Goal: Task Accomplishment & Management: Manage account settings

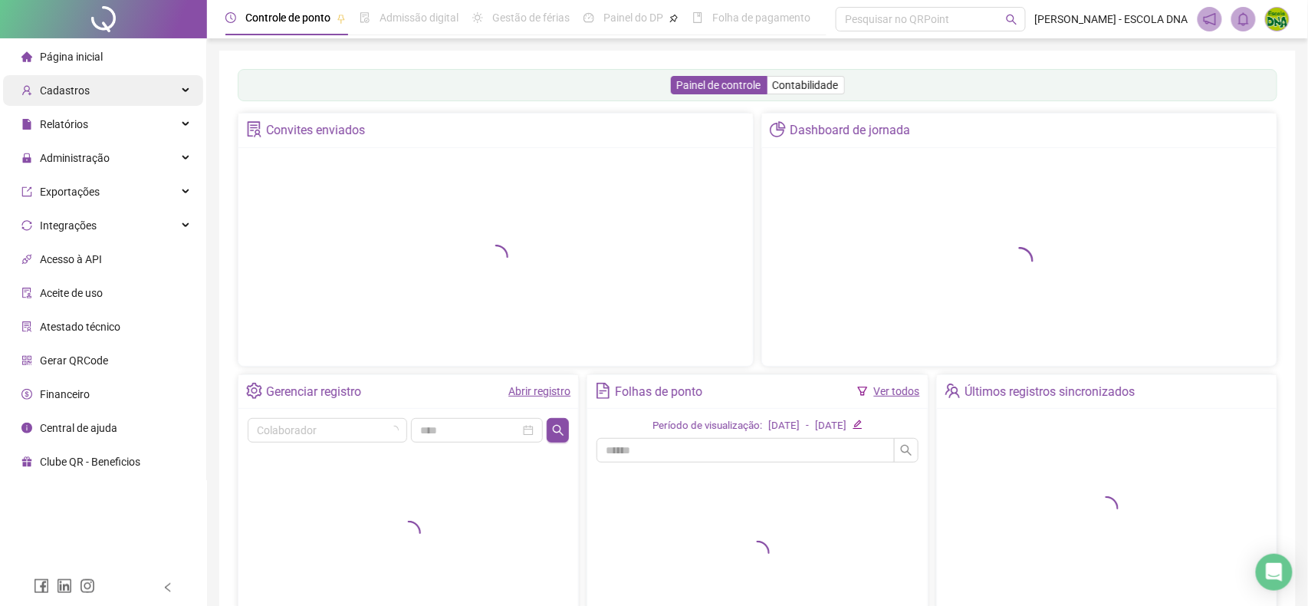
click at [57, 90] on span "Cadastros" at bounding box center [65, 90] width 50 height 12
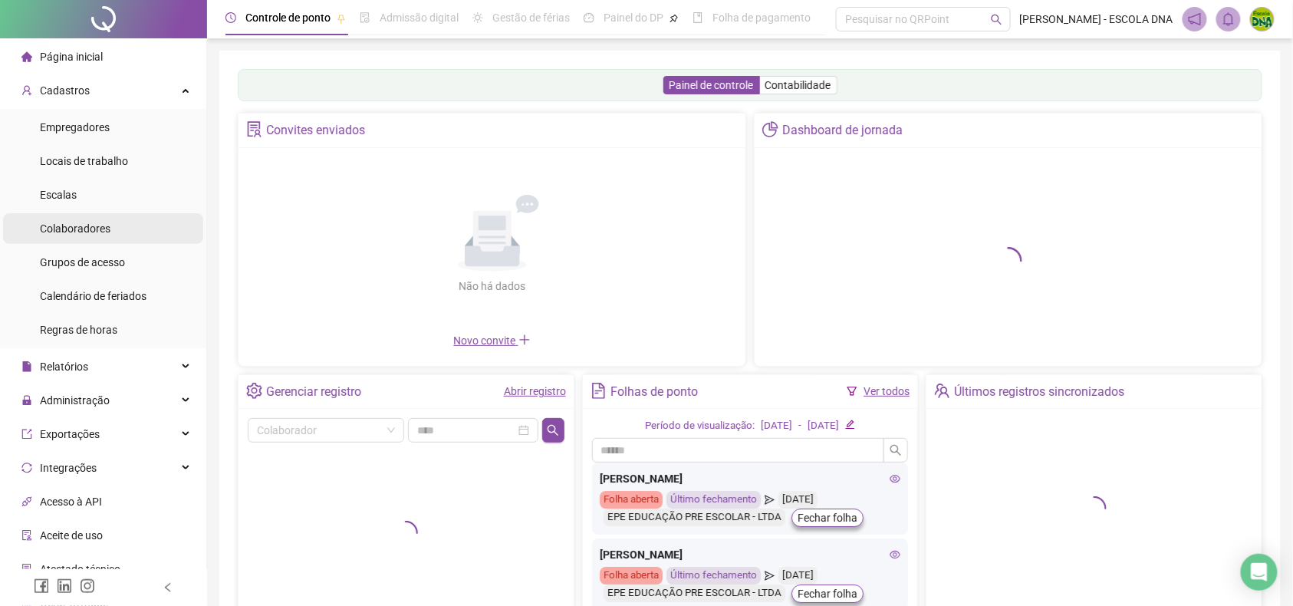
click at [69, 229] on span "Colaboradores" at bounding box center [75, 228] width 71 height 12
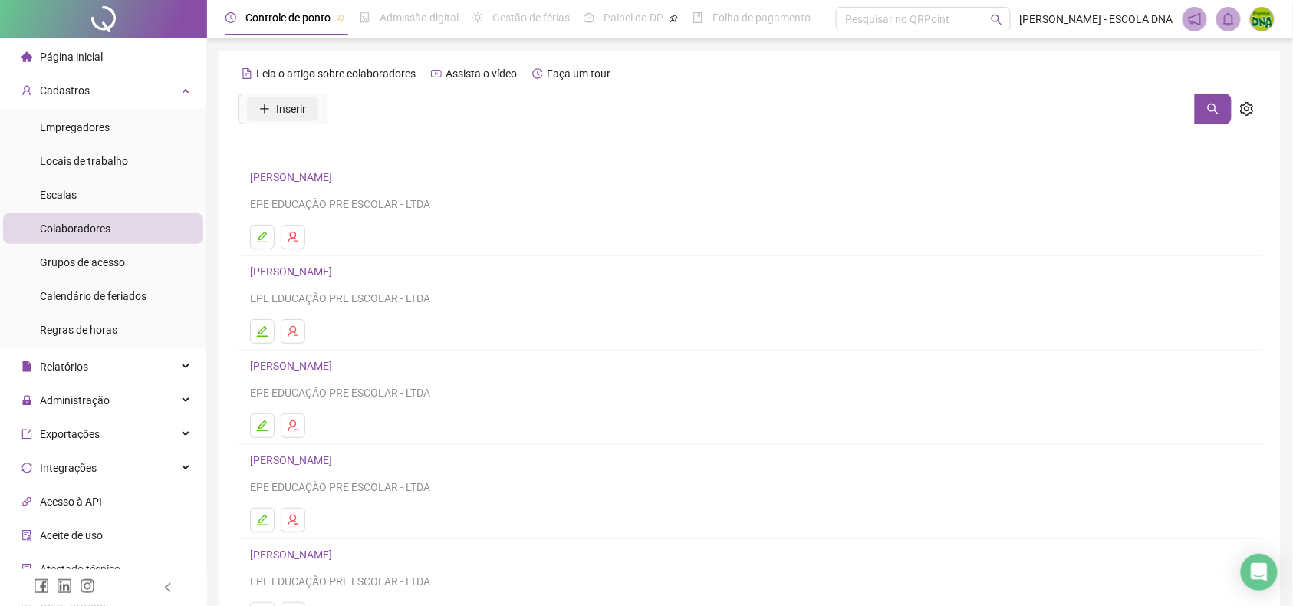
click at [304, 102] on span "Inserir" at bounding box center [291, 108] width 30 height 17
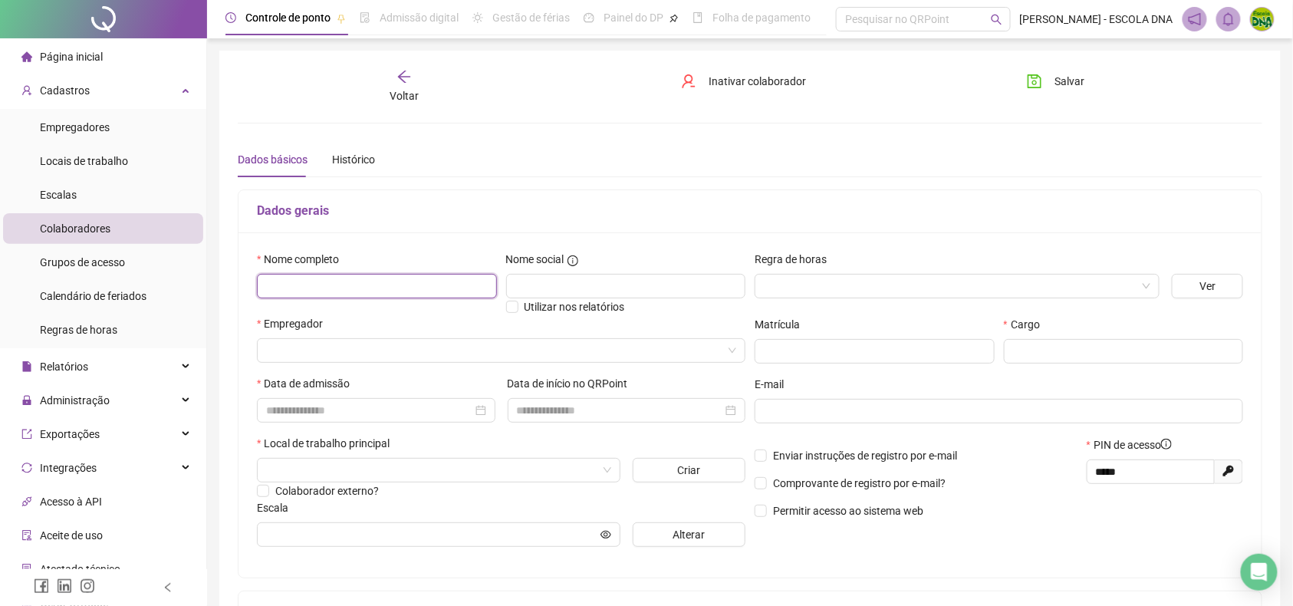
click at [347, 278] on input "text" at bounding box center [377, 286] width 240 height 25
type input "*****"
type input "**********"
click at [823, 288] on input "search" at bounding box center [950, 286] width 373 height 23
click at [793, 285] on input "search" at bounding box center [950, 286] width 373 height 23
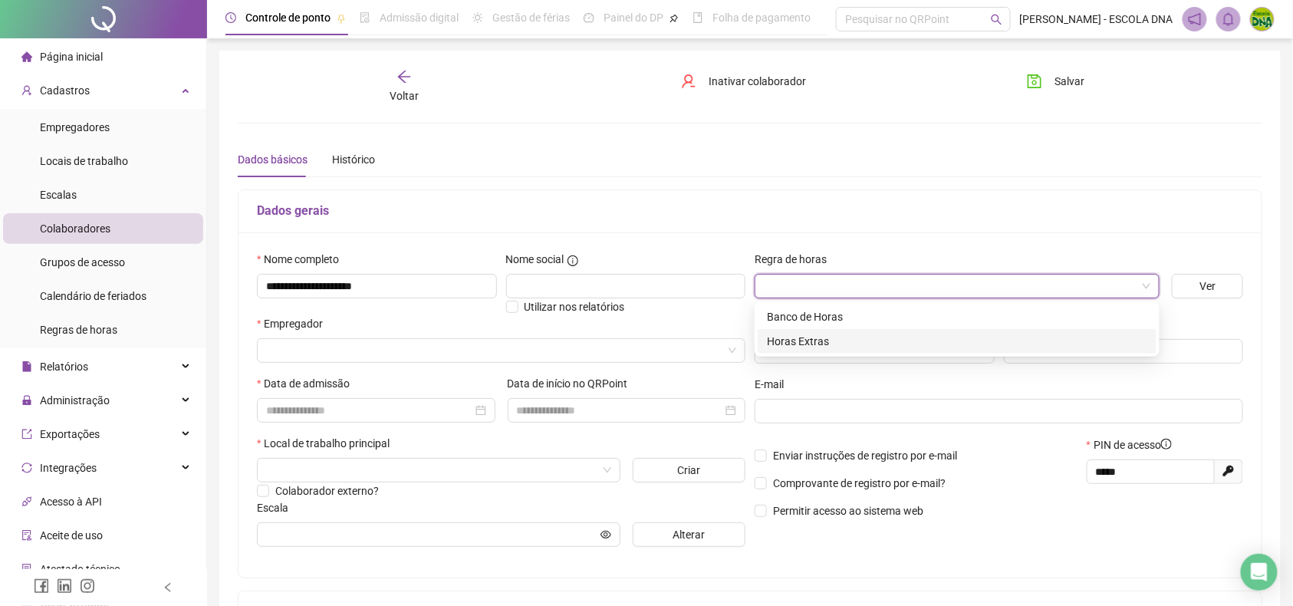
click at [782, 347] on div "Horas Extras" at bounding box center [957, 341] width 380 height 17
click at [301, 347] on input "search" at bounding box center [494, 350] width 456 height 23
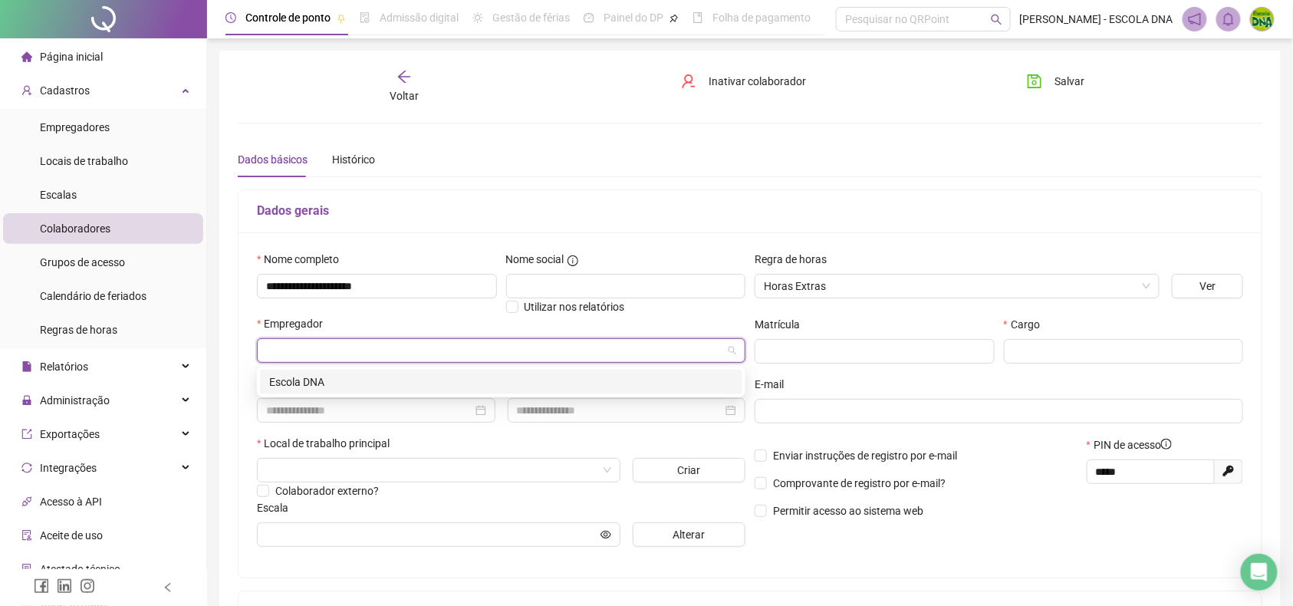
click at [276, 387] on div "Escola DNA" at bounding box center [501, 381] width 464 height 17
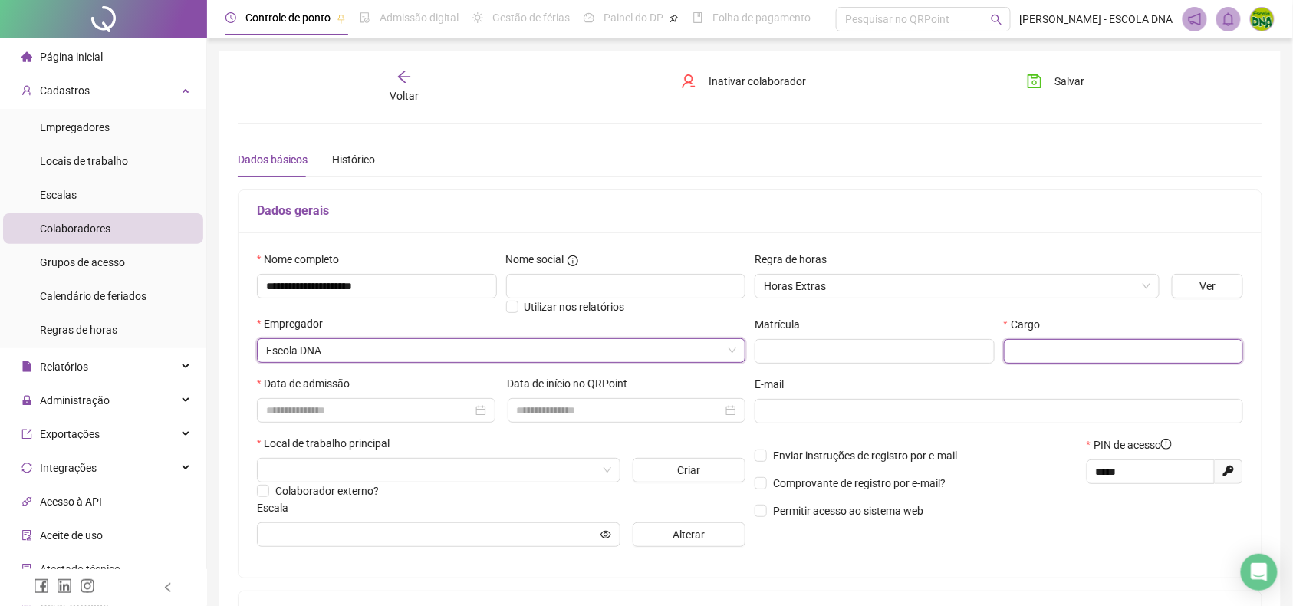
click at [1078, 344] on input "text" at bounding box center [1124, 351] width 240 height 25
type input "********"
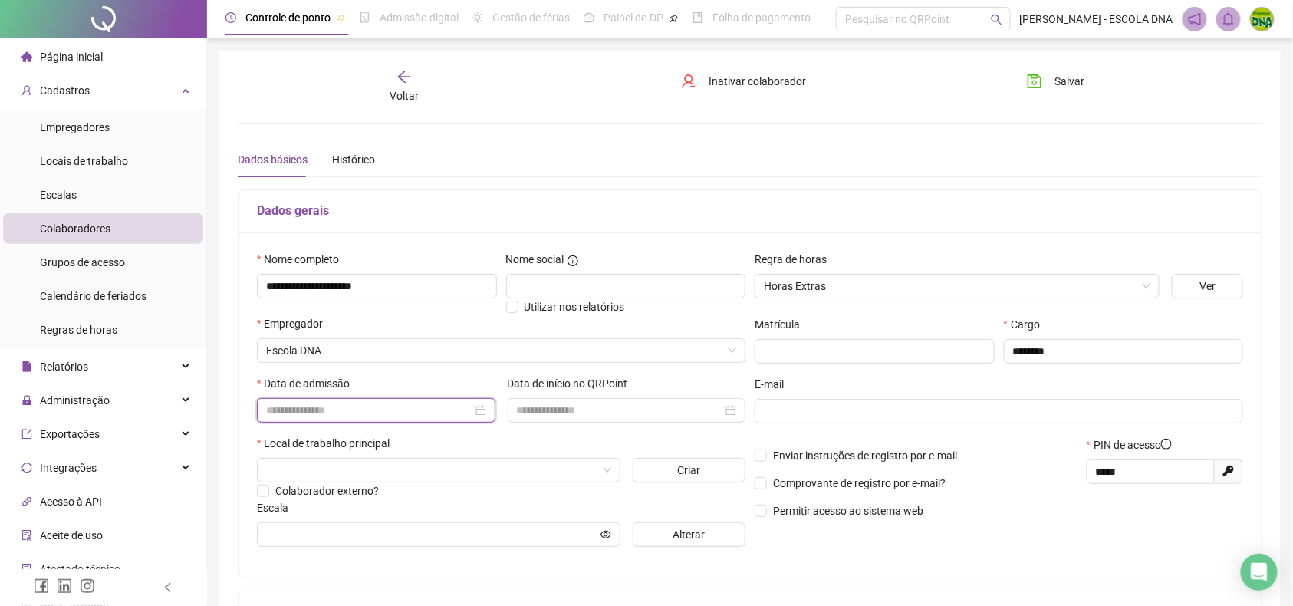
click at [372, 415] on input at bounding box center [369, 410] width 206 height 17
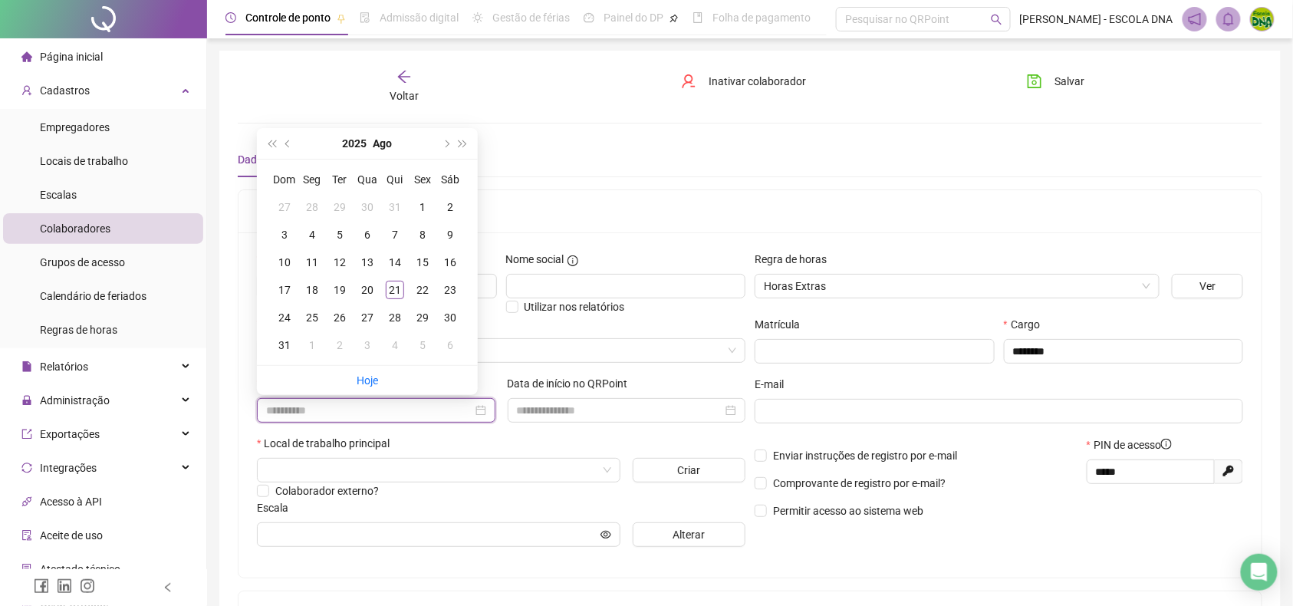
type input "**********"
click at [337, 288] on div "19" at bounding box center [340, 290] width 18 height 18
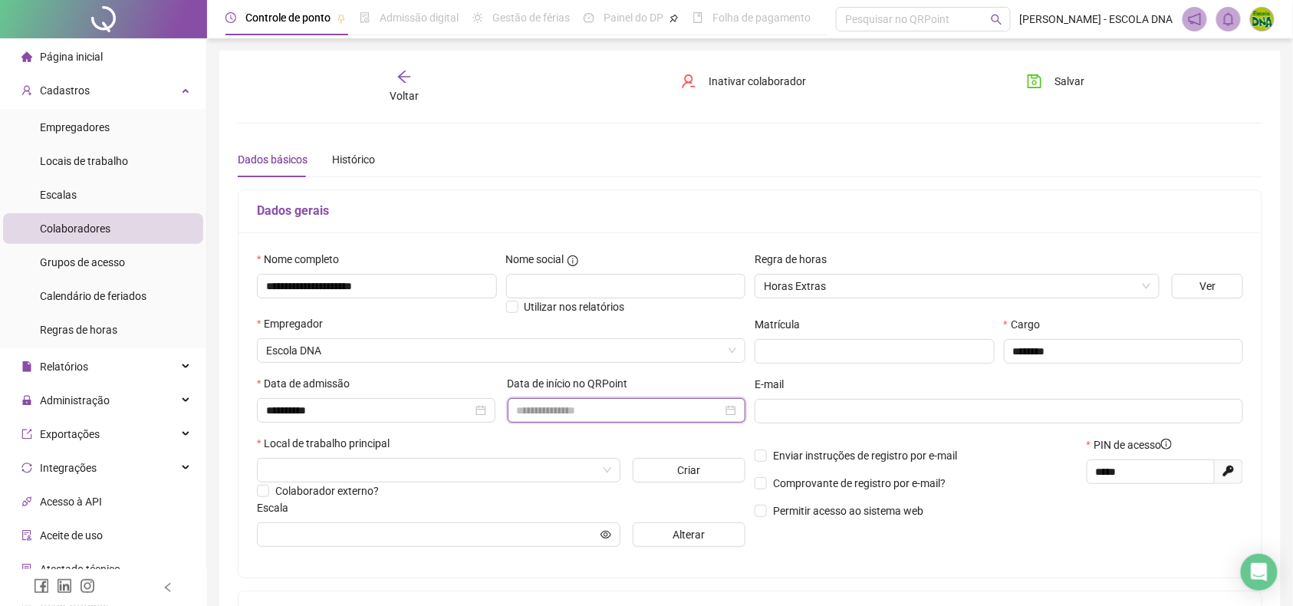
click at [584, 409] on input at bounding box center [620, 410] width 206 height 17
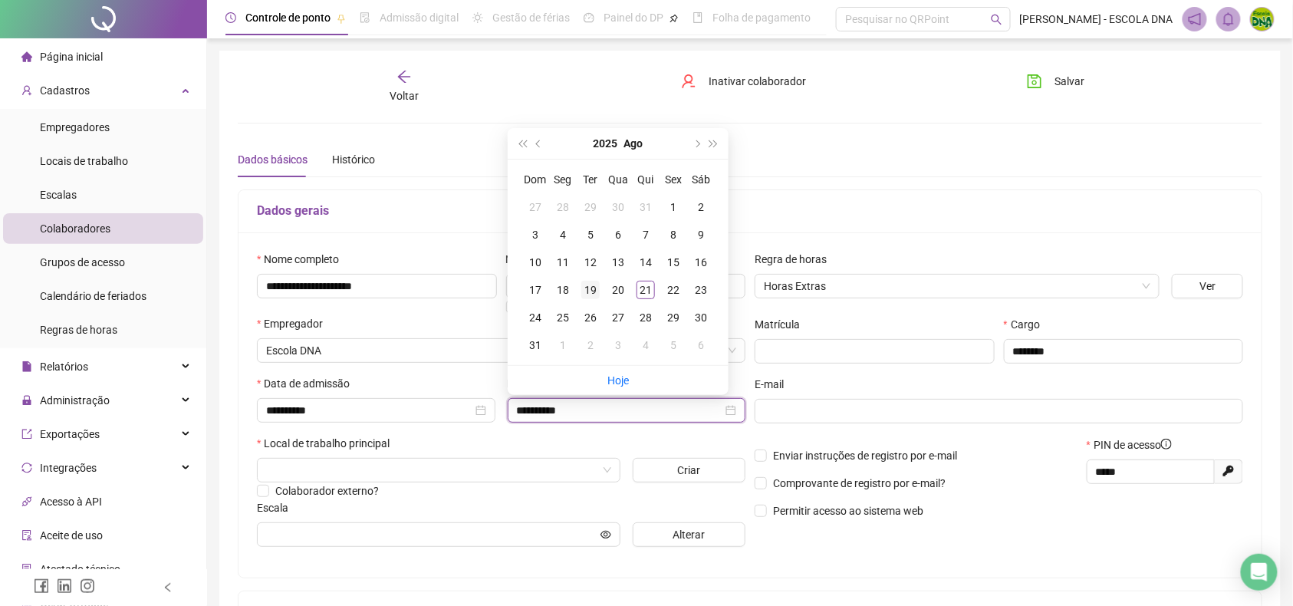
type input "**********"
click at [590, 287] on div "19" at bounding box center [590, 290] width 18 height 18
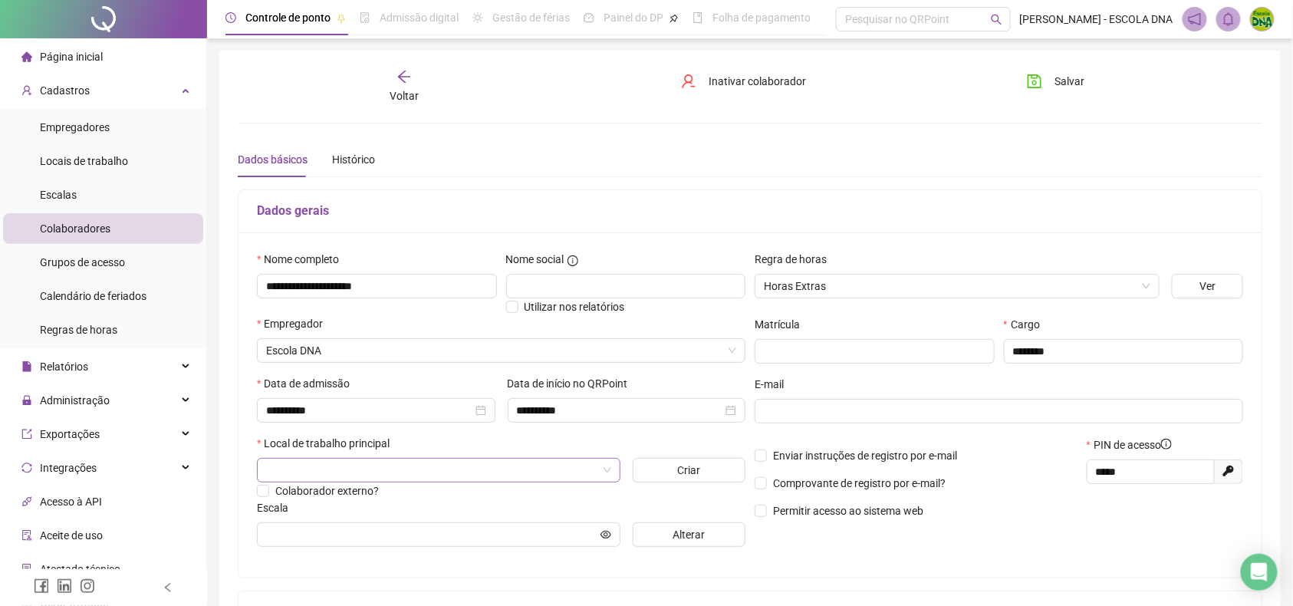
click at [311, 466] on input "search" at bounding box center [431, 470] width 331 height 23
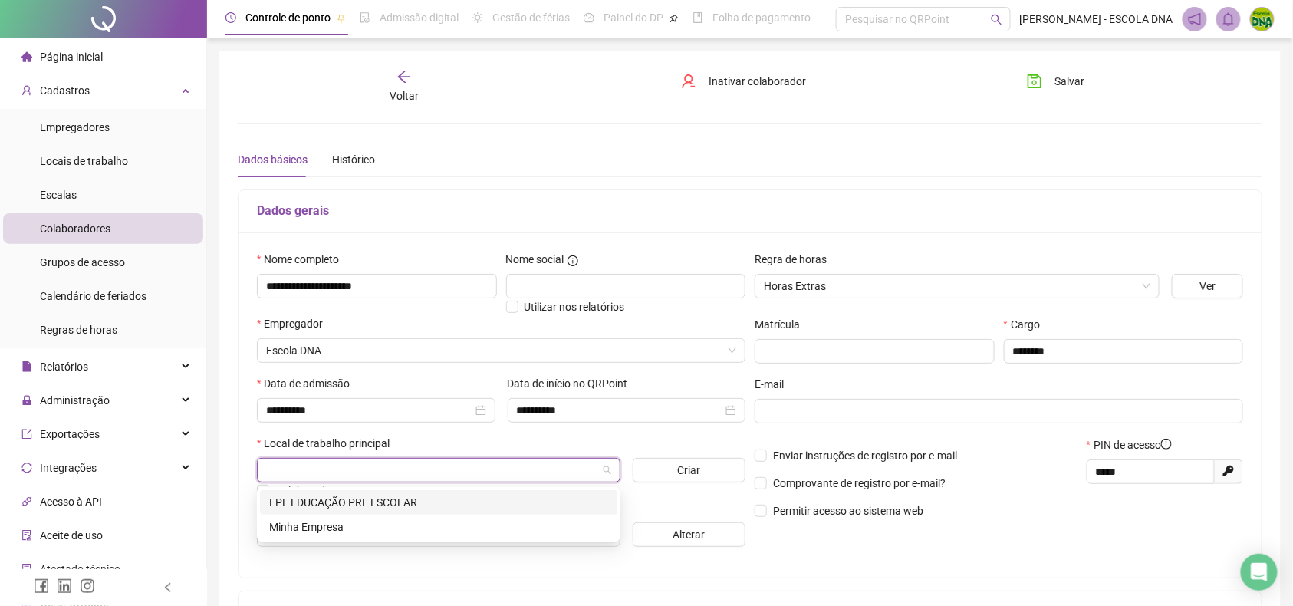
click at [311, 497] on div "EPE EDUCAÇÃO PRE ESCOLAR" at bounding box center [438, 502] width 339 height 17
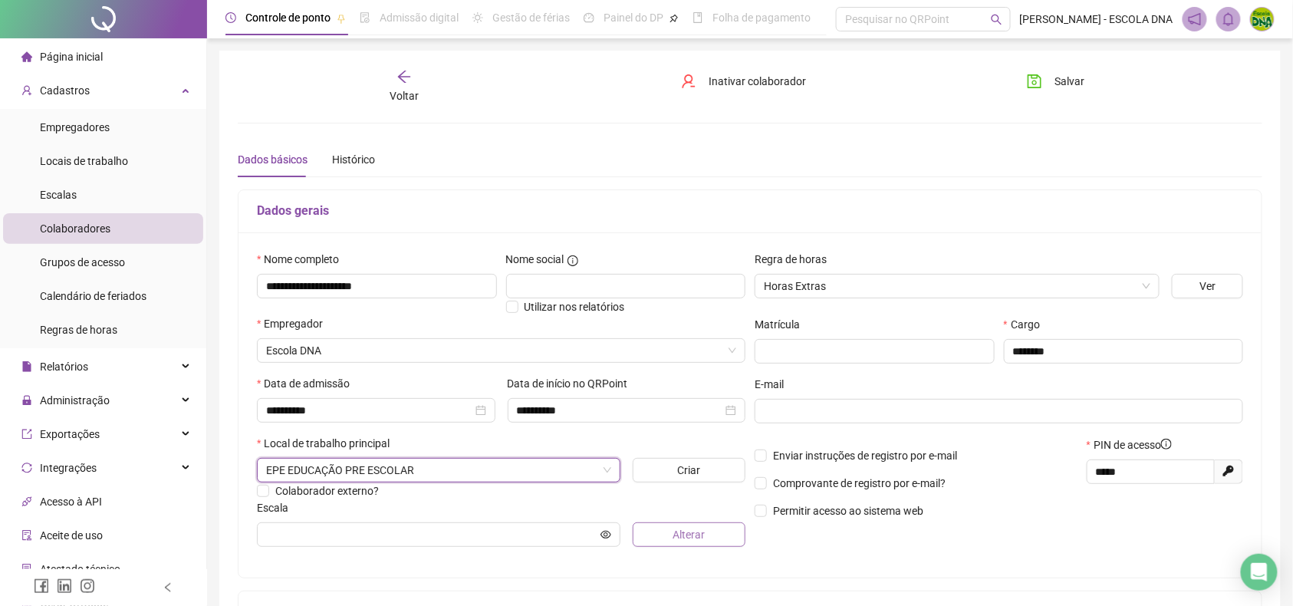
click at [664, 531] on button "Alterar" at bounding box center [689, 534] width 113 height 25
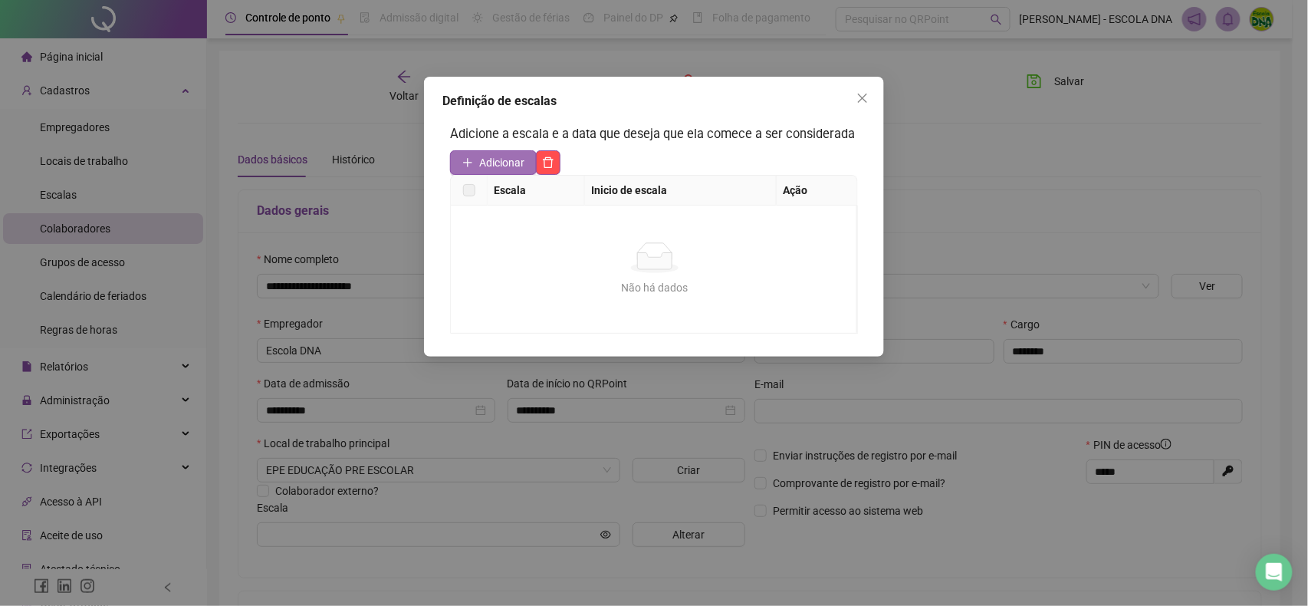
click at [485, 169] on span "Adicionar" at bounding box center [501, 162] width 45 height 17
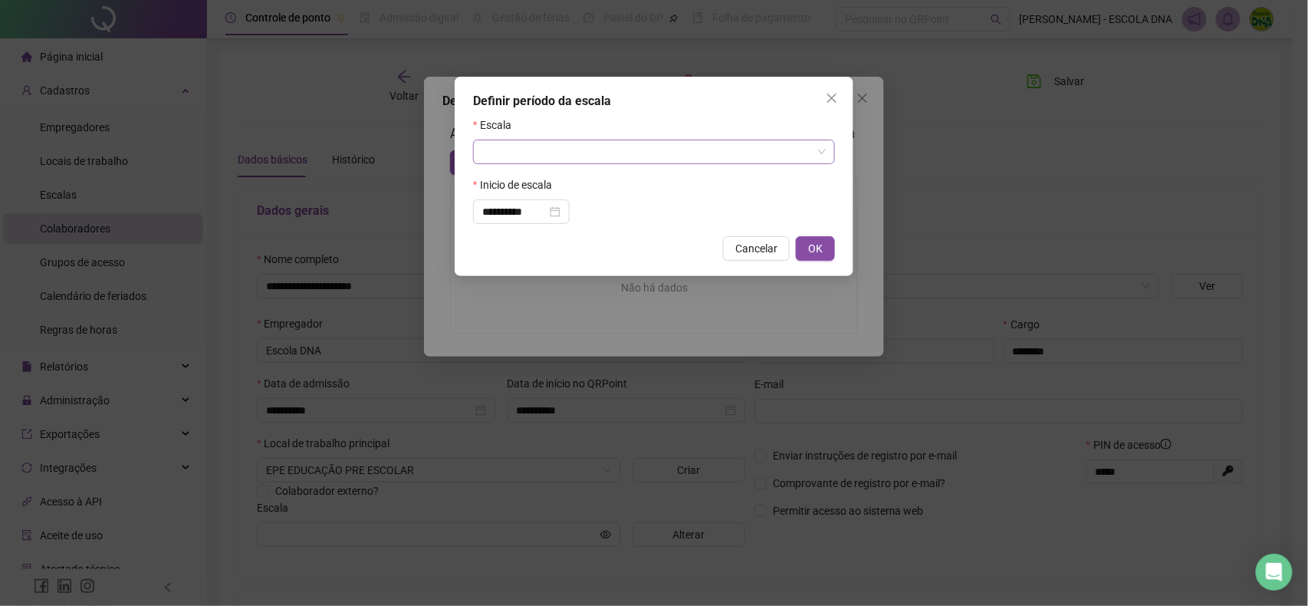
click at [521, 160] on input "search" at bounding box center [647, 151] width 330 height 23
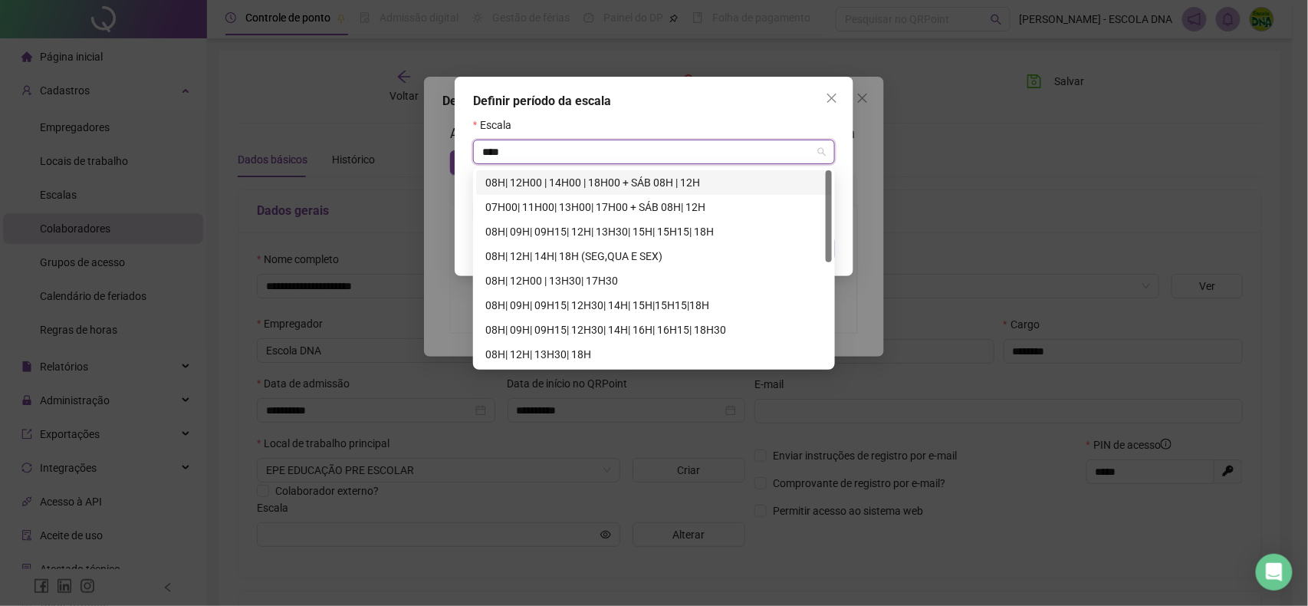
type input "****"
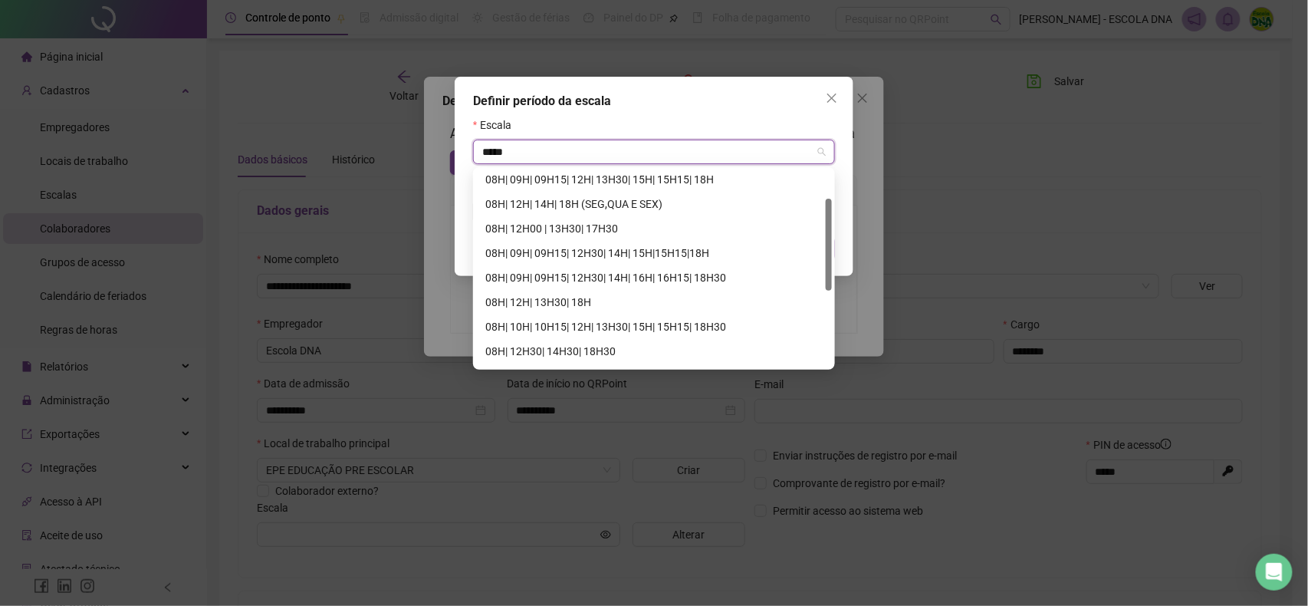
scroll to position [59, 0]
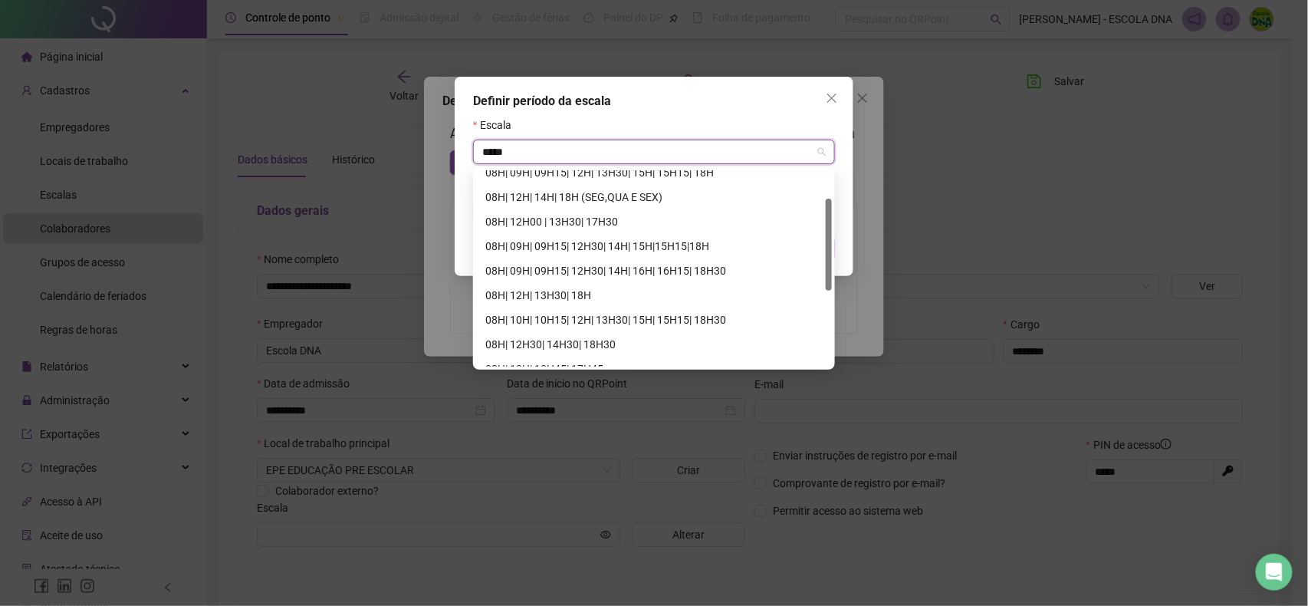
drag, startPoint x: 829, startPoint y: 184, endPoint x: 833, endPoint y: 212, distance: 27.9
click at [833, 212] on div "94227 94480 08H| 09H| 09H15| 12H| 13H30| 15H| 15H15| 18H 08H| 12H| 14H| 18H (SE…" at bounding box center [654, 268] width 362 height 202
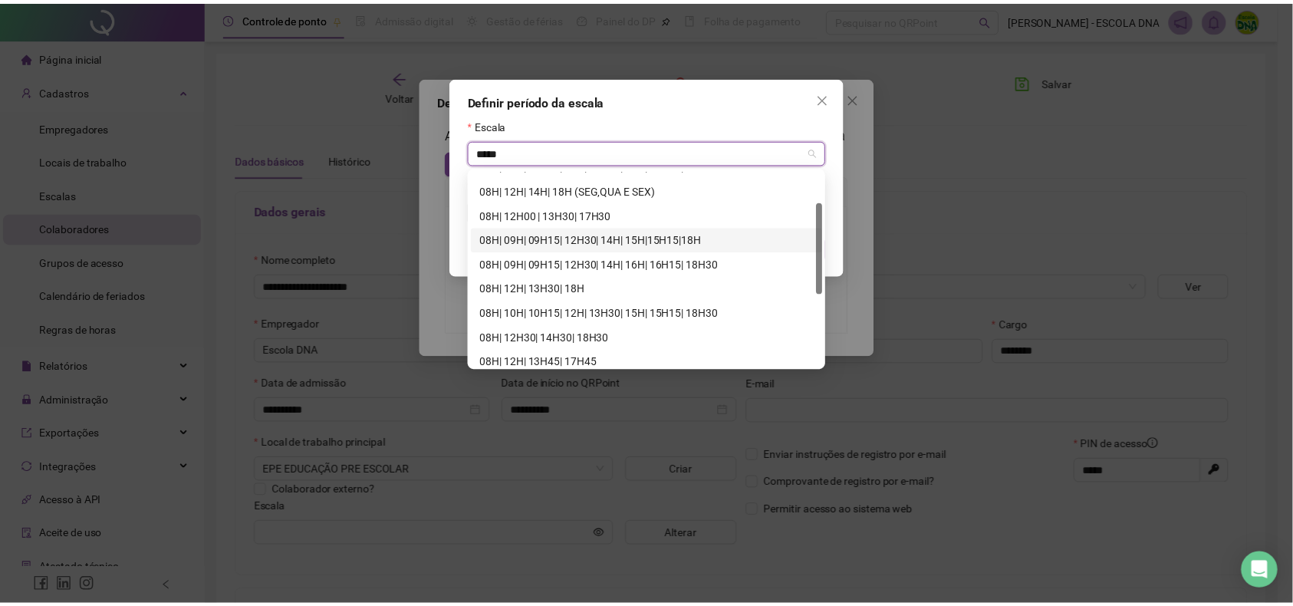
scroll to position [67, 0]
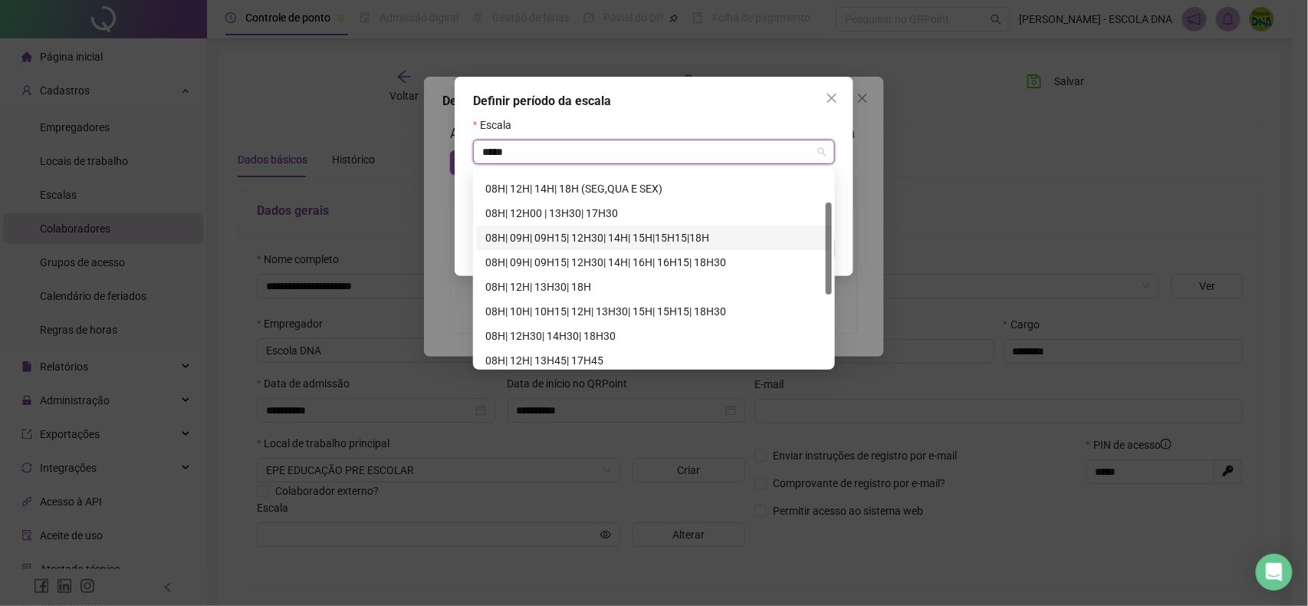
click at [829, 229] on div at bounding box center [829, 248] width 6 height 92
click at [562, 289] on div "08H| 12H| 13H30| 18H" at bounding box center [653, 286] width 337 height 17
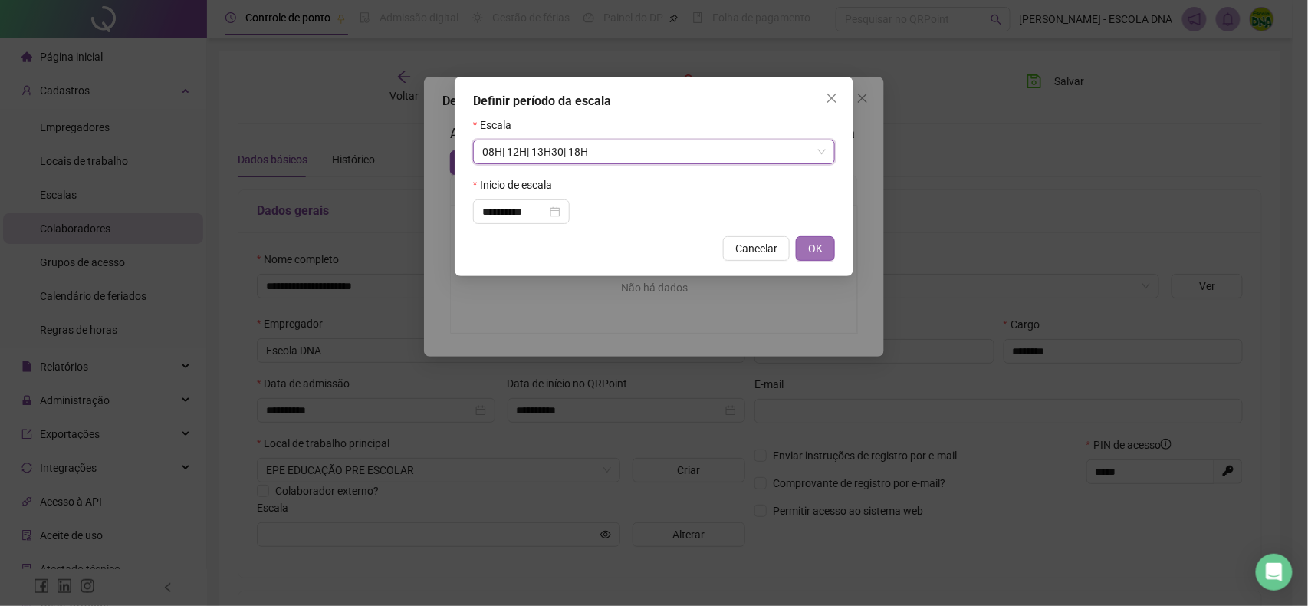
click at [814, 249] on span "OK" at bounding box center [815, 248] width 15 height 17
type input "**********"
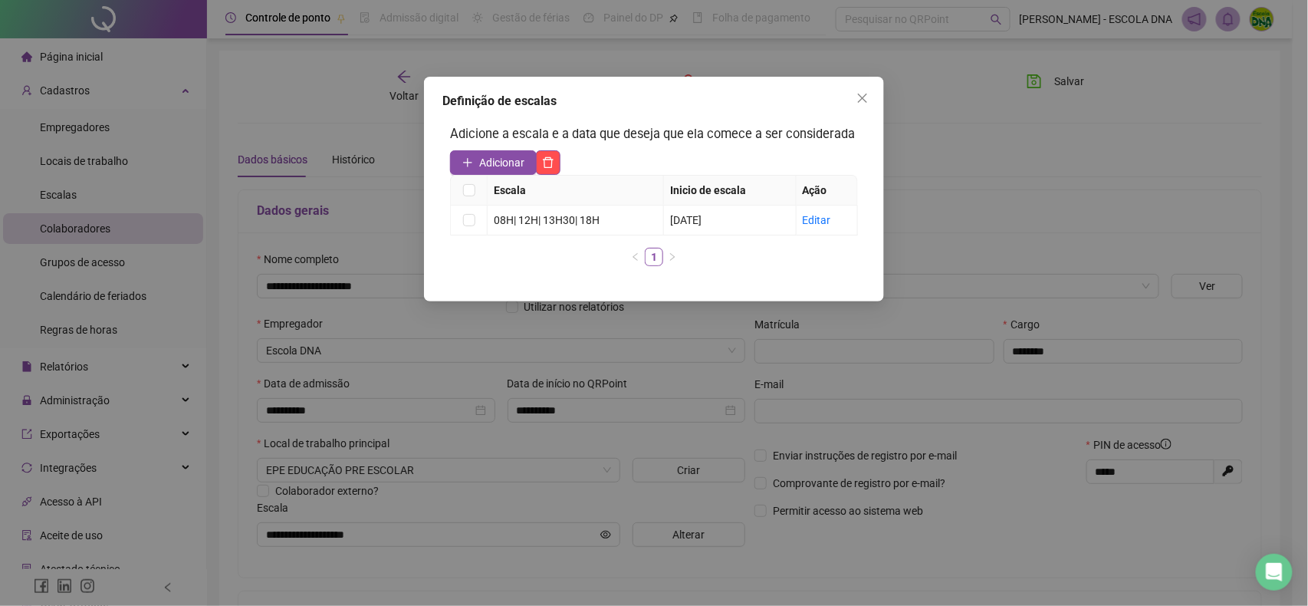
click at [862, 98] on icon "close" at bounding box center [863, 98] width 12 height 12
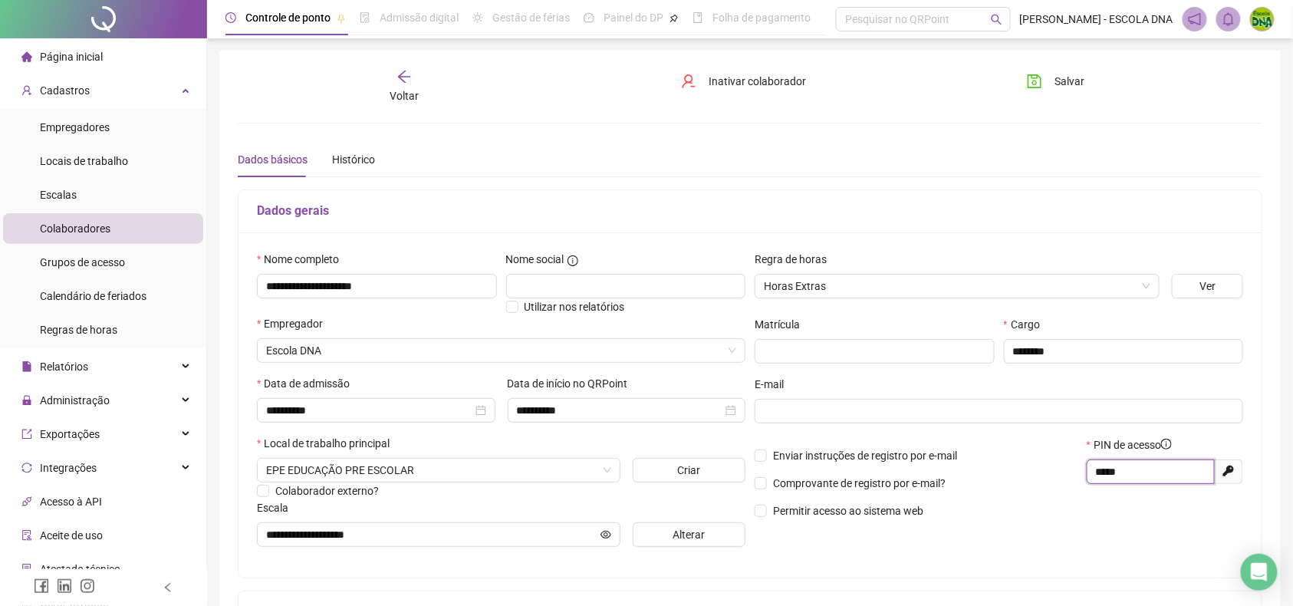
drag, startPoint x: 1103, startPoint y: 483, endPoint x: 1084, endPoint y: 485, distance: 18.5
click at [1084, 485] on div "PIN de acesso ***** Gerar novo pin" at bounding box center [1165, 483] width 166 height 94
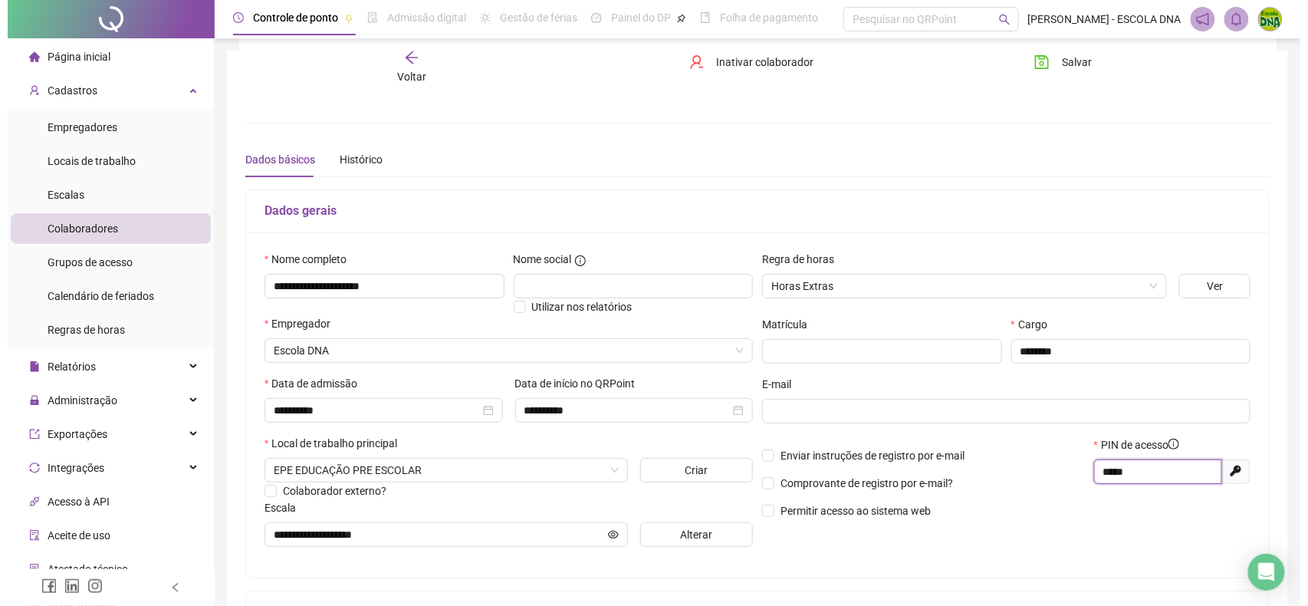
scroll to position [271, 0]
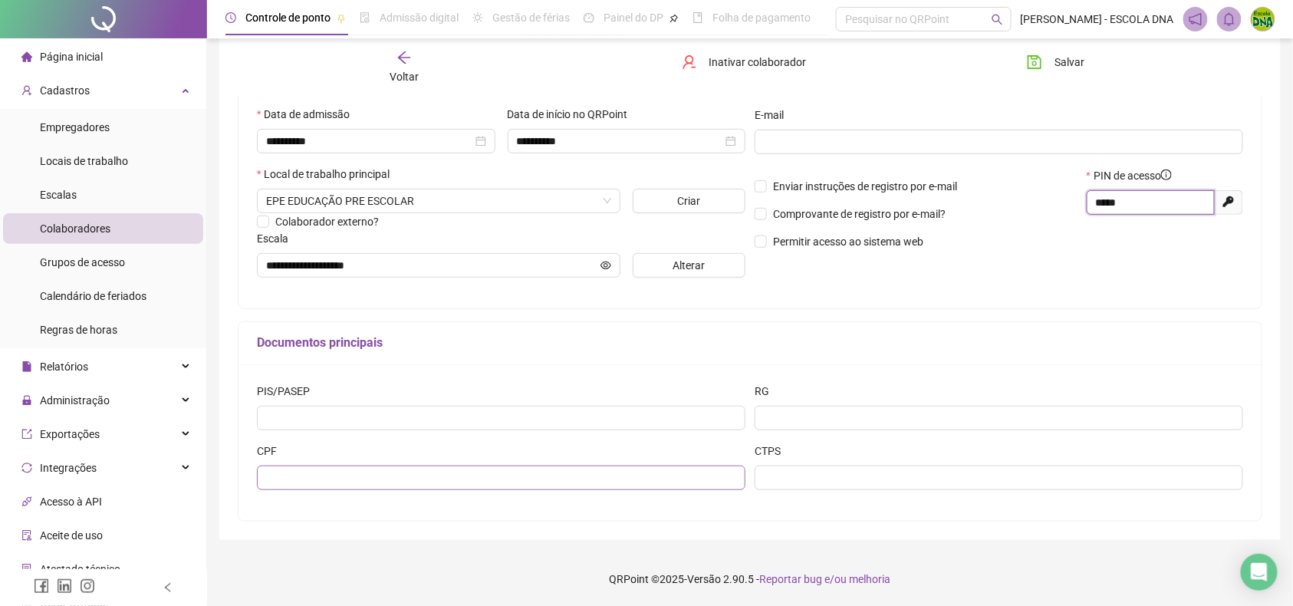
type input "*****"
click at [396, 477] on input "text" at bounding box center [501, 477] width 489 height 25
type input "**********"
click at [1068, 67] on span "Salvar" at bounding box center [1069, 62] width 30 height 17
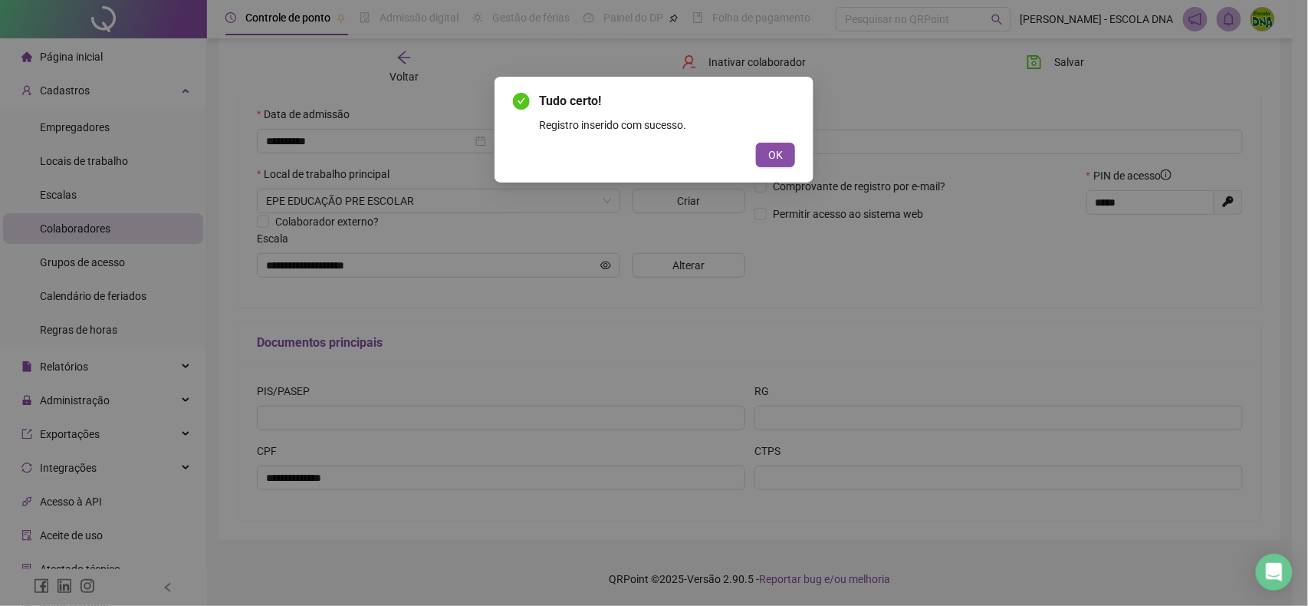
drag, startPoint x: 776, startPoint y: 150, endPoint x: 755, endPoint y: 169, distance: 28.8
click at [777, 150] on span "OK" at bounding box center [775, 154] width 15 height 17
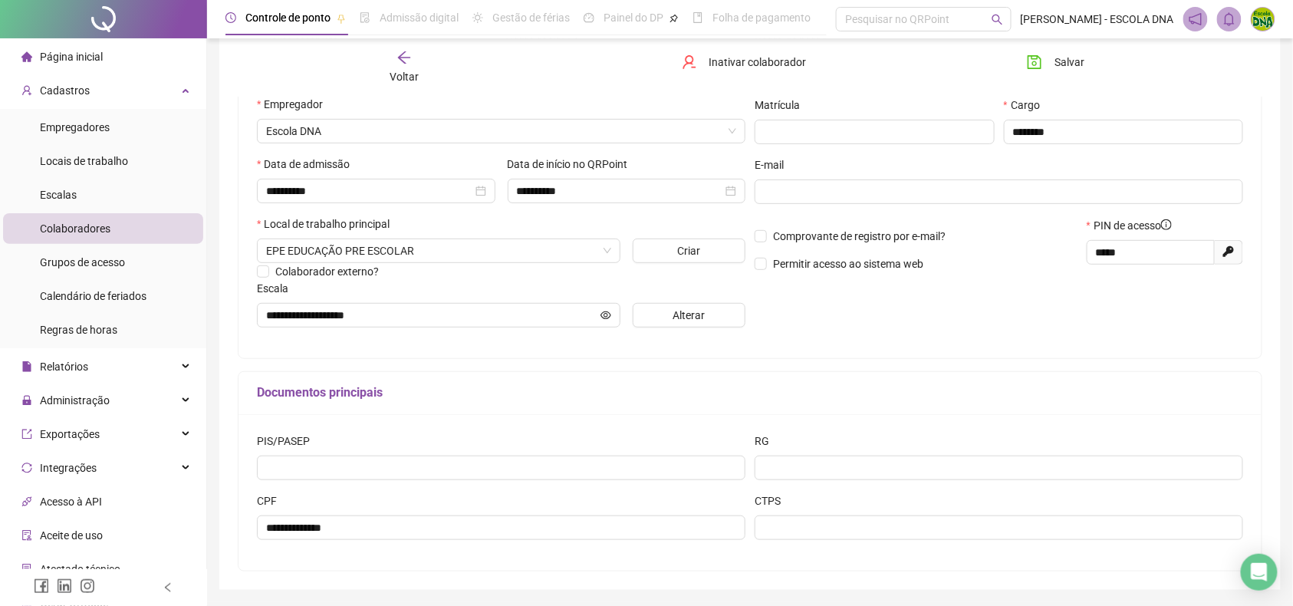
scroll to position [0, 0]
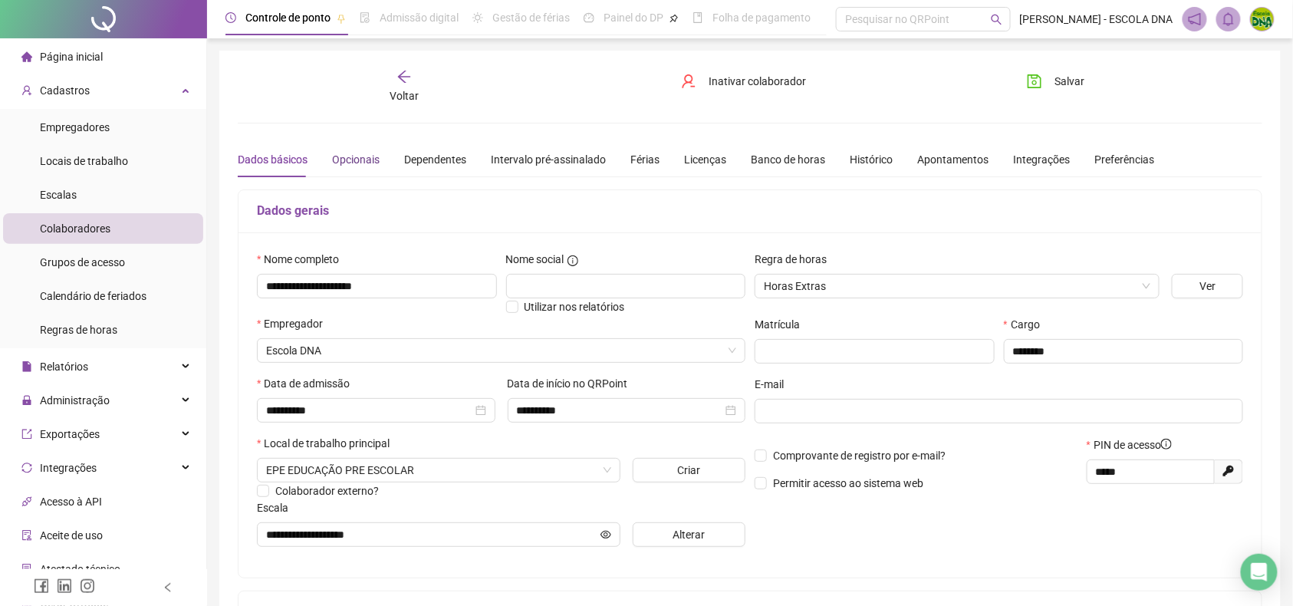
click at [347, 160] on div "Opcionais" at bounding box center [356, 159] width 48 height 17
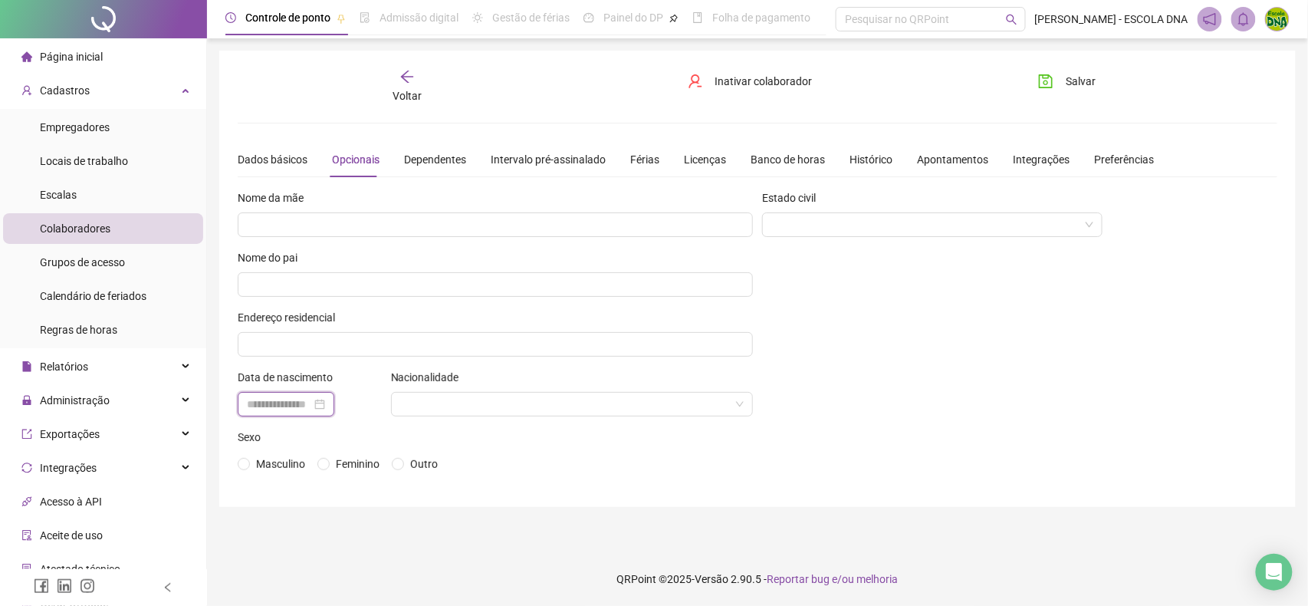
click at [268, 397] on input at bounding box center [279, 404] width 64 height 17
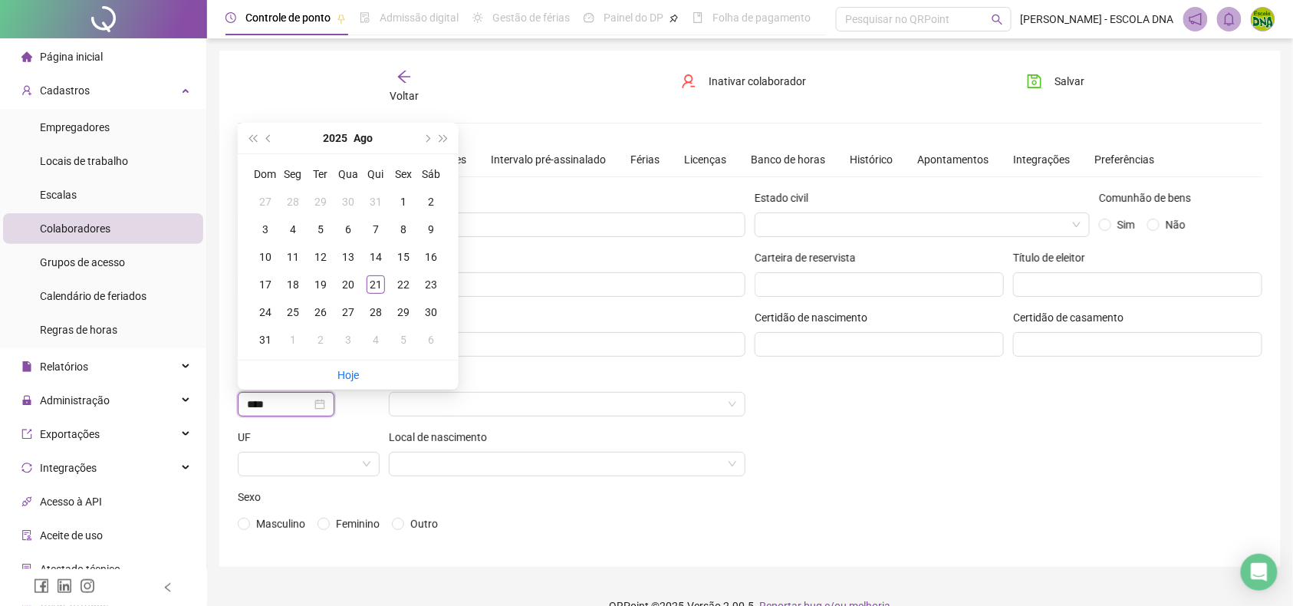
scroll to position [28, 0]
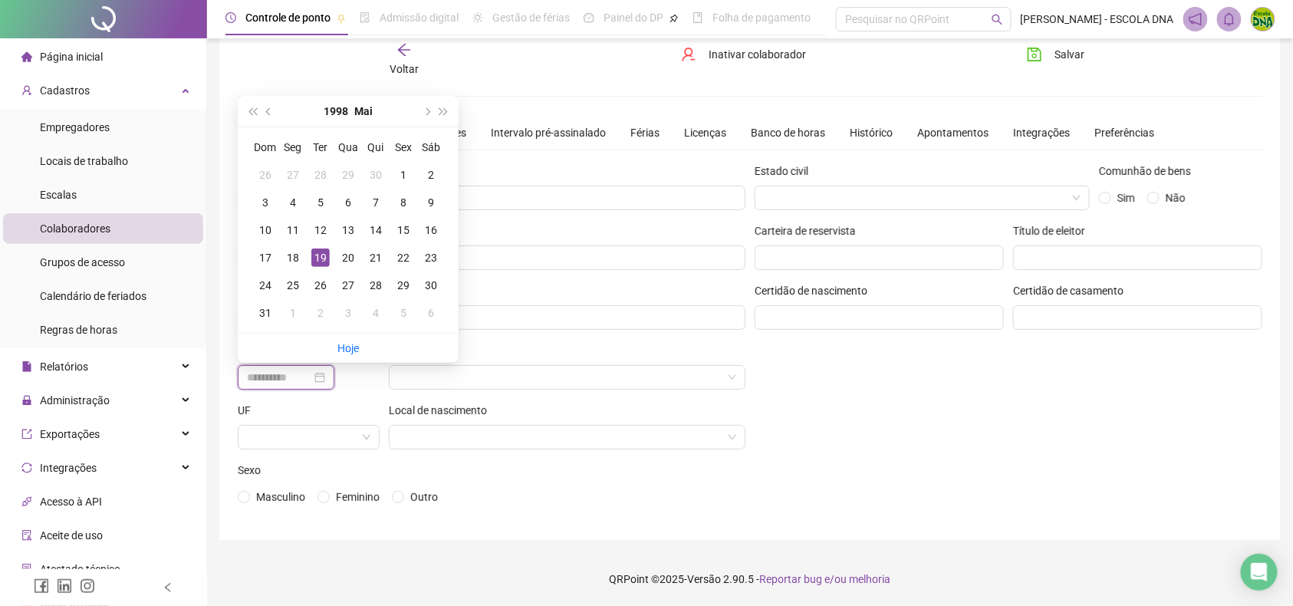
type input "**********"
click at [323, 256] on div "19" at bounding box center [320, 257] width 18 height 18
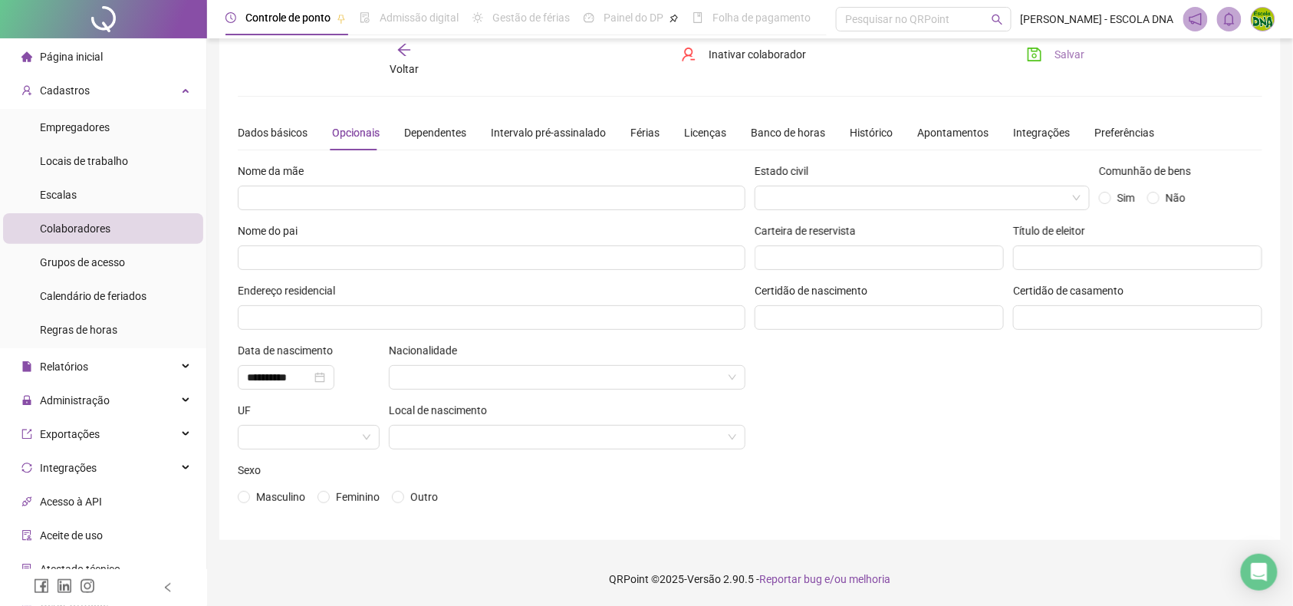
click at [1071, 48] on span "Salvar" at bounding box center [1069, 54] width 30 height 17
click at [284, 124] on div "Dados básicos" at bounding box center [273, 132] width 70 height 17
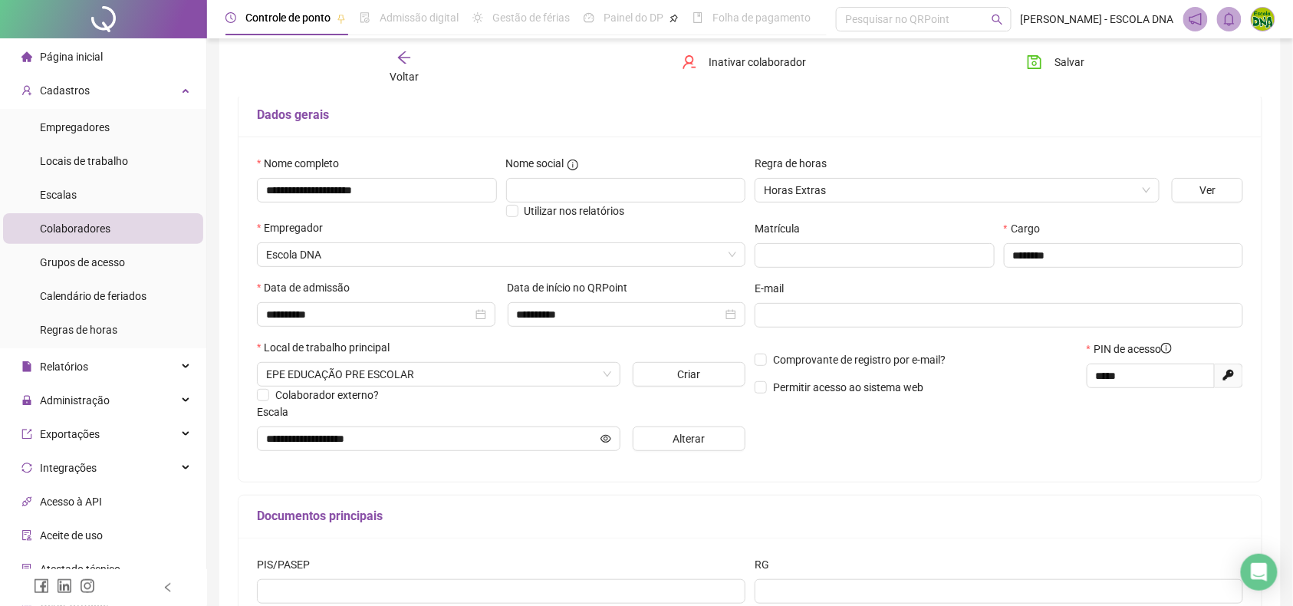
scroll to position [130, 0]
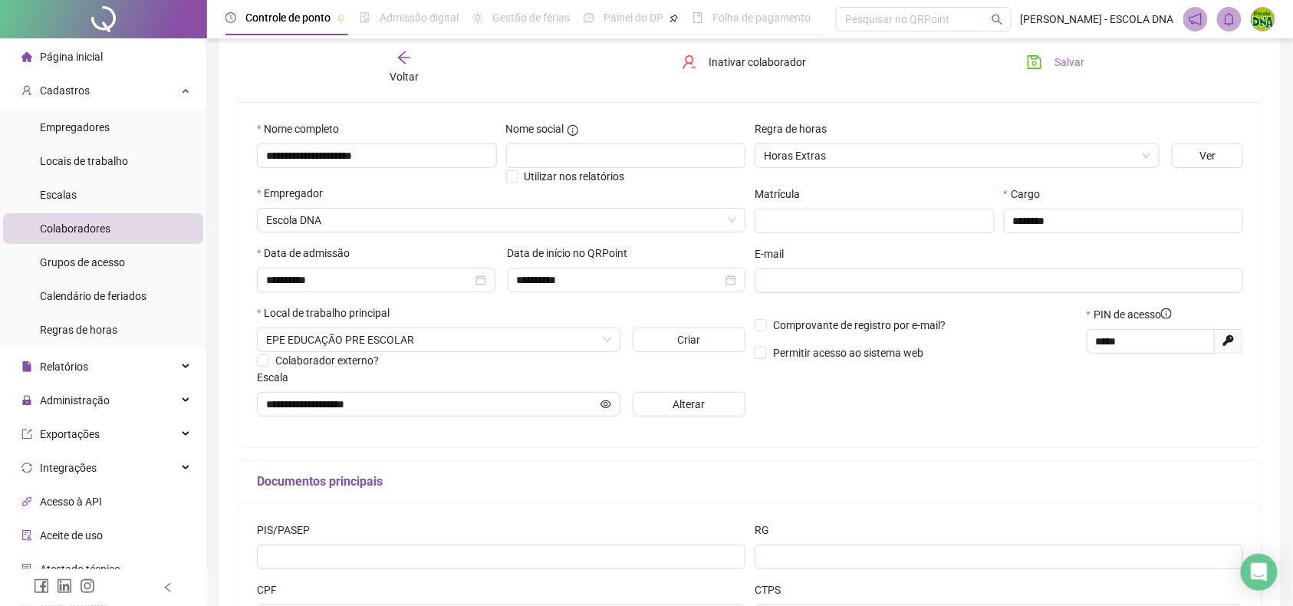
click at [1063, 66] on span "Salvar" at bounding box center [1069, 62] width 30 height 17
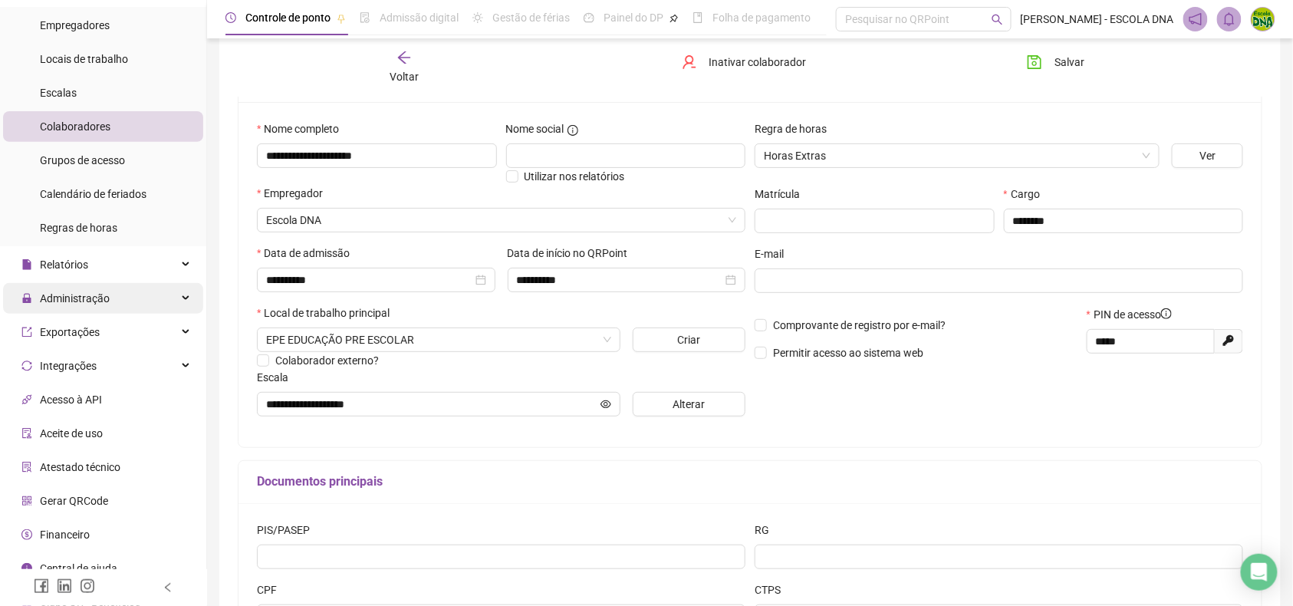
click at [84, 299] on span "Administração" at bounding box center [75, 298] width 70 height 12
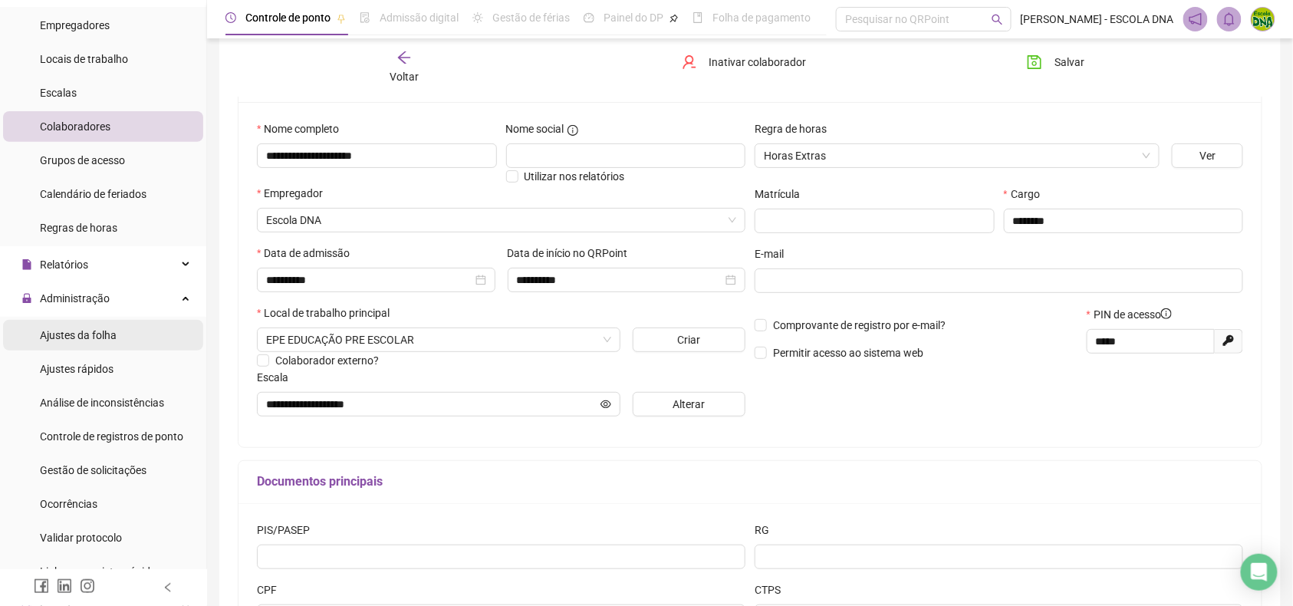
click at [84, 323] on div "Ajustes da folha" at bounding box center [78, 335] width 77 height 31
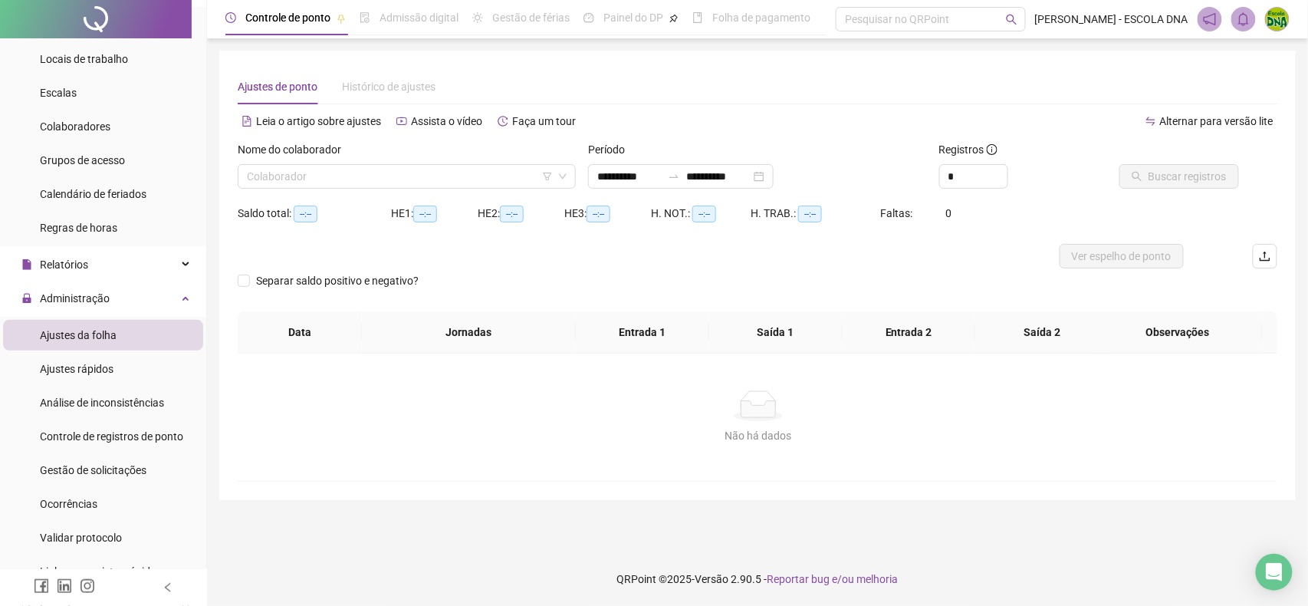
type input "**********"
click at [335, 178] on input "search" at bounding box center [400, 176] width 306 height 23
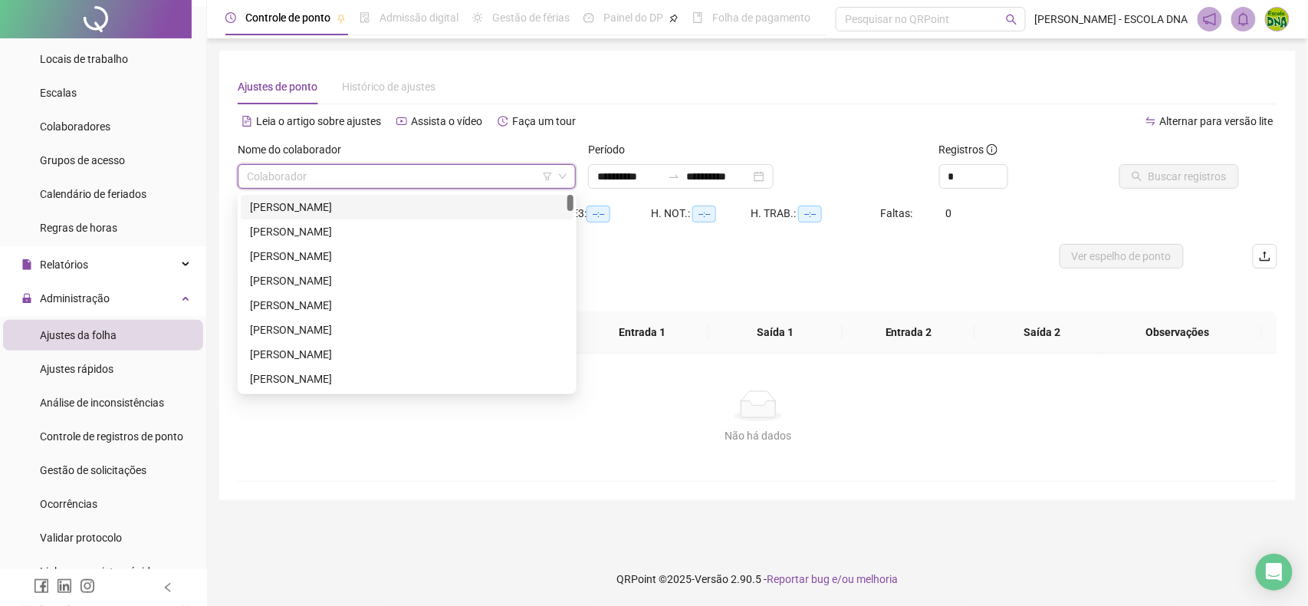
click at [332, 179] on input "search" at bounding box center [400, 176] width 306 height 23
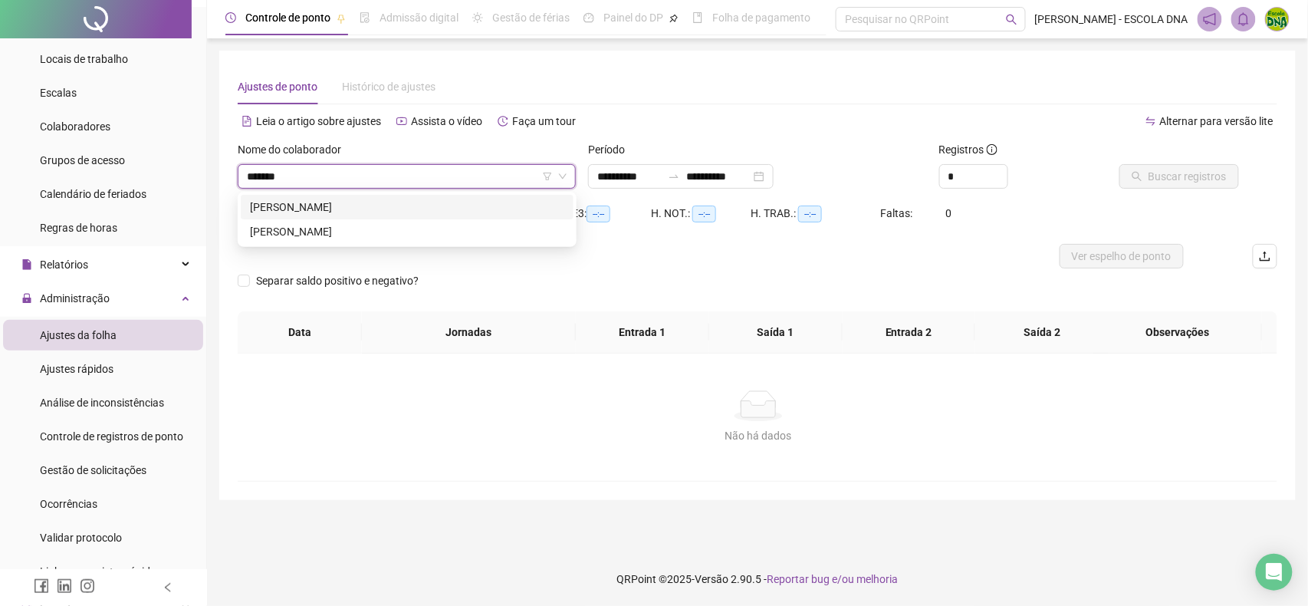
type input "********"
click at [327, 206] on div "[PERSON_NAME]" at bounding box center [407, 207] width 314 height 17
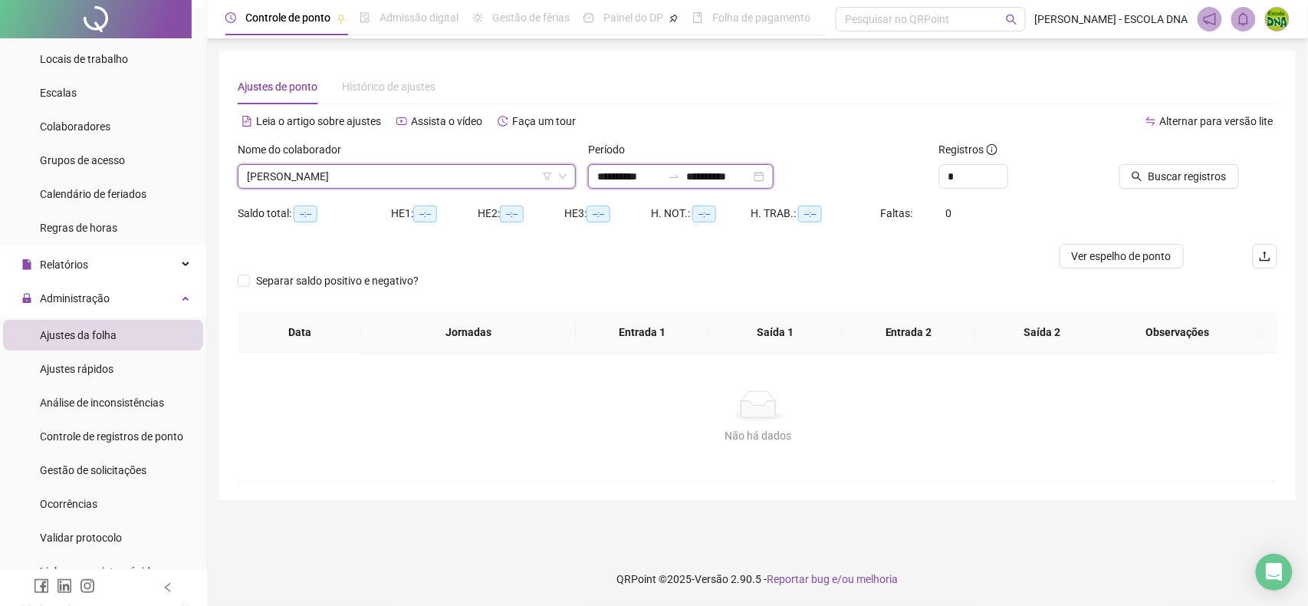
click at [660, 182] on input "**********" at bounding box center [629, 176] width 64 height 17
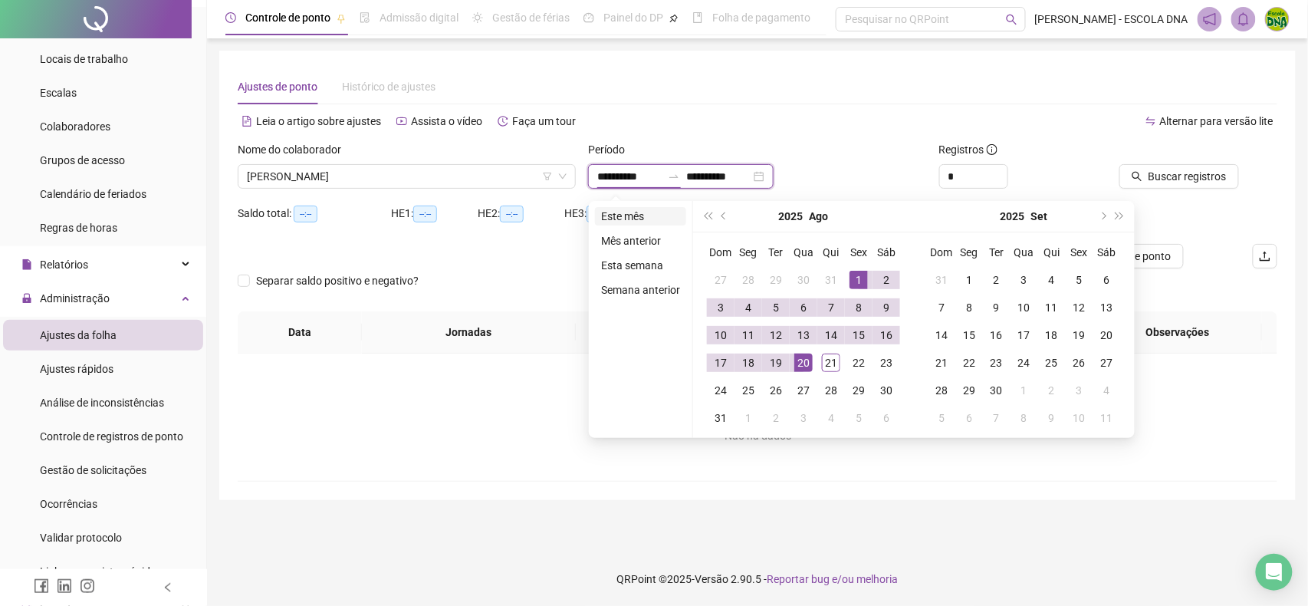
type input "**********"
click at [647, 212] on li "Este mês" at bounding box center [640, 216] width 91 height 18
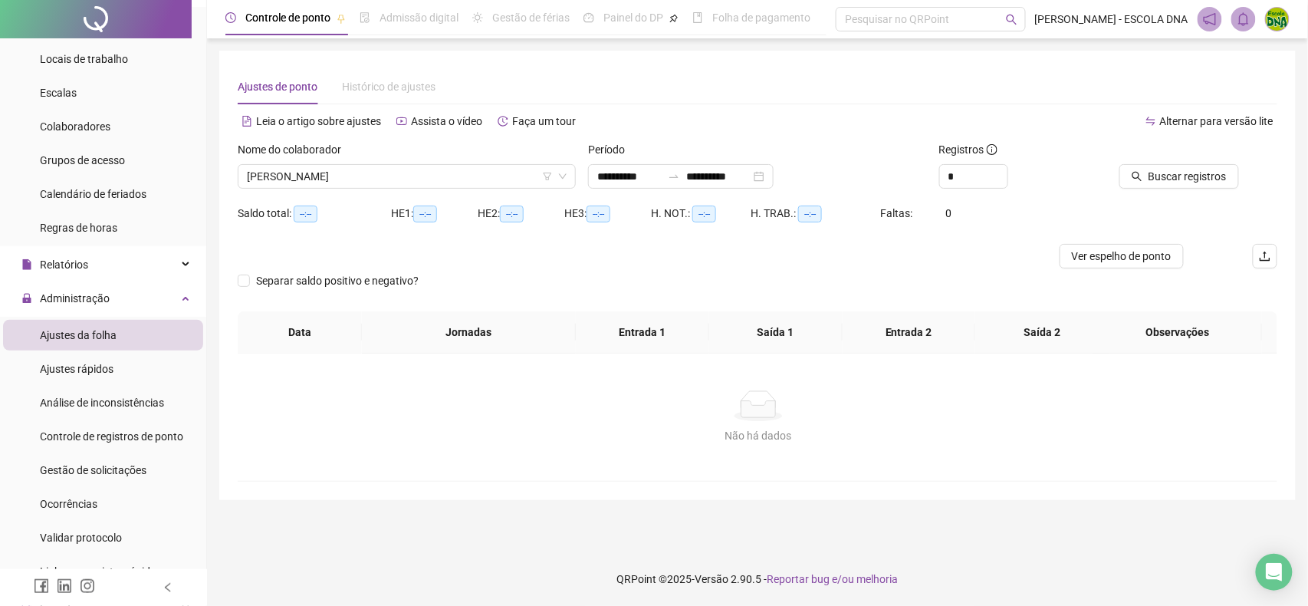
click at [1123, 190] on div "Buscar registros" at bounding box center [1196, 171] width 176 height 60
click at [1147, 182] on button "Buscar registros" at bounding box center [1180, 176] width 120 height 25
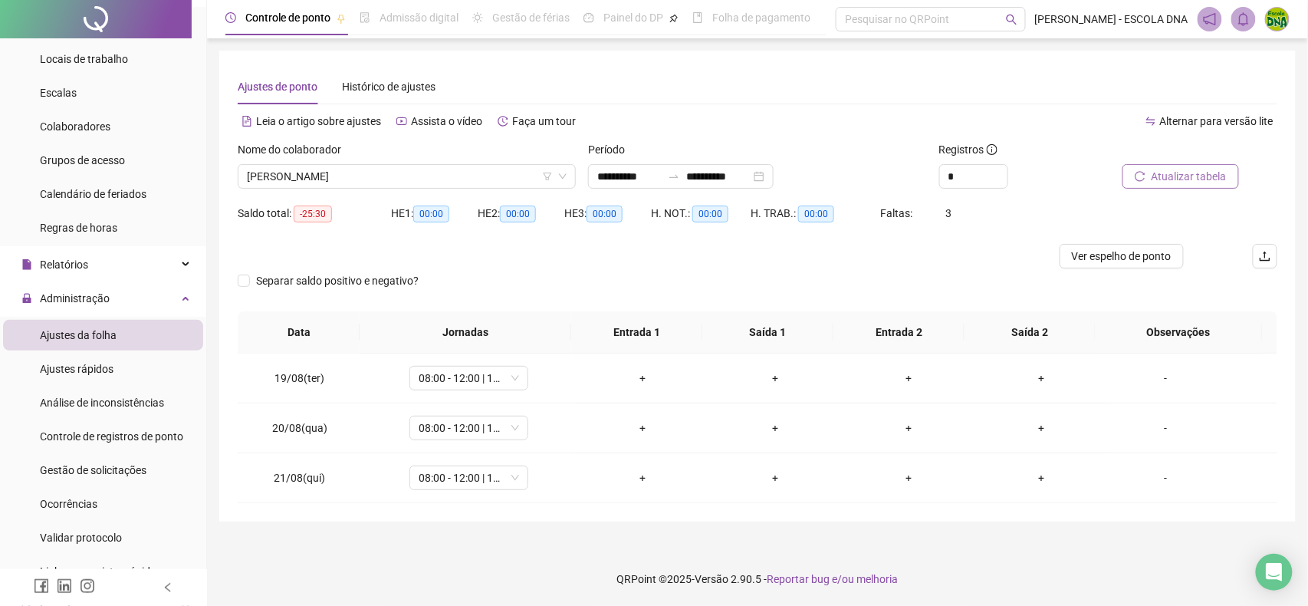
click at [1136, 173] on icon "reload" at bounding box center [1140, 176] width 11 height 11
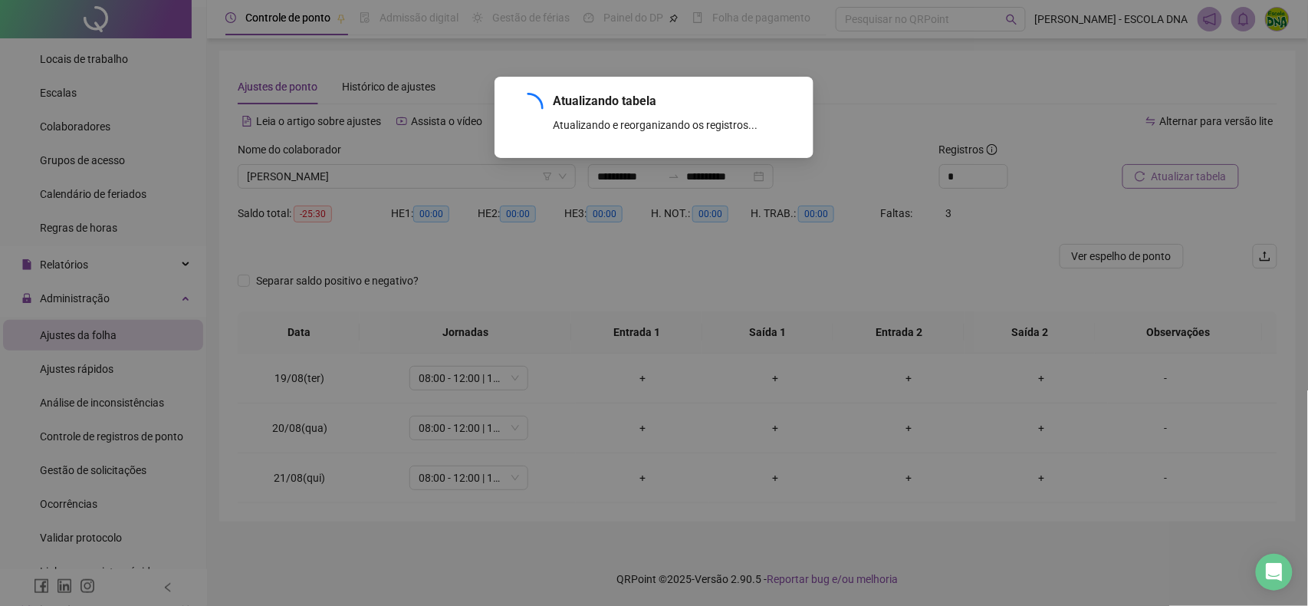
click at [1136, 173] on div "Atualizando tabela Atualizando e reorganizando os registros... OK" at bounding box center [654, 303] width 1308 height 606
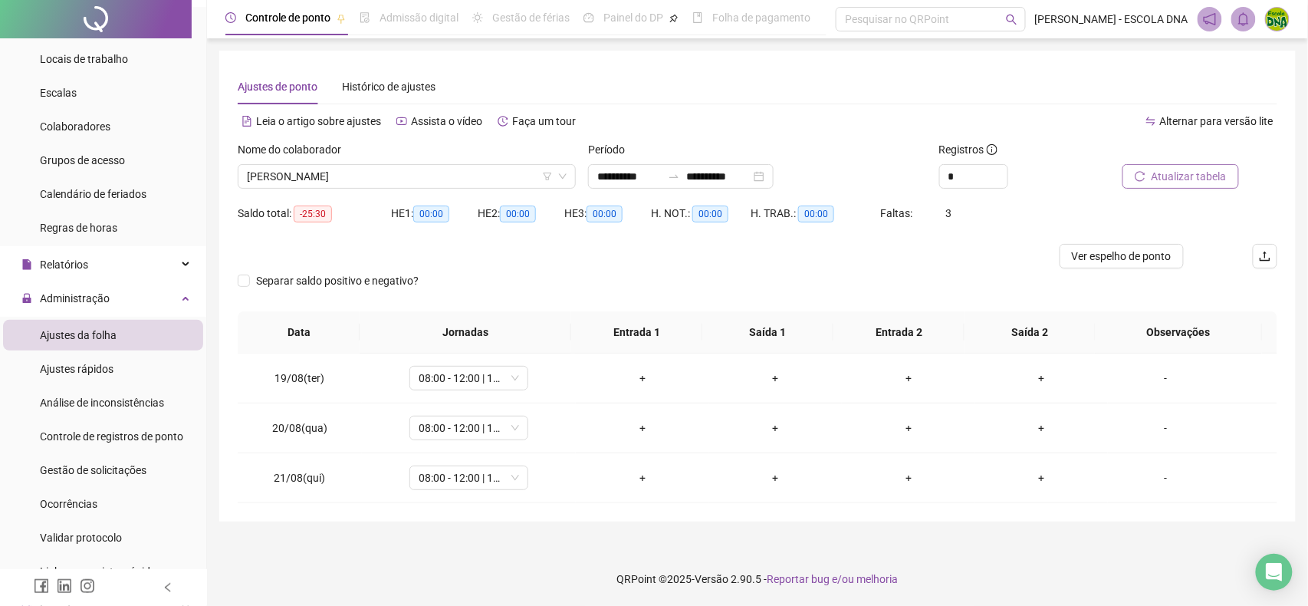
click at [1136, 173] on icon "reload" at bounding box center [1140, 176] width 11 height 11
click at [1130, 173] on button "Atualizar tabela" at bounding box center [1181, 176] width 117 height 25
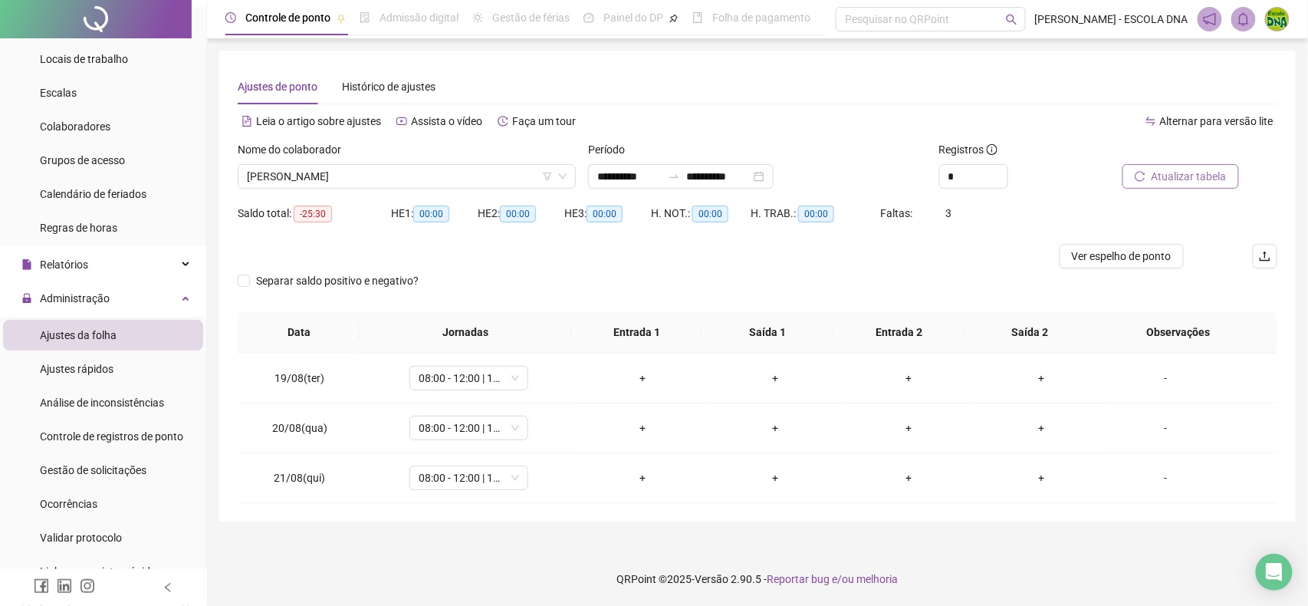
click at [1130, 173] on button "Atualizar tabela" at bounding box center [1181, 176] width 117 height 25
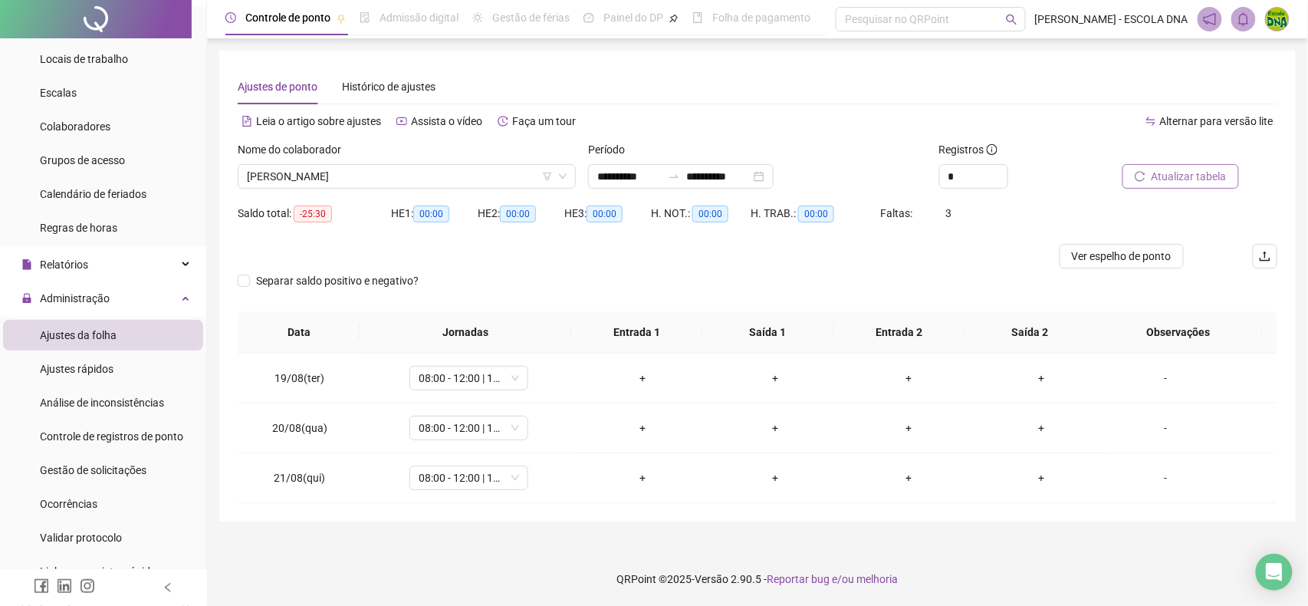
click at [1130, 173] on button "Atualizar tabela" at bounding box center [1181, 176] width 117 height 25
click at [1157, 249] on span "Ver espelho de ponto" at bounding box center [1122, 256] width 100 height 17
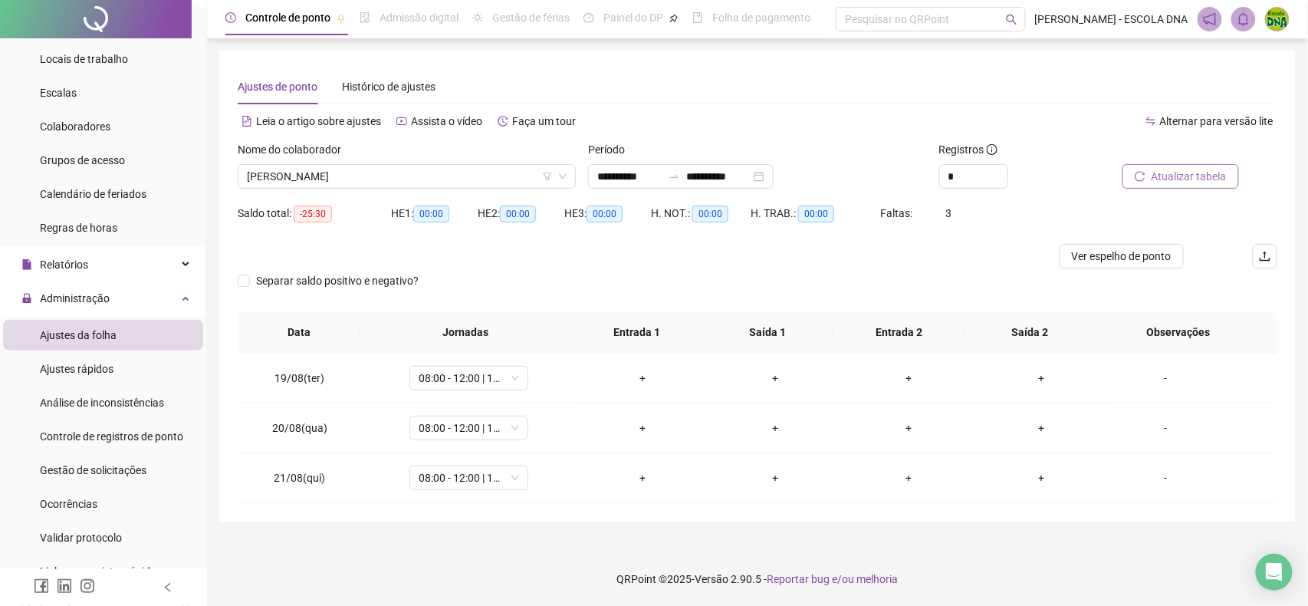
click at [1184, 170] on span "Atualizar tabela" at bounding box center [1189, 176] width 75 height 17
click at [1185, 169] on span "Atualizar tabela" at bounding box center [1189, 176] width 75 height 17
click at [643, 476] on div "09:38" at bounding box center [642, 477] width 109 height 17
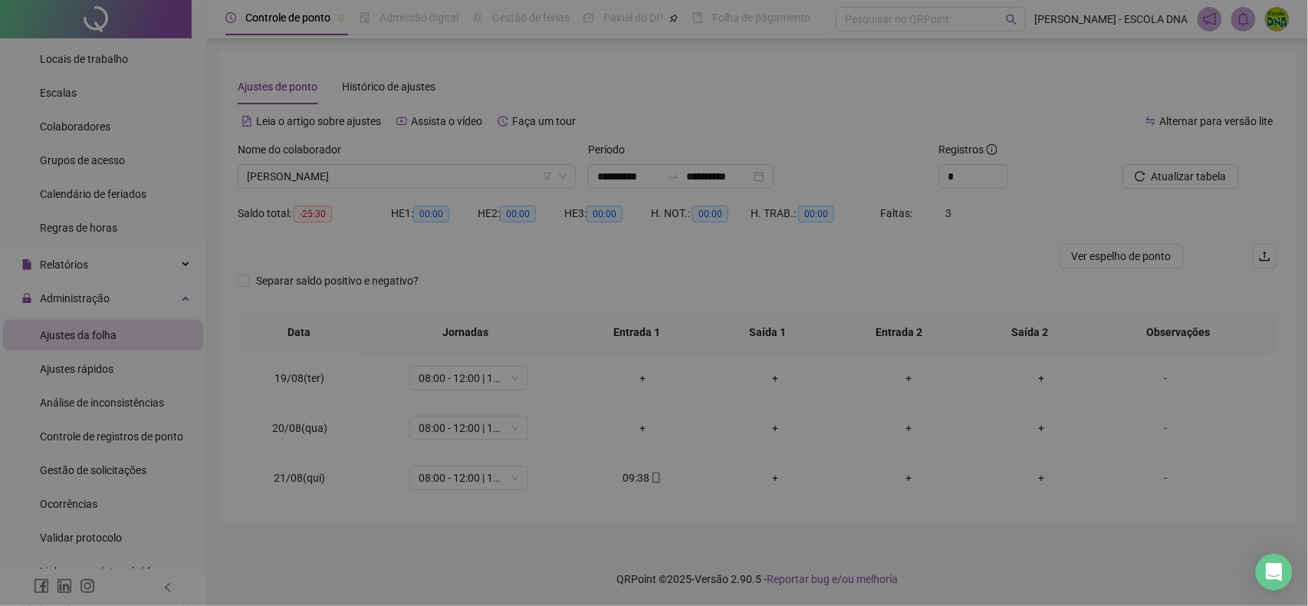
type input "**********"
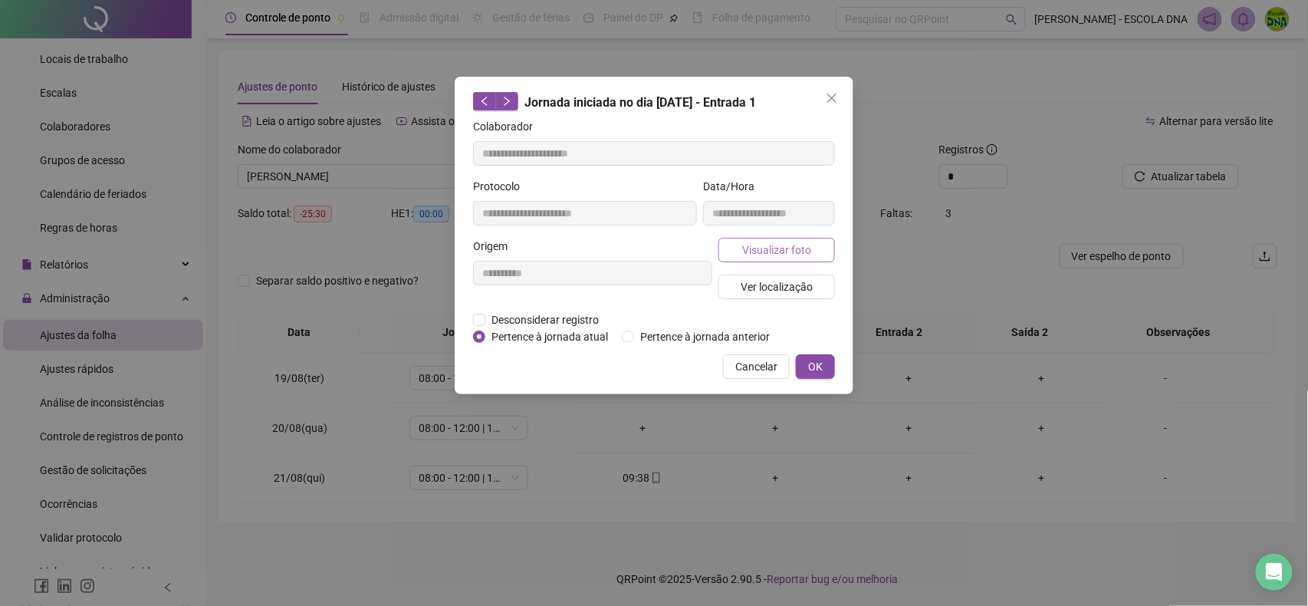
click at [764, 240] on button "Visualizar foto" at bounding box center [777, 250] width 117 height 25
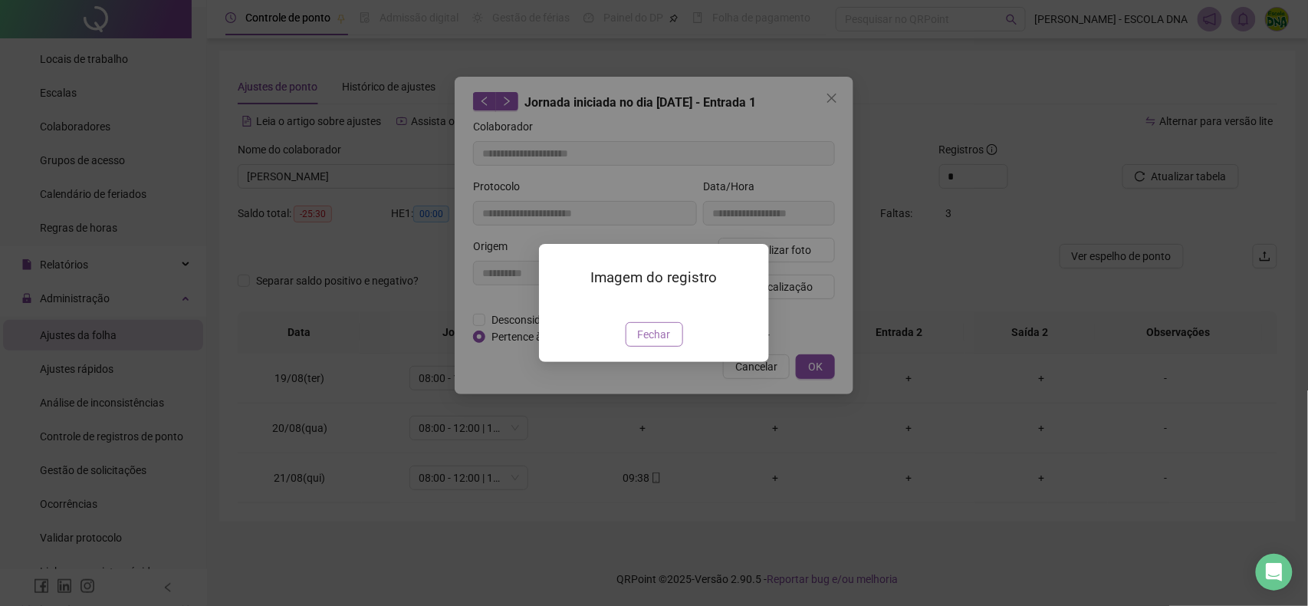
click at [660, 343] on span "Fechar" at bounding box center [654, 334] width 33 height 17
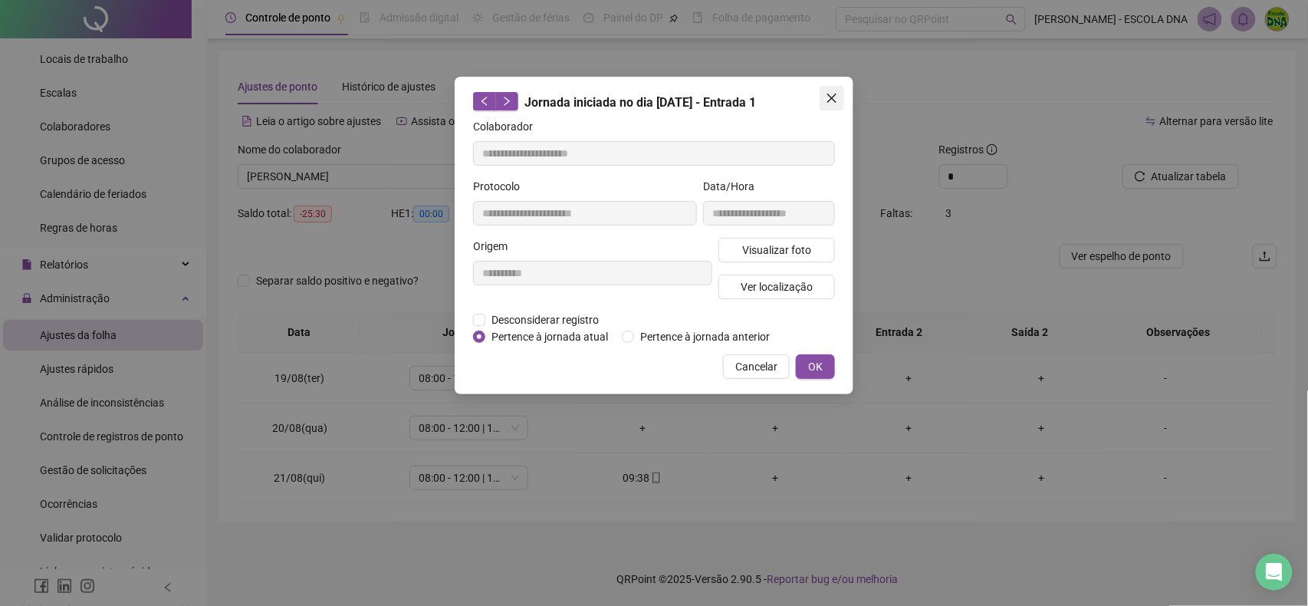
click at [828, 90] on button "Close" at bounding box center [832, 98] width 25 height 25
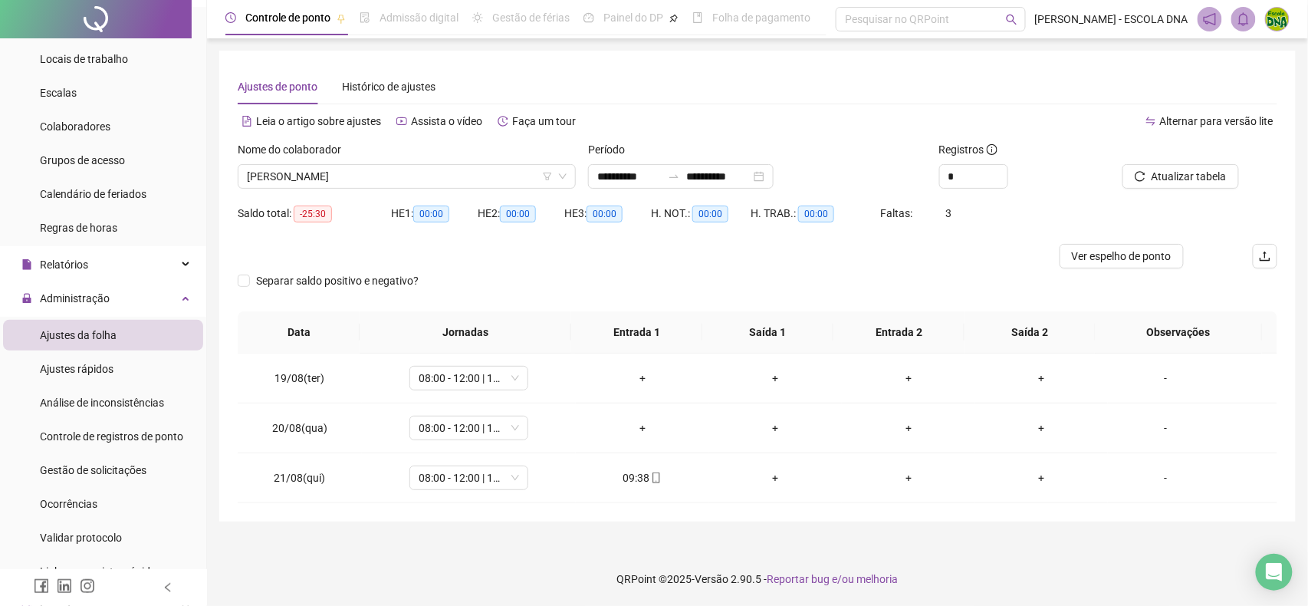
click at [532, 262] on div at bounding box center [628, 256] width 780 height 25
click at [567, 275] on div "Separar saldo positivo e negativo?" at bounding box center [758, 289] width 1040 height 43
click at [637, 376] on div "+" at bounding box center [642, 378] width 109 height 17
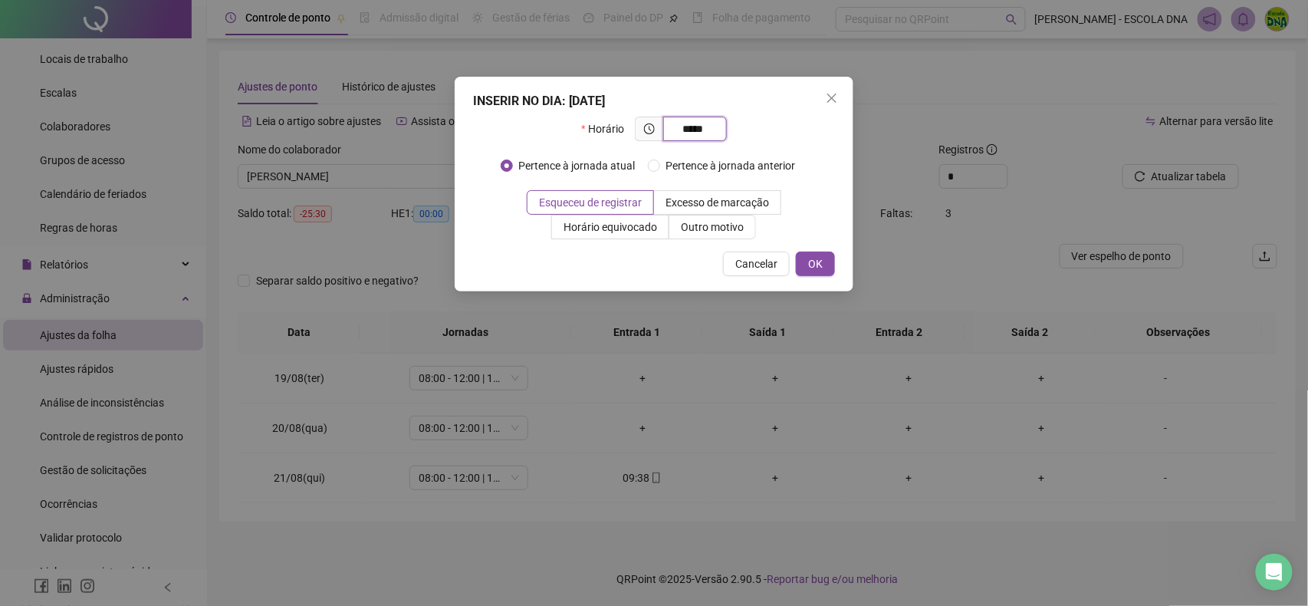
type input "*****"
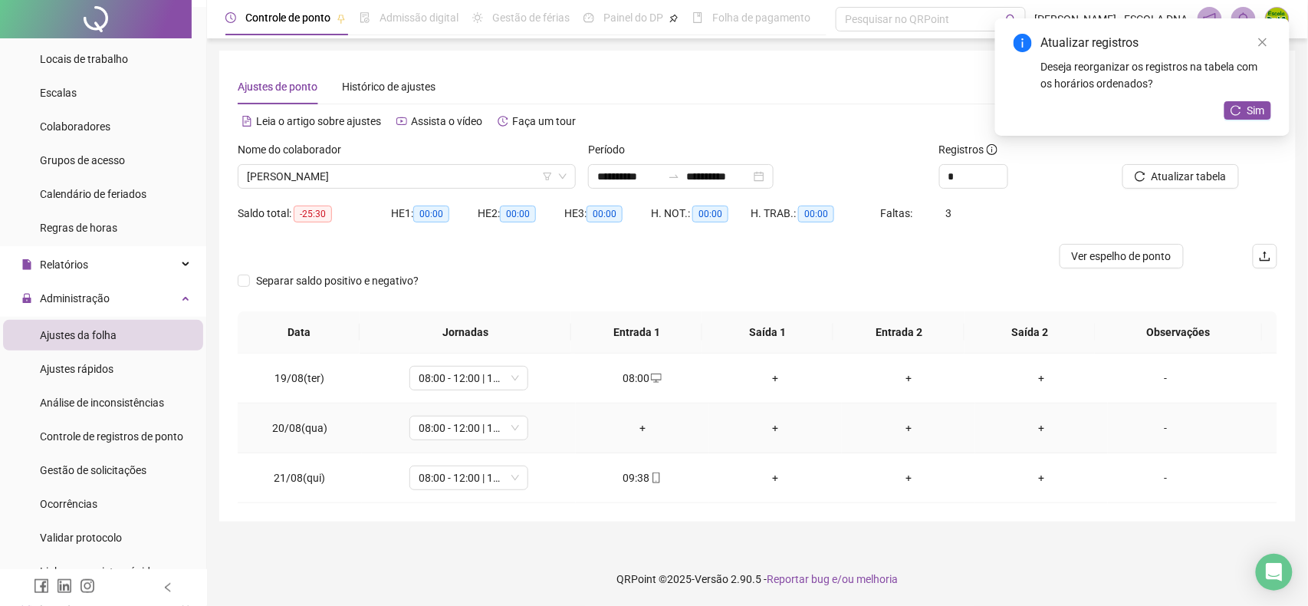
click at [645, 424] on div "+" at bounding box center [642, 427] width 109 height 17
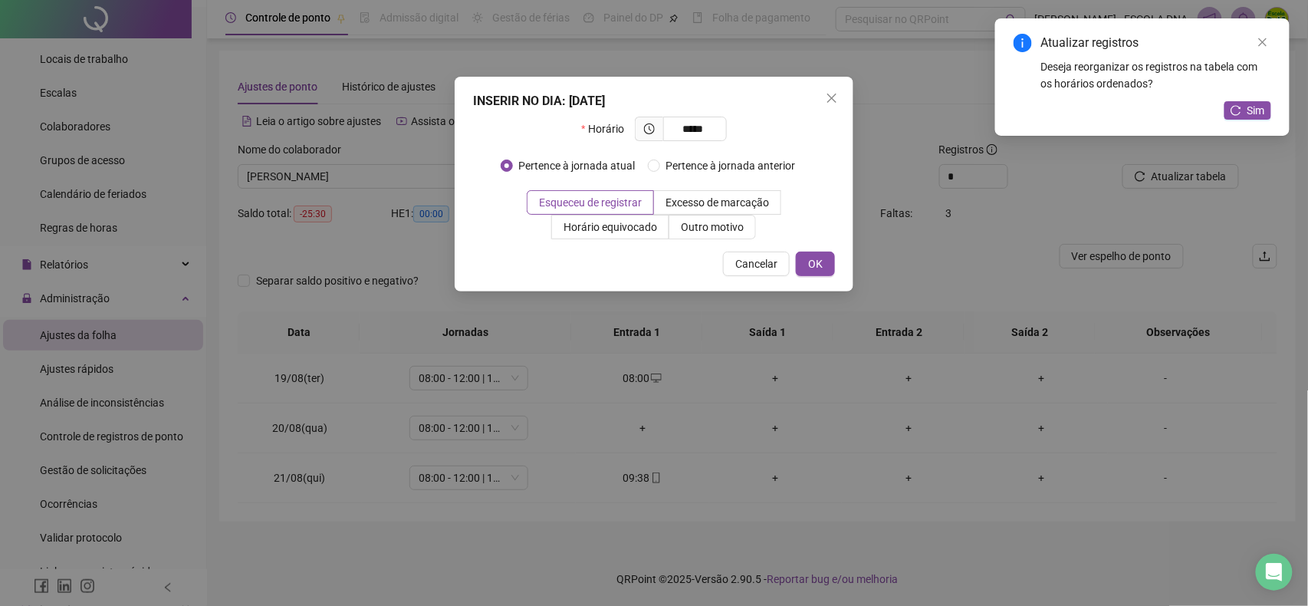
type input "*****"
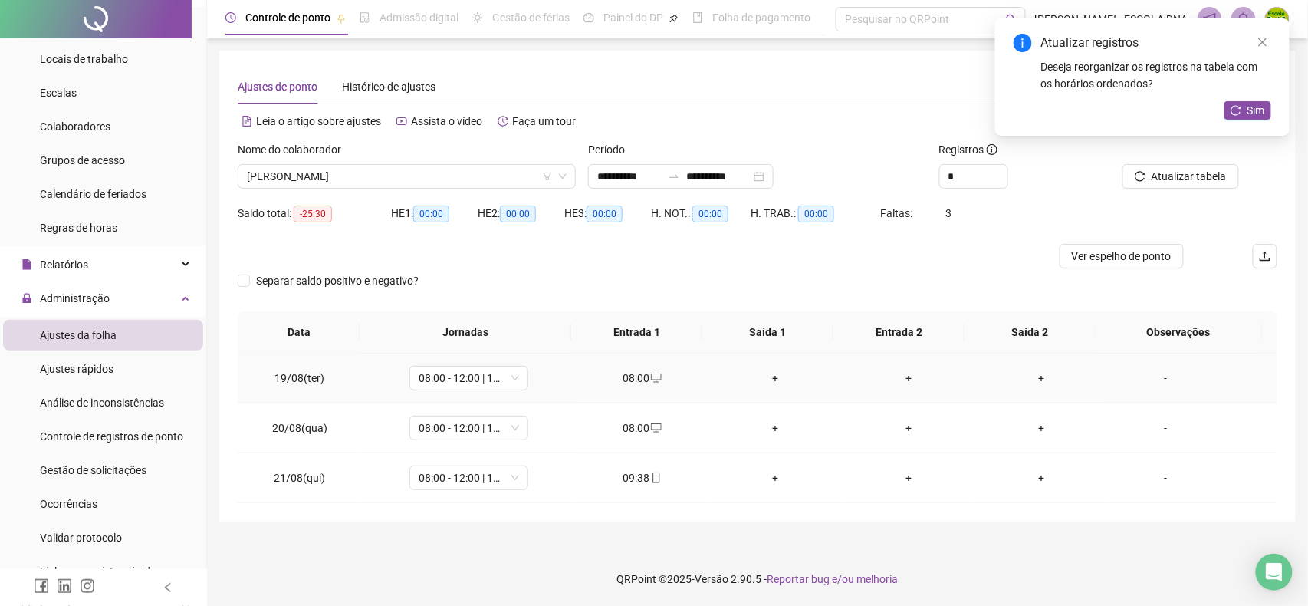
click at [765, 375] on div "+" at bounding box center [776, 378] width 109 height 17
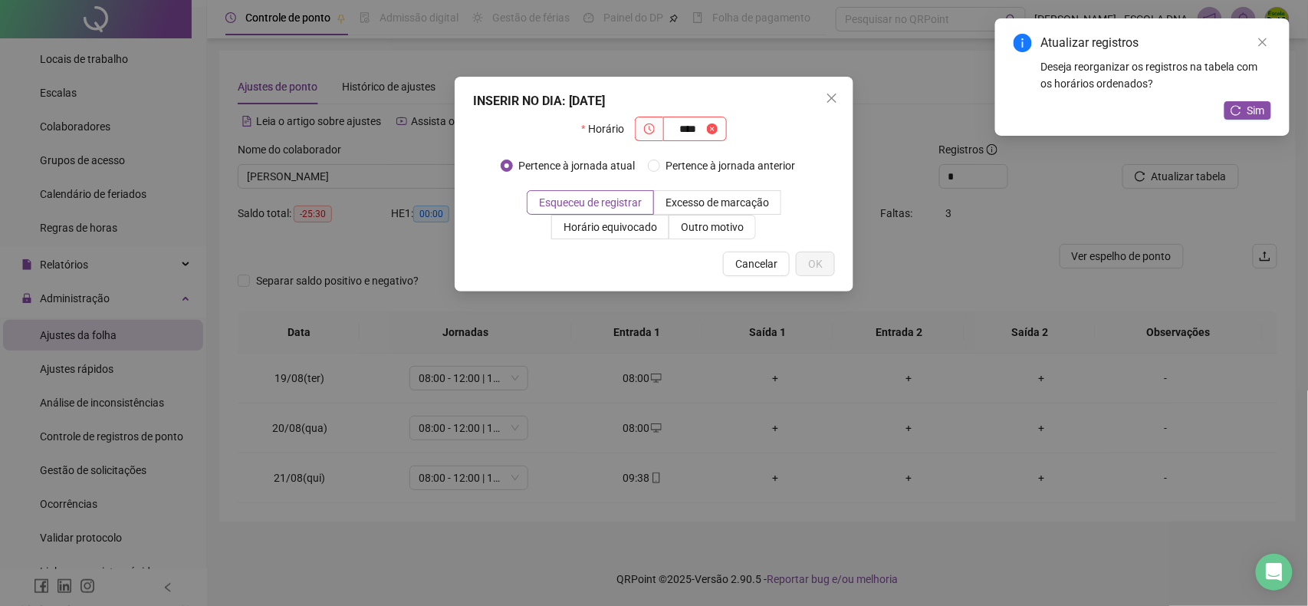
type input "****"
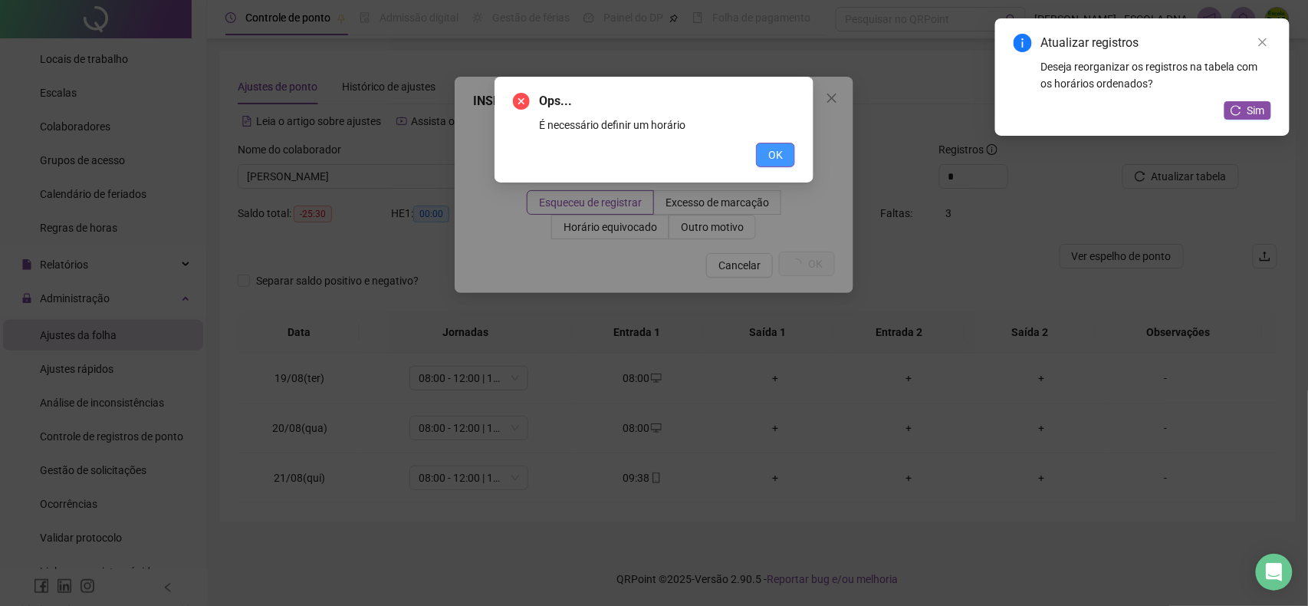
click at [765, 146] on button "OK" at bounding box center [775, 155] width 39 height 25
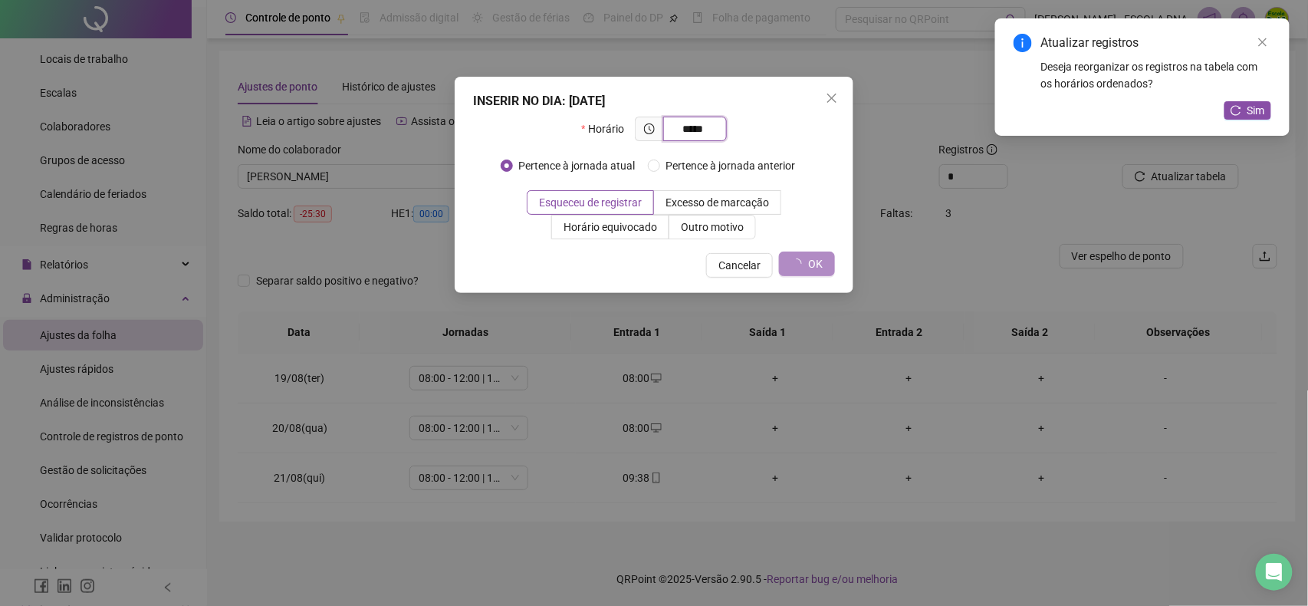
type input "*****"
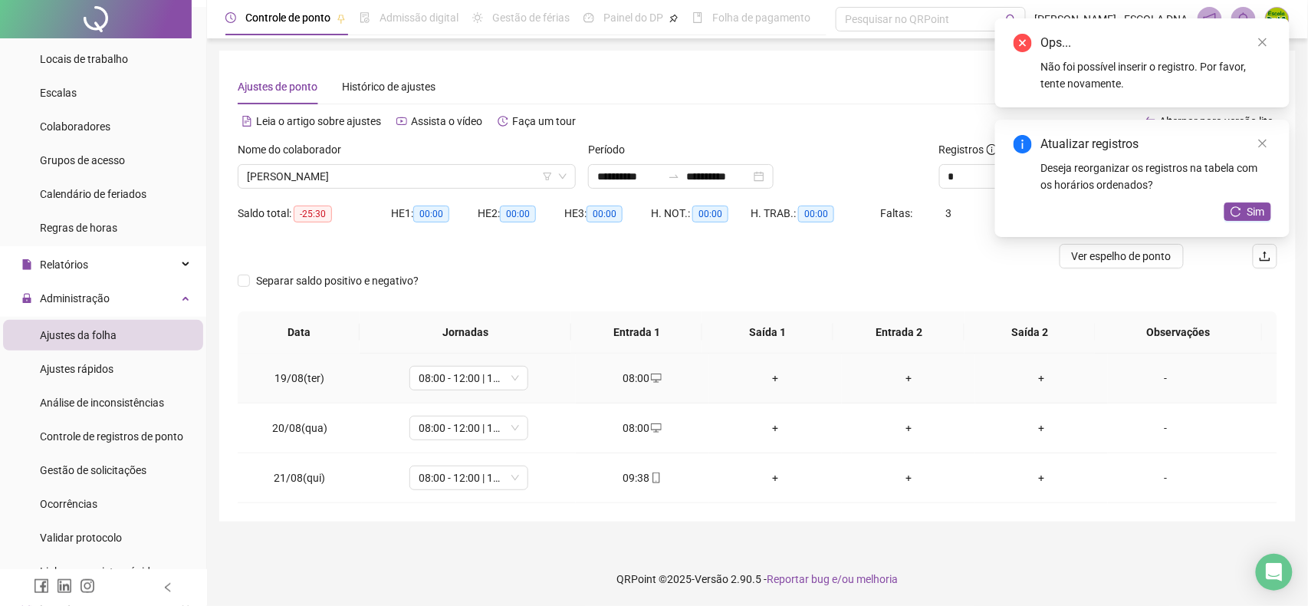
click at [767, 374] on div "+" at bounding box center [776, 378] width 109 height 17
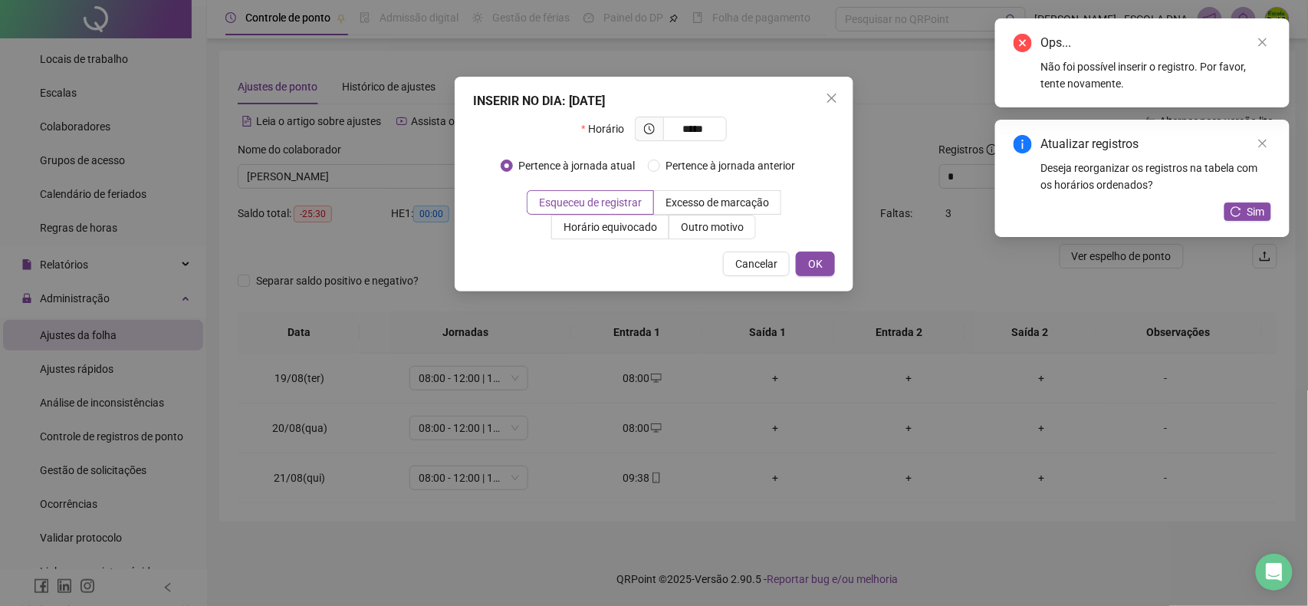
type input "*****"
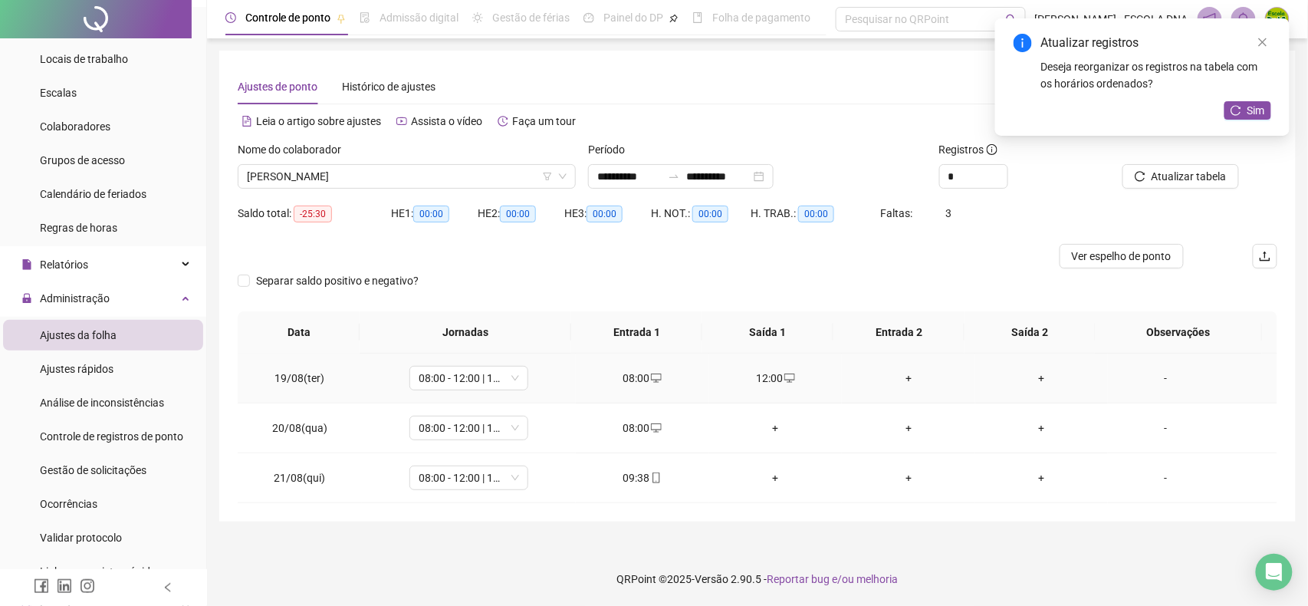
click at [903, 381] on div "+" at bounding box center [908, 378] width 109 height 17
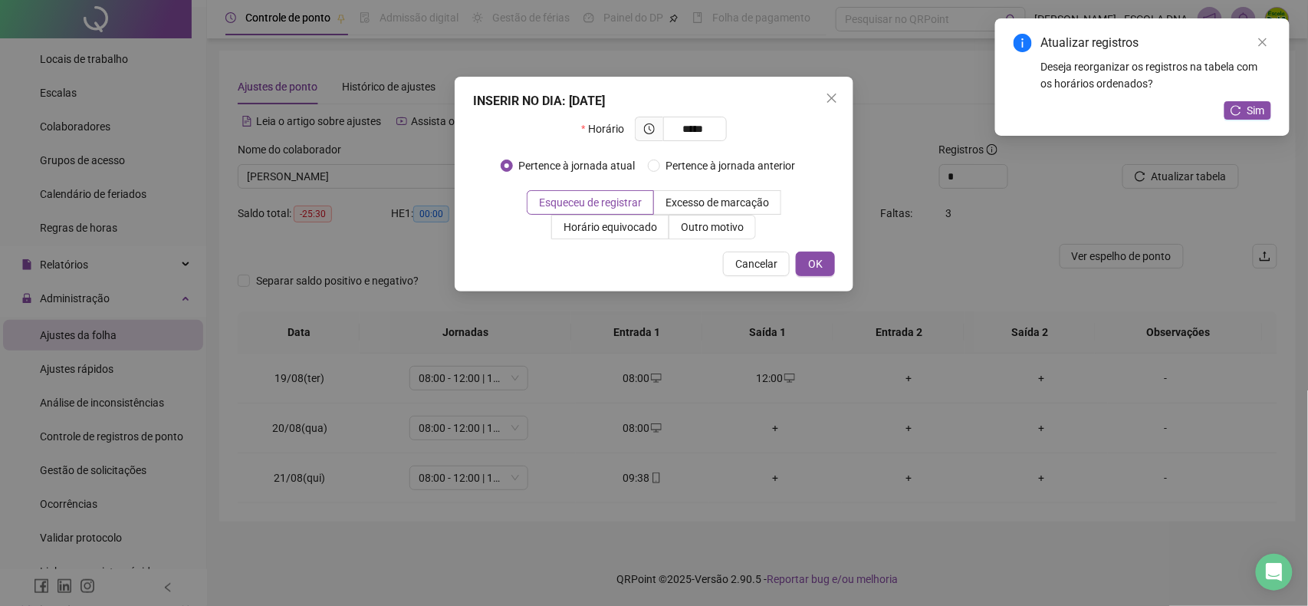
type input "*****"
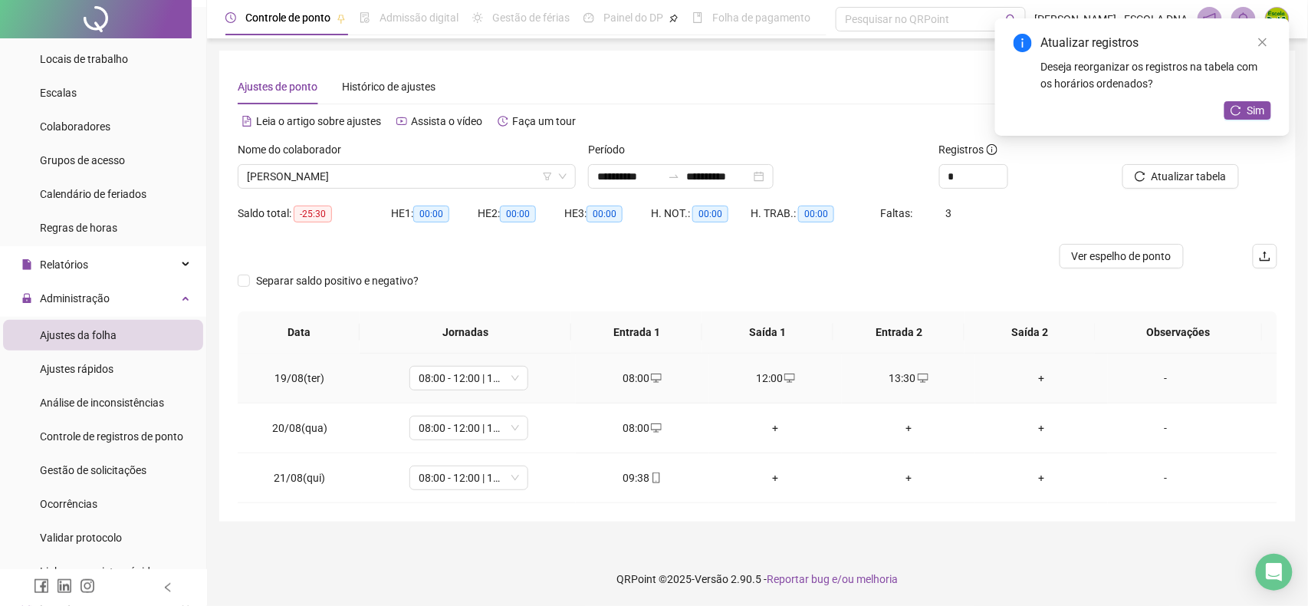
click at [1028, 379] on div "+" at bounding box center [1042, 378] width 109 height 17
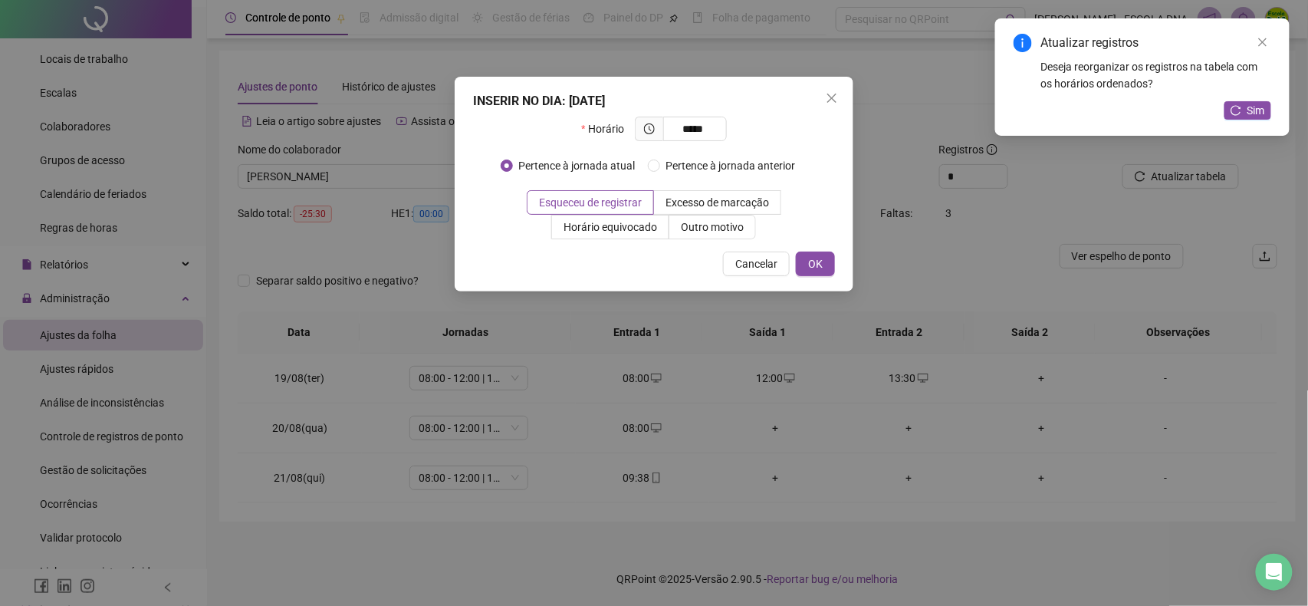
type input "*****"
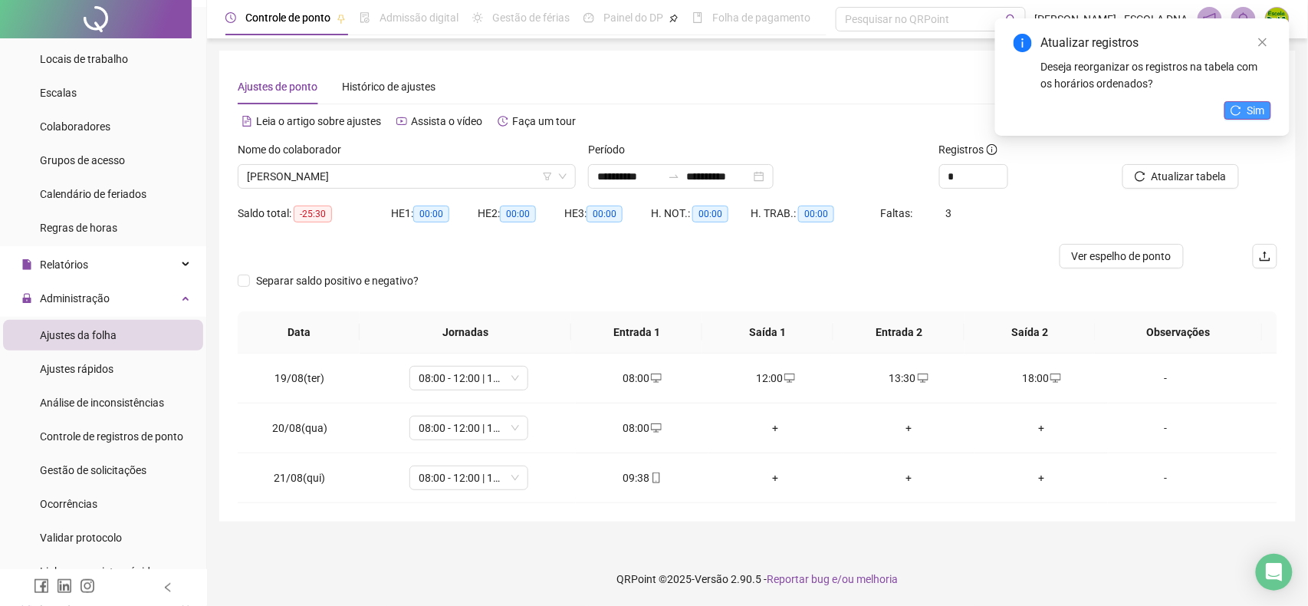
drag, startPoint x: 1282, startPoint y: 89, endPoint x: 1258, endPoint y: 109, distance: 31.0
click at [1273, 101] on div "Atualizar registros Deseja reorganizar os registros na tabela com os horários o…" at bounding box center [1142, 76] width 294 height 117
click at [1258, 109] on span "Sim" at bounding box center [1257, 110] width 18 height 17
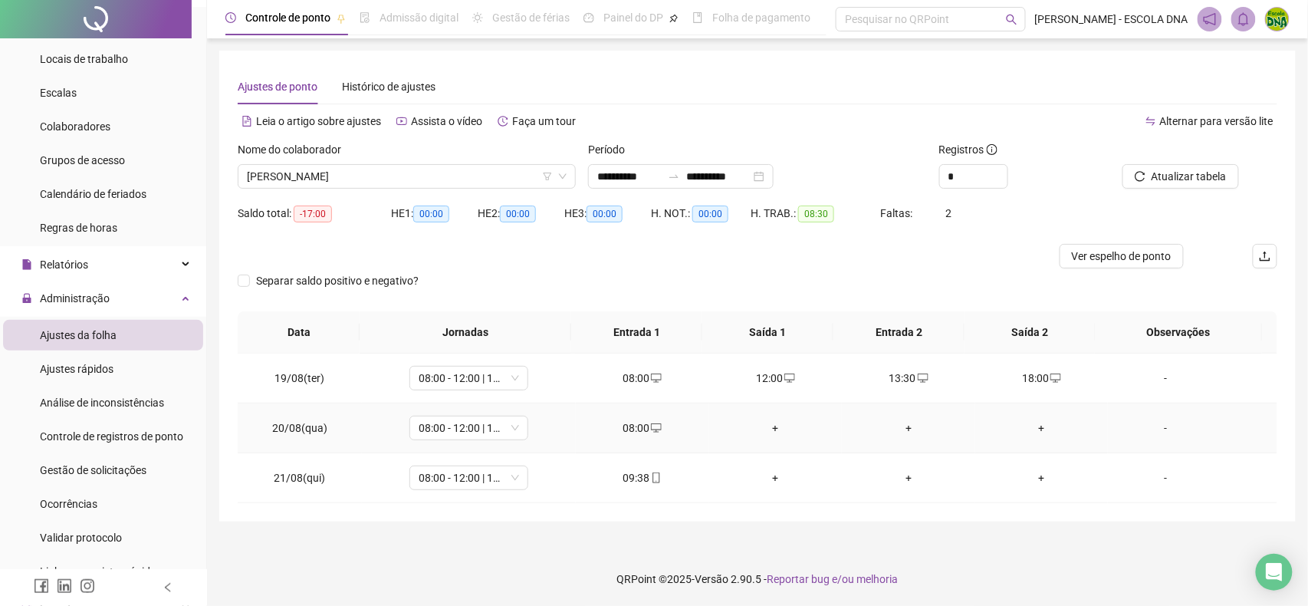
click at [770, 422] on div "+" at bounding box center [776, 427] width 109 height 17
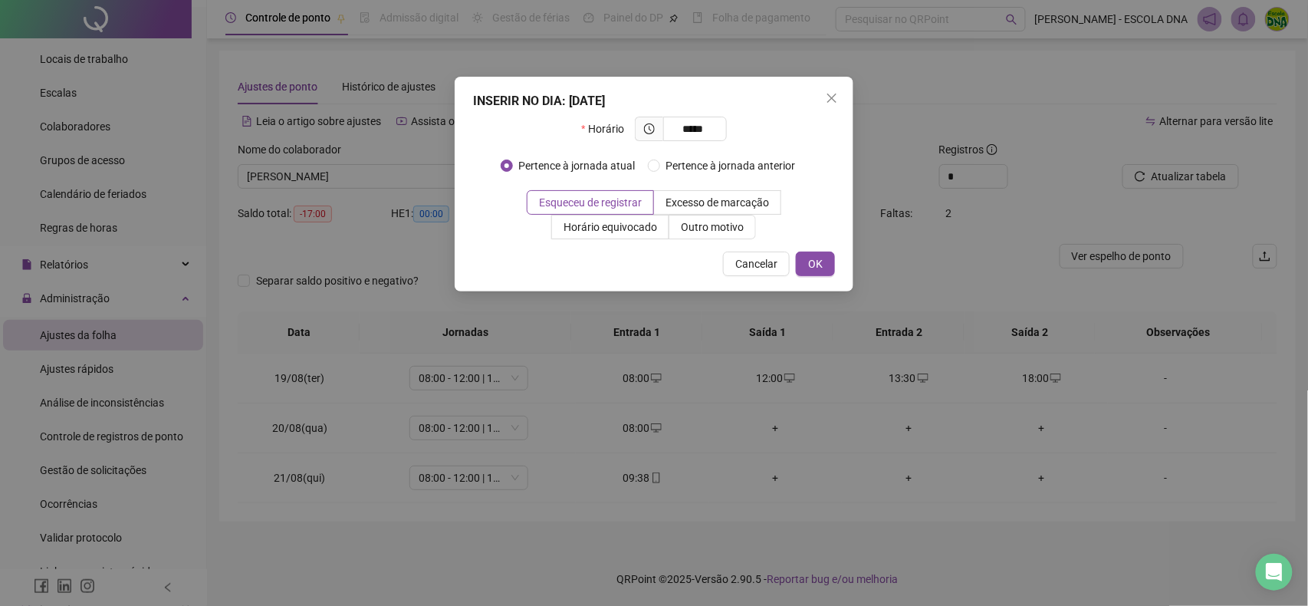
type input "*****"
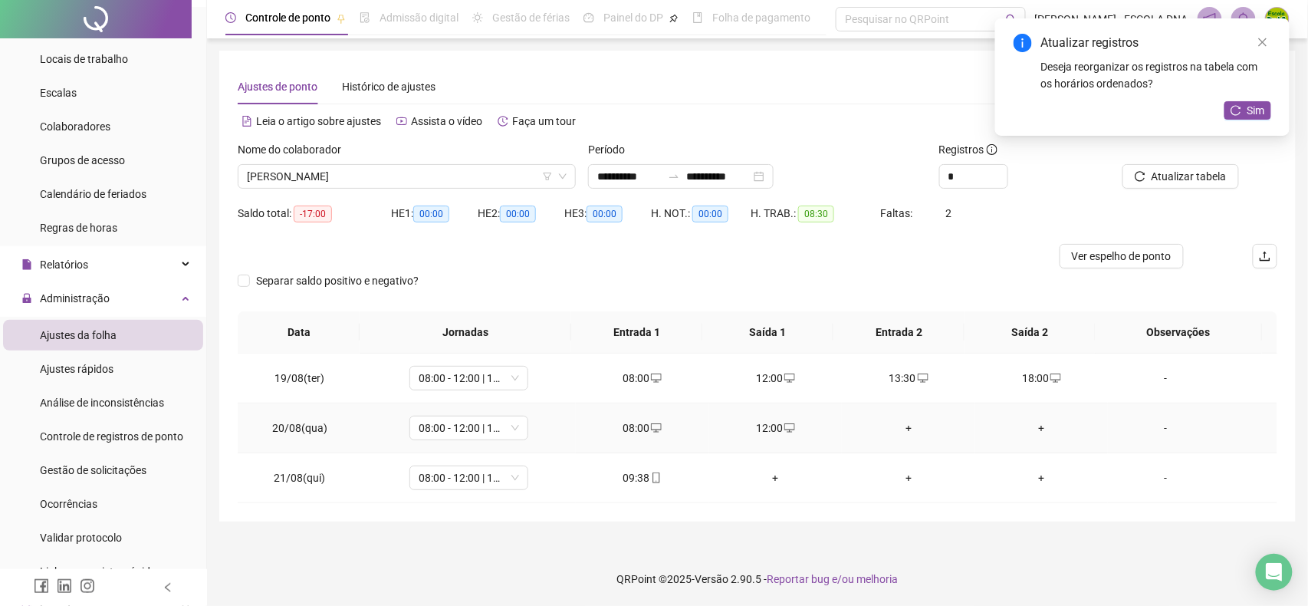
click at [900, 425] on div "+" at bounding box center [908, 427] width 109 height 17
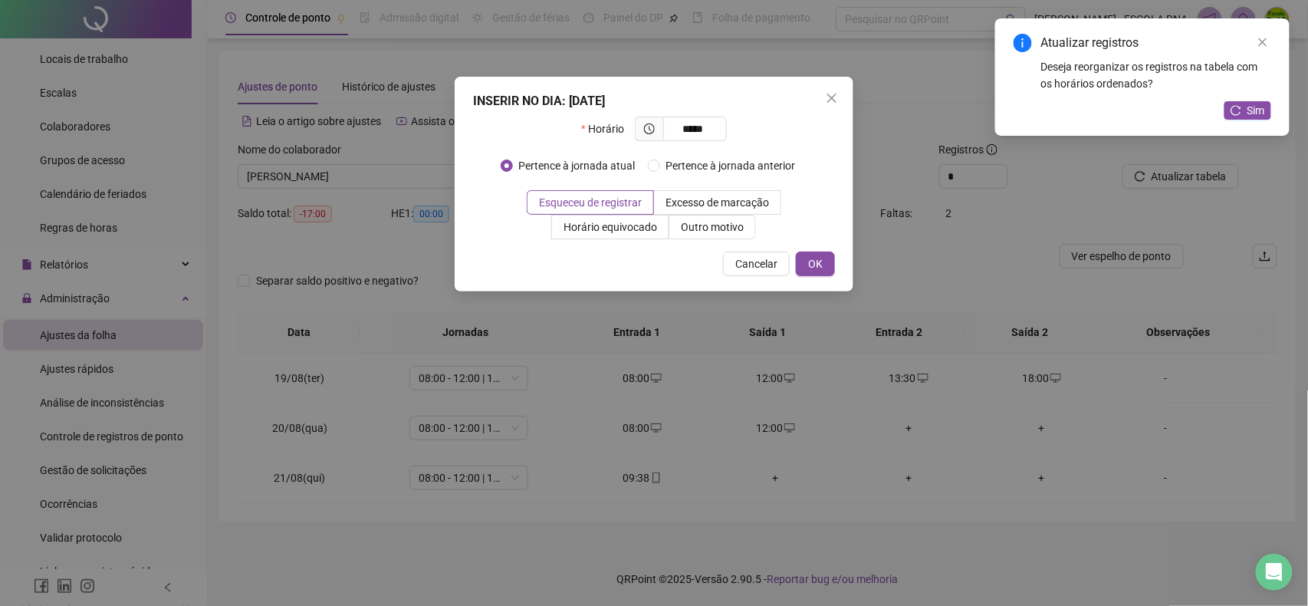
type input "*****"
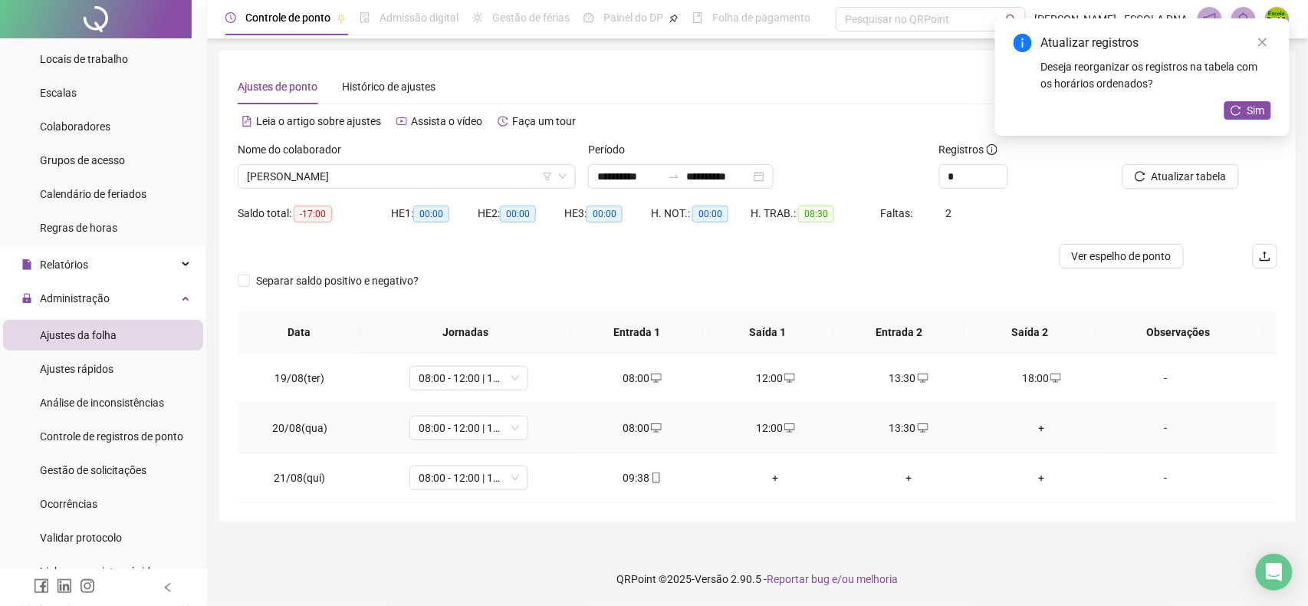
click at [1035, 424] on div "+" at bounding box center [1042, 427] width 109 height 17
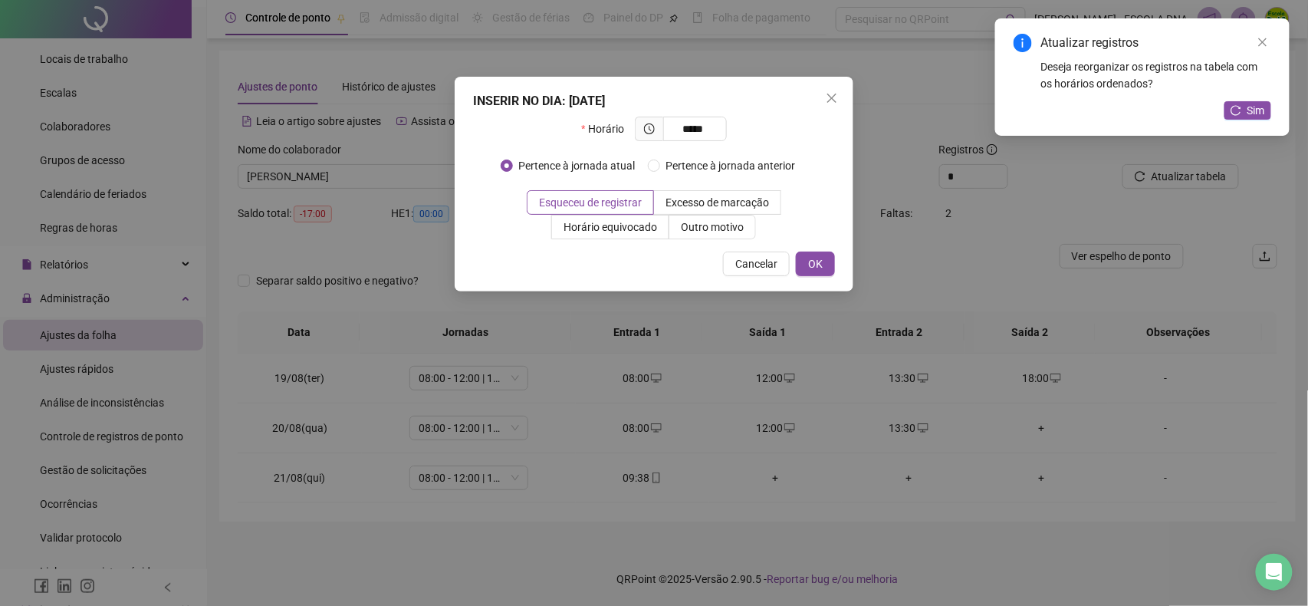
type input "*****"
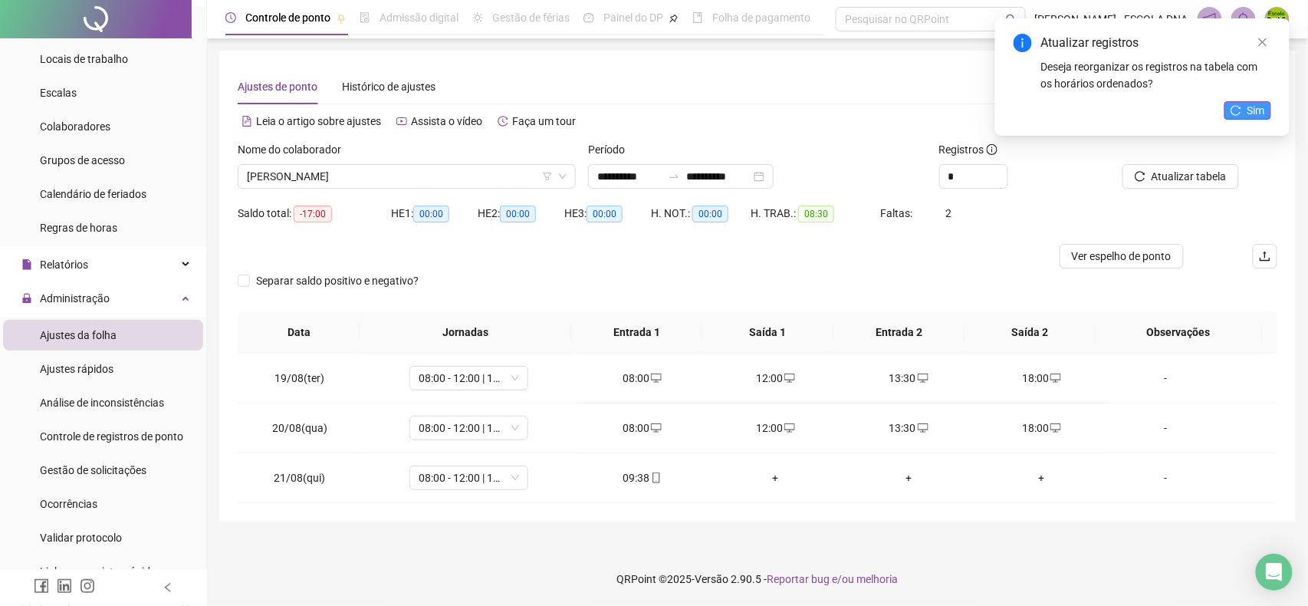
click at [1246, 110] on button "Sim" at bounding box center [1248, 110] width 47 height 18
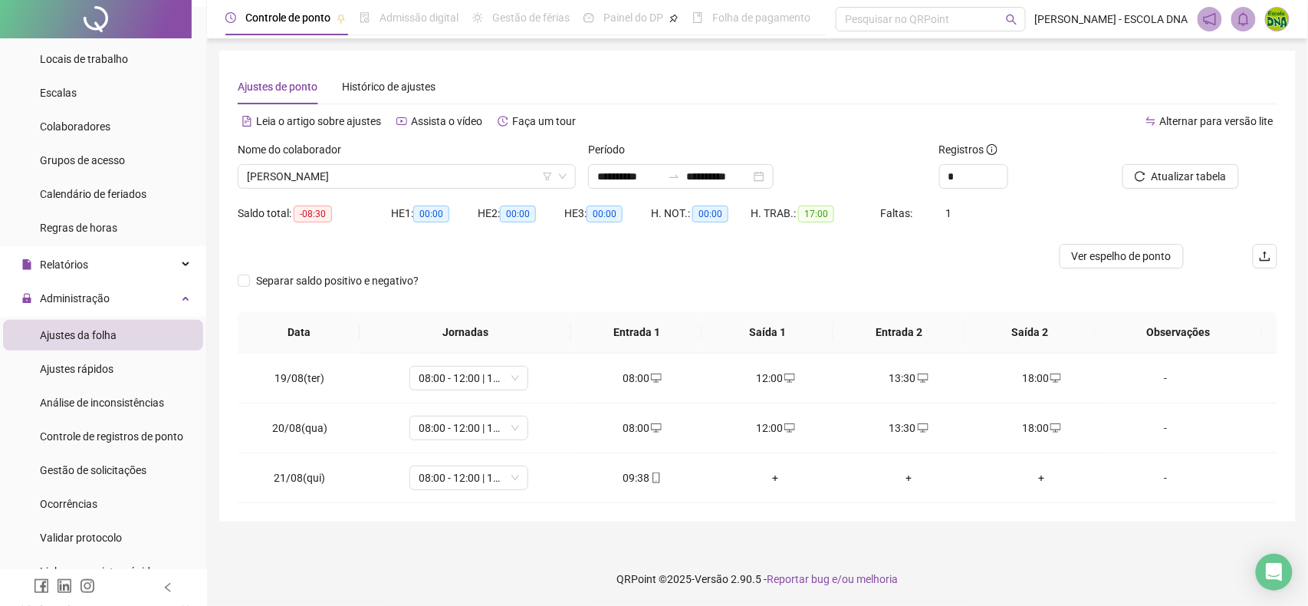
click at [1157, 175] on span "Atualizar tabela" at bounding box center [1189, 176] width 75 height 17
click at [1225, 166] on button "Atualizar tabela" at bounding box center [1181, 176] width 117 height 25
click at [381, 178] on span "[PERSON_NAME]" at bounding box center [407, 176] width 320 height 23
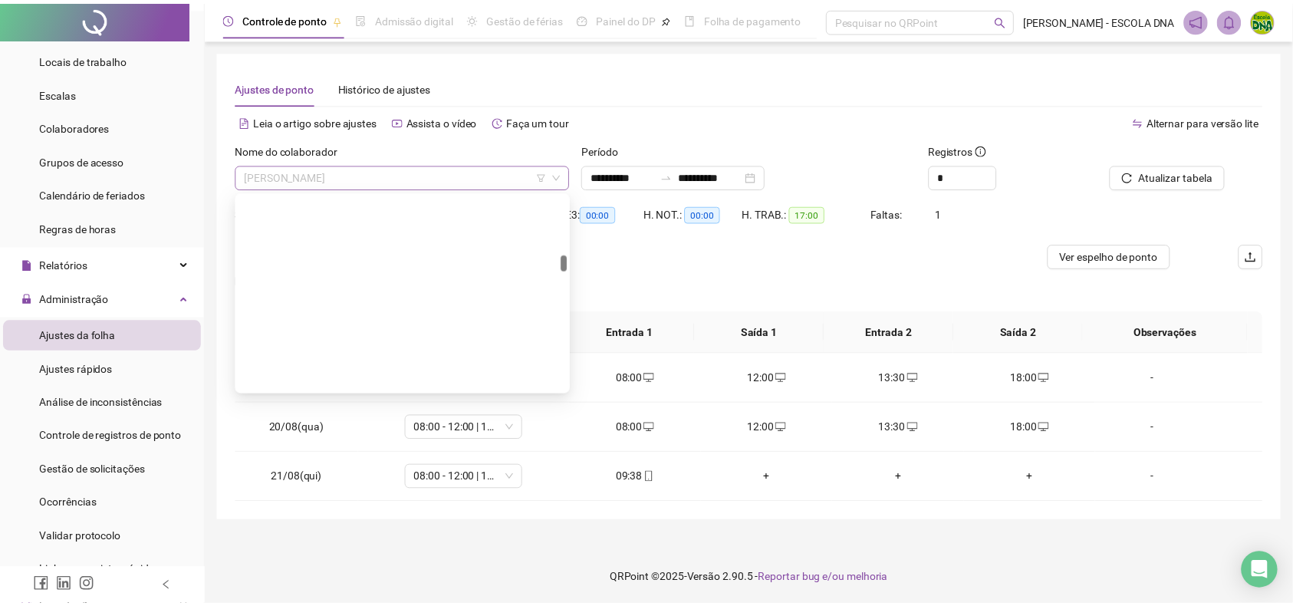
scroll to position [712, 0]
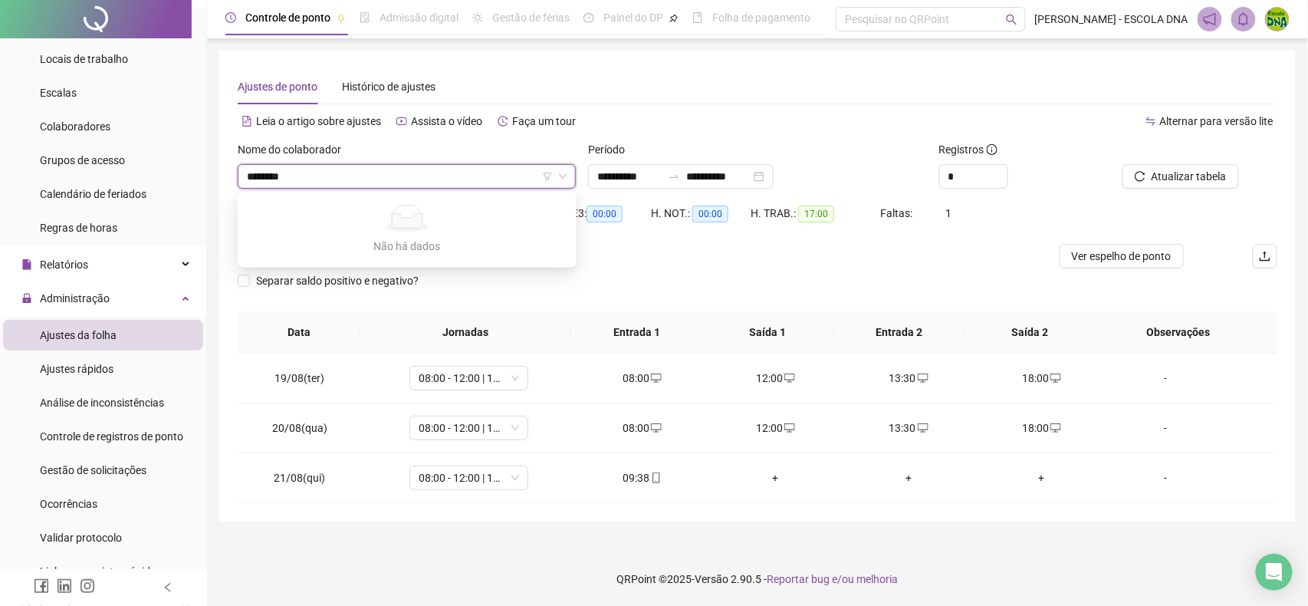
click at [261, 176] on input "********" at bounding box center [400, 176] width 306 height 23
type input "********"
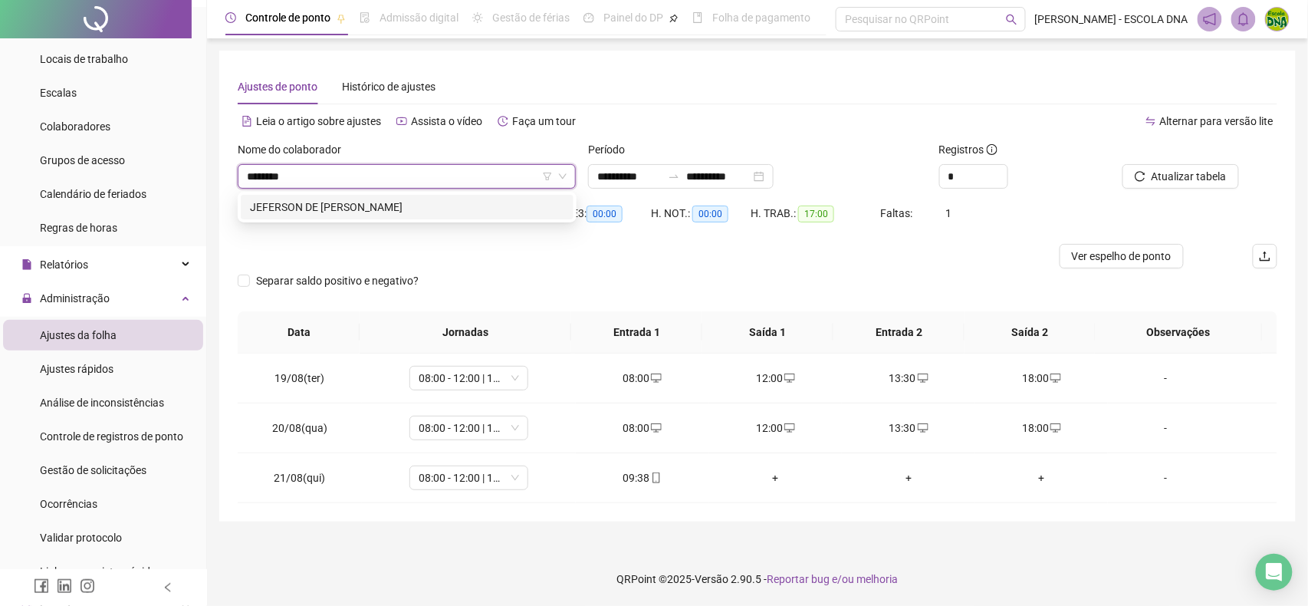
click at [495, 199] on div "JEFERSON DE [PERSON_NAME]" at bounding box center [407, 207] width 314 height 17
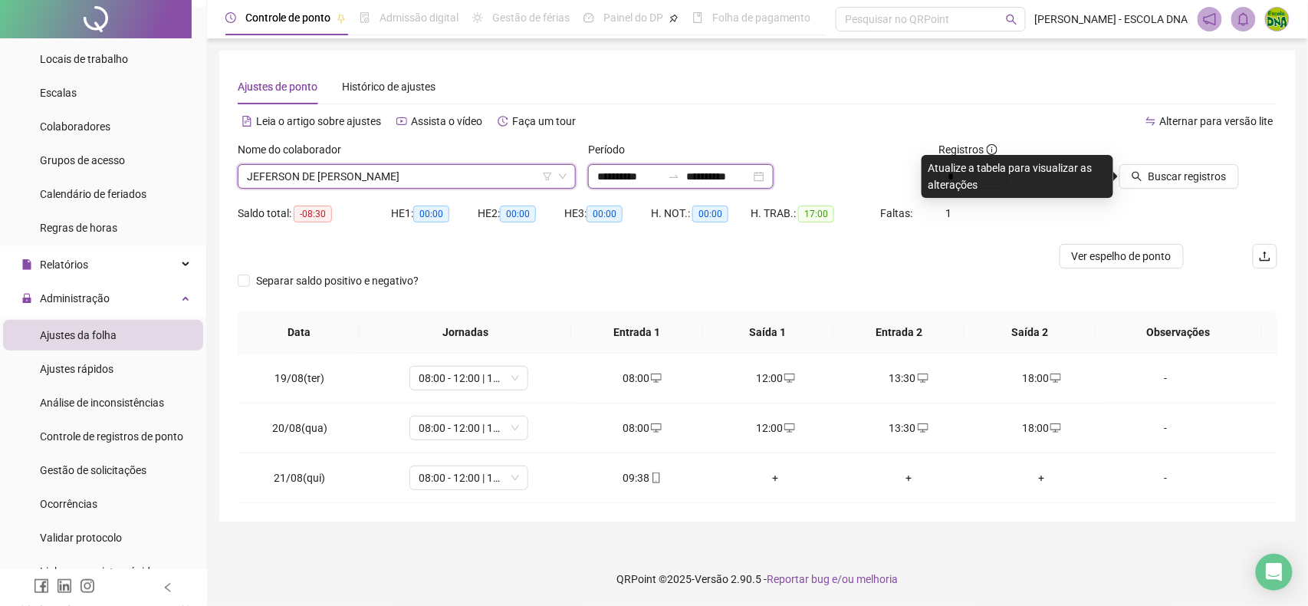
click at [751, 172] on input "**********" at bounding box center [718, 176] width 64 height 17
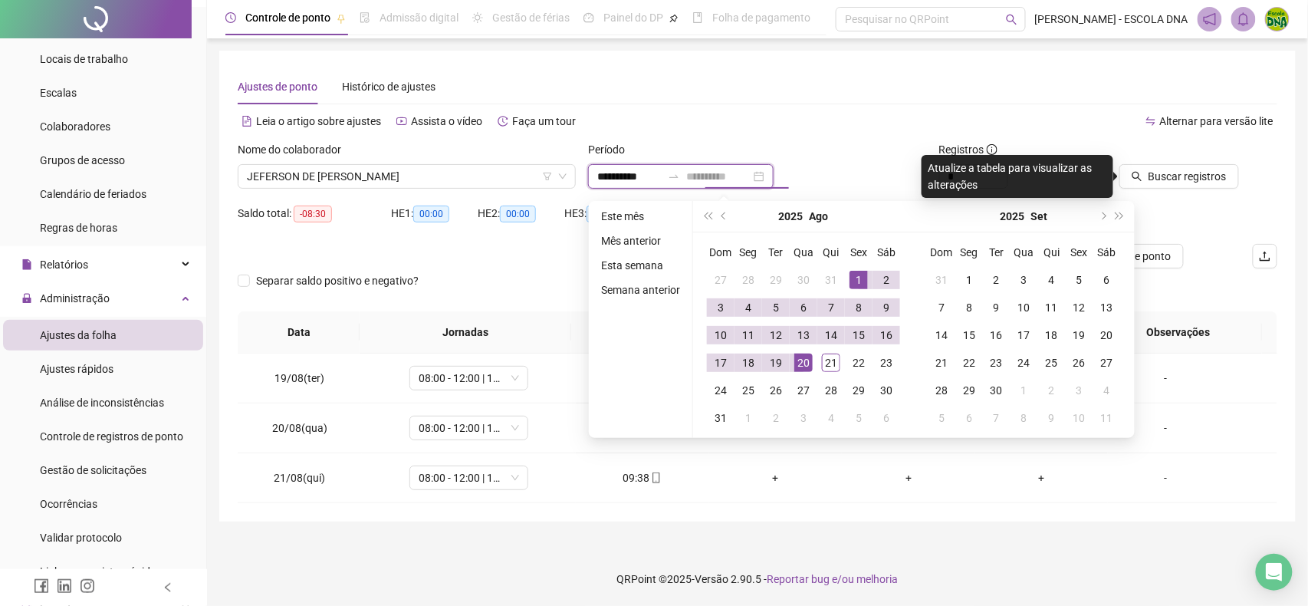
type input "**********"
click at [807, 362] on div "20" at bounding box center [803, 363] width 18 height 18
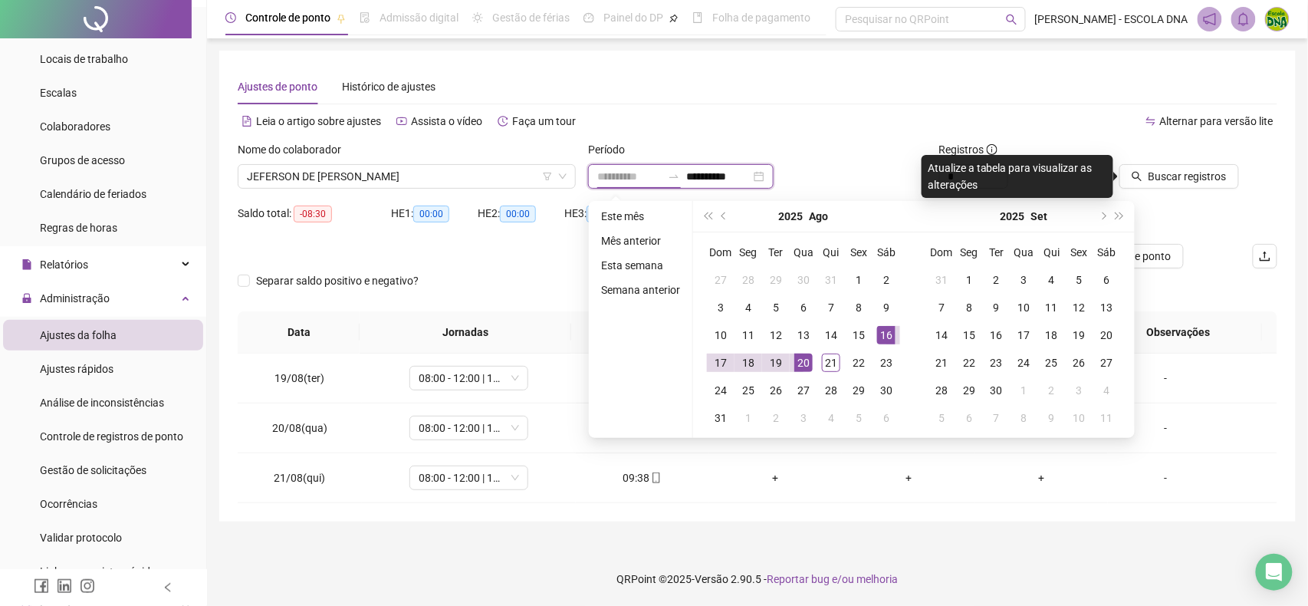
type input "**********"
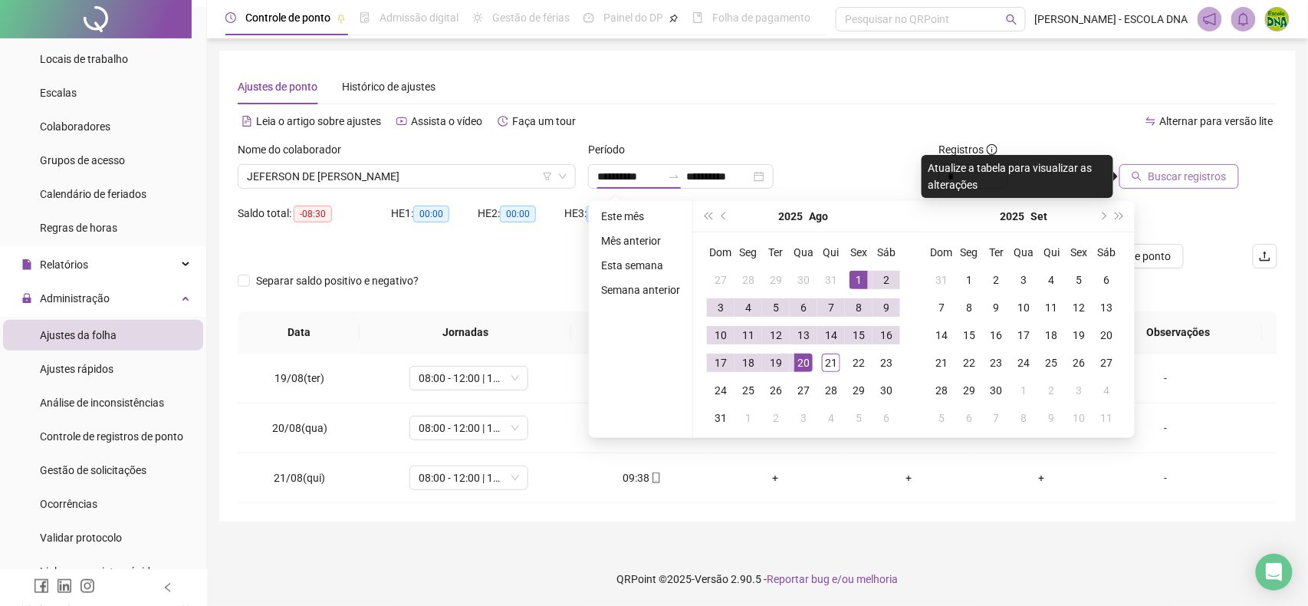
click at [1151, 173] on span "Buscar registros" at bounding box center [1188, 176] width 78 height 17
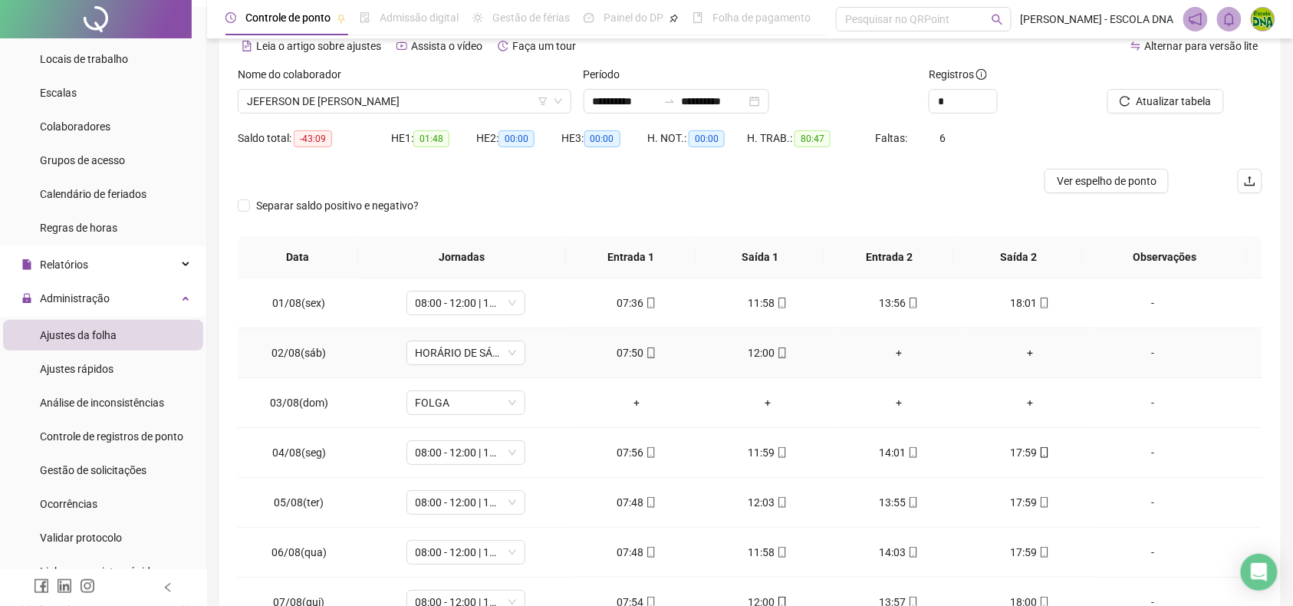
scroll to position [160, 0]
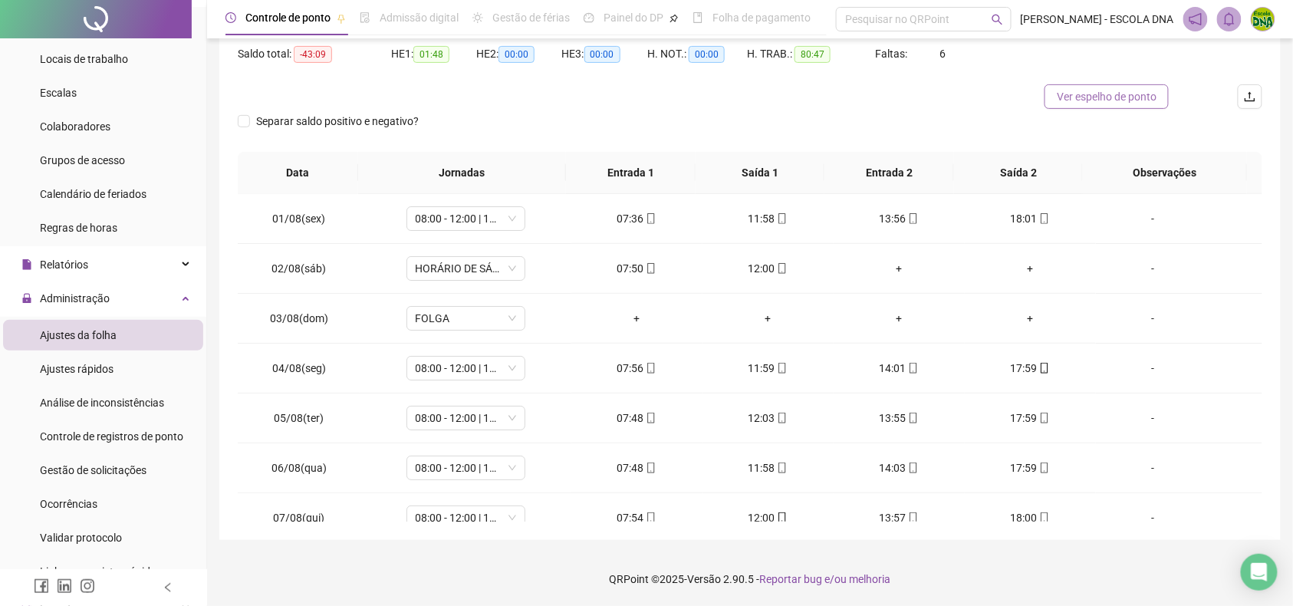
click at [1123, 95] on span "Ver espelho de ponto" at bounding box center [1107, 96] width 100 height 17
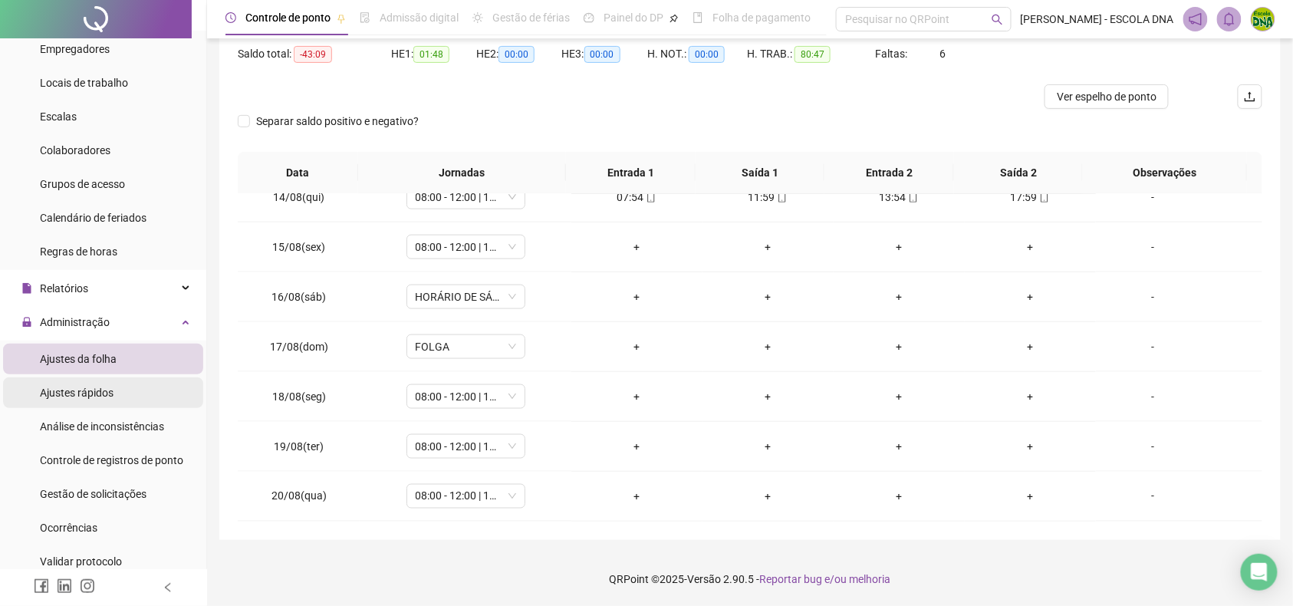
scroll to position [102, 0]
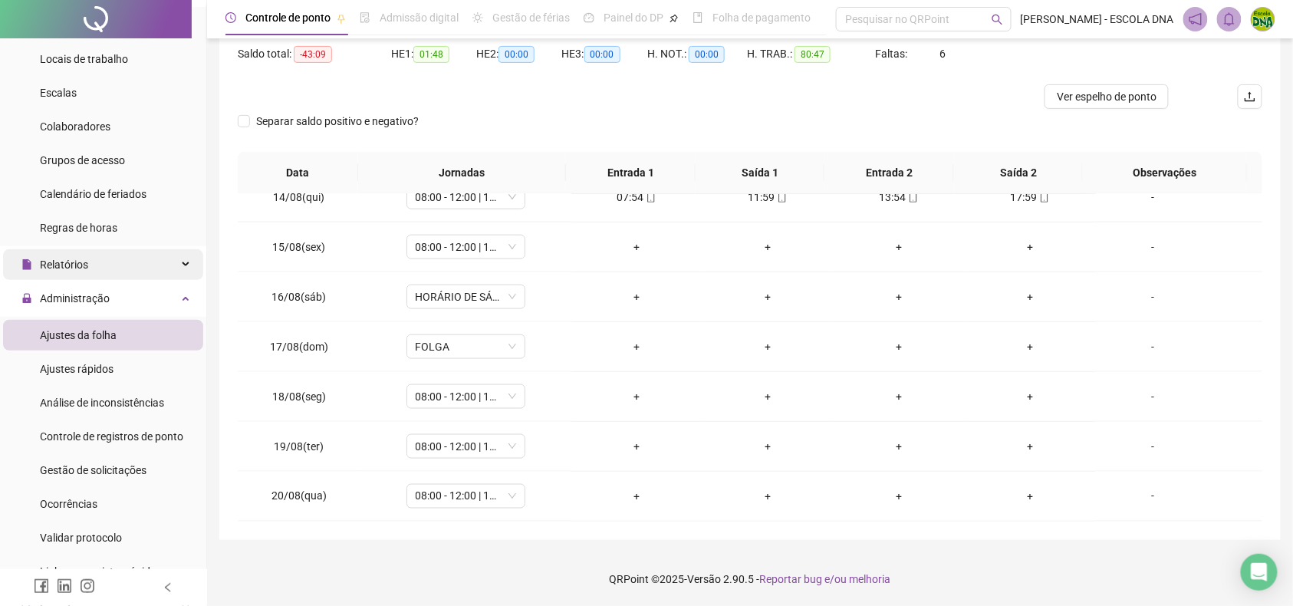
click at [90, 258] on div "Relatórios" at bounding box center [103, 264] width 200 height 31
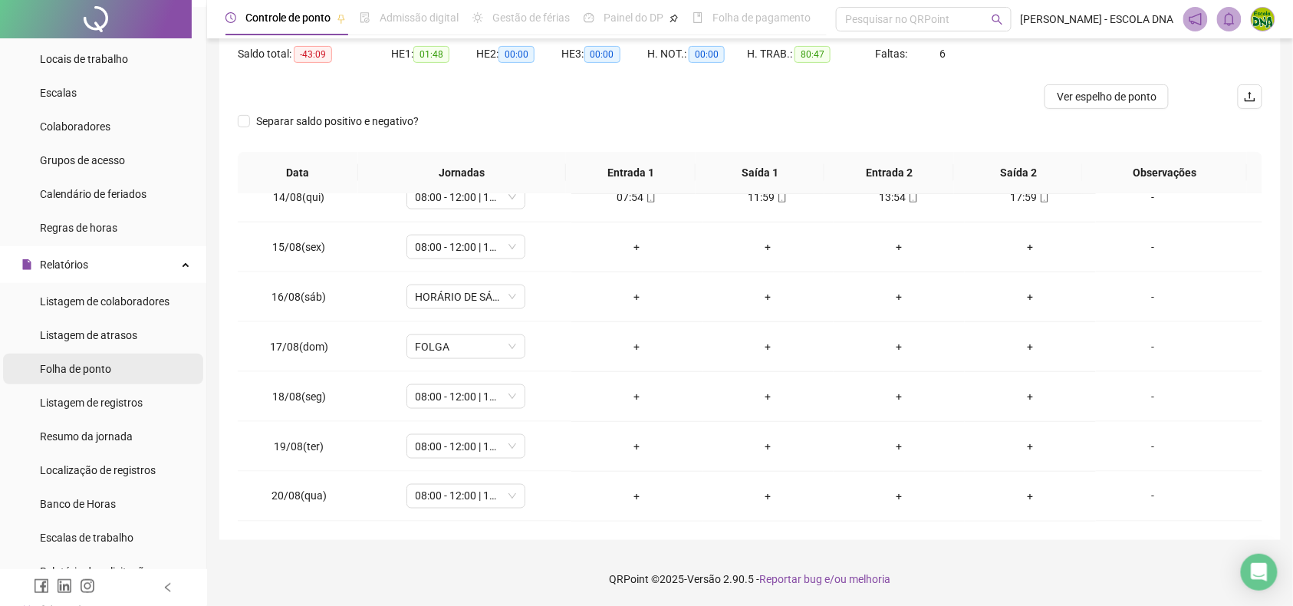
click at [75, 374] on span "Folha de ponto" at bounding box center [75, 369] width 71 height 12
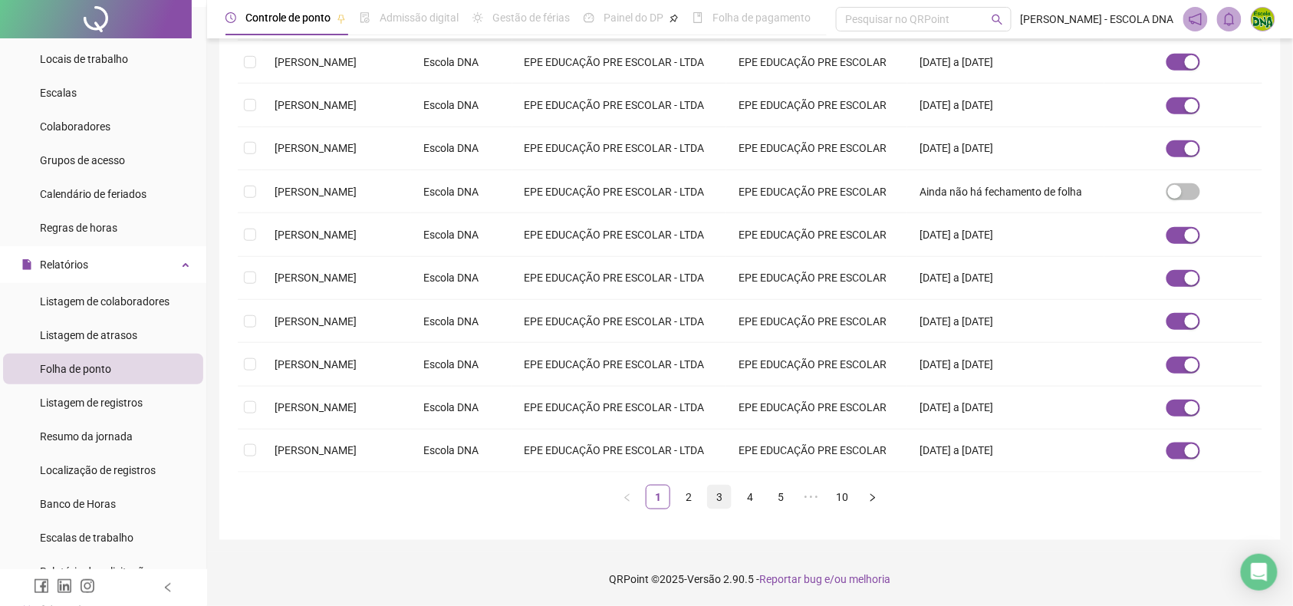
click at [722, 508] on link "3" at bounding box center [719, 496] width 23 height 23
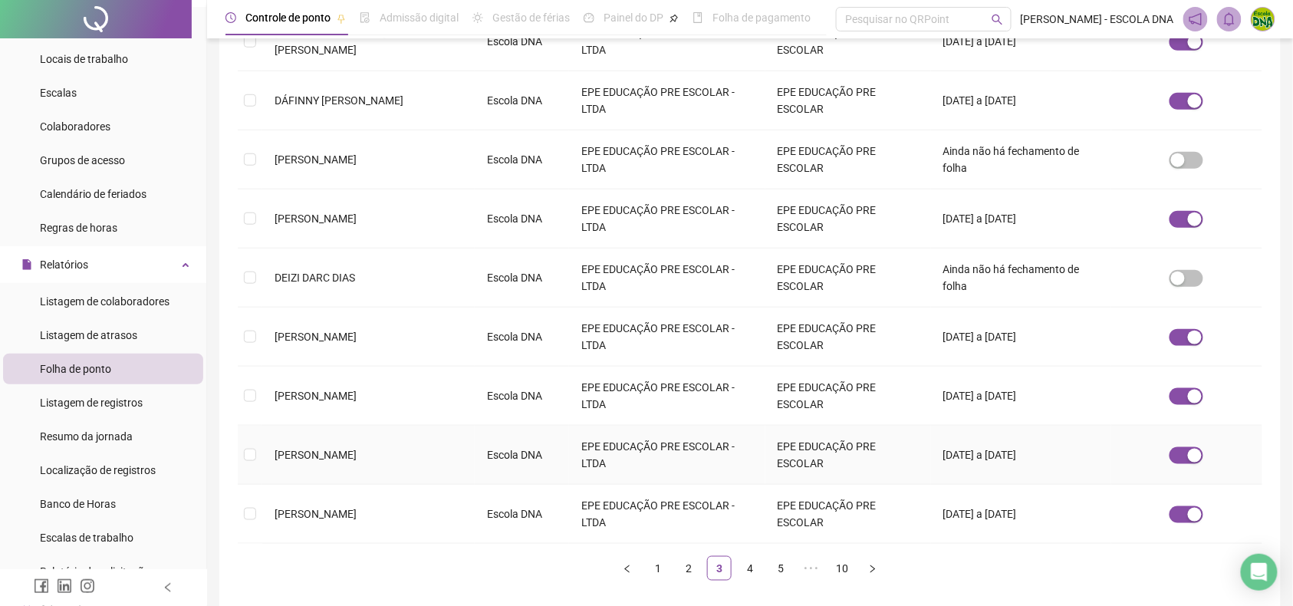
scroll to position [464, 0]
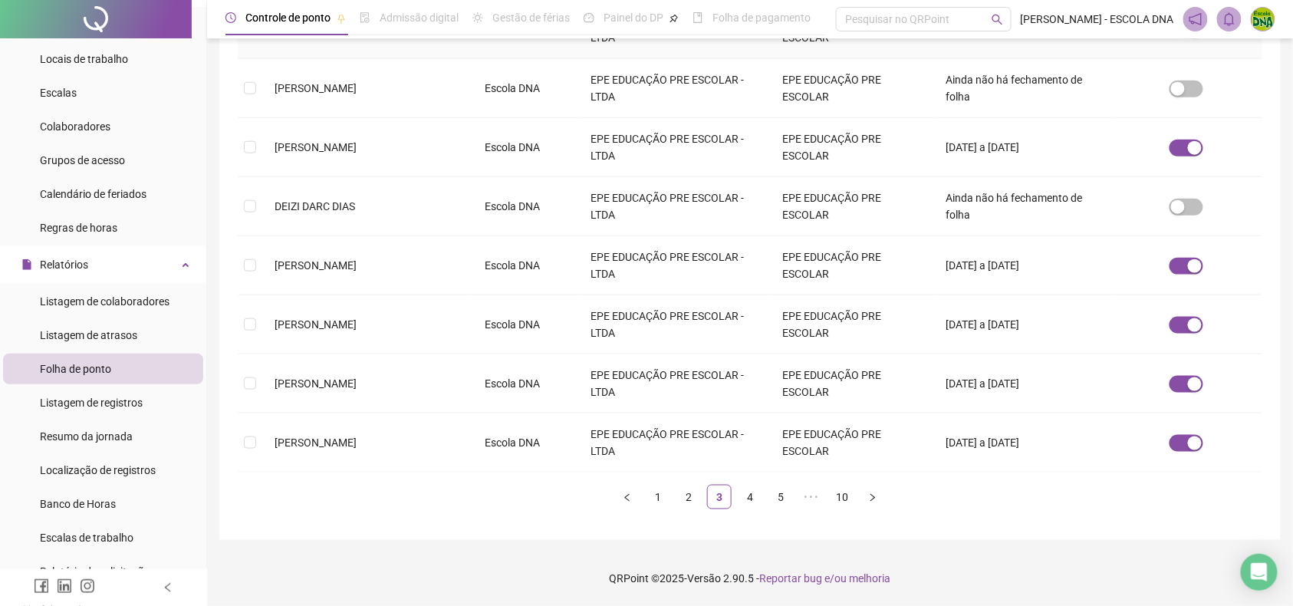
click at [775, 59] on td "EPE EDUCAÇÃO PRE ESCOLAR" at bounding box center [852, 29] width 163 height 59
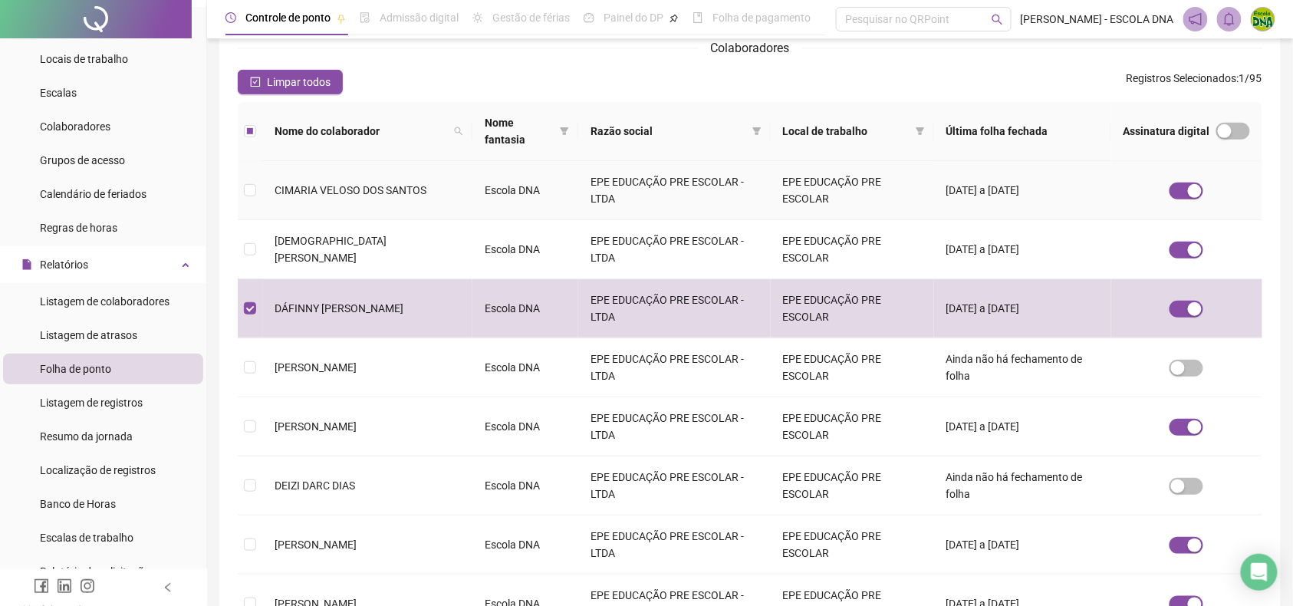
scroll to position [317, 0]
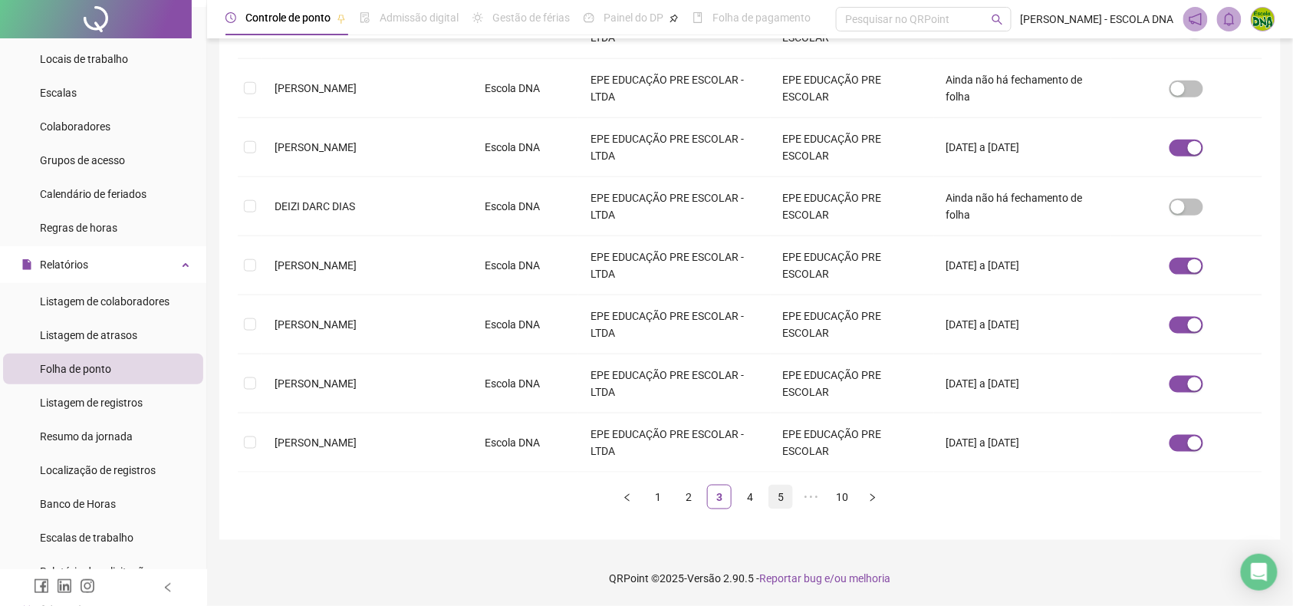
click at [788, 494] on link "5" at bounding box center [780, 496] width 23 height 23
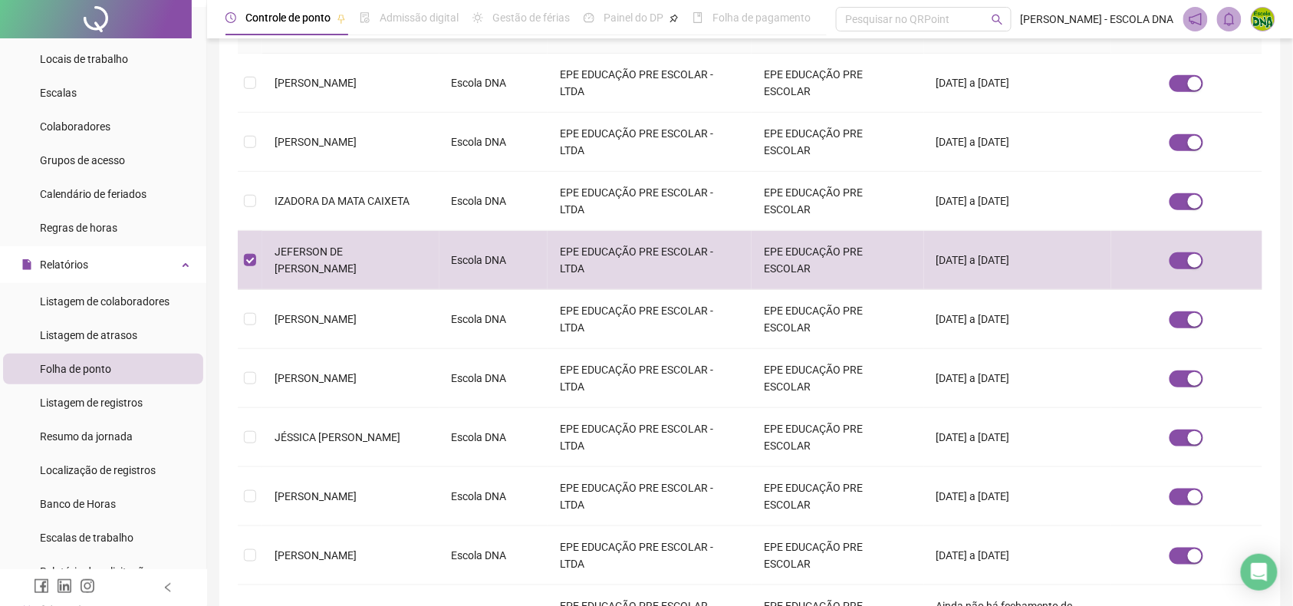
scroll to position [3, 0]
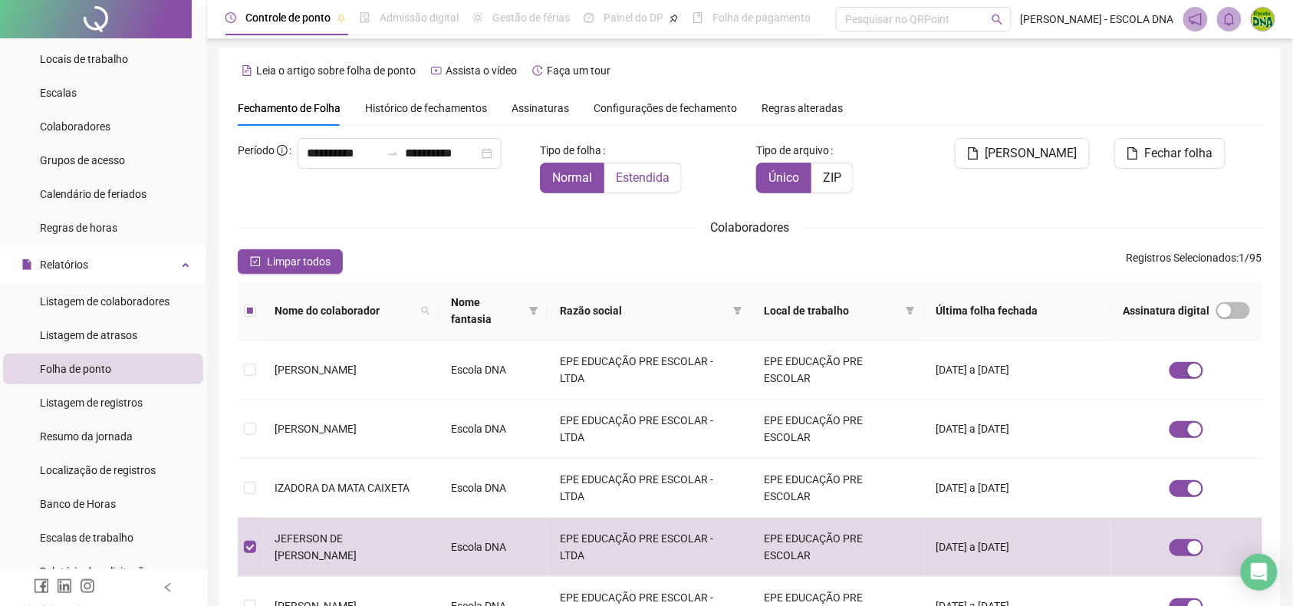
click at [637, 179] on span "Estendida" at bounding box center [643, 177] width 54 height 15
click at [1175, 154] on span "Fechar folha" at bounding box center [1179, 153] width 68 height 18
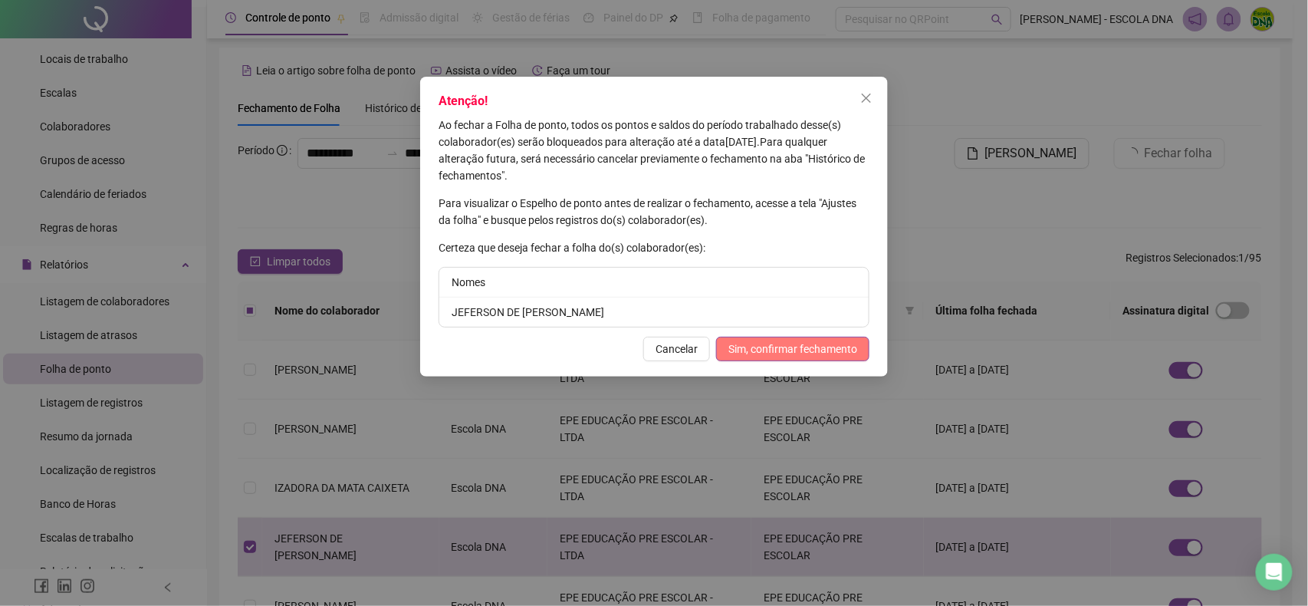
click at [798, 342] on span "Sim, confirmar fechamento" at bounding box center [793, 348] width 129 height 17
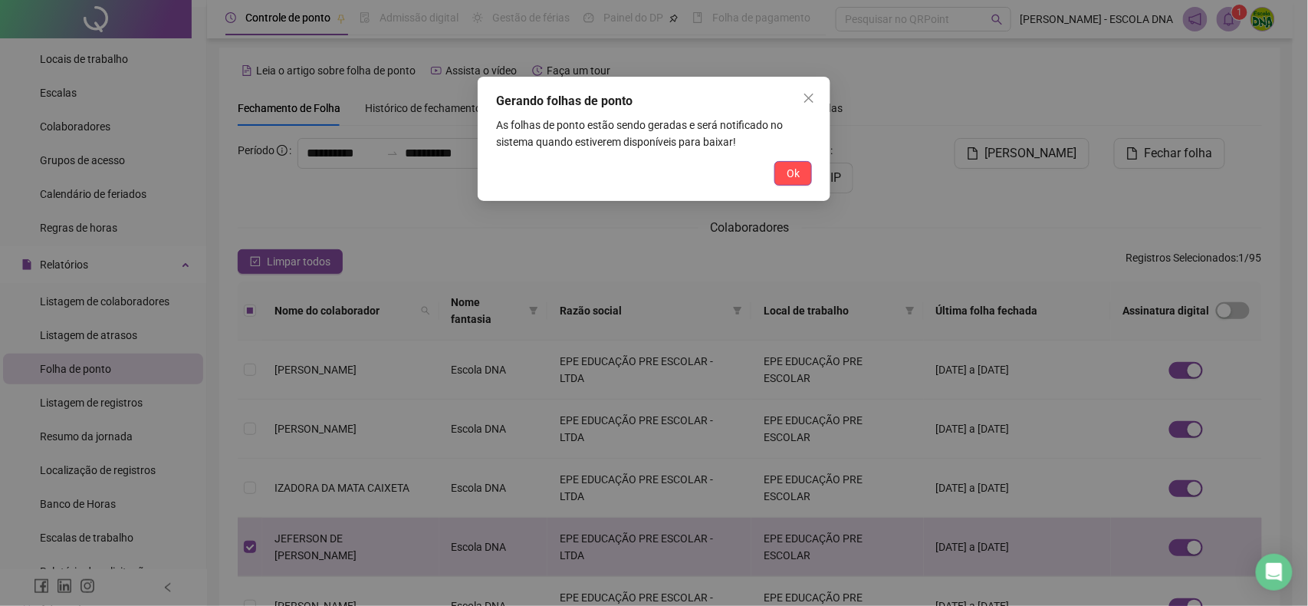
click at [775, 157] on div "Gerando folhas de ponto As folhas de ponto estão sendo geradas e será notificad…" at bounding box center [654, 139] width 353 height 124
click at [787, 161] on button "Ok" at bounding box center [794, 173] width 38 height 25
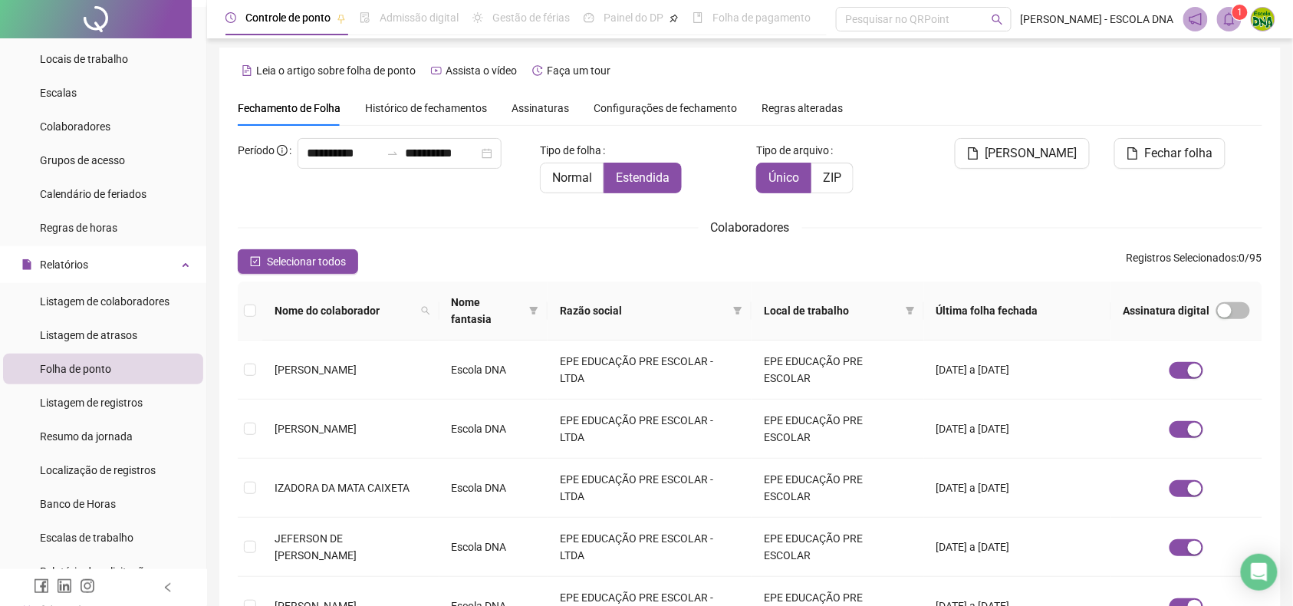
click at [1227, 18] on icon "bell" at bounding box center [1229, 19] width 14 height 14
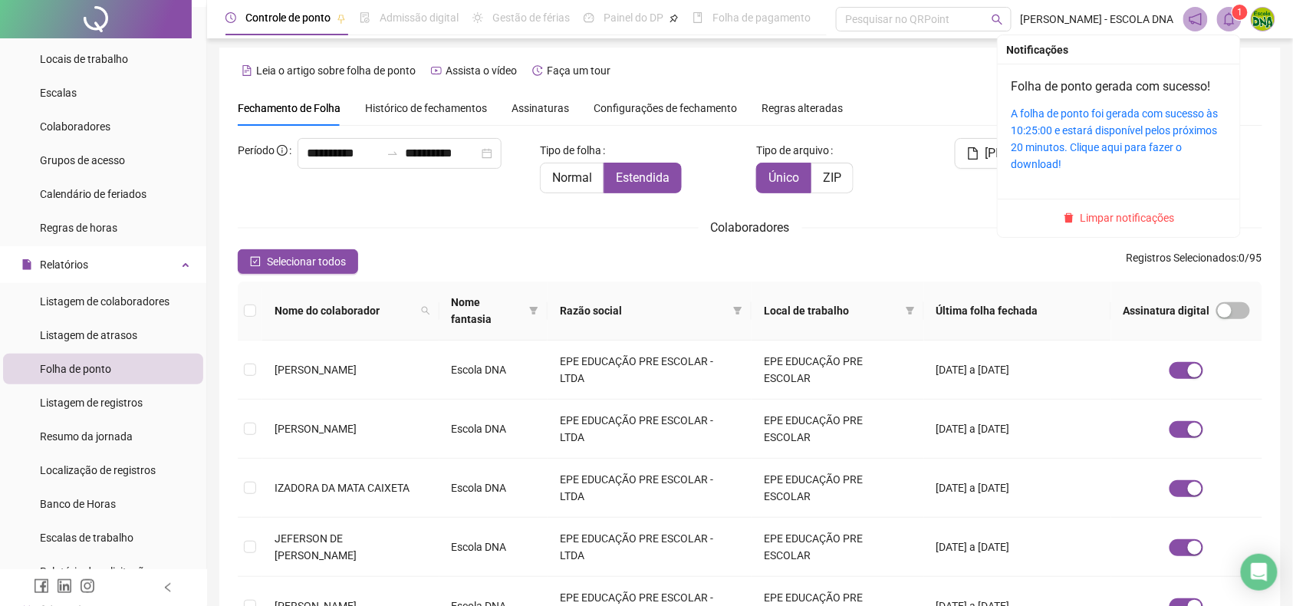
click at [1009, 123] on li "Folha de ponto gerada com sucesso! A folha de ponto foi gerada com sucesso às 1…" at bounding box center [1119, 131] width 230 height 123
click at [1120, 129] on link "A folha de ponto foi gerada com sucesso às 10:25:00 e estará disponível pelos p…" at bounding box center [1115, 138] width 207 height 63
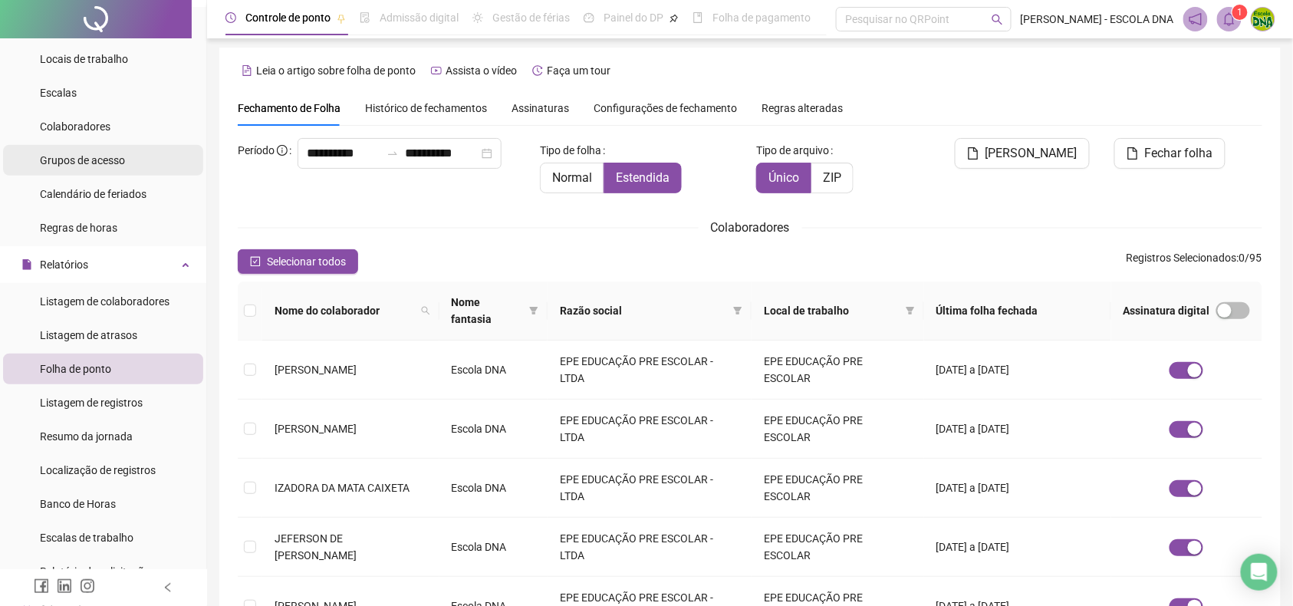
scroll to position [0, 0]
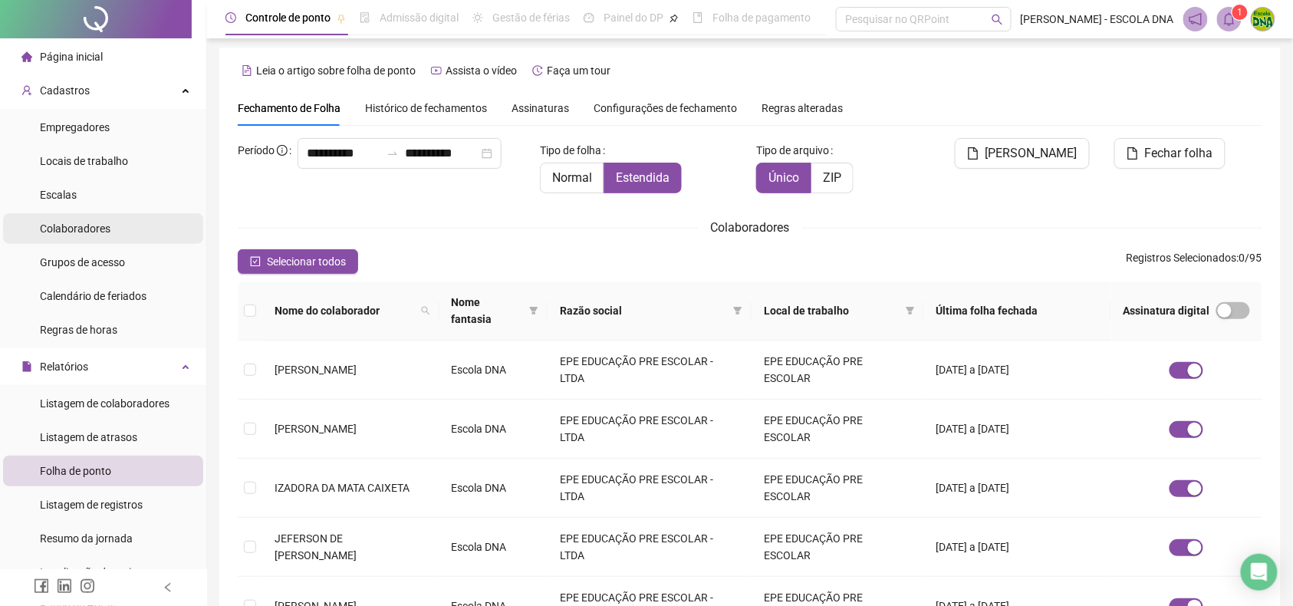
click at [84, 222] on span "Colaboradores" at bounding box center [75, 228] width 71 height 12
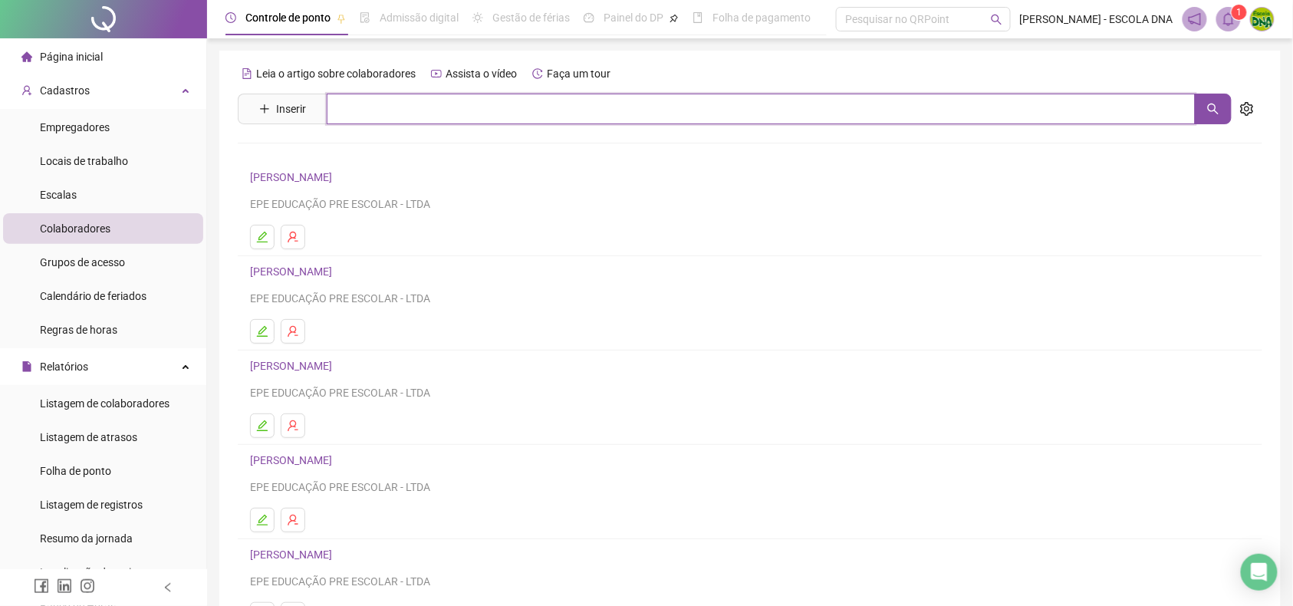
click at [413, 114] on input "text" at bounding box center [761, 109] width 869 height 31
click at [412, 109] on input "text" at bounding box center [761, 109] width 869 height 31
type input "***"
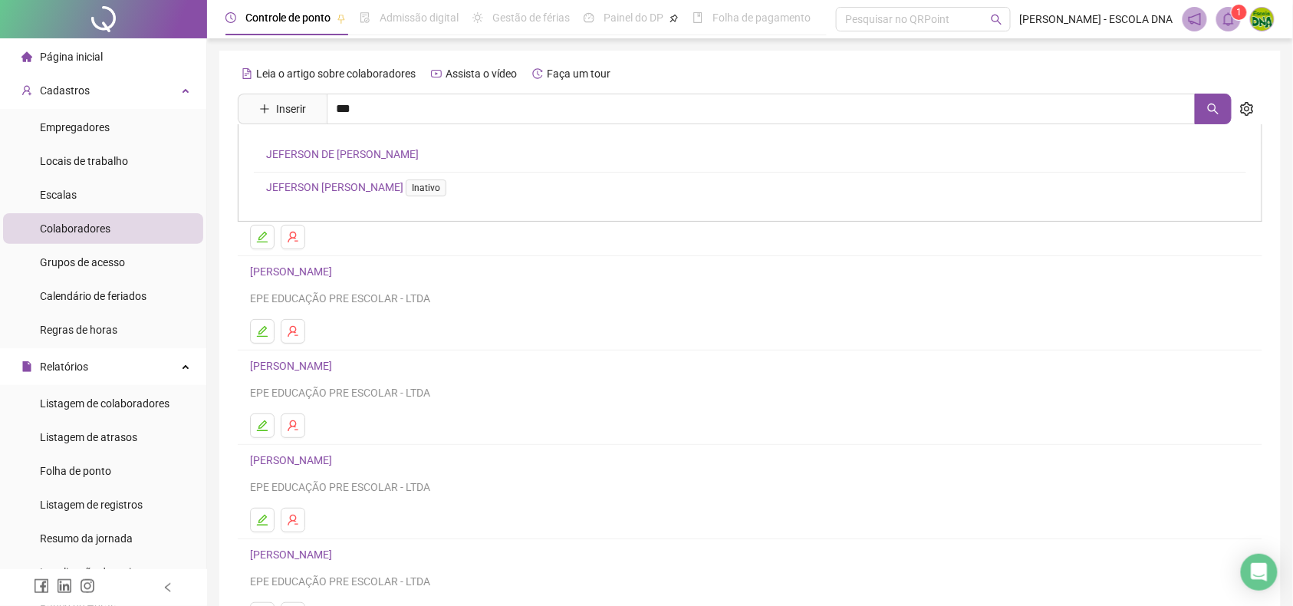
click at [307, 148] on link "JEFERSON DE [PERSON_NAME]" at bounding box center [342, 154] width 153 height 12
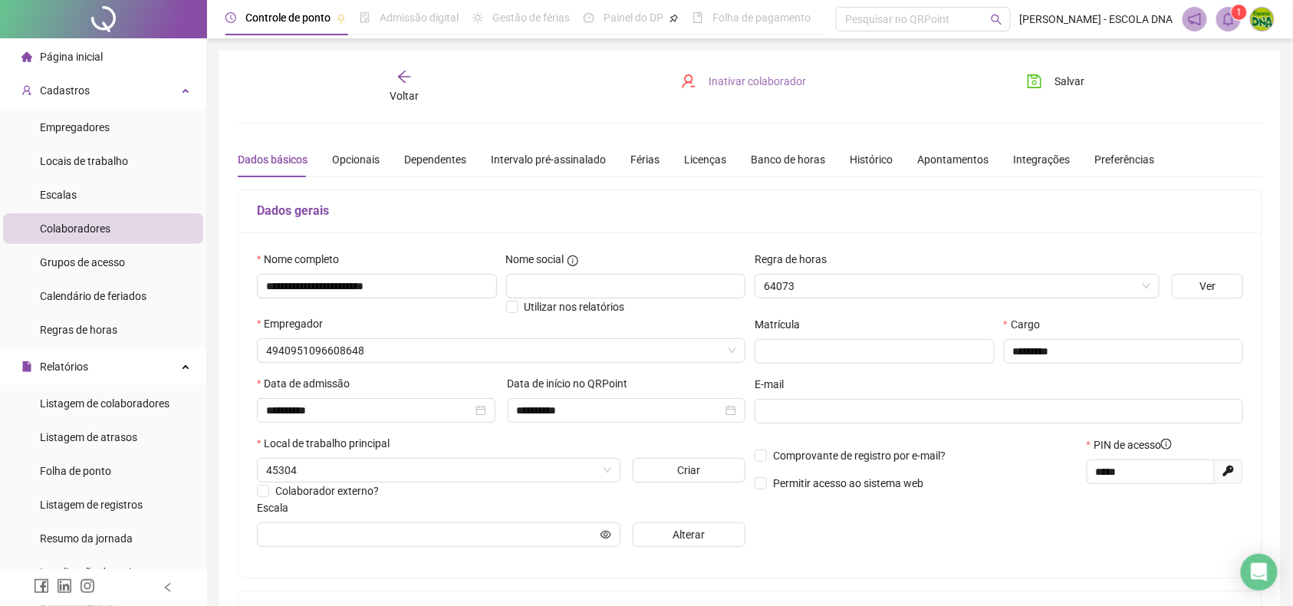
type input "**********"
click at [712, 84] on span "Inativar colaborador" at bounding box center [757, 81] width 97 height 17
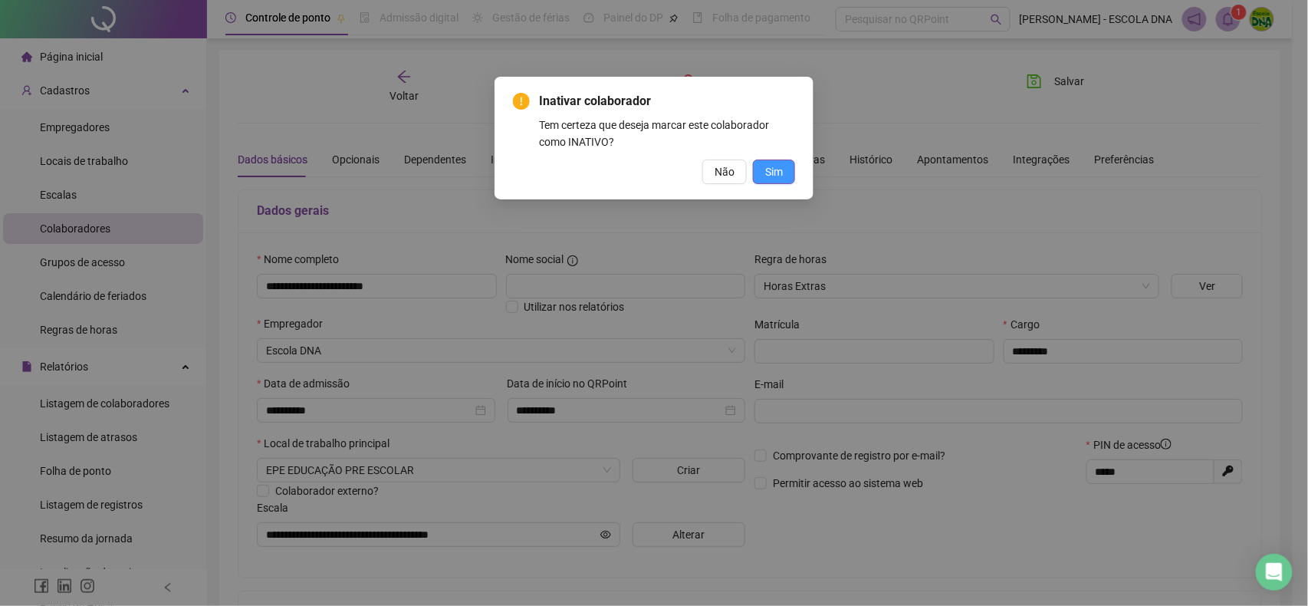
click at [780, 176] on span "Sim" at bounding box center [774, 171] width 18 height 17
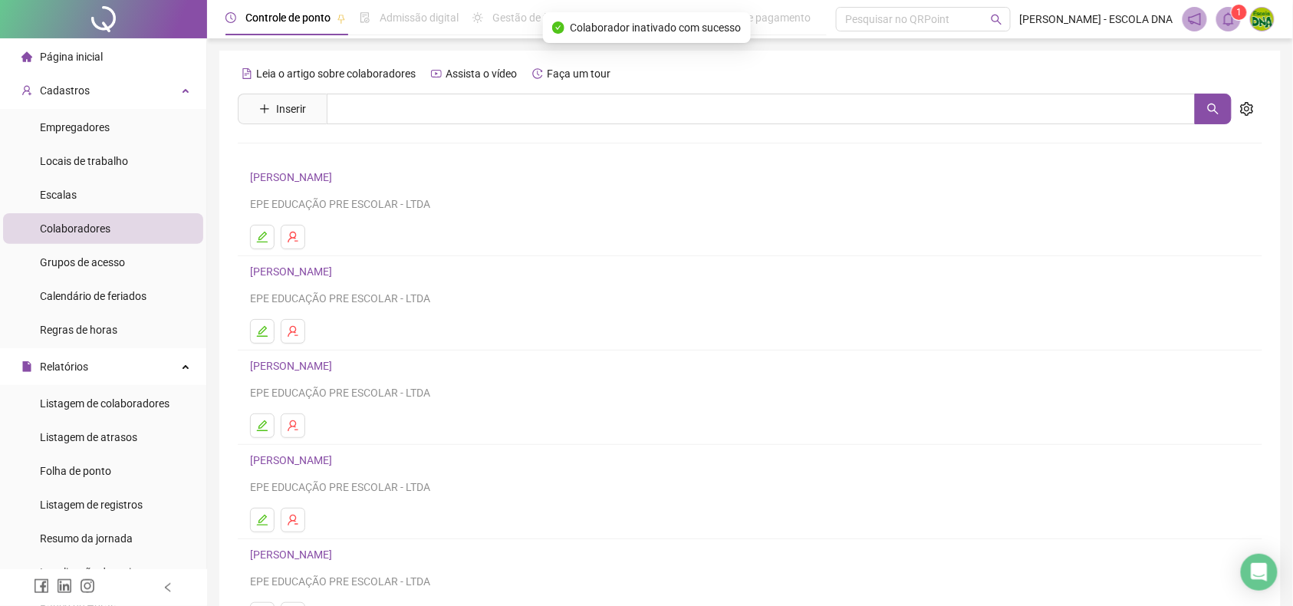
click at [127, 49] on li "Página inicial" at bounding box center [103, 56] width 200 height 31
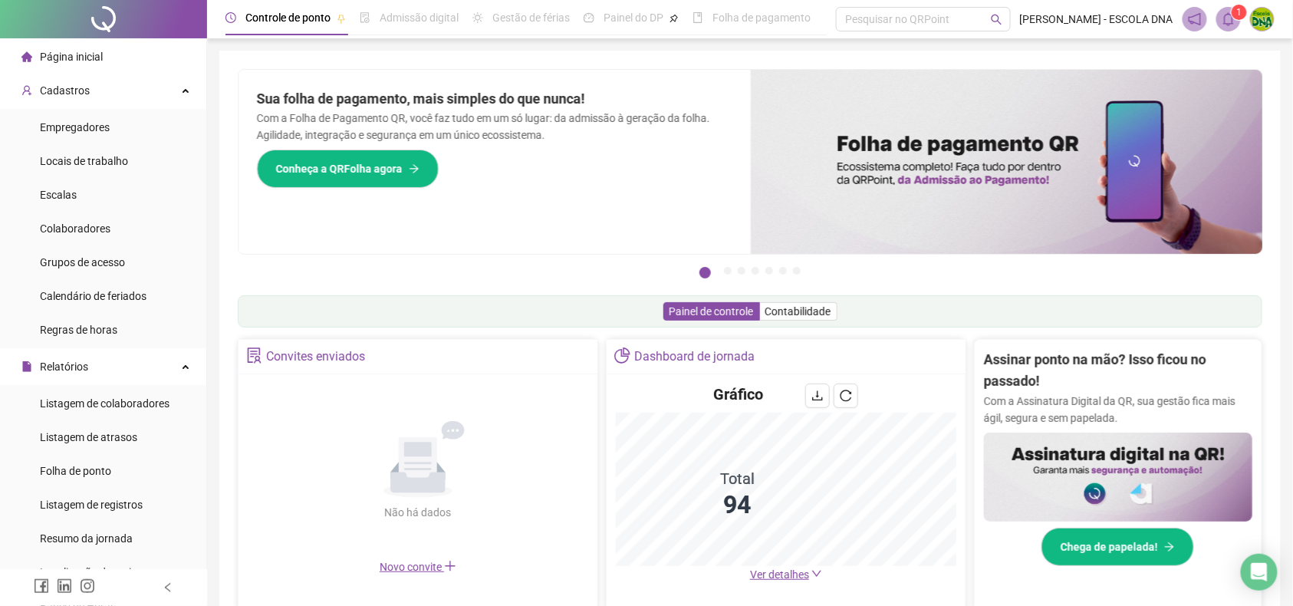
click at [787, 572] on span "Ver detalhes" at bounding box center [779, 574] width 59 height 12
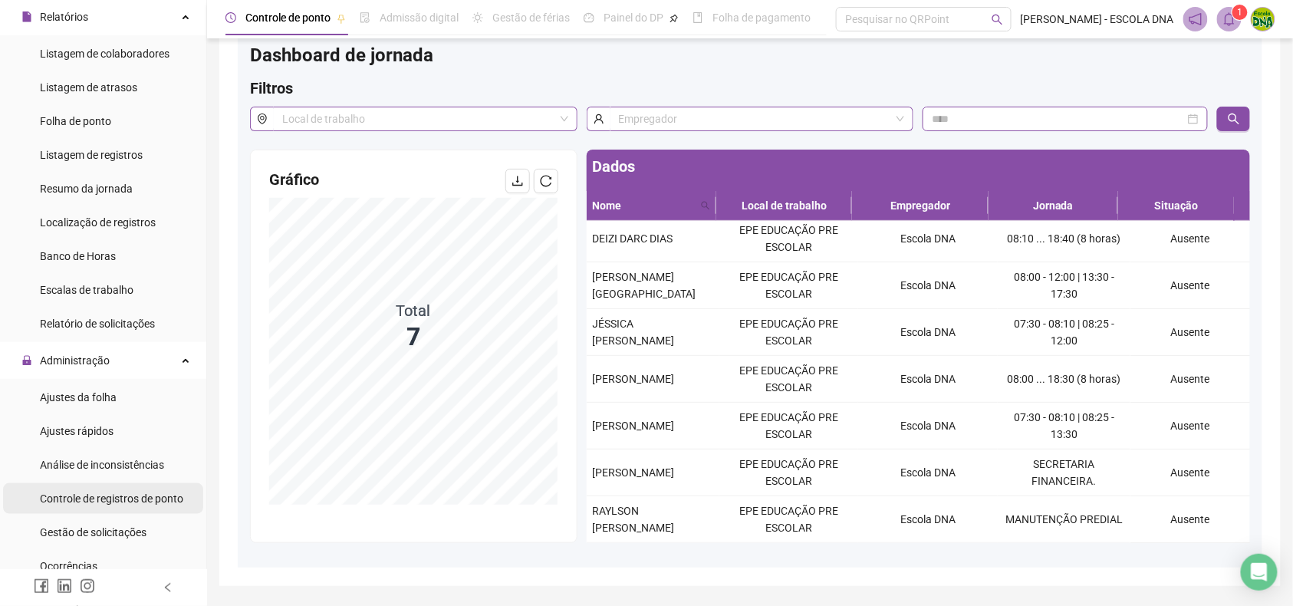
scroll to position [409, 0]
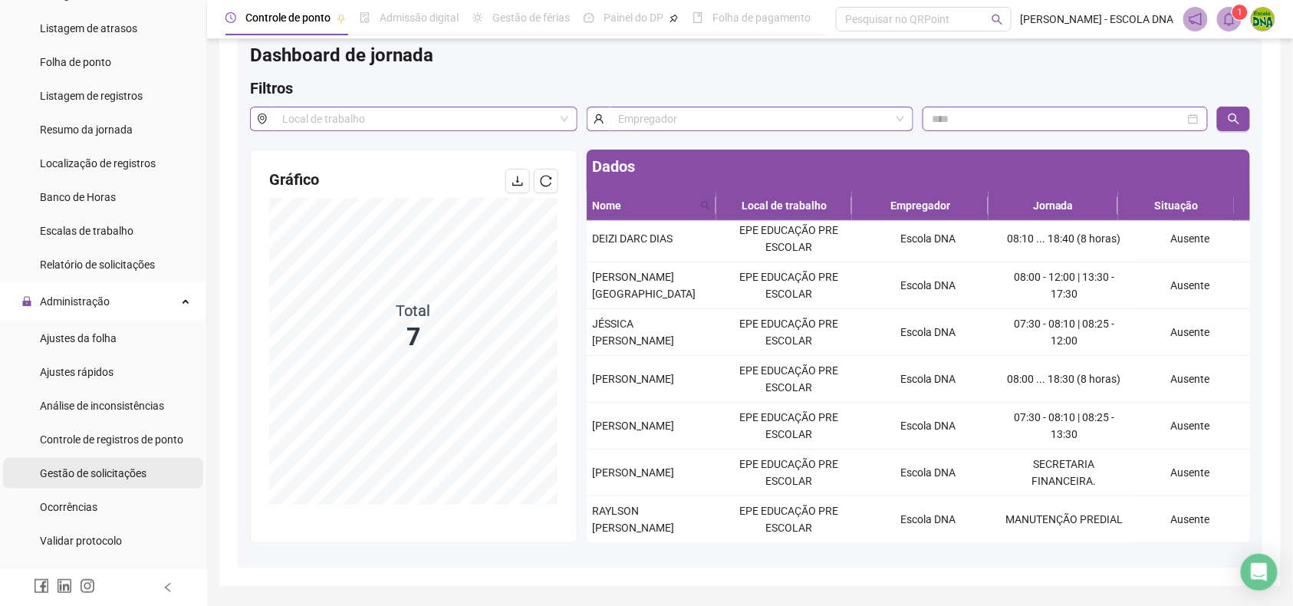
click at [81, 468] on span "Gestão de solicitações" at bounding box center [93, 473] width 107 height 12
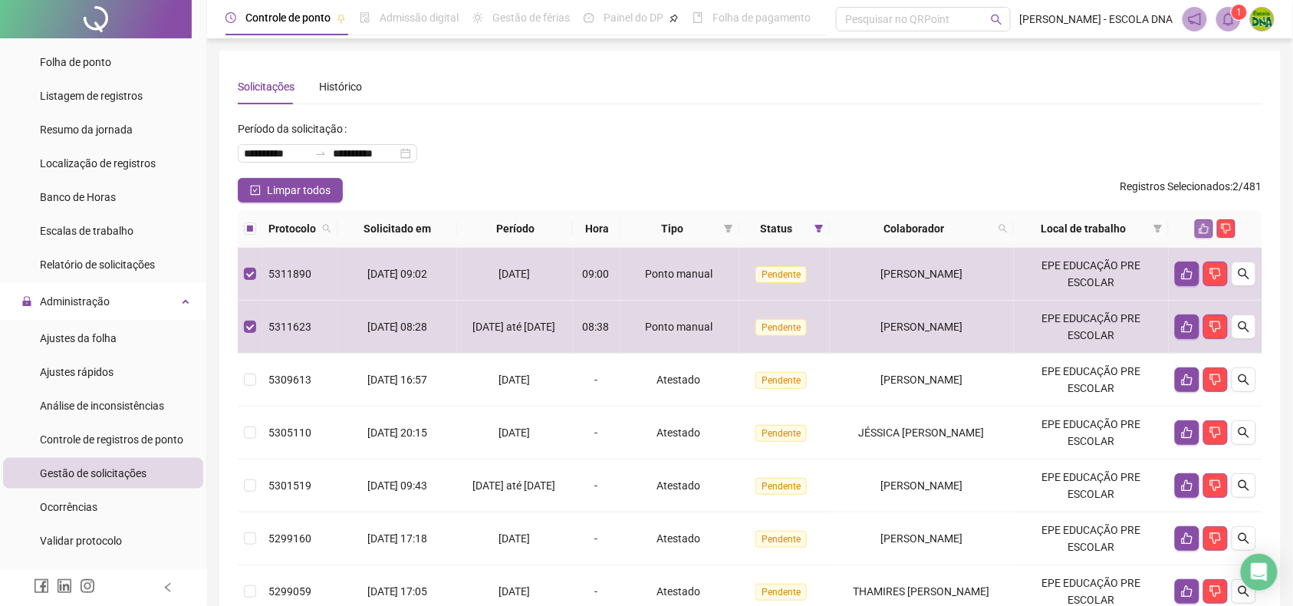
click at [1204, 229] on icon "like" at bounding box center [1204, 228] width 11 height 11
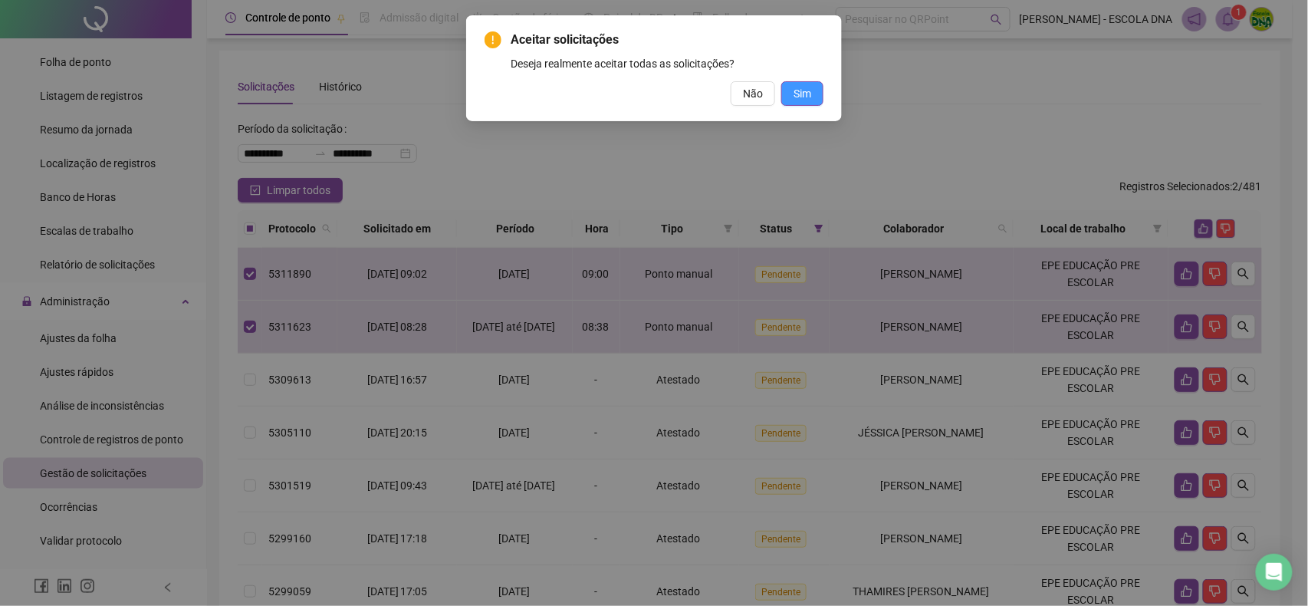
click at [788, 90] on button "Sim" at bounding box center [802, 93] width 42 height 25
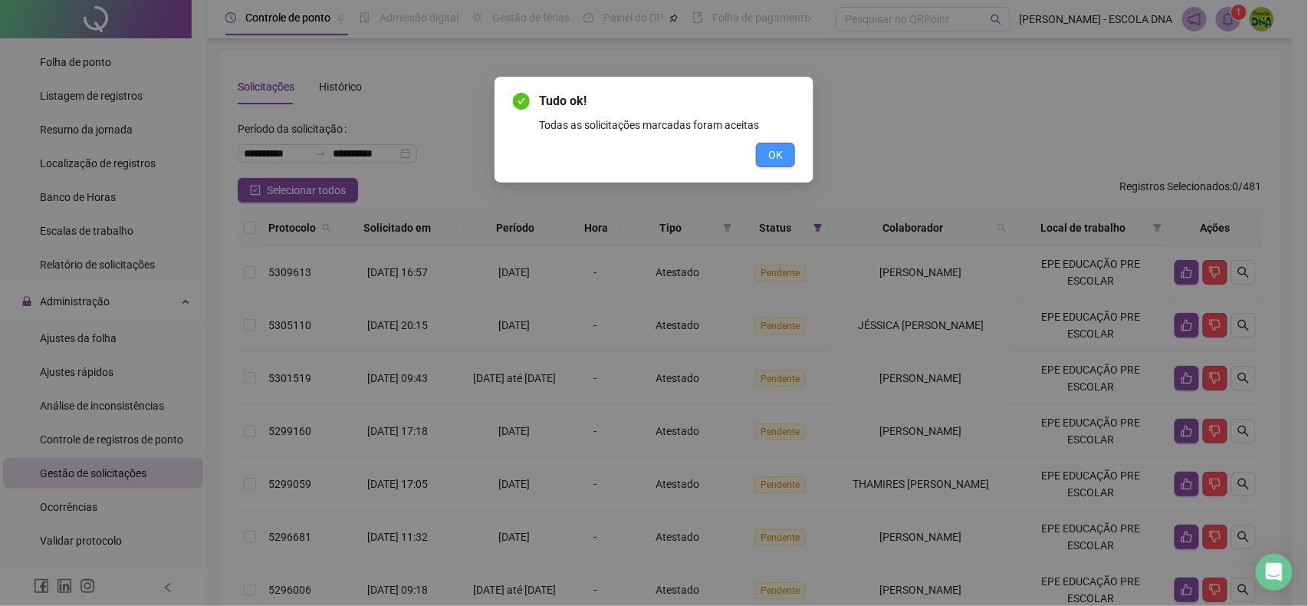
click at [774, 145] on button "OK" at bounding box center [775, 155] width 39 height 25
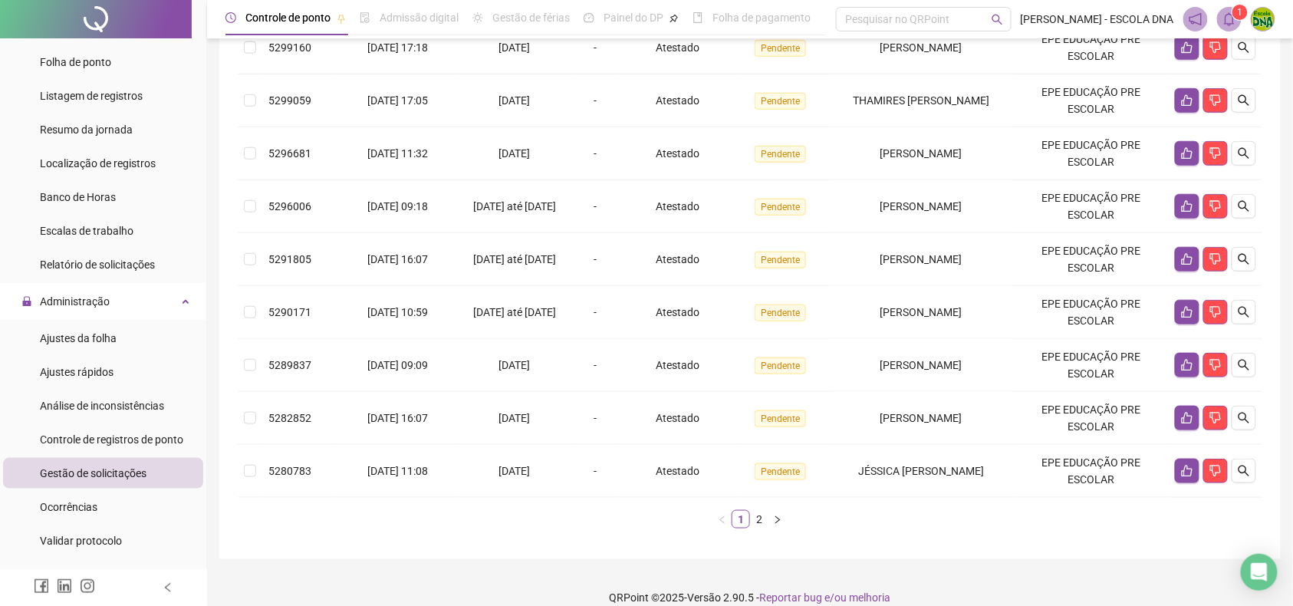
scroll to position [406, 0]
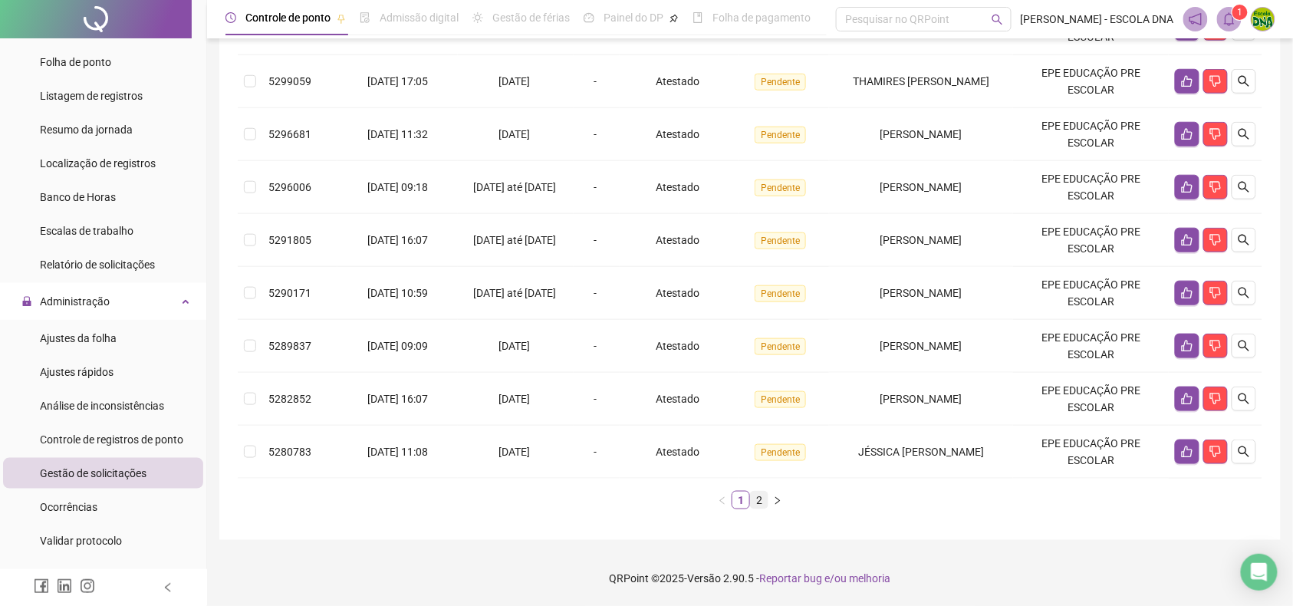
click at [755, 498] on link "2" at bounding box center [759, 500] width 17 height 17
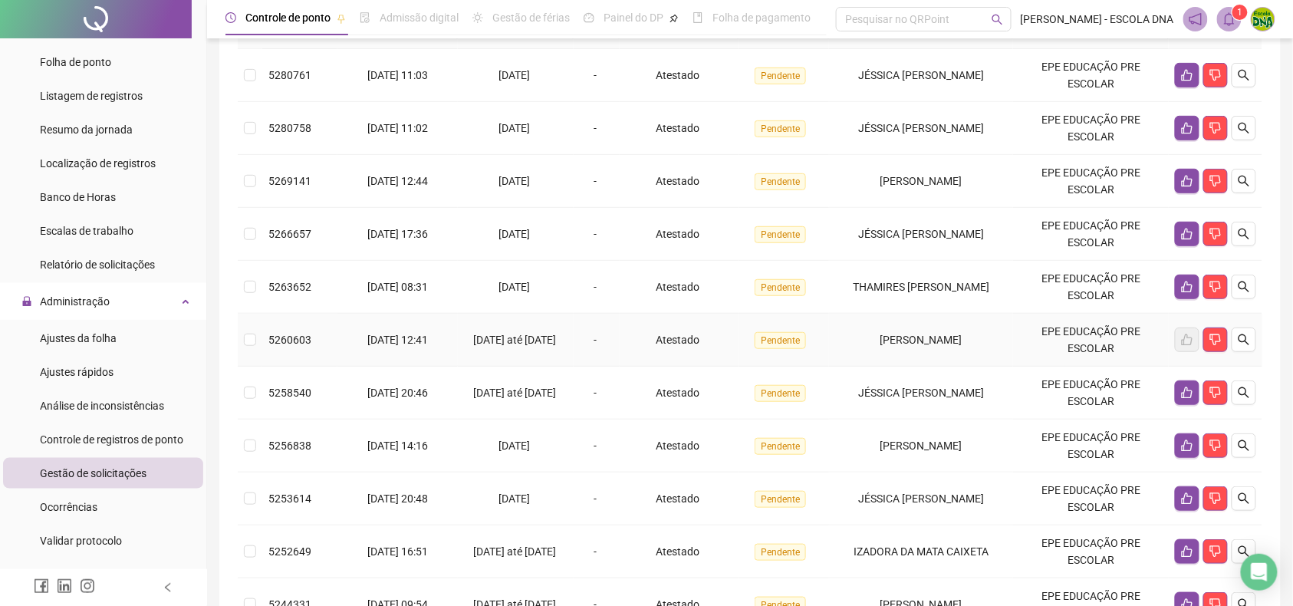
scroll to position [353, 0]
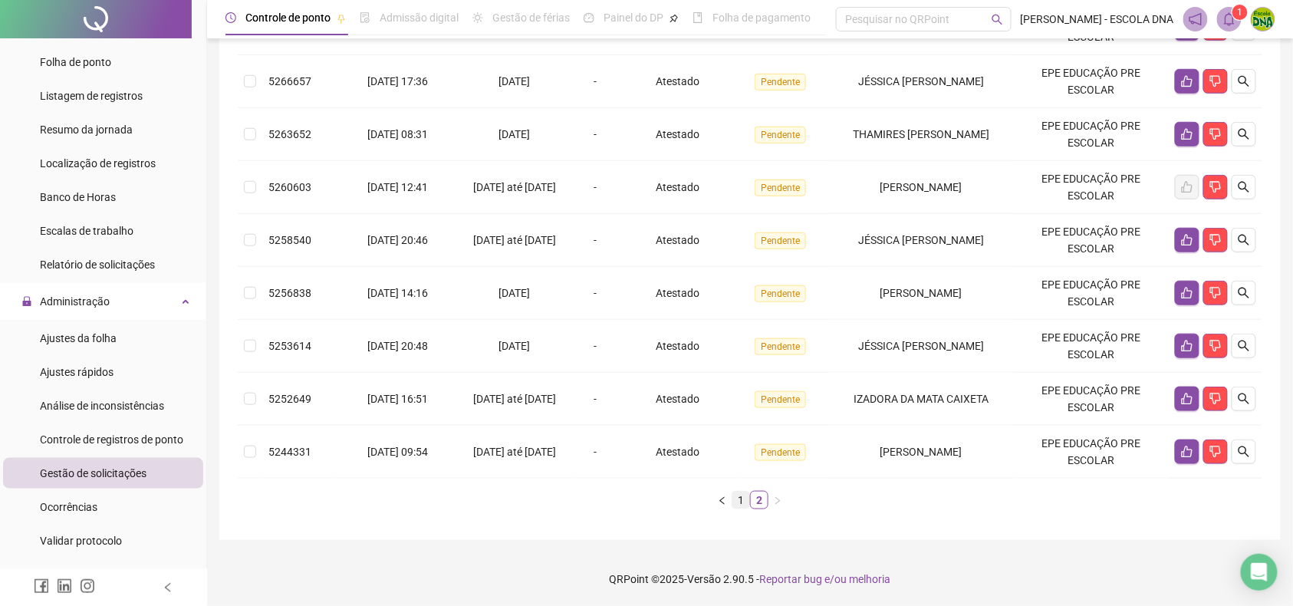
click at [738, 495] on link "1" at bounding box center [740, 500] width 17 height 17
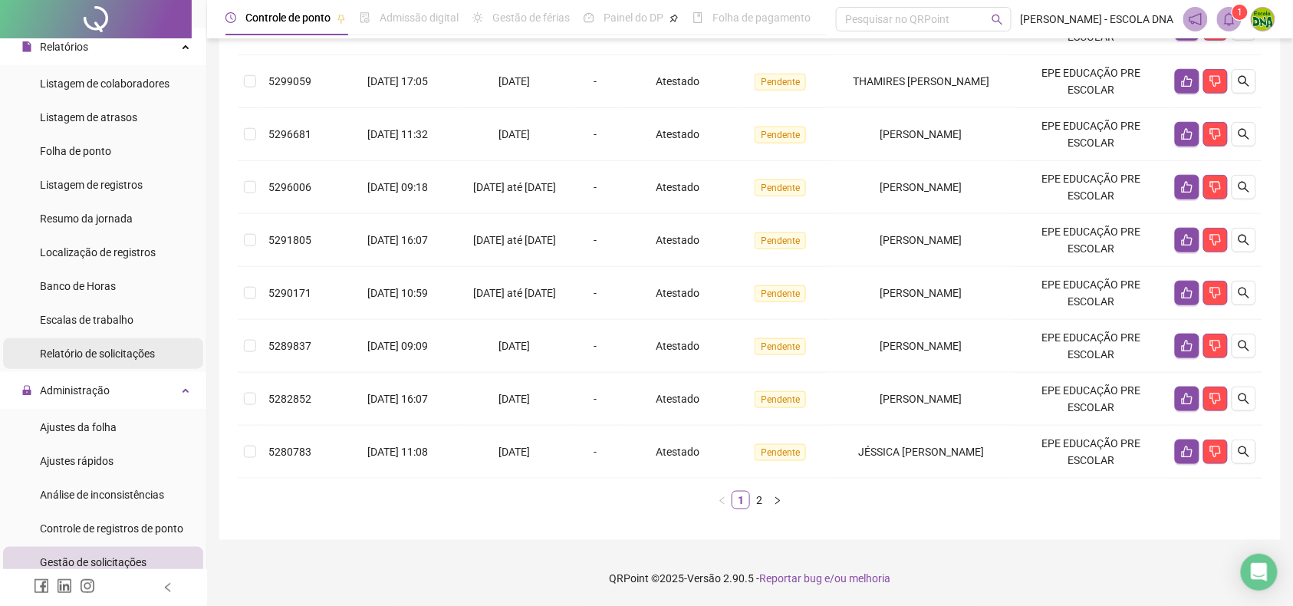
scroll to position [409, 0]
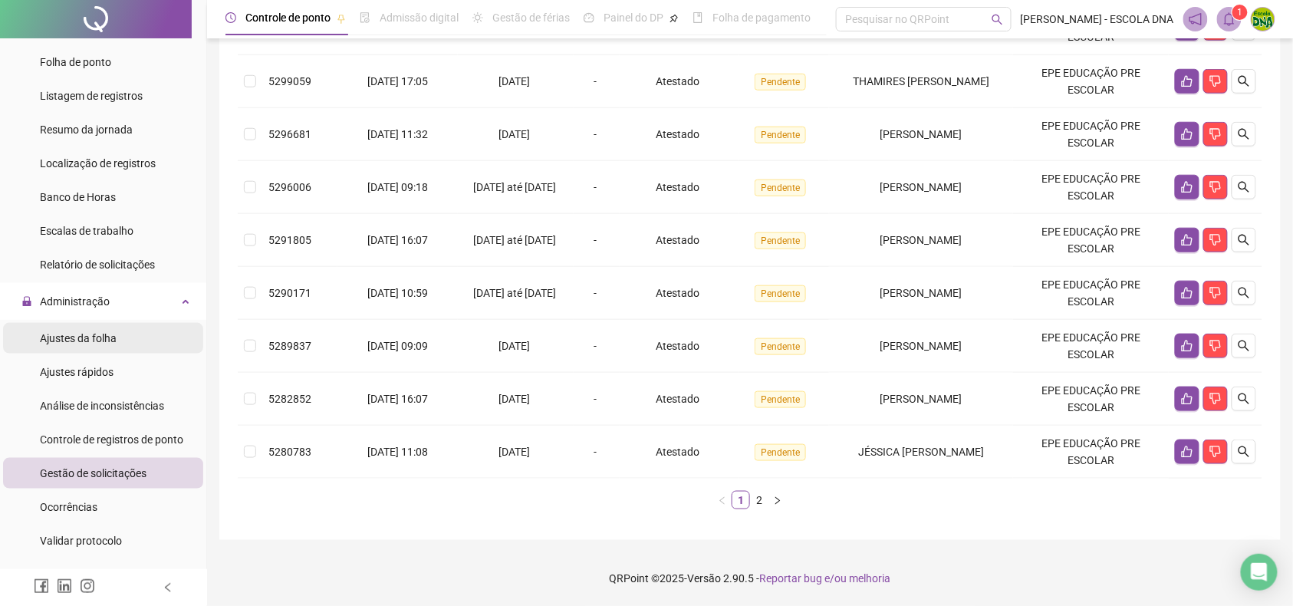
click at [87, 336] on span "Ajustes da folha" at bounding box center [78, 338] width 77 height 12
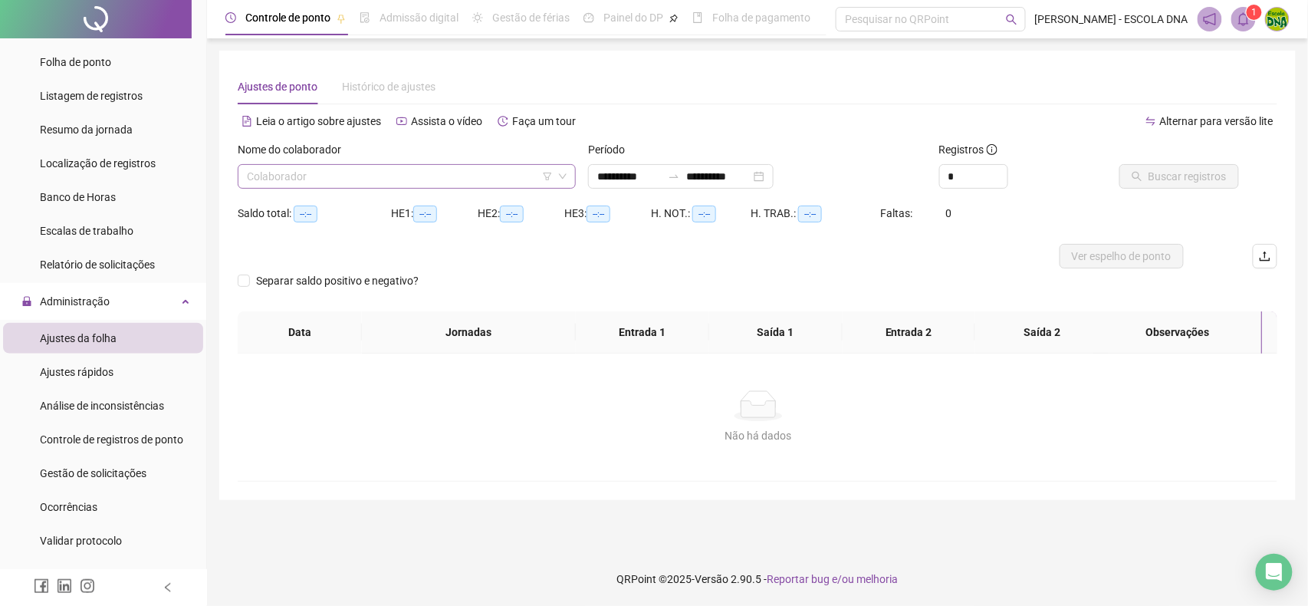
click at [374, 176] on input "search" at bounding box center [400, 176] width 306 height 23
type input "******"
type input "**********"
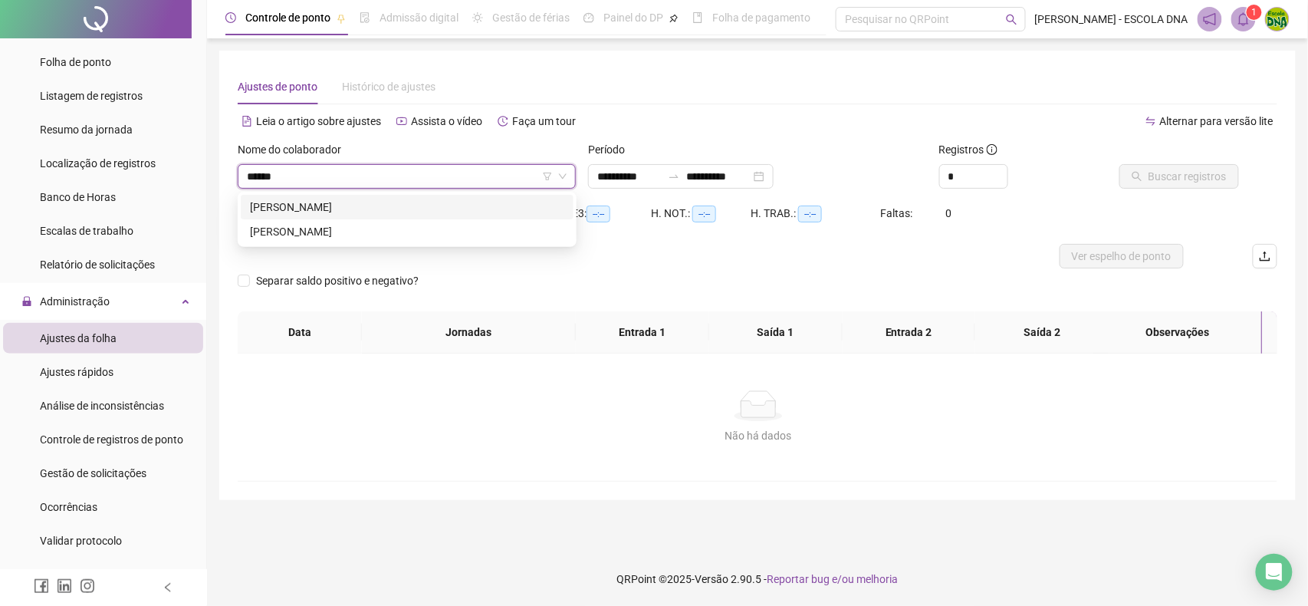
click at [341, 206] on div "[PERSON_NAME]" at bounding box center [407, 207] width 314 height 17
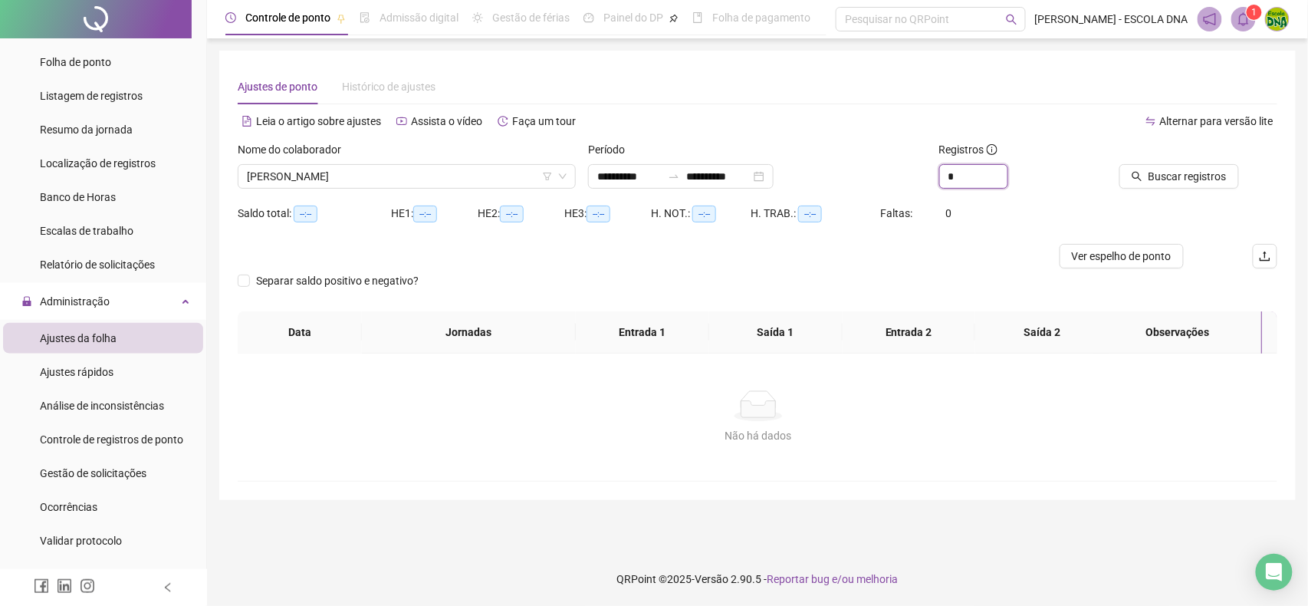
drag, startPoint x: 968, startPoint y: 176, endPoint x: 865, endPoint y: 176, distance: 102.8
click at [865, 176] on div "**********" at bounding box center [758, 171] width 1052 height 60
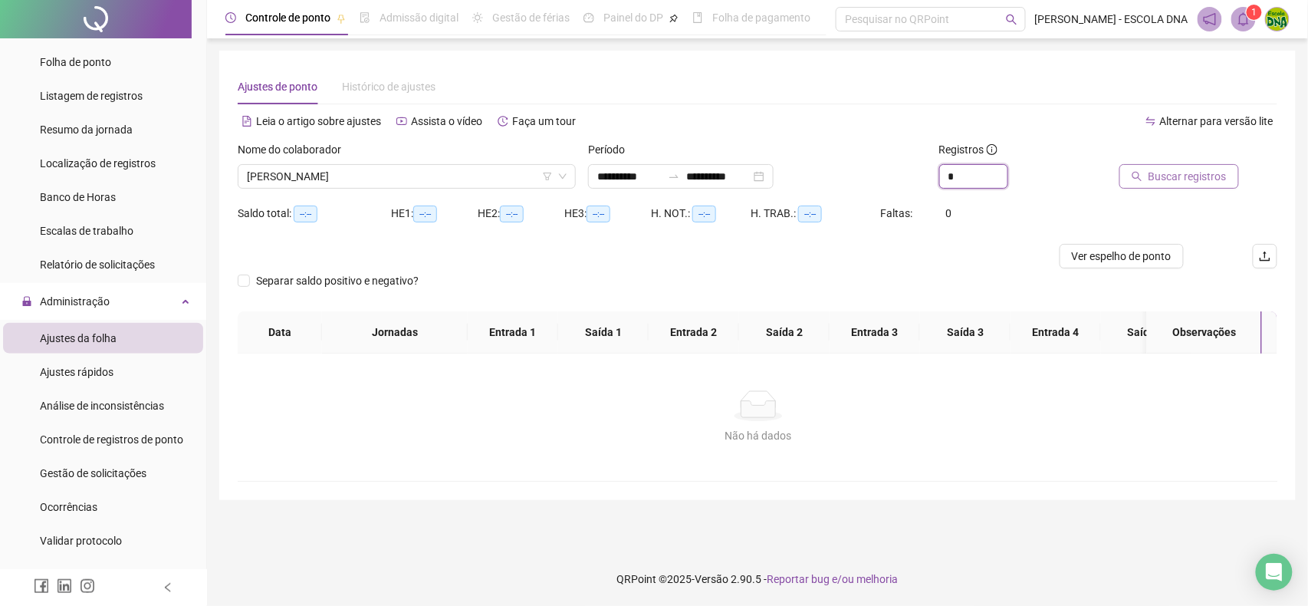
type input "*"
click at [1190, 179] on span "Buscar registros" at bounding box center [1188, 176] width 78 height 17
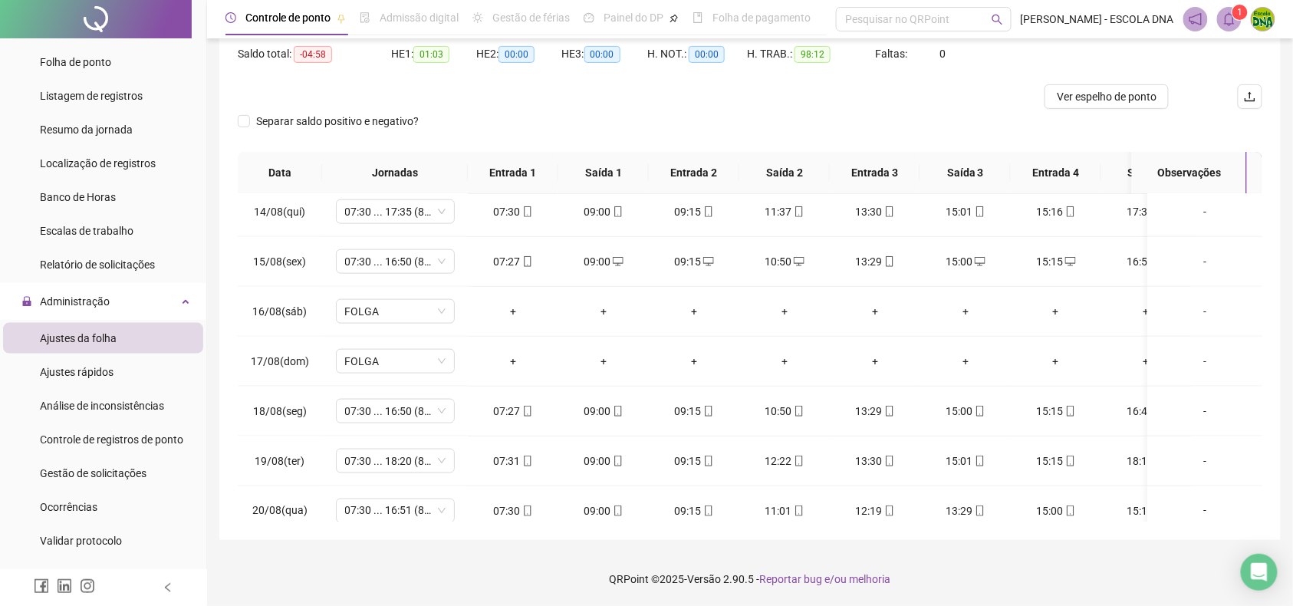
scroll to position [690, 0]
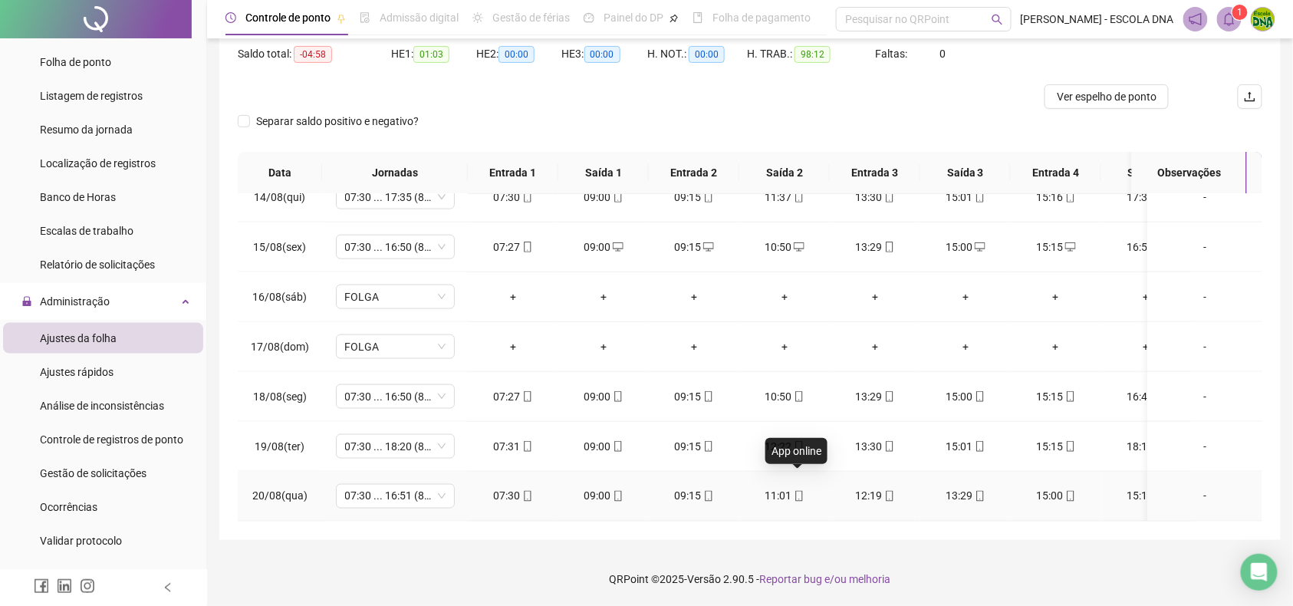
click at [798, 490] on span at bounding box center [798, 496] width 12 height 12
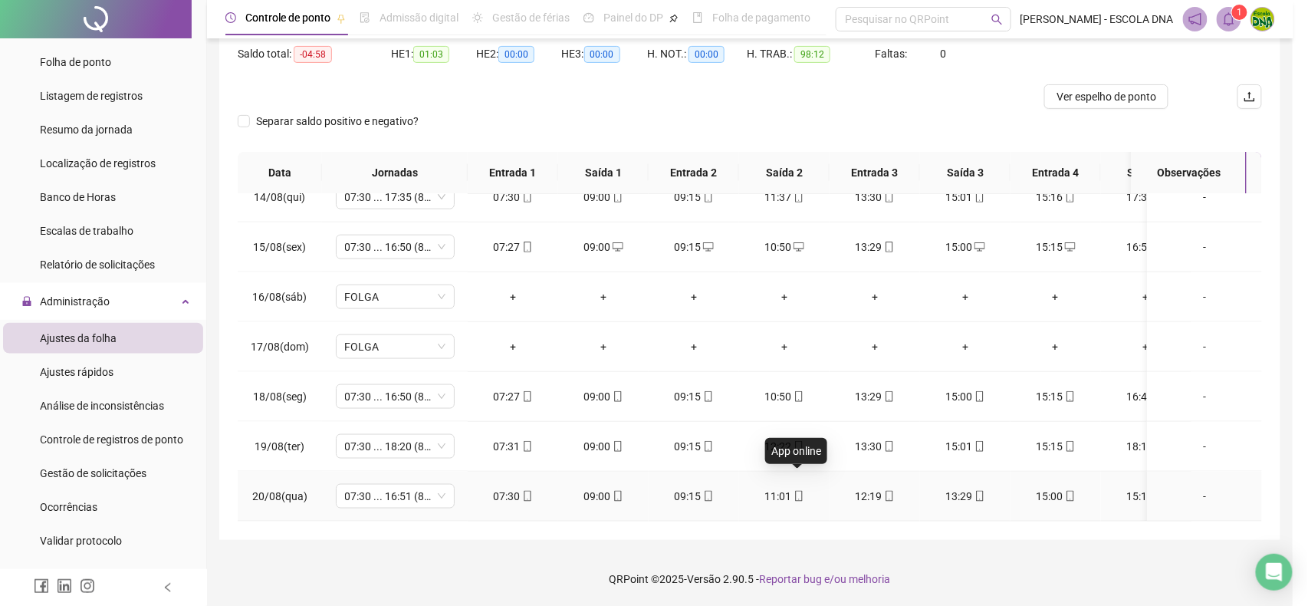
type input "**********"
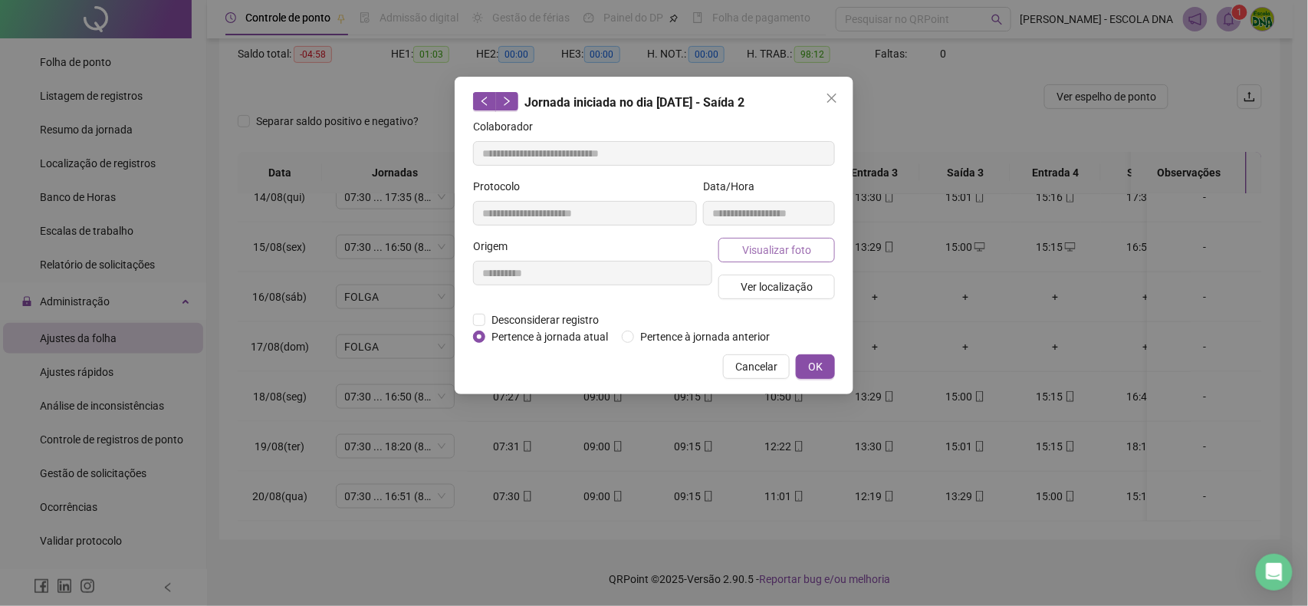
click at [790, 255] on span "Visualizar foto" at bounding box center [776, 250] width 69 height 17
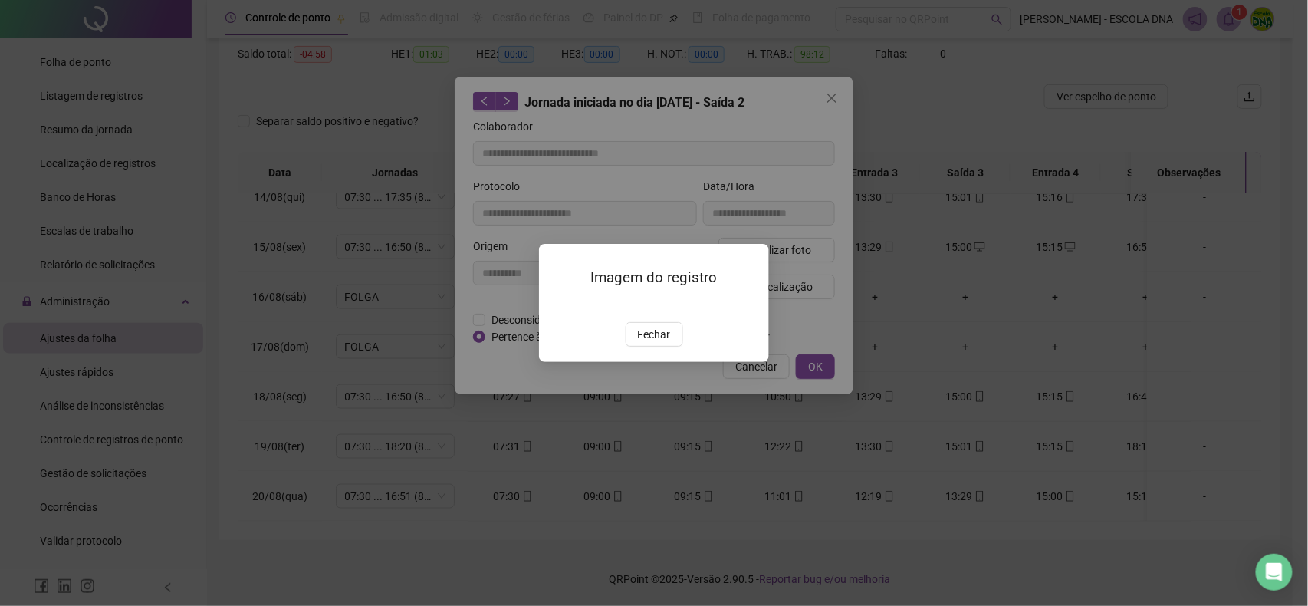
click at [633, 361] on div "Imagem do registro Fechar" at bounding box center [654, 302] width 230 height 117
drag, startPoint x: 679, startPoint y: 416, endPoint x: 658, endPoint y: 417, distance: 20.8
click at [676, 347] on button "Fechar" at bounding box center [655, 334] width 58 height 25
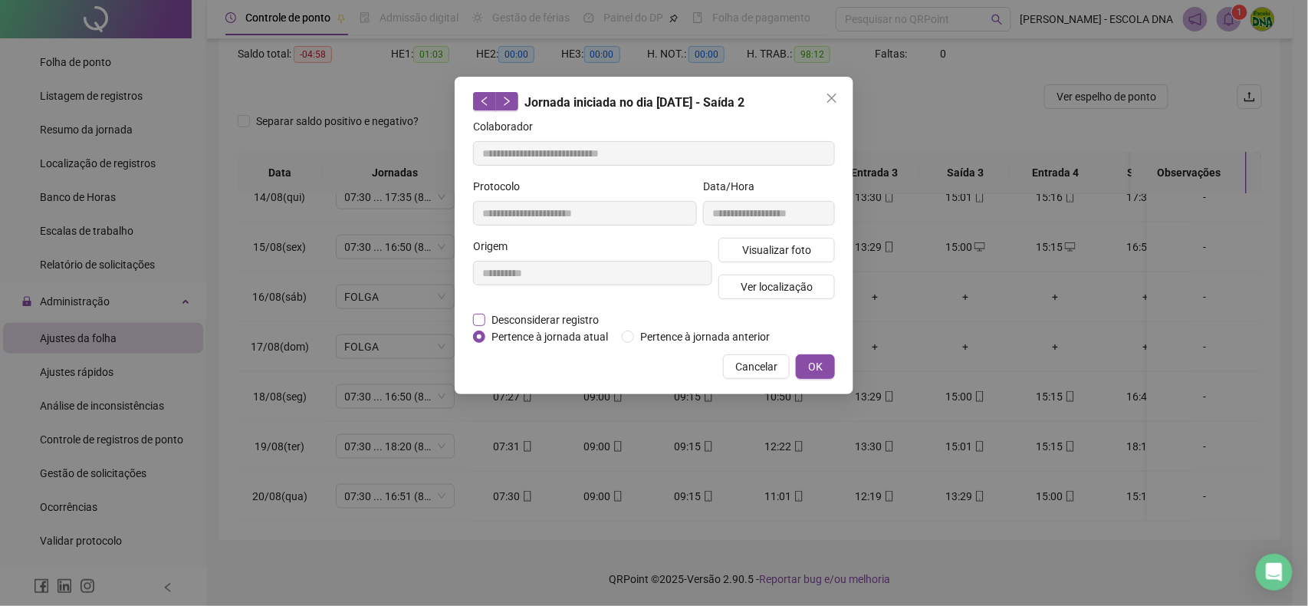
click at [501, 317] on span "Desconsiderar registro" at bounding box center [545, 319] width 120 height 17
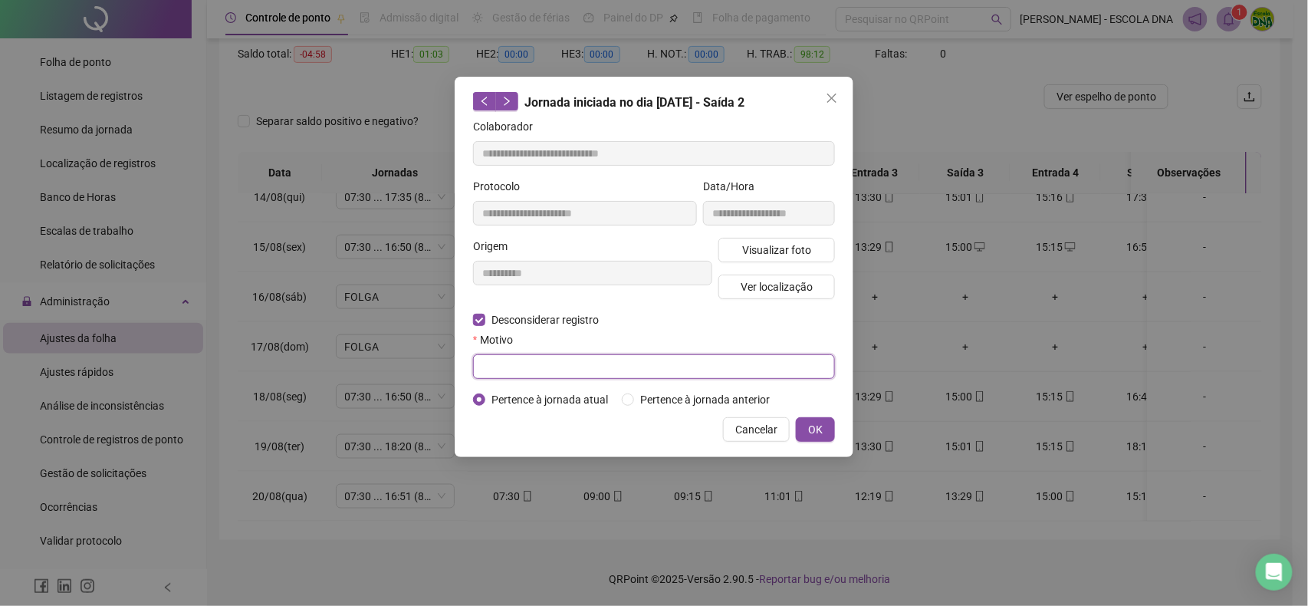
click at [514, 354] on input "text" at bounding box center [654, 366] width 362 height 25
type input "********"
click at [831, 420] on button "OK" at bounding box center [815, 429] width 39 height 25
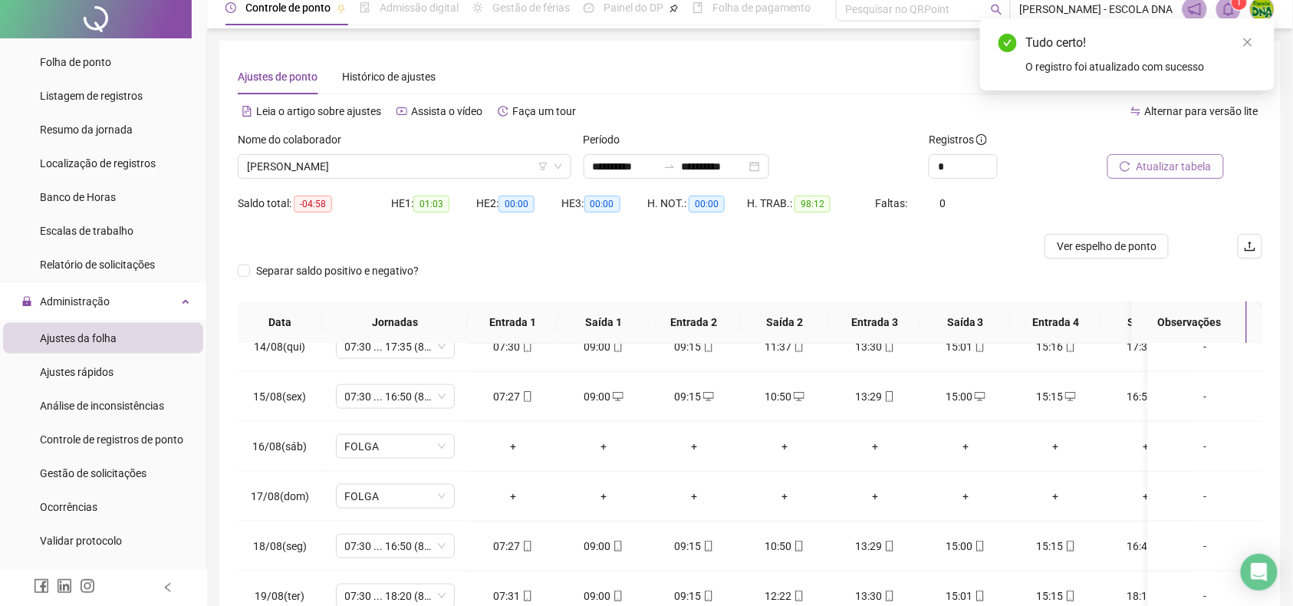
scroll to position [0, 0]
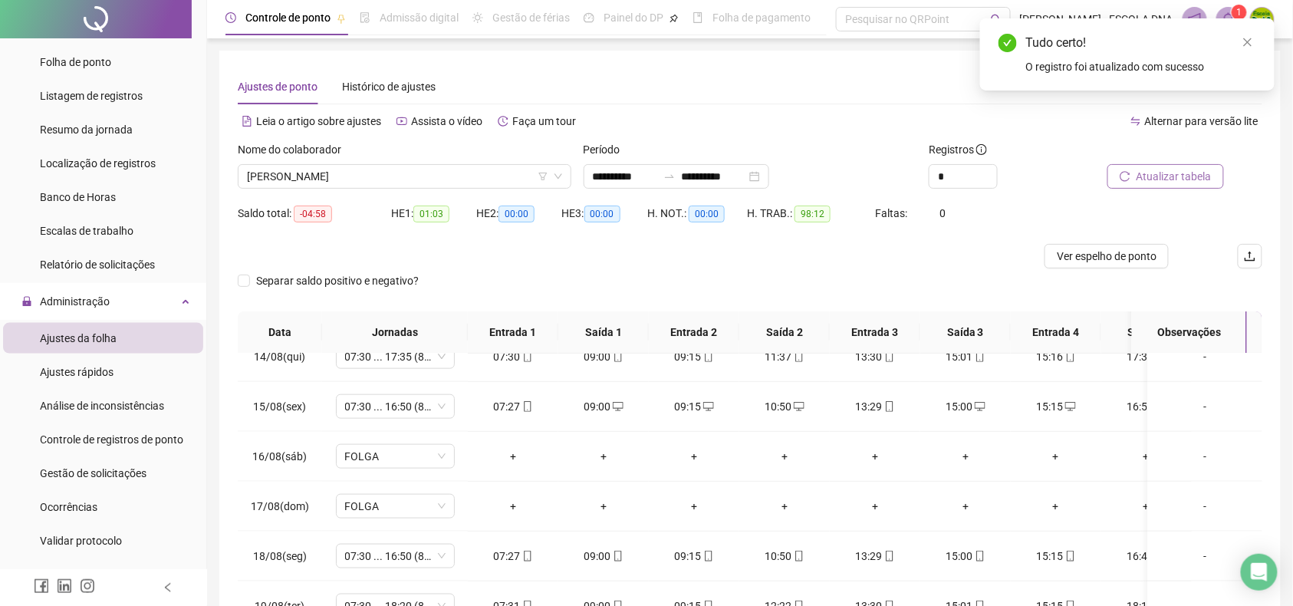
click at [1121, 172] on icon "reload" at bounding box center [1125, 176] width 11 height 11
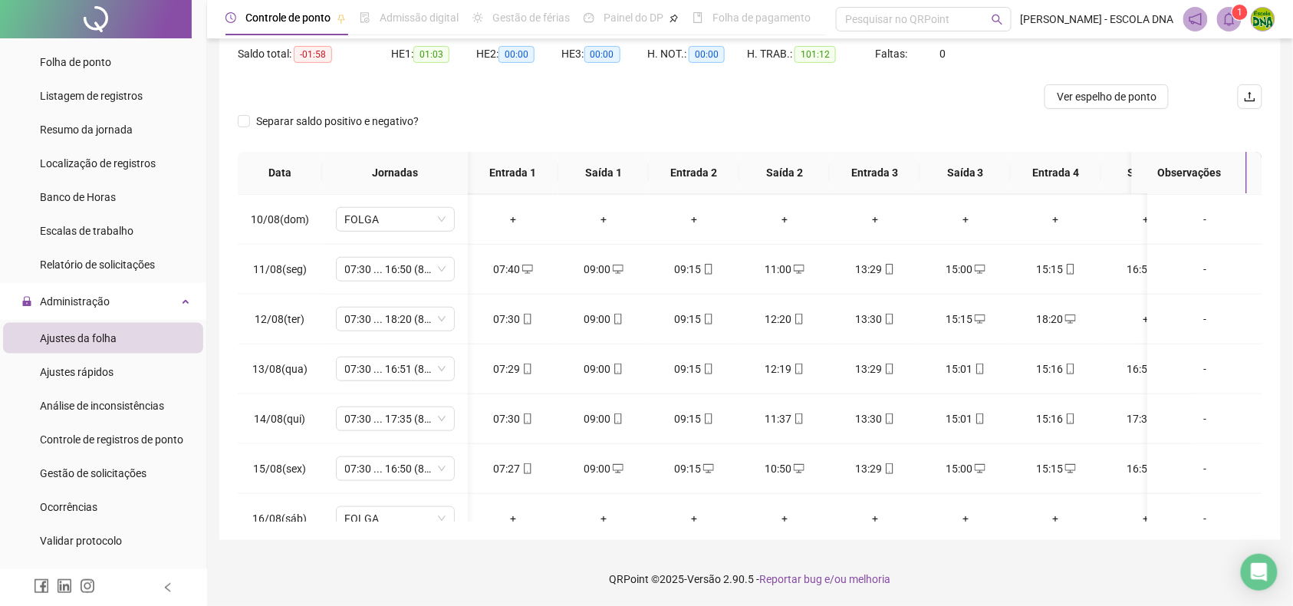
scroll to position [0, 19]
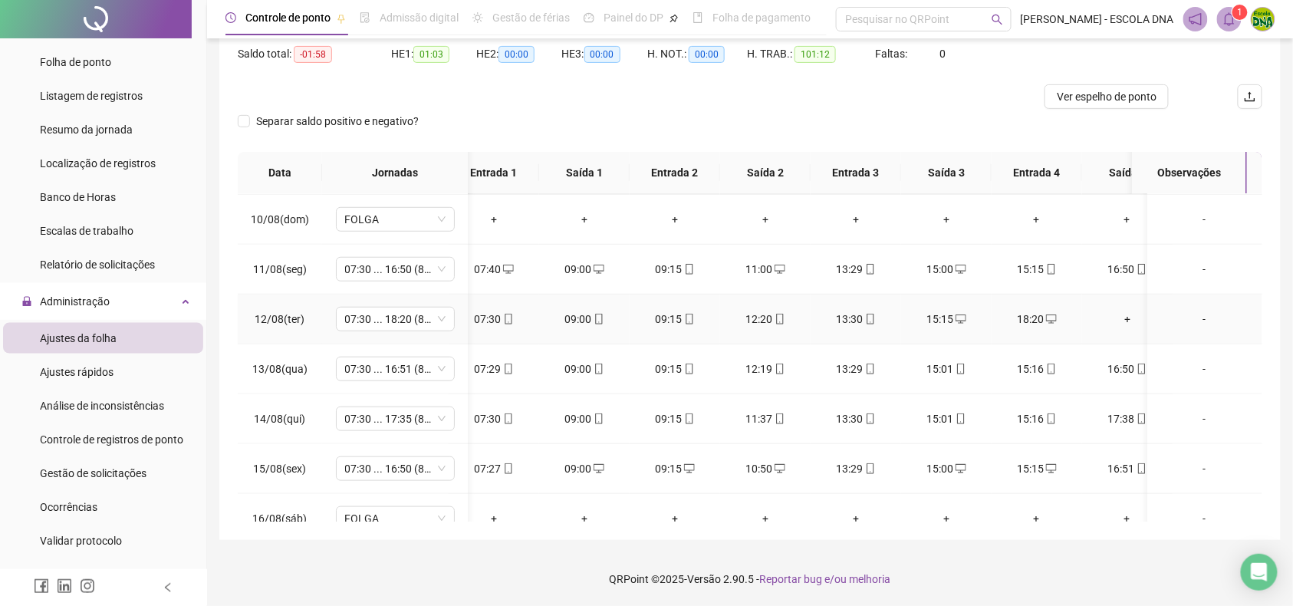
click at [1127, 321] on div "+" at bounding box center [1127, 319] width 66 height 17
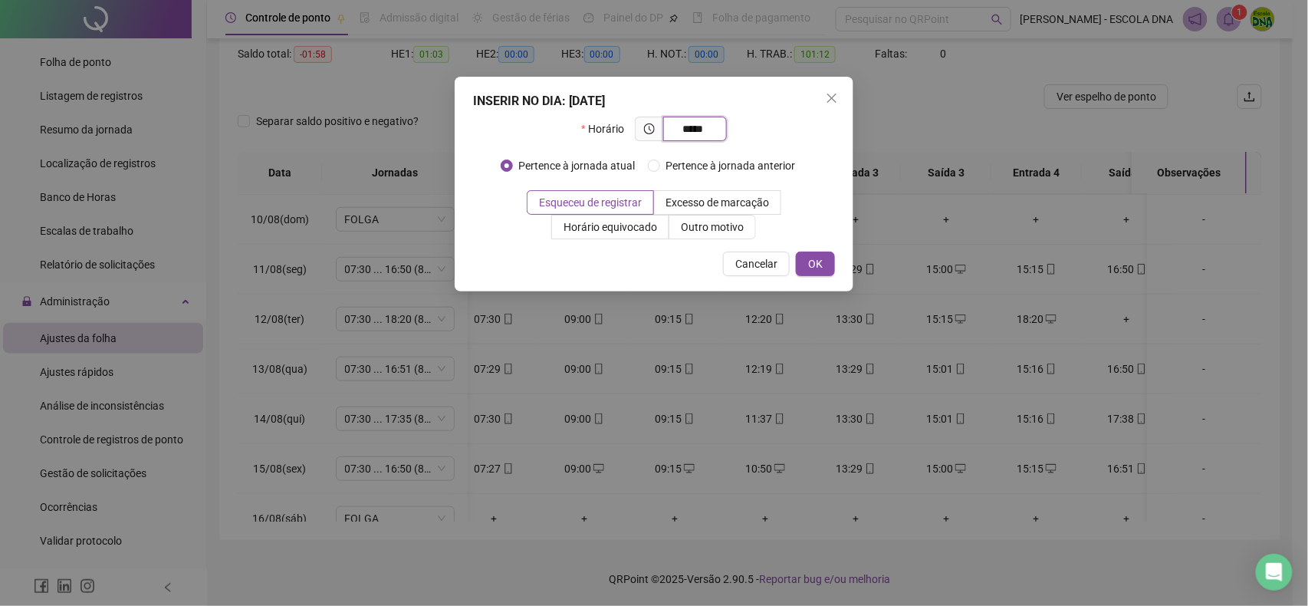
type input "*****"
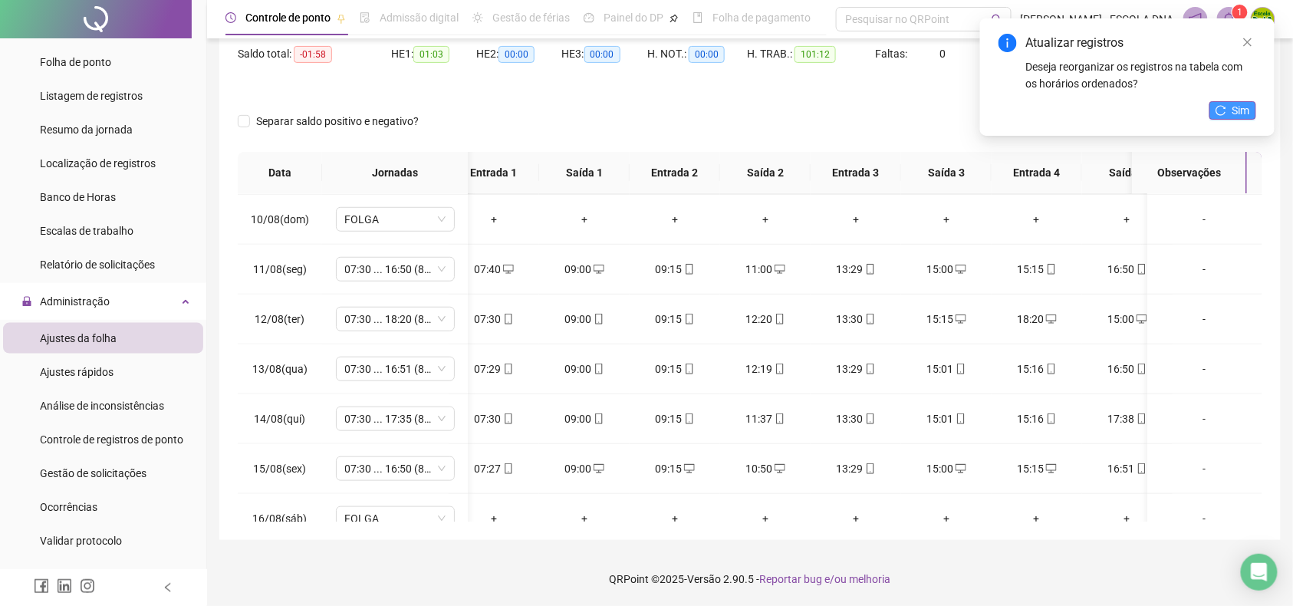
click at [1237, 109] on span "Sim" at bounding box center [1241, 110] width 18 height 17
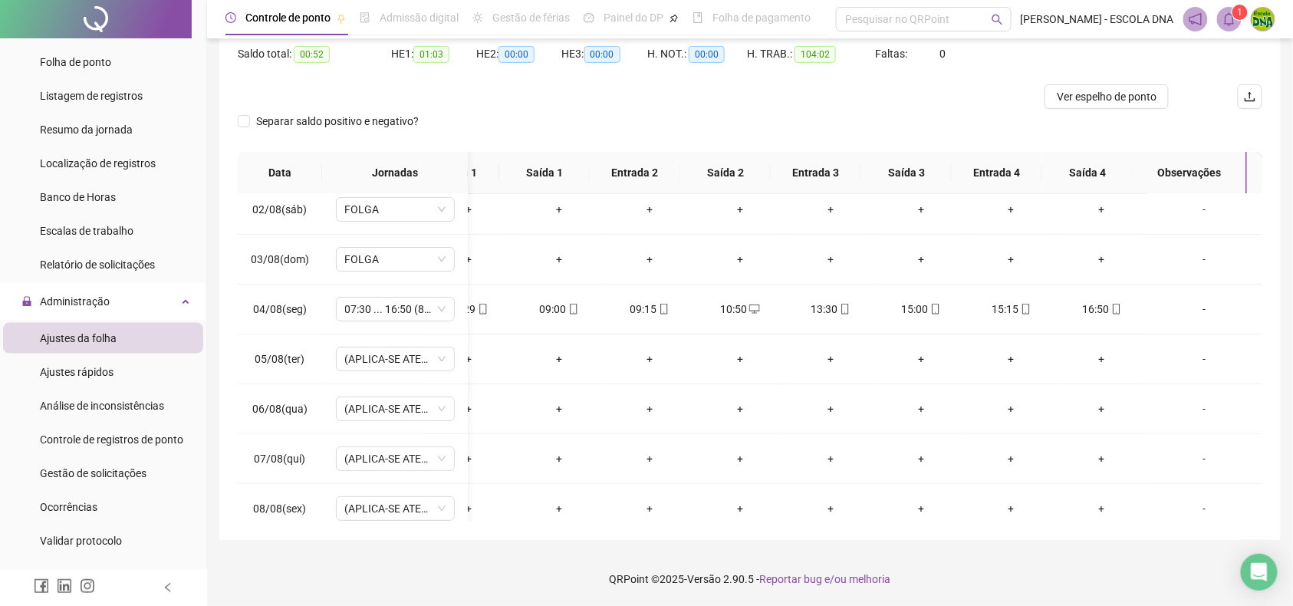
scroll to position [138, 59]
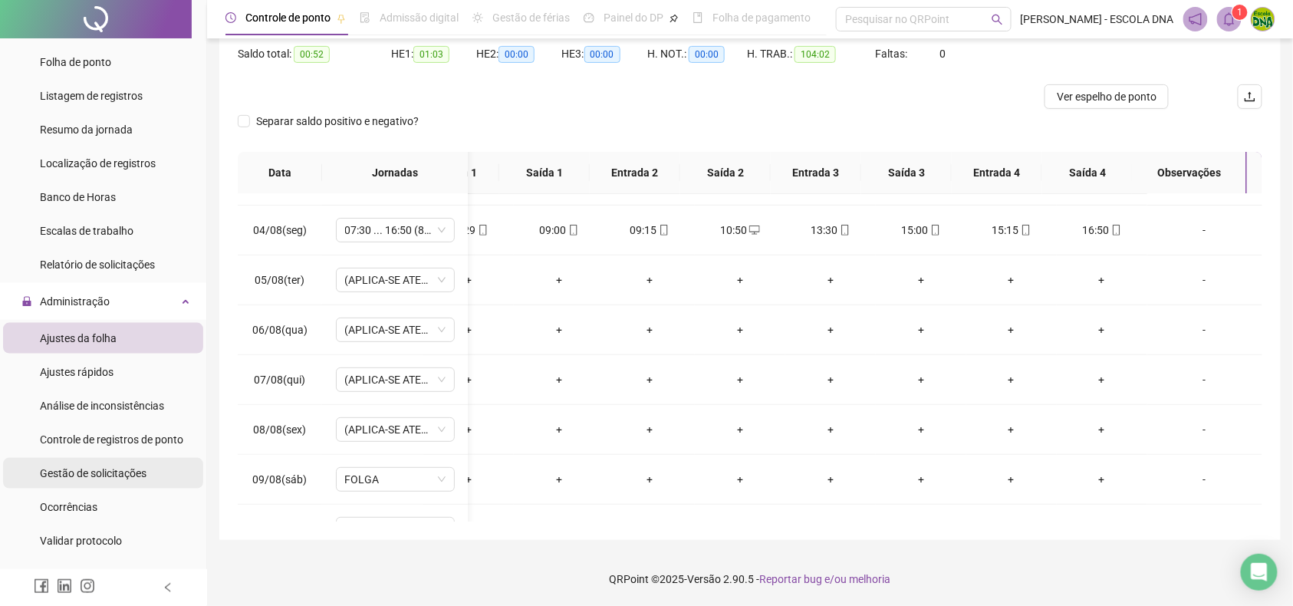
click at [130, 475] on span "Gestão de solicitações" at bounding box center [93, 473] width 107 height 12
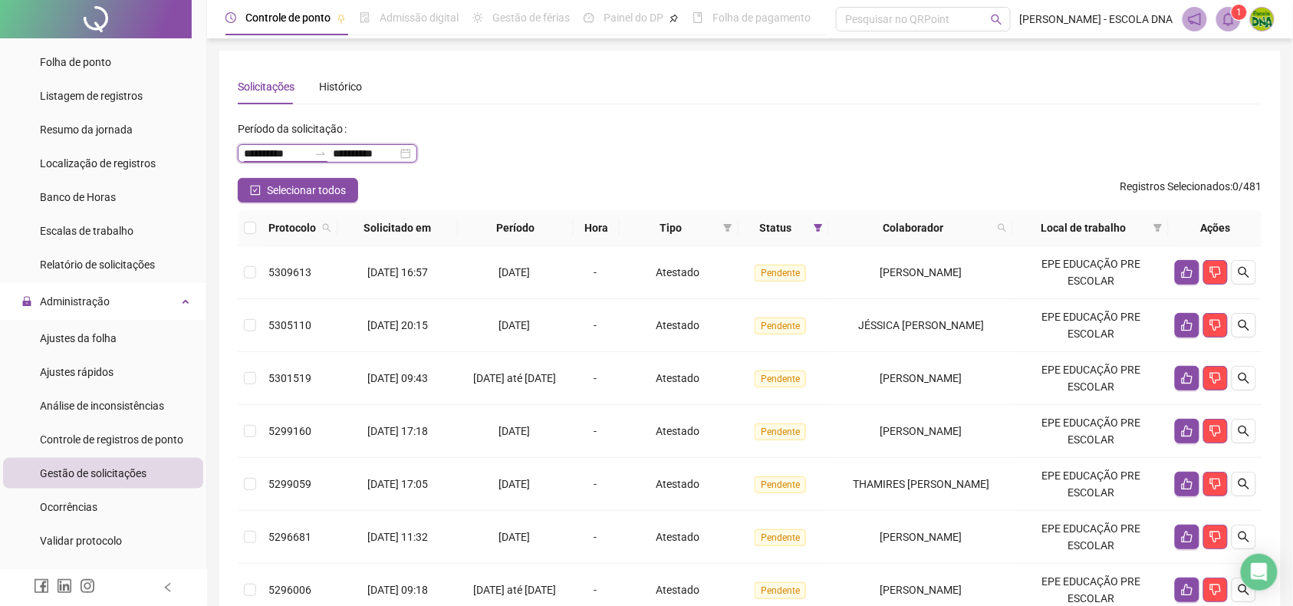
click at [304, 153] on input "**********" at bounding box center [276, 153] width 64 height 17
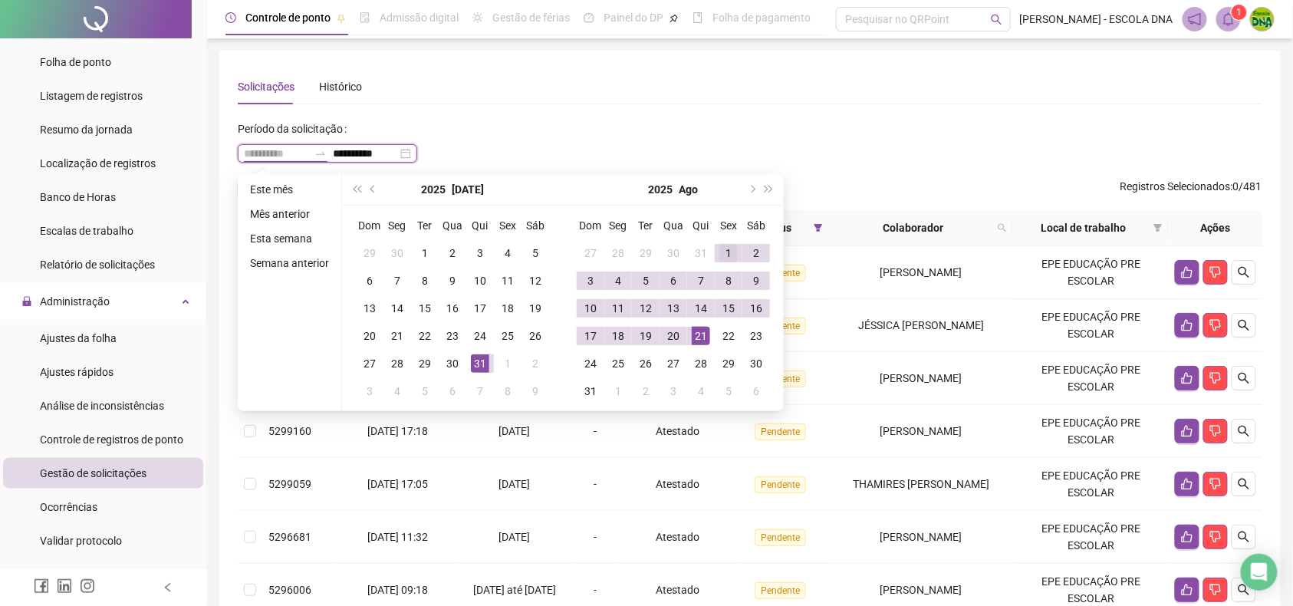
type input "**********"
click at [722, 253] on div "1" at bounding box center [728, 253] width 18 height 18
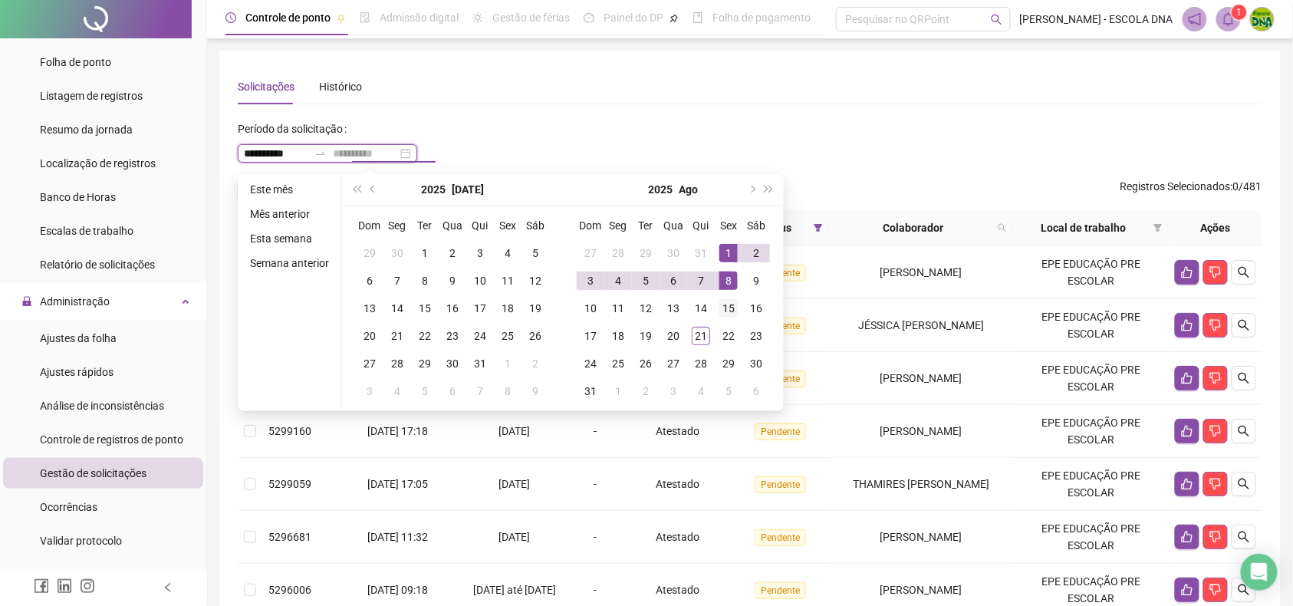
type input "**********"
click at [734, 308] on div "15" at bounding box center [728, 308] width 18 height 18
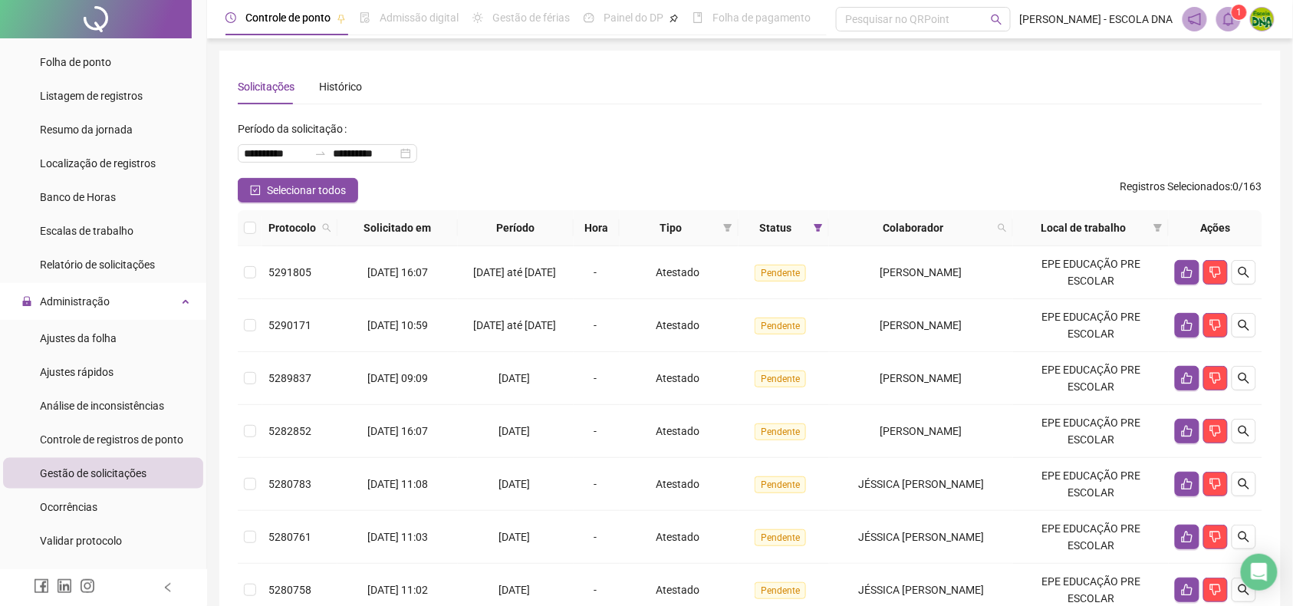
click at [713, 237] on th "Tipo" at bounding box center [679, 228] width 119 height 36
click at [724, 232] on icon "filter" at bounding box center [727, 227] width 9 height 9
click at [701, 279] on span "Atestado" at bounding box center [675, 282] width 86 height 17
click at [814, 229] on icon "filter" at bounding box center [818, 227] width 9 height 9
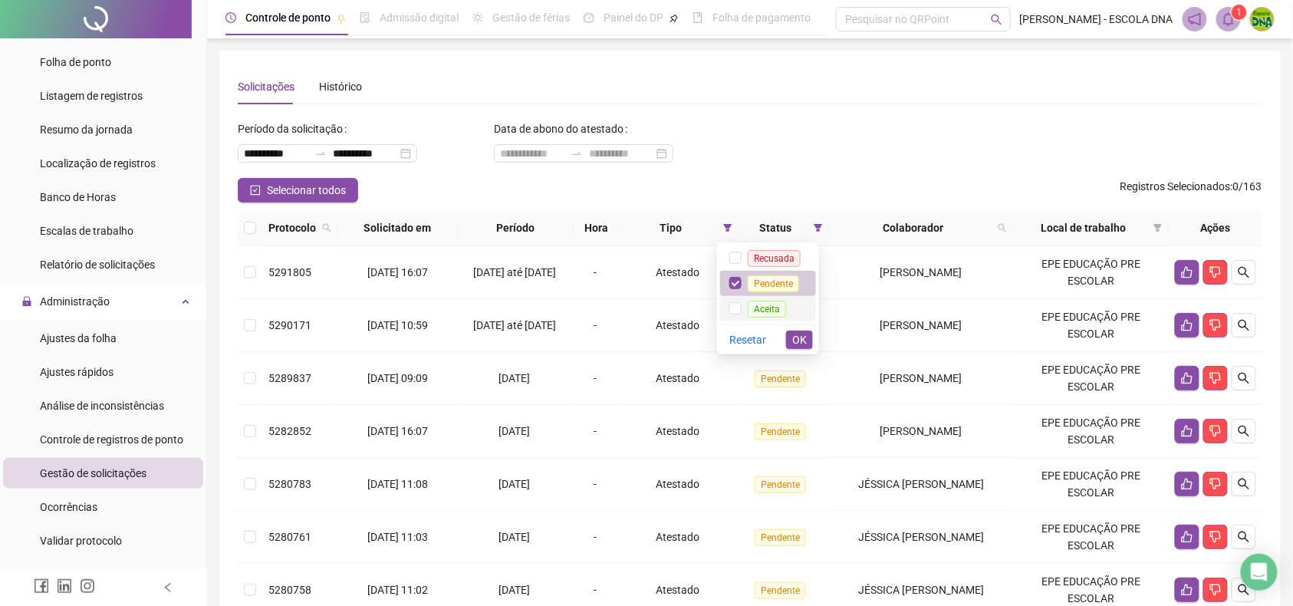
drag, startPoint x: 768, startPoint y: 311, endPoint x: 765, endPoint y: 293, distance: 18.7
click at [767, 313] on span "Aceita" at bounding box center [767, 309] width 38 height 17
click at [764, 284] on span "Pendente" at bounding box center [773, 283] width 51 height 17
click at [802, 334] on span "OK" at bounding box center [799, 339] width 15 height 17
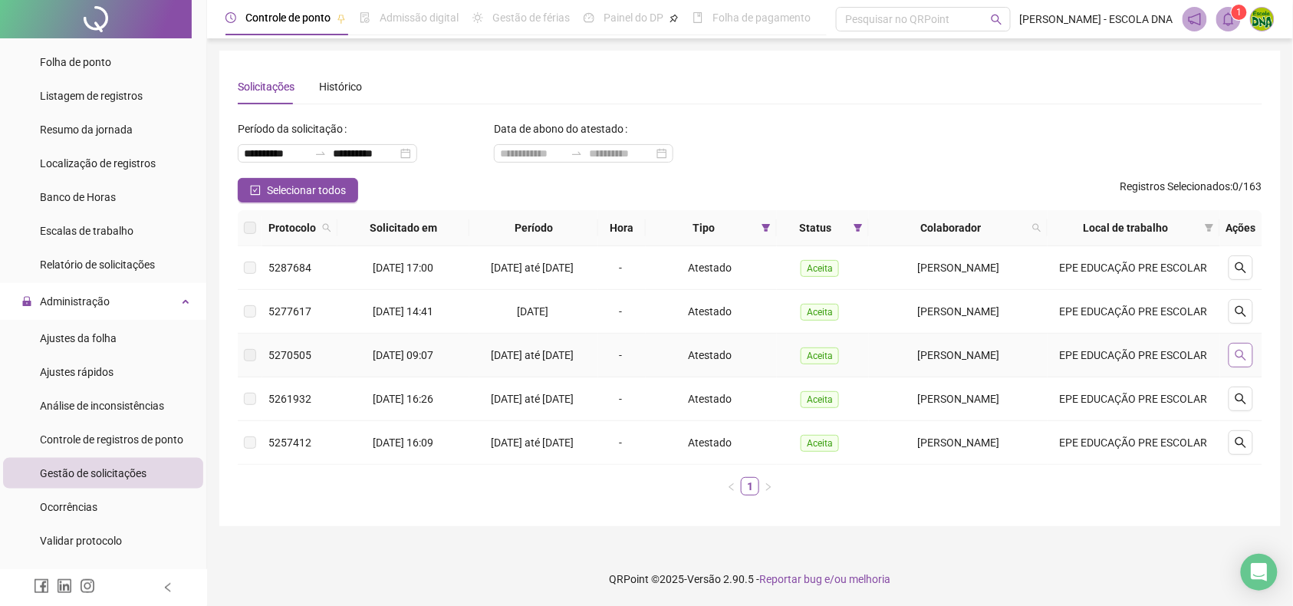
click at [1234, 367] on button "button" at bounding box center [1241, 355] width 25 height 25
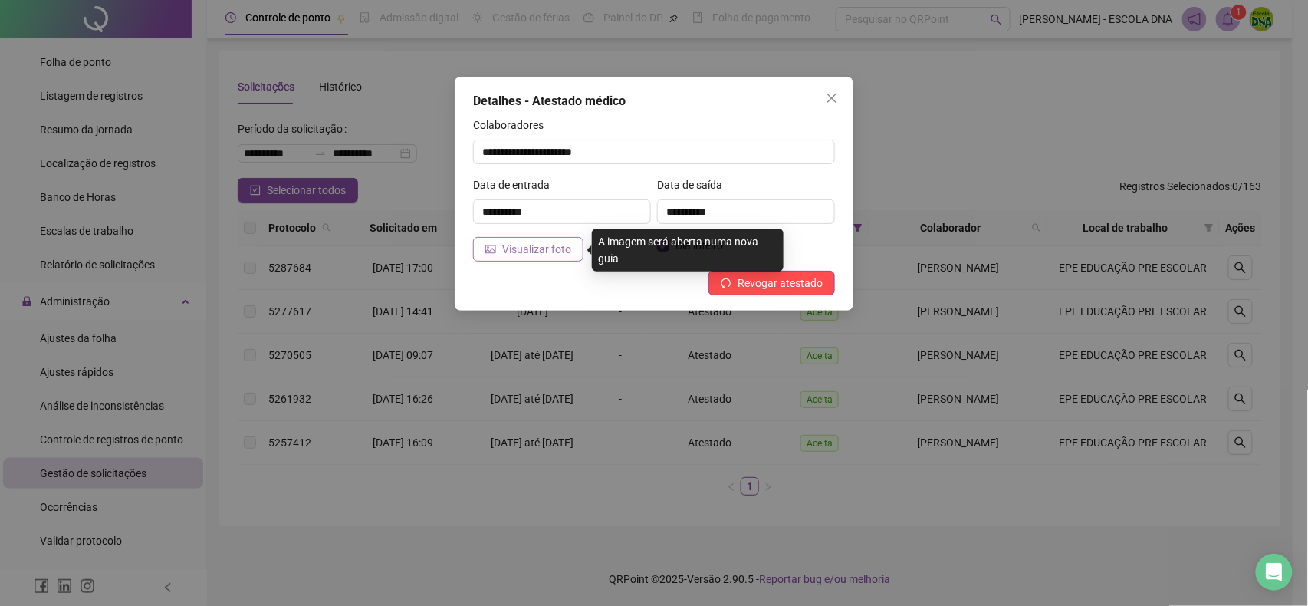
click at [505, 252] on span "Visualizar foto" at bounding box center [536, 249] width 69 height 17
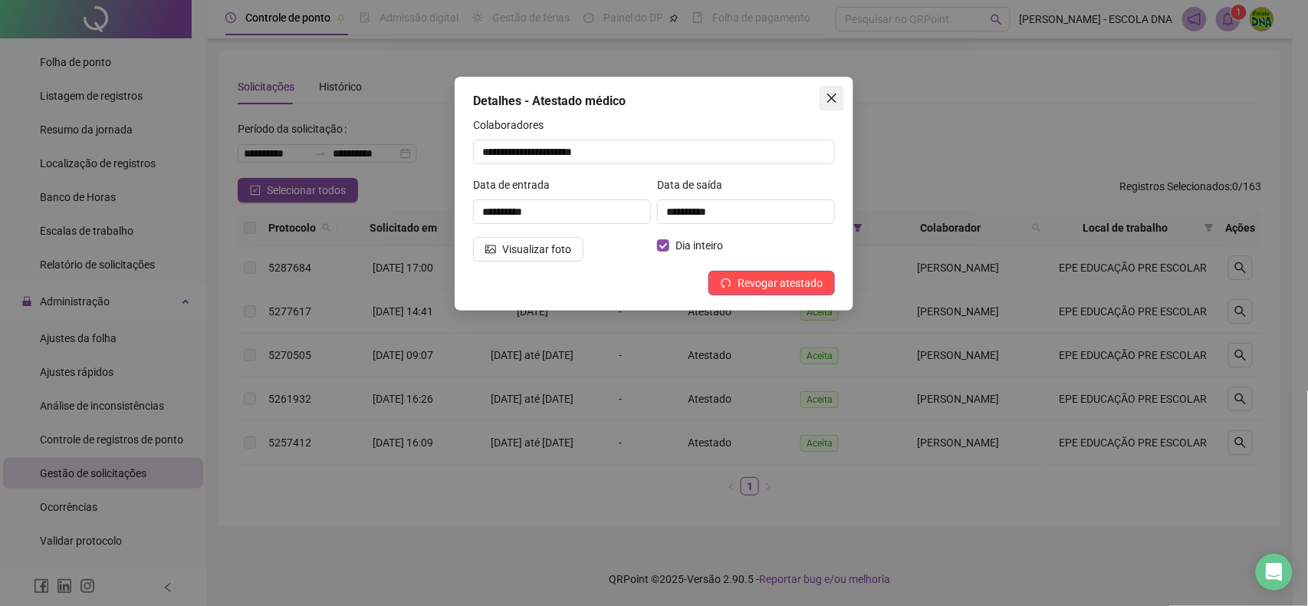
click at [829, 97] on icon "close" at bounding box center [832, 98] width 12 height 12
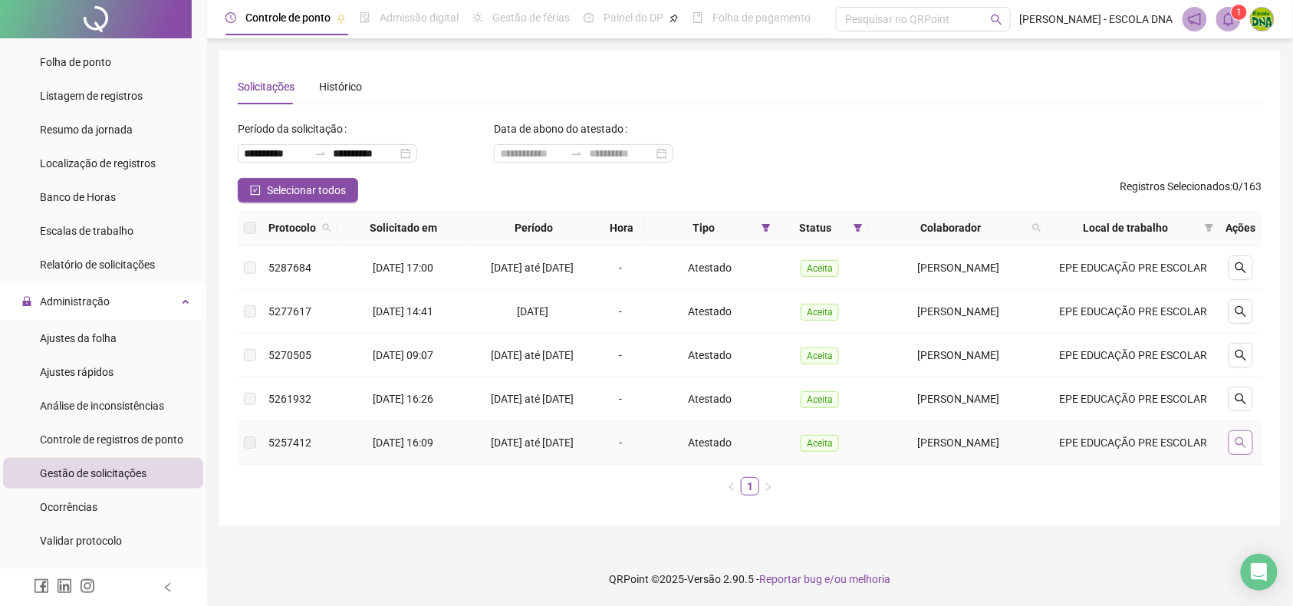
click at [1240, 449] on icon "search" at bounding box center [1241, 442] width 12 height 12
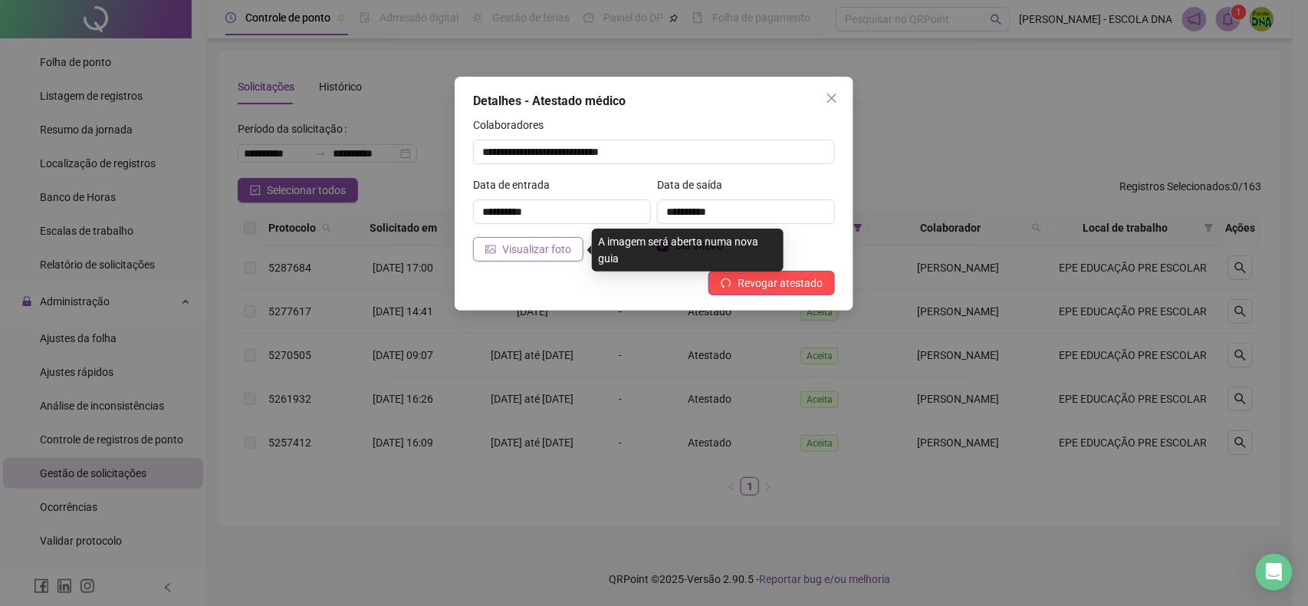
click at [532, 250] on span "Visualizar foto" at bounding box center [536, 249] width 69 height 17
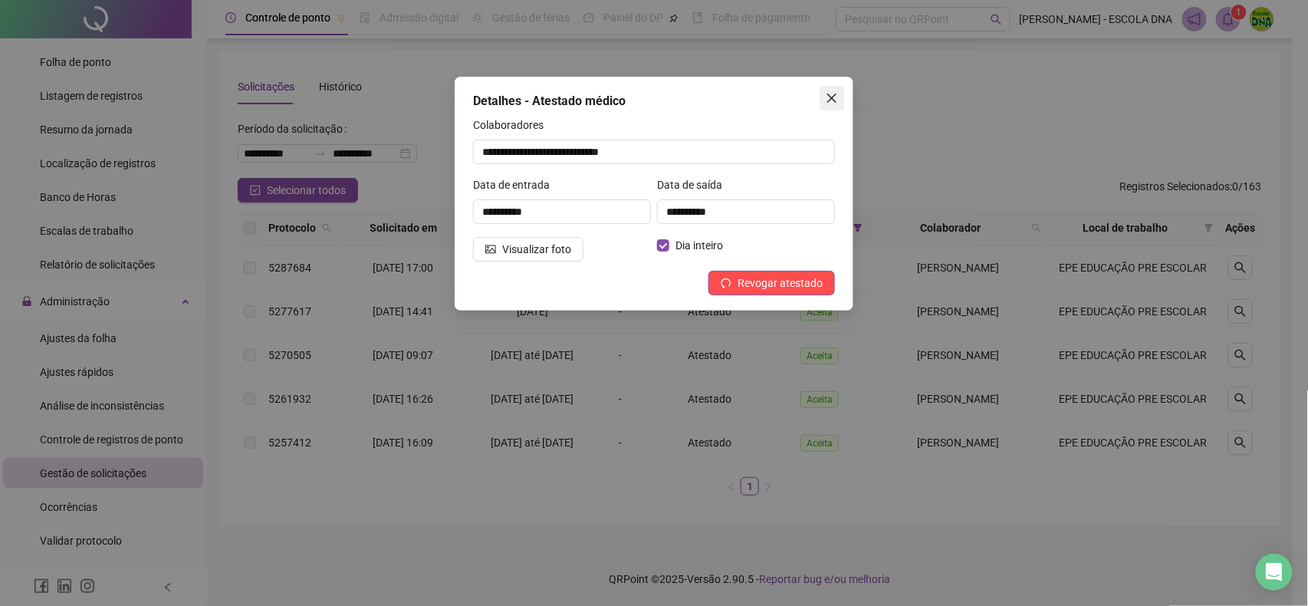
click at [833, 95] on icon "close" at bounding box center [832, 98] width 12 height 12
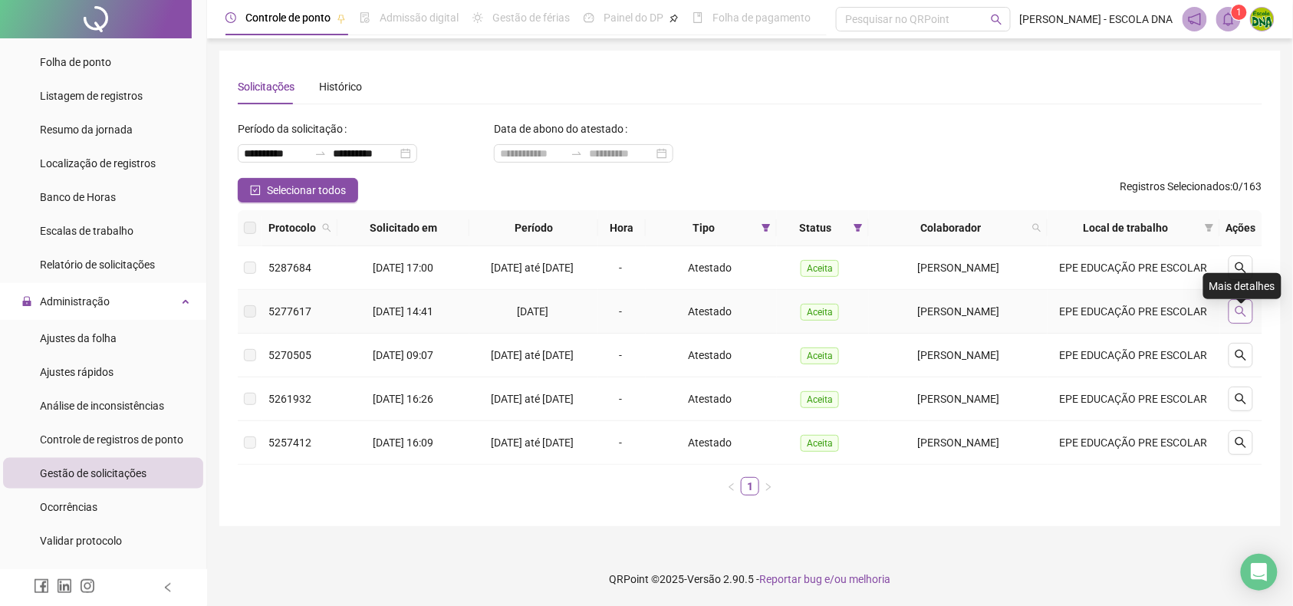
click at [1234, 319] on button "button" at bounding box center [1241, 311] width 25 height 25
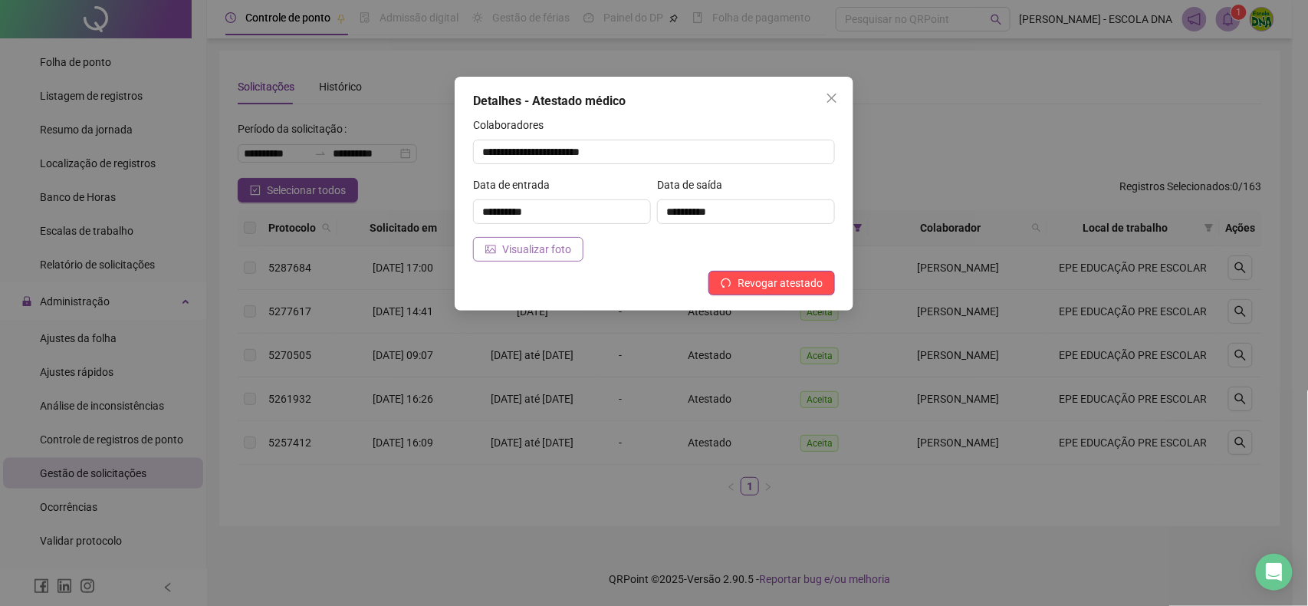
click at [482, 258] on button "Visualizar foto" at bounding box center [528, 249] width 110 height 25
click at [773, 290] on span "Revogar atestado" at bounding box center [780, 283] width 85 height 17
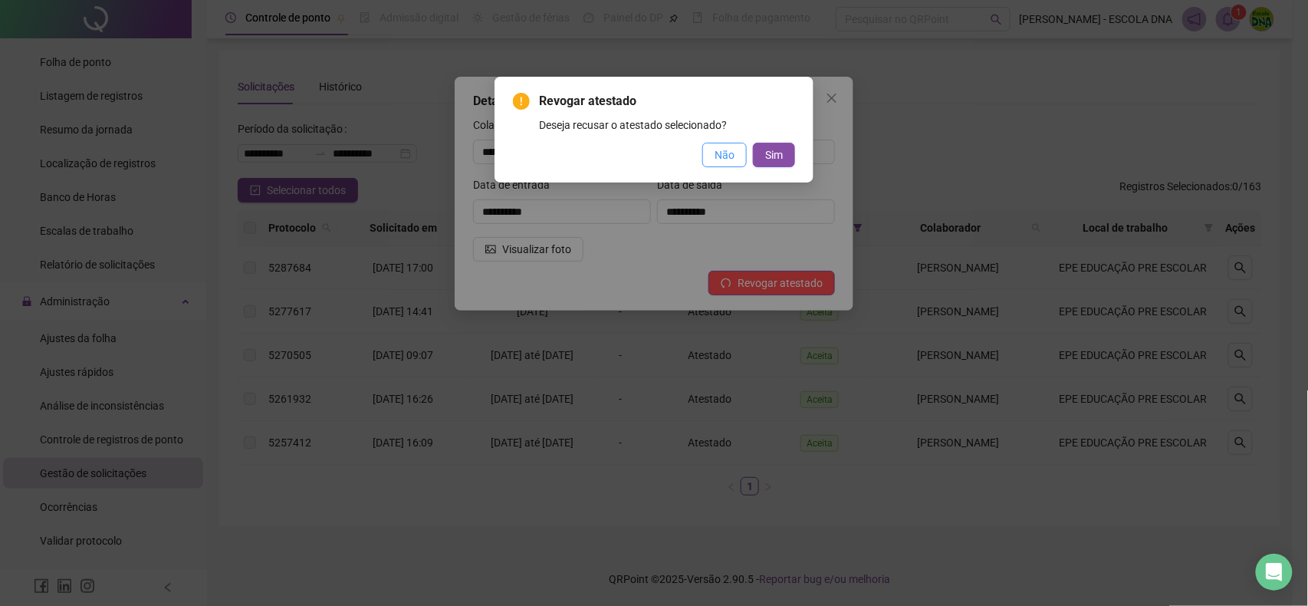
click at [712, 163] on button "Não" at bounding box center [724, 155] width 44 height 25
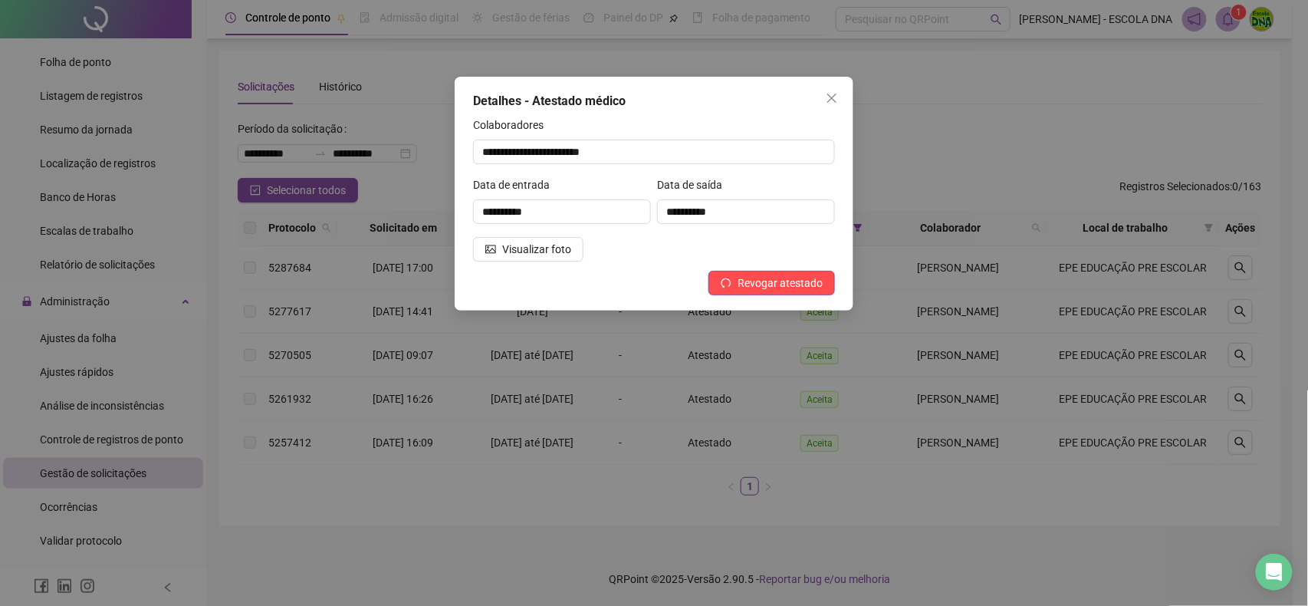
click at [841, 96] on span "Close" at bounding box center [832, 98] width 25 height 12
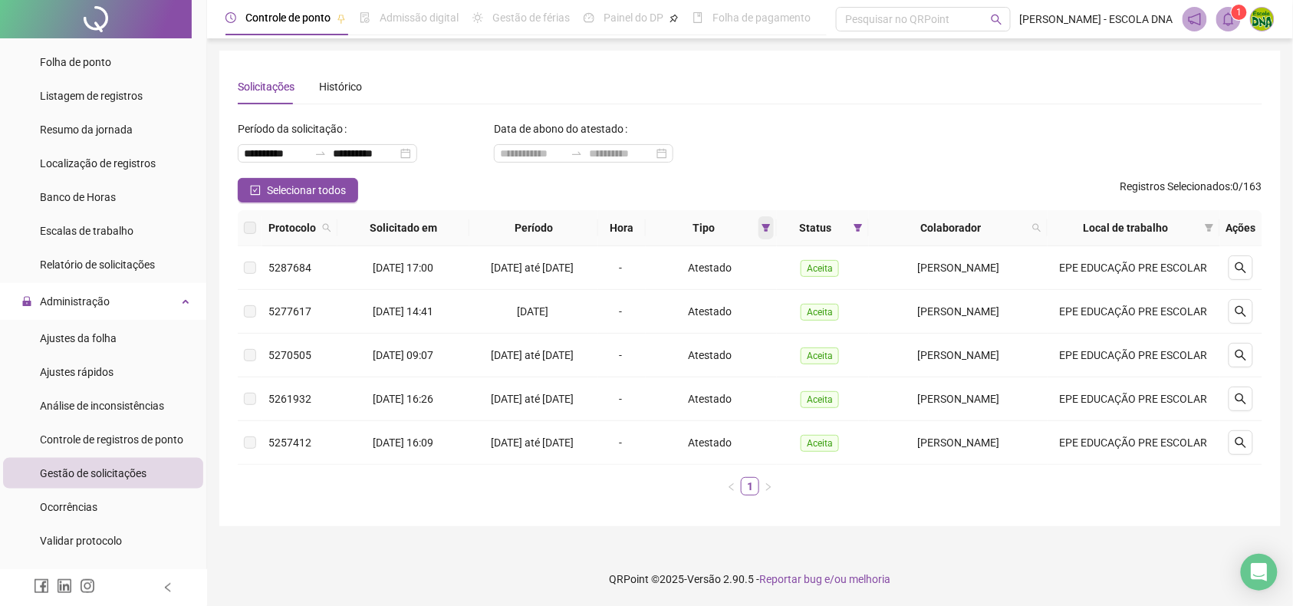
click at [762, 225] on icon "filter" at bounding box center [766, 228] width 8 height 8
click at [850, 229] on span at bounding box center [857, 227] width 15 height 23
drag, startPoint x: 798, startPoint y: 282, endPoint x: 783, endPoint y: 298, distance: 21.7
click at [796, 282] on span "Pendente" at bounding box center [808, 283] width 51 height 17
click at [837, 336] on span "OK" at bounding box center [834, 339] width 15 height 17
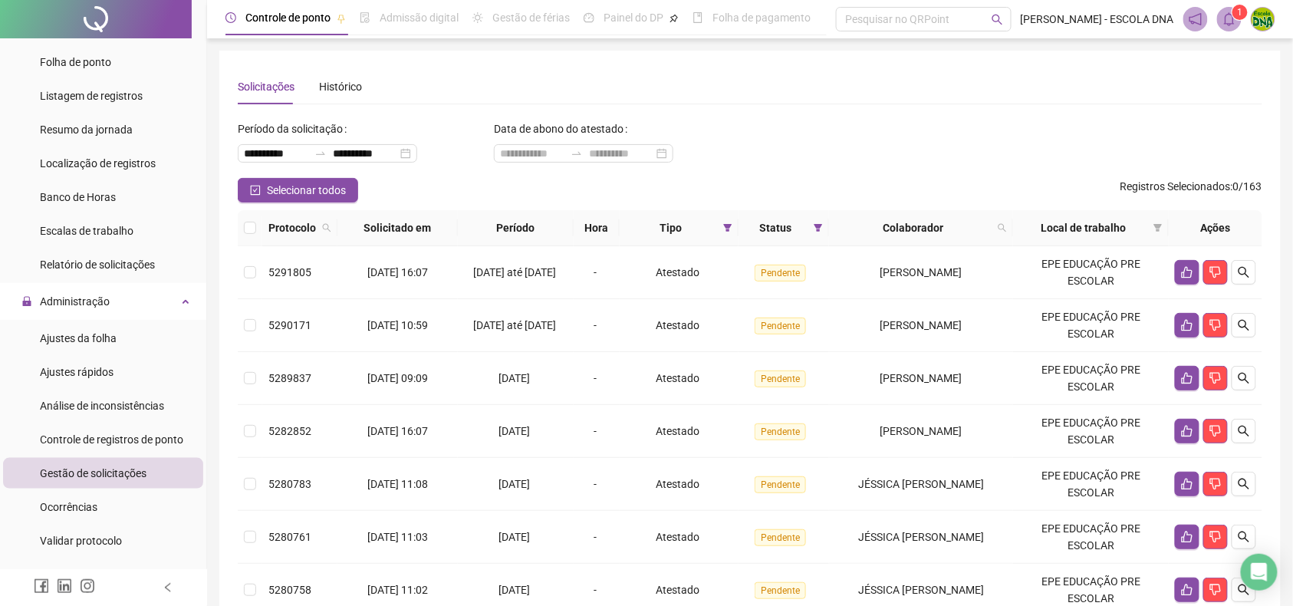
scroll to position [204, 0]
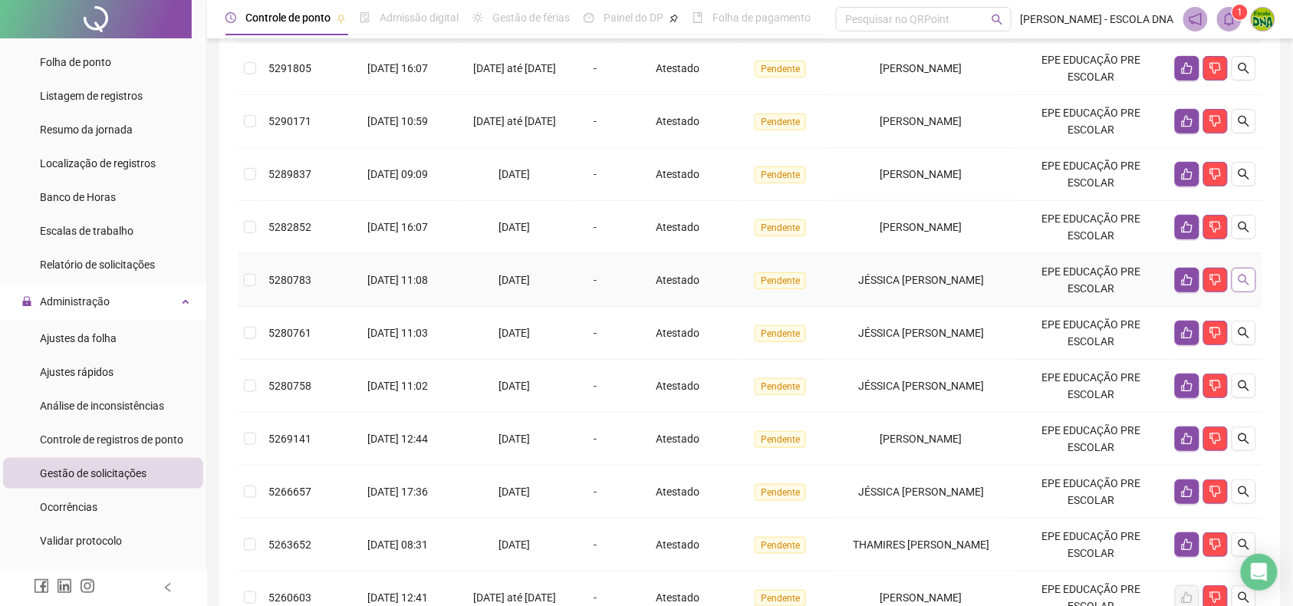
click at [1244, 284] on icon "search" at bounding box center [1244, 280] width 12 height 12
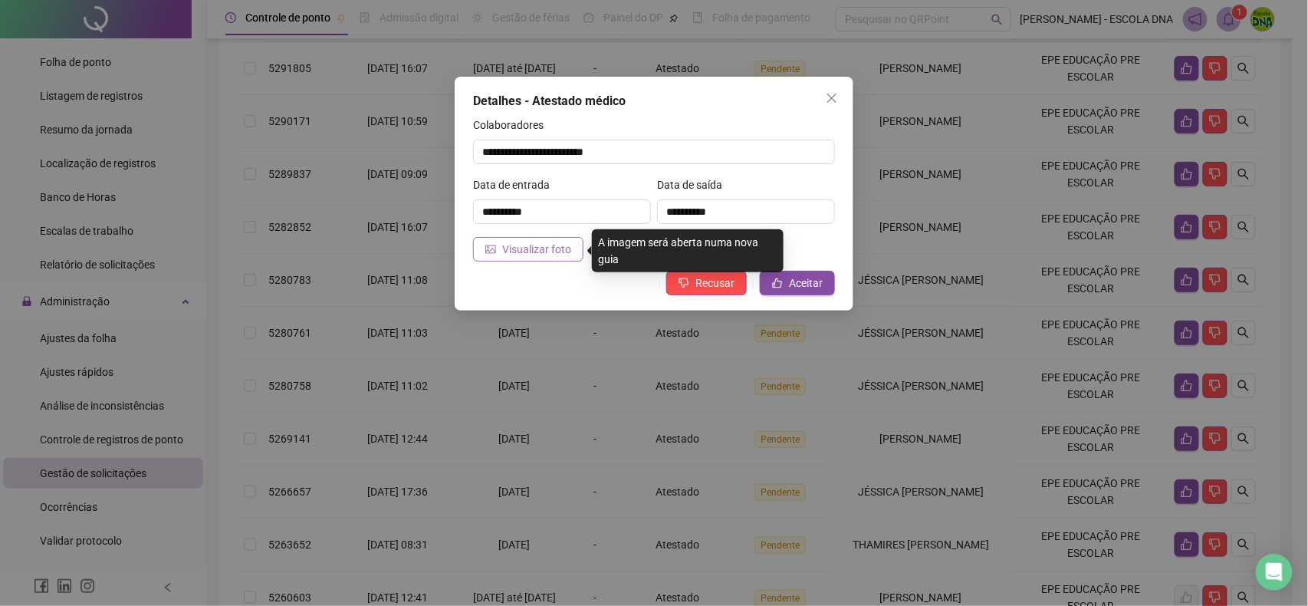
click at [543, 238] on button "Visualizar foto" at bounding box center [528, 249] width 110 height 25
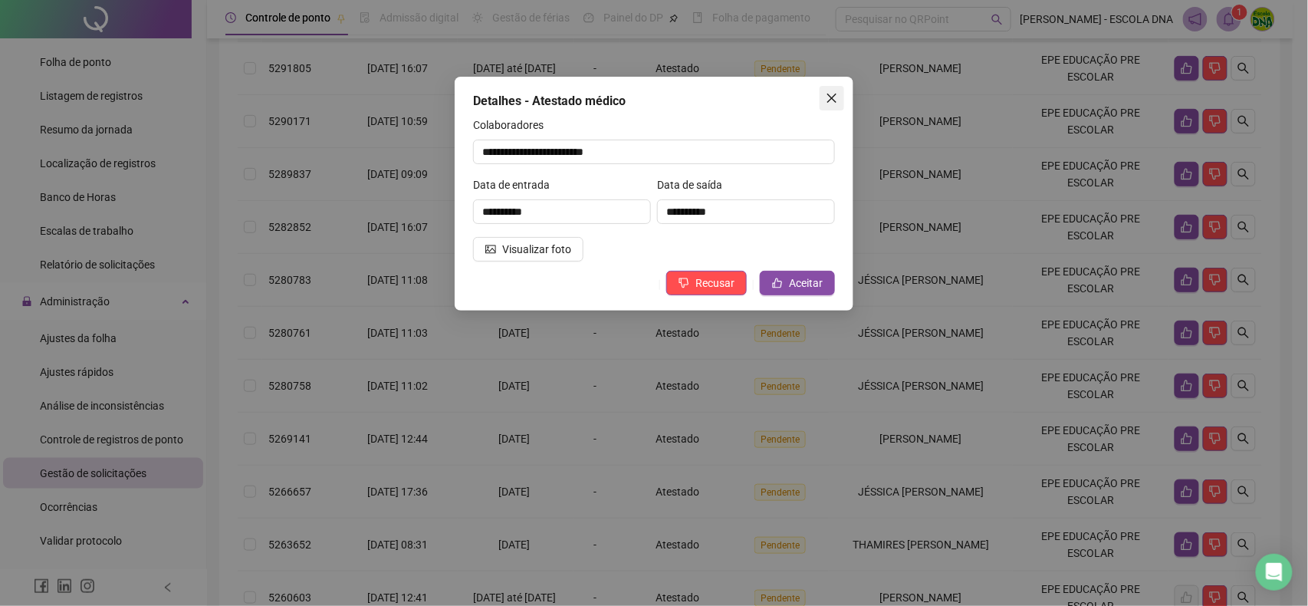
click at [836, 90] on button "Close" at bounding box center [832, 98] width 25 height 25
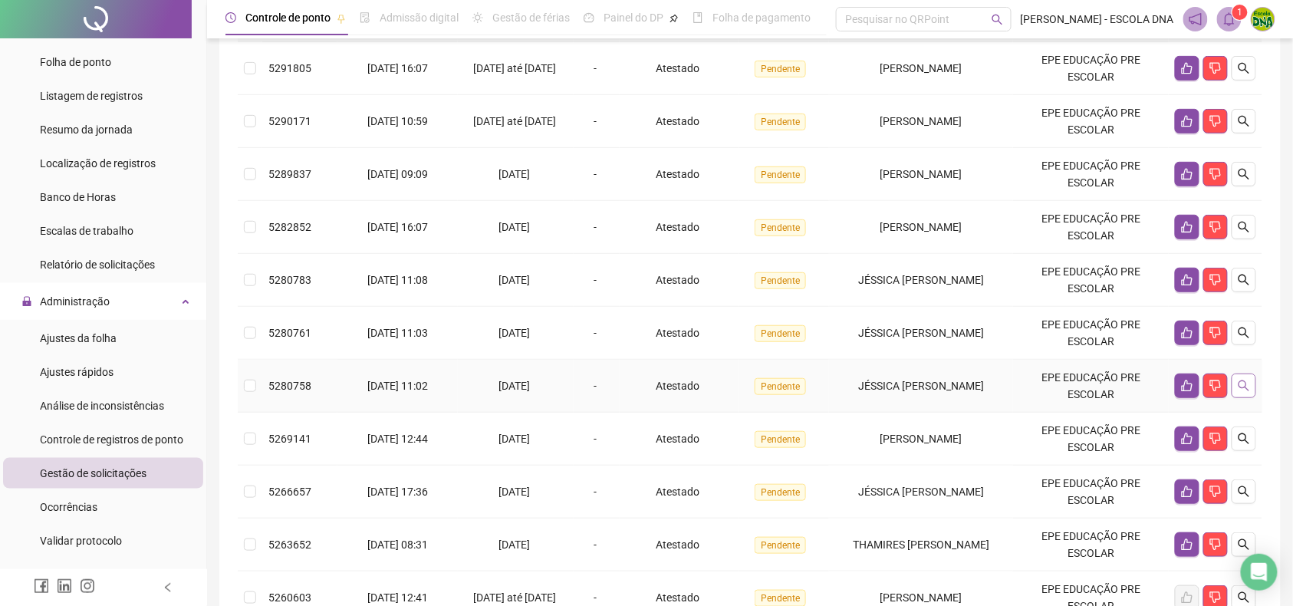
click at [1246, 385] on icon "search" at bounding box center [1244, 385] width 11 height 11
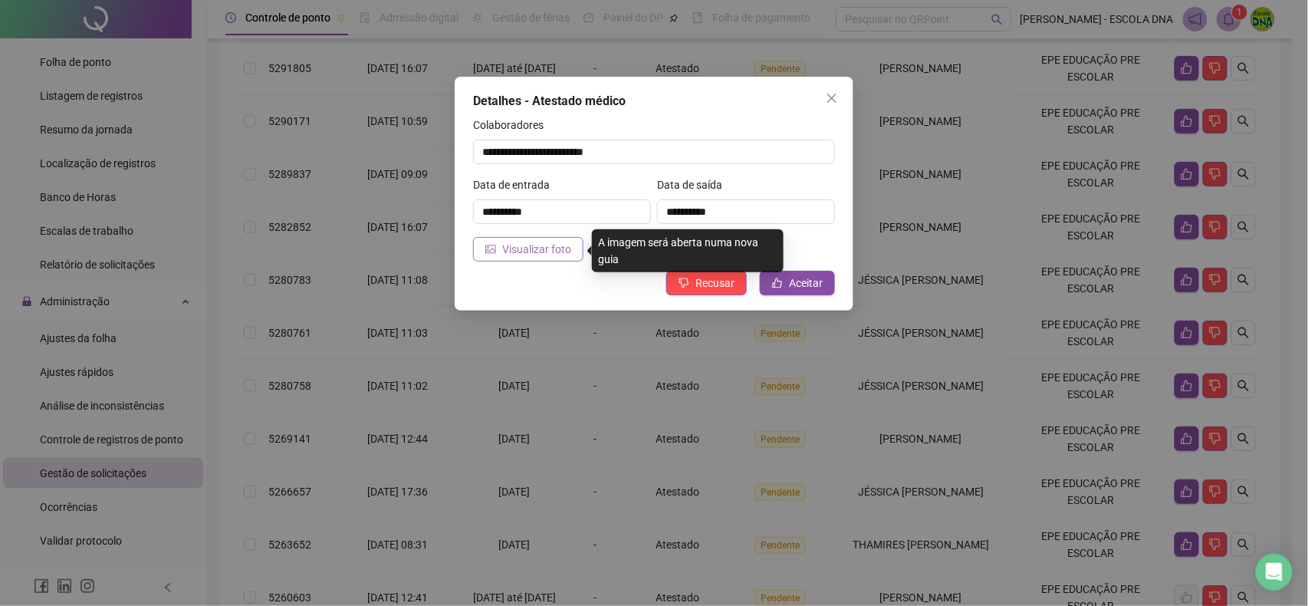
click at [537, 253] on span "Visualizar foto" at bounding box center [536, 249] width 69 height 17
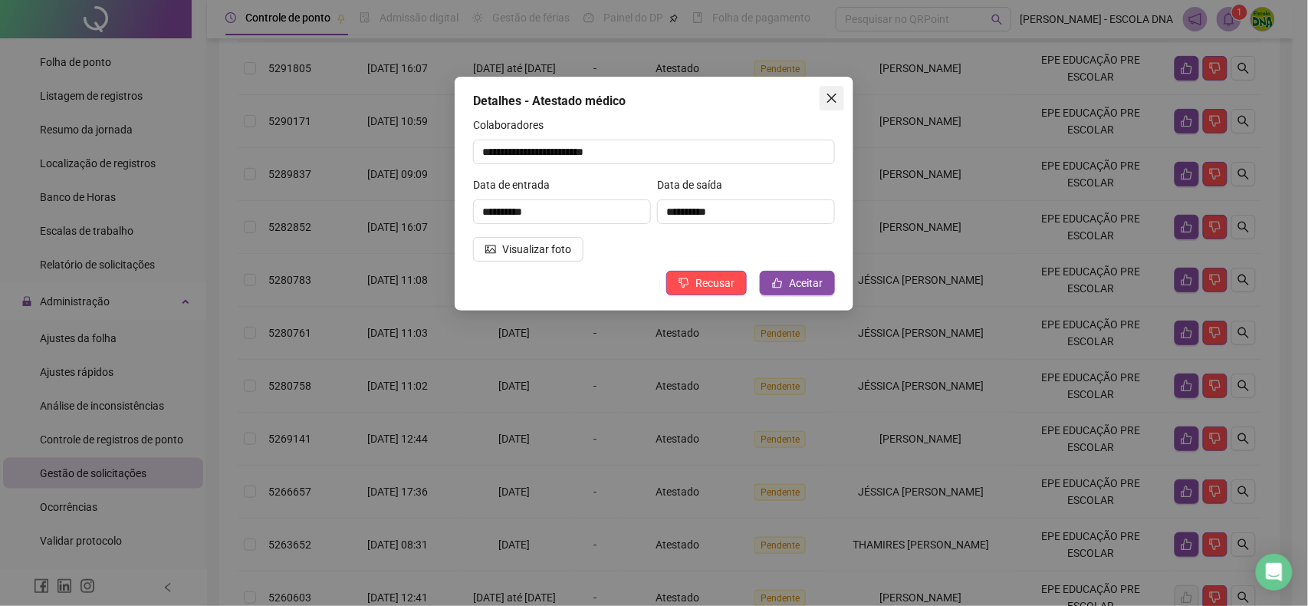
click at [832, 94] on icon "close" at bounding box center [832, 98] width 12 height 12
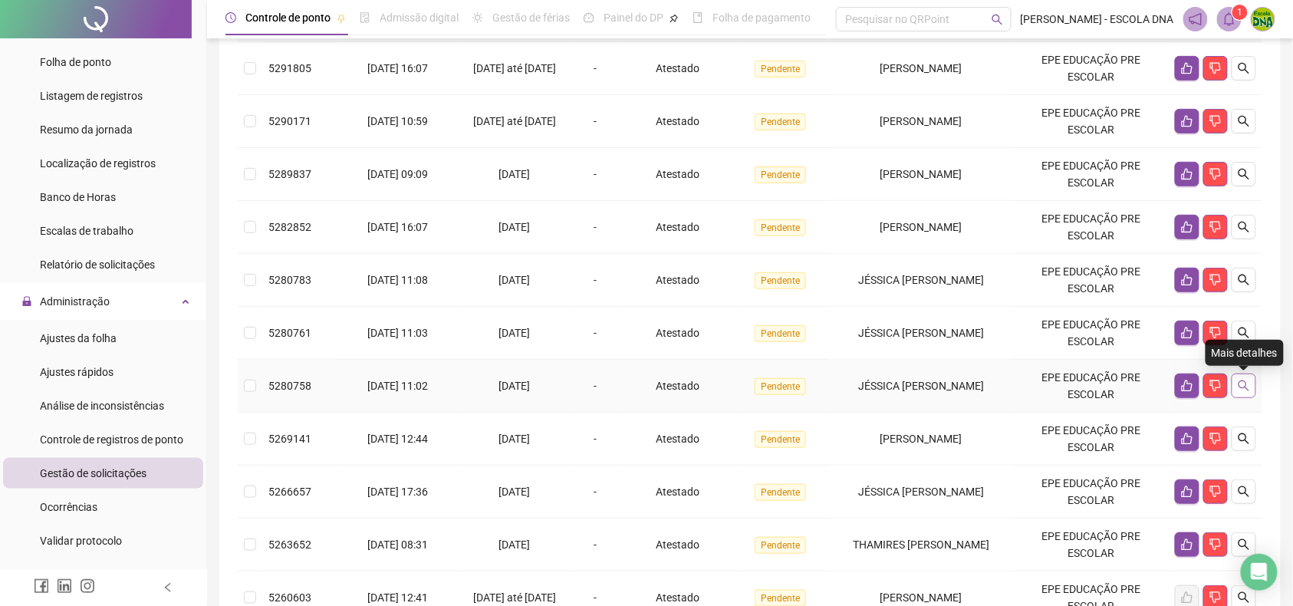
click at [1243, 387] on icon "search" at bounding box center [1244, 386] width 12 height 12
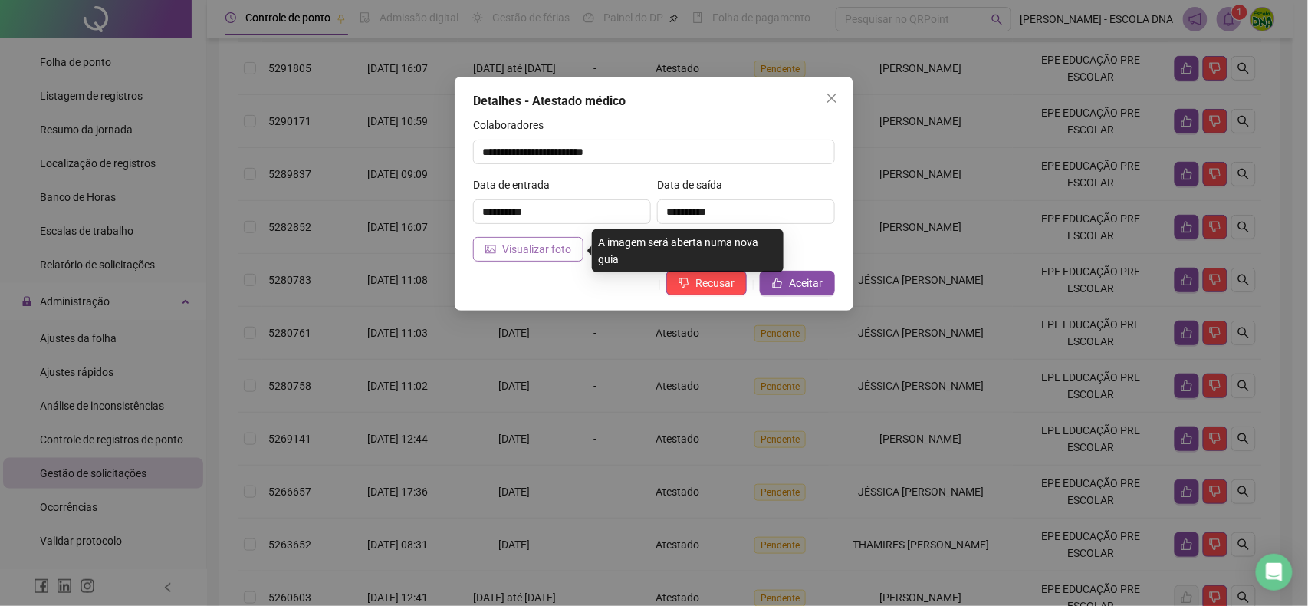
click at [541, 243] on span "Visualizar foto" at bounding box center [536, 249] width 69 height 17
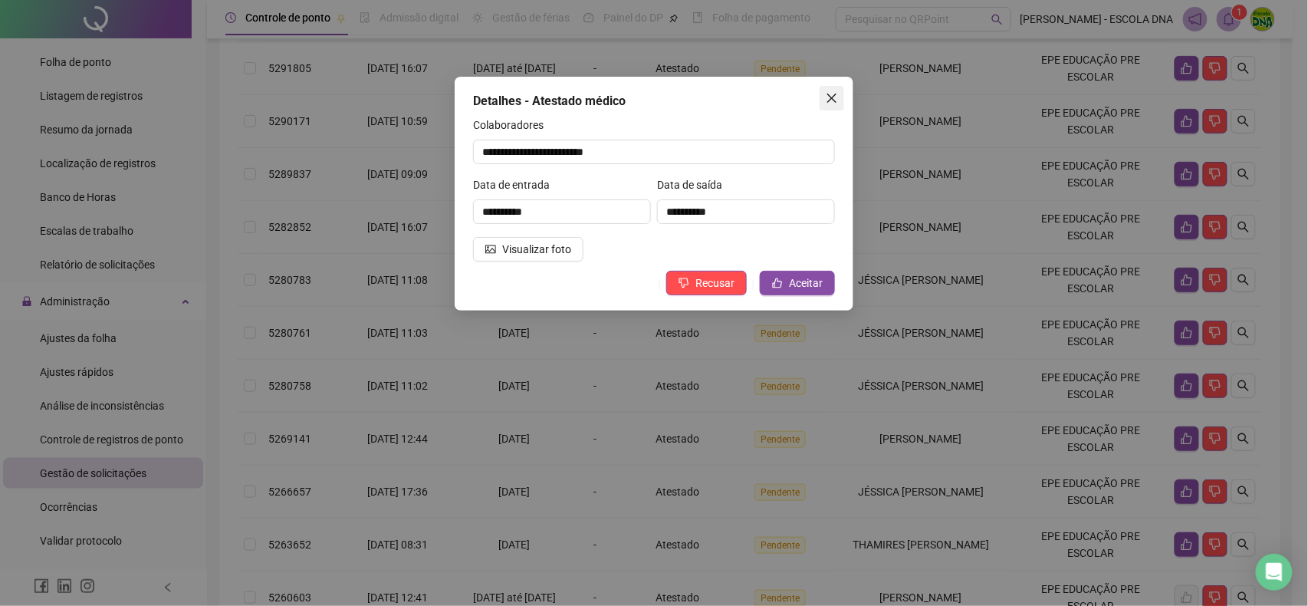
click at [830, 95] on icon "close" at bounding box center [832, 98] width 12 height 12
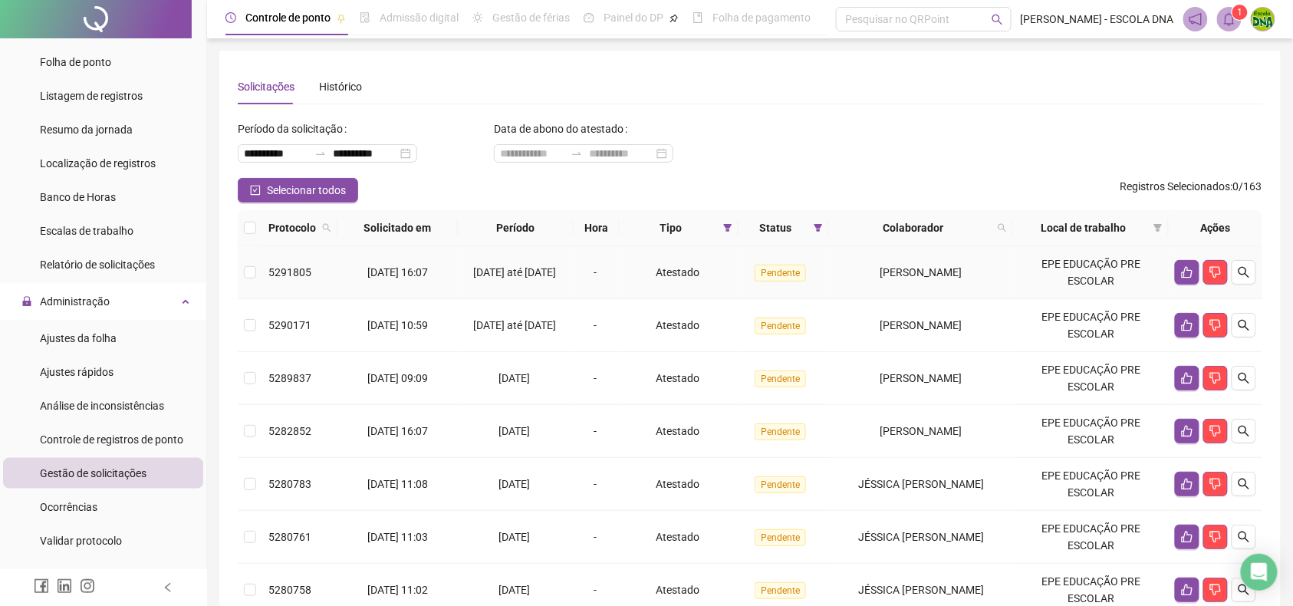
scroll to position [102, 0]
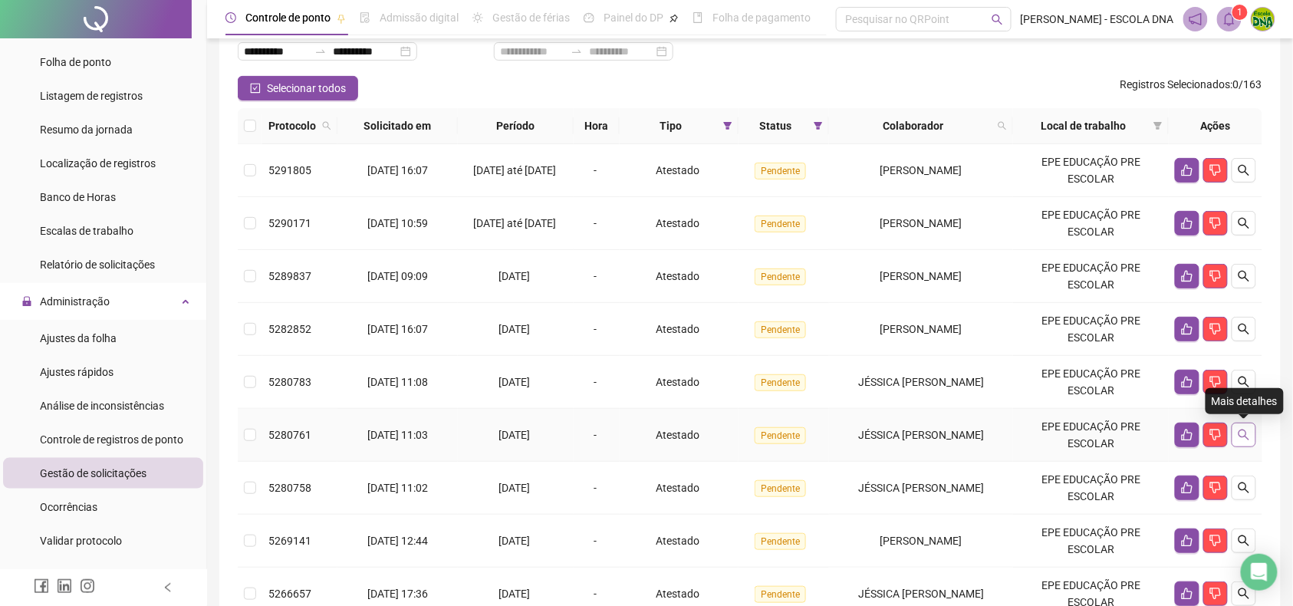
click at [1242, 436] on icon "search" at bounding box center [1244, 435] width 12 height 12
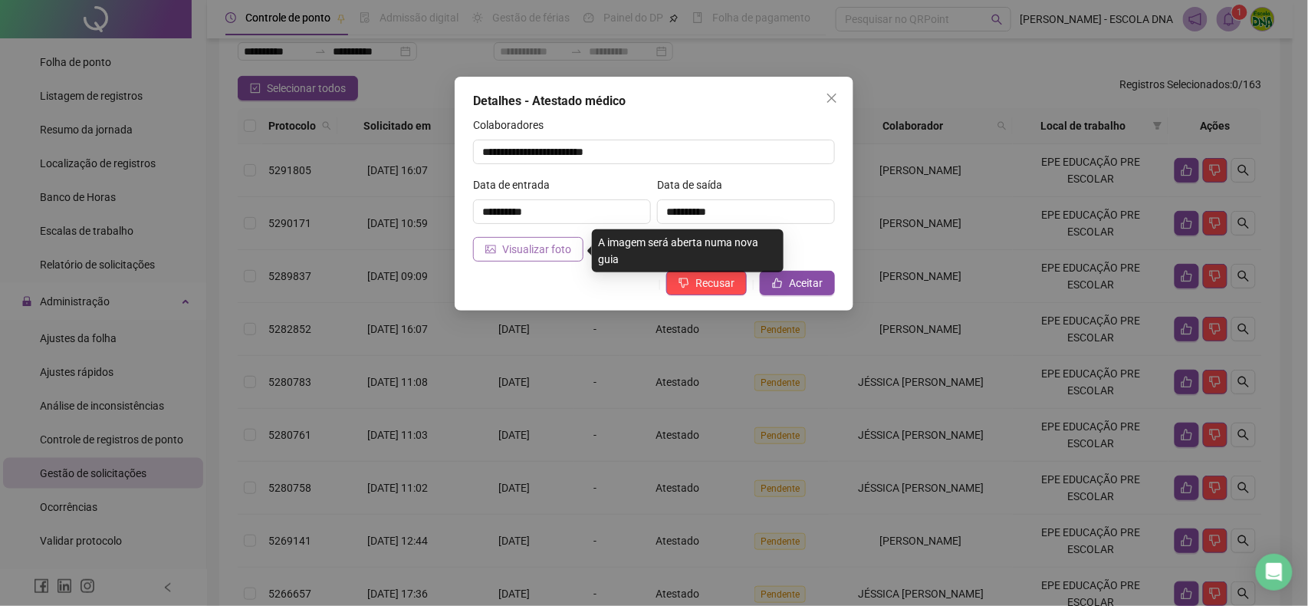
click at [548, 252] on span "Visualizar foto" at bounding box center [536, 249] width 69 height 17
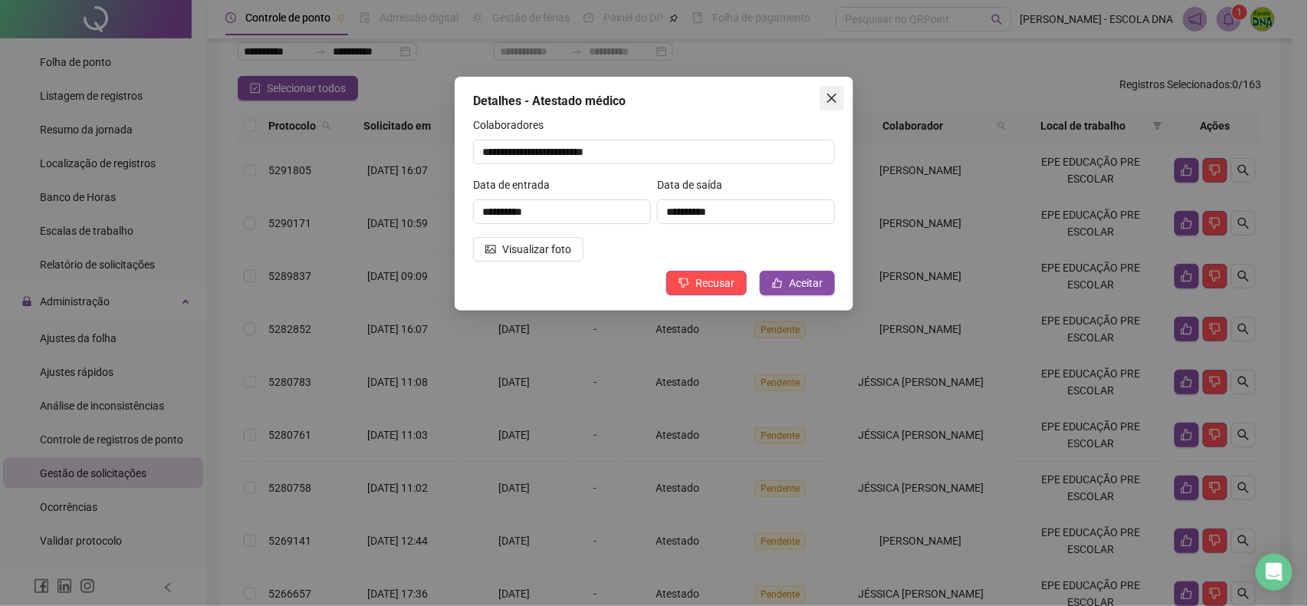
click at [833, 89] on button "Close" at bounding box center [832, 98] width 25 height 25
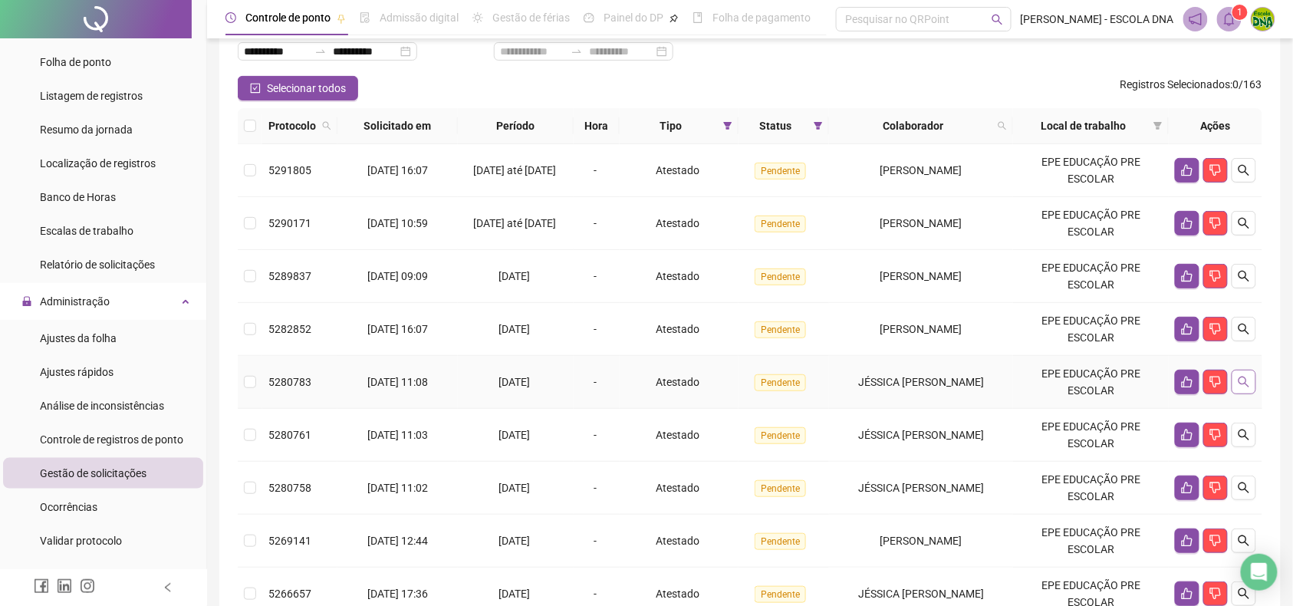
click at [1240, 390] on button "button" at bounding box center [1244, 382] width 25 height 25
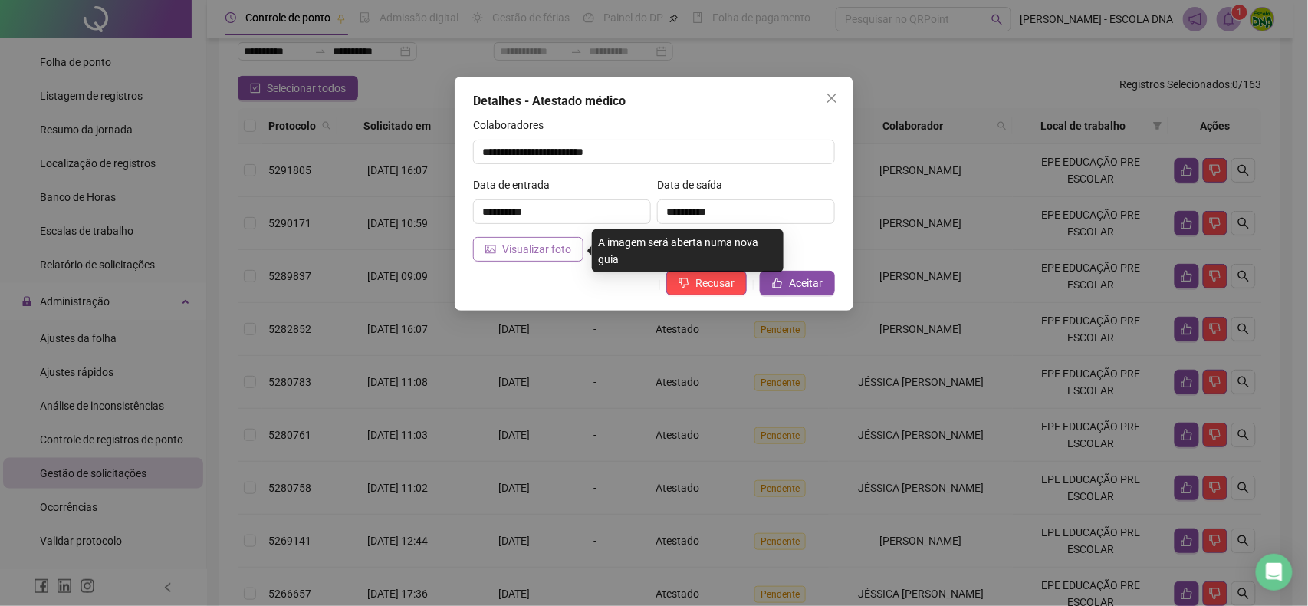
click at [574, 245] on button "Visualizar foto" at bounding box center [528, 249] width 110 height 25
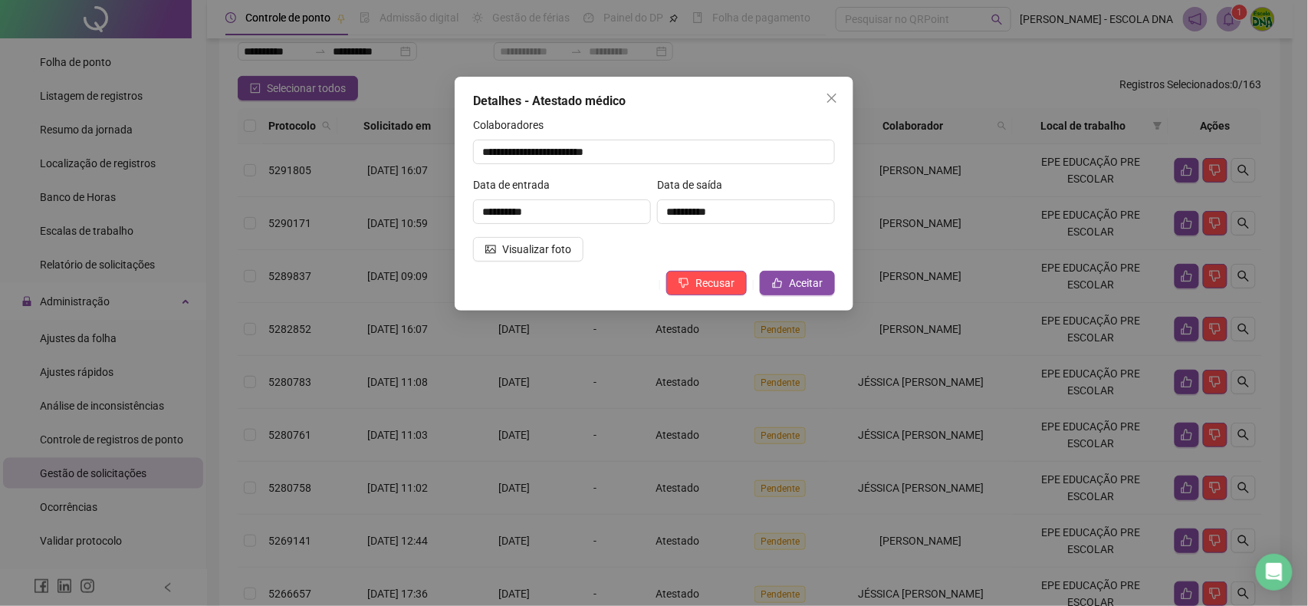
click at [835, 97] on icon "close" at bounding box center [832, 98] width 12 height 12
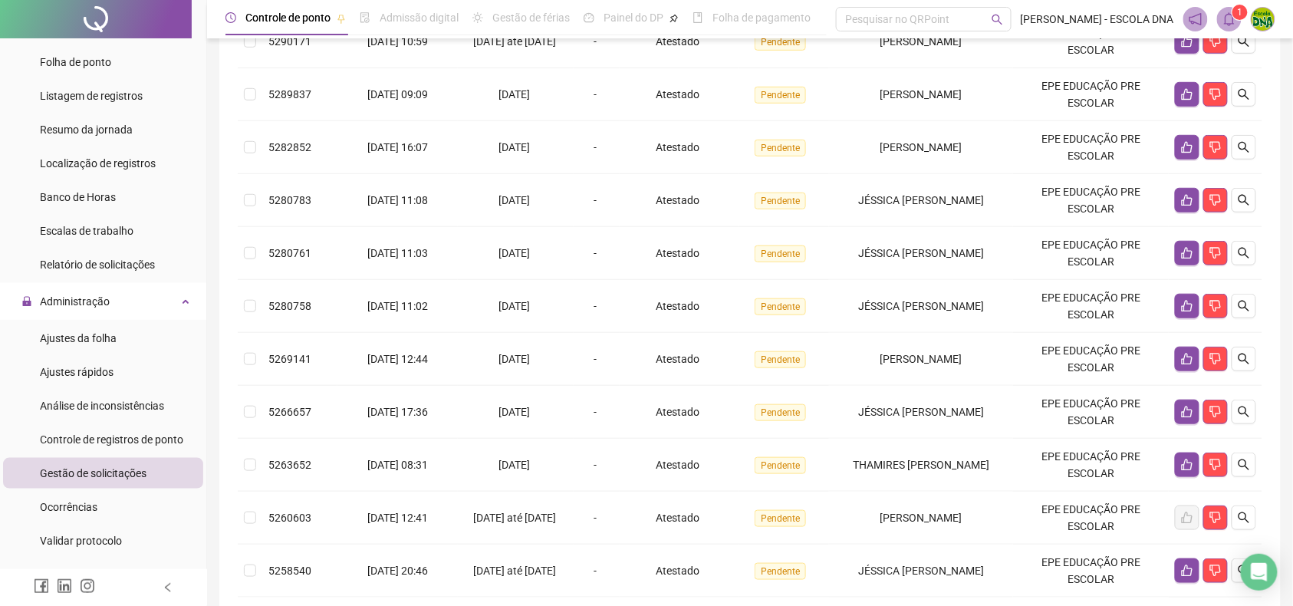
scroll to position [288, 0]
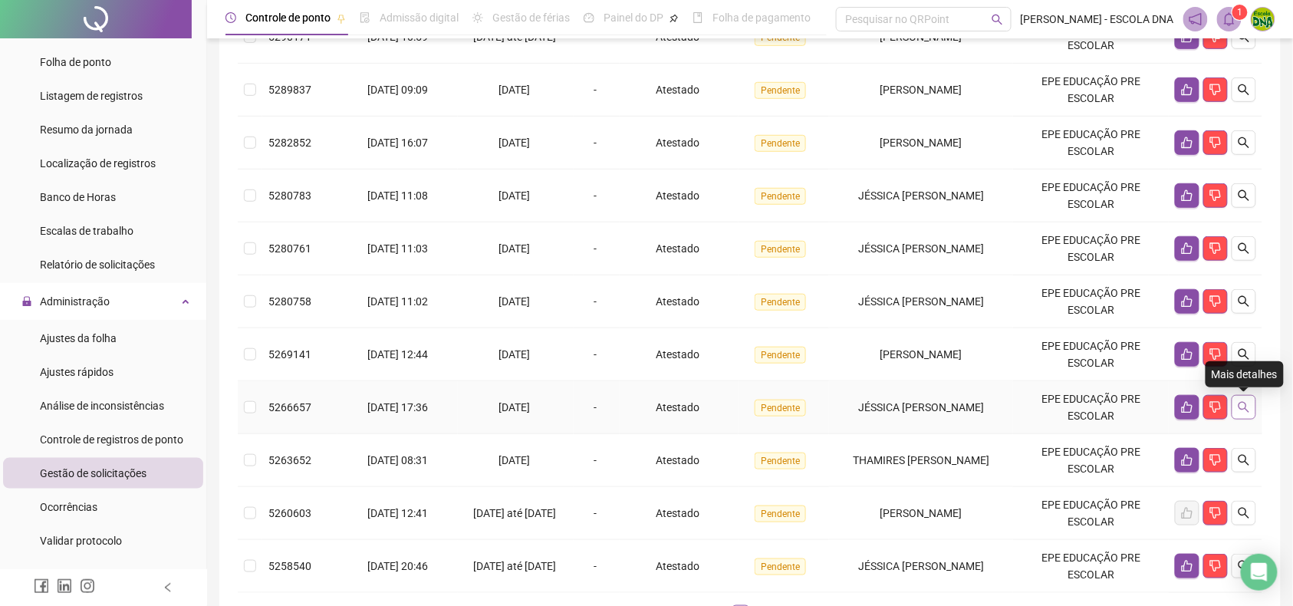
click at [1238, 409] on icon "search" at bounding box center [1244, 407] width 12 height 12
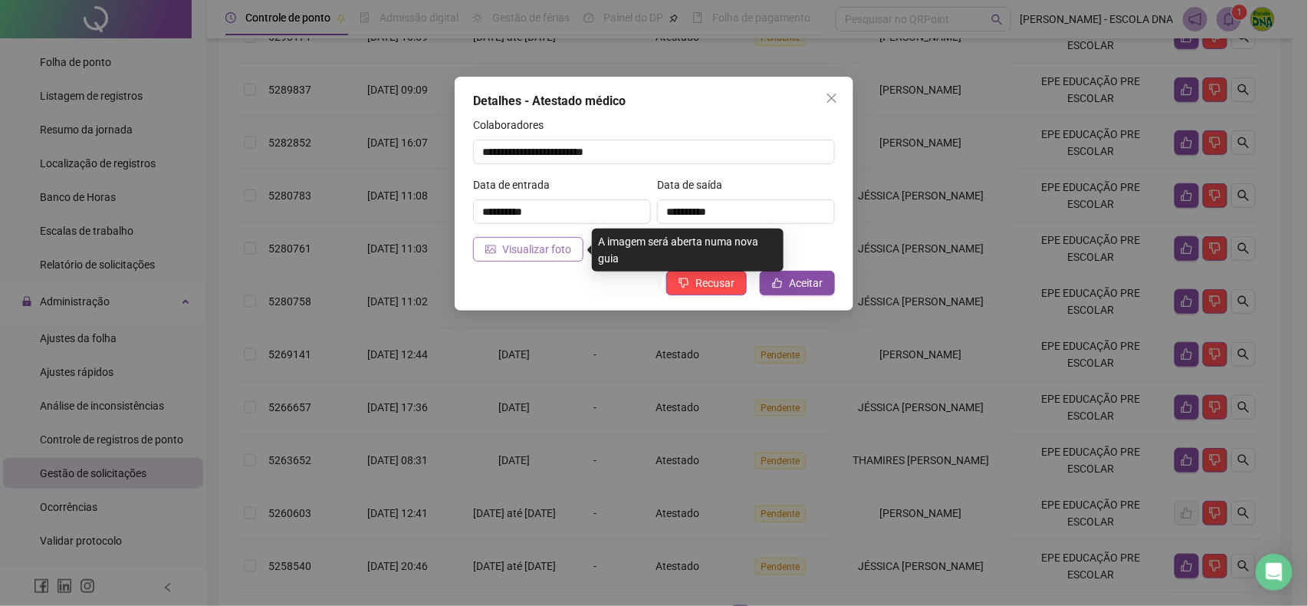
click at [541, 250] on span "Visualizar foto" at bounding box center [536, 249] width 69 height 17
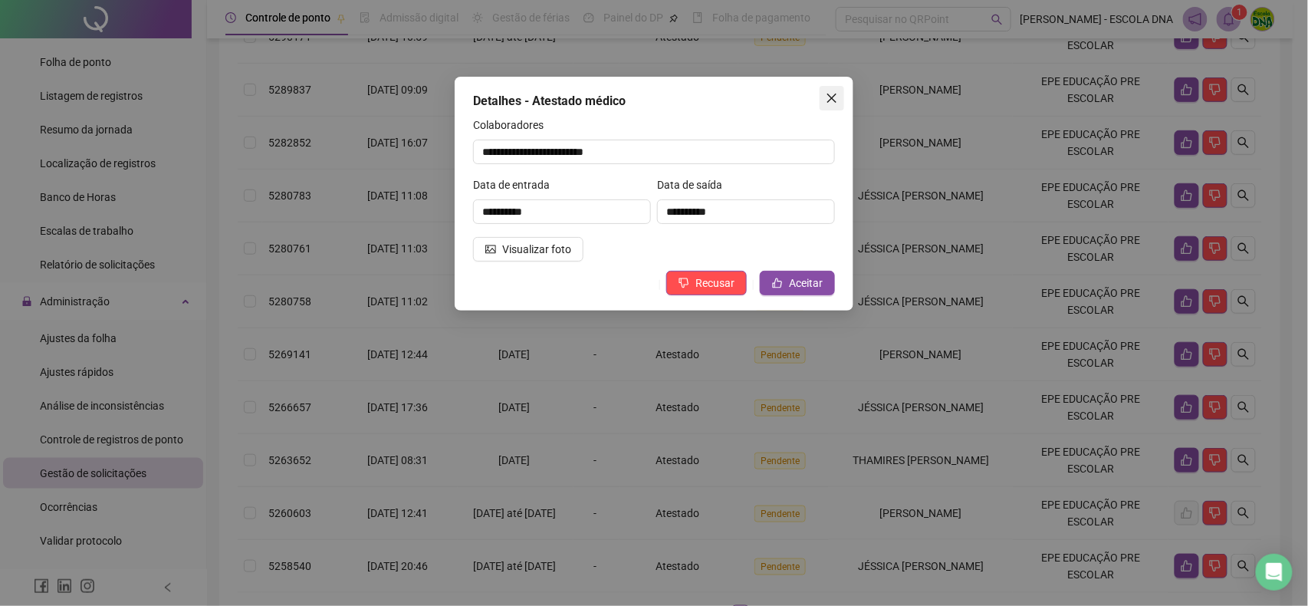
click at [832, 101] on icon "close" at bounding box center [832, 98] width 12 height 12
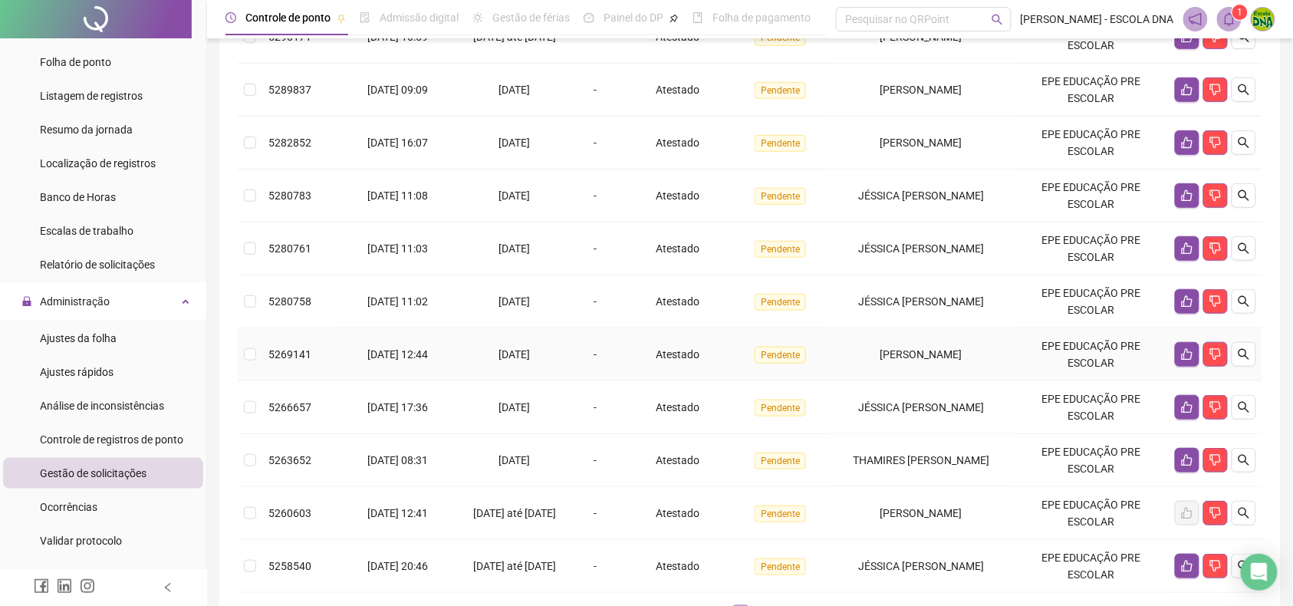
scroll to position [390, 0]
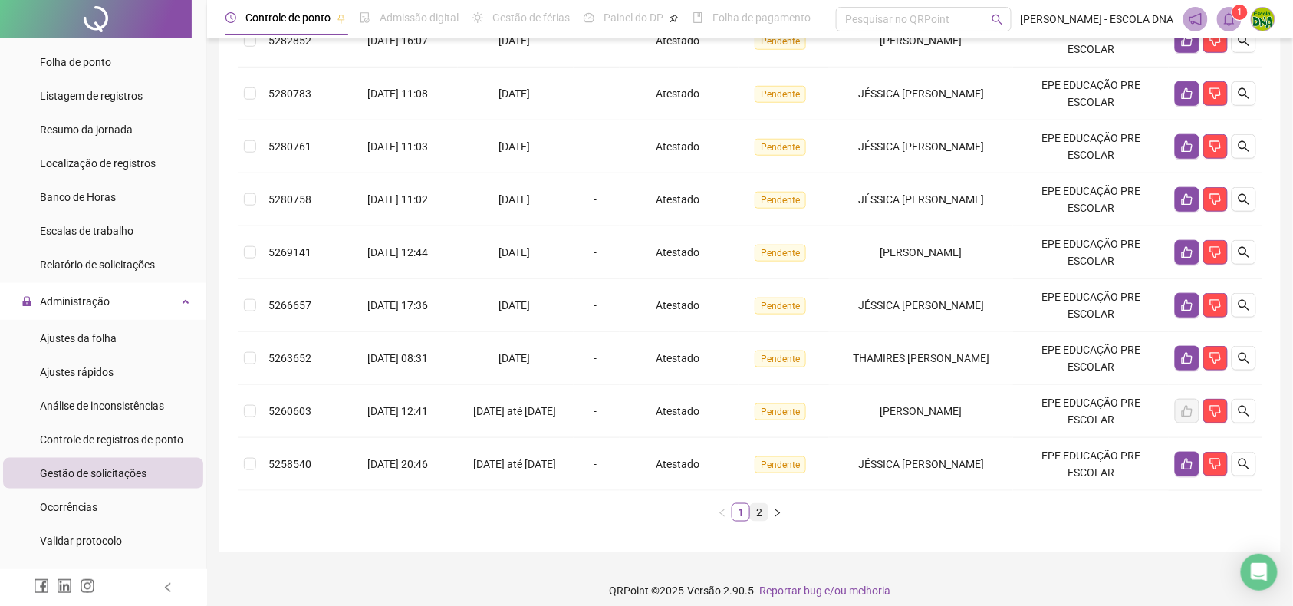
click at [761, 518] on link "2" at bounding box center [759, 512] width 17 height 17
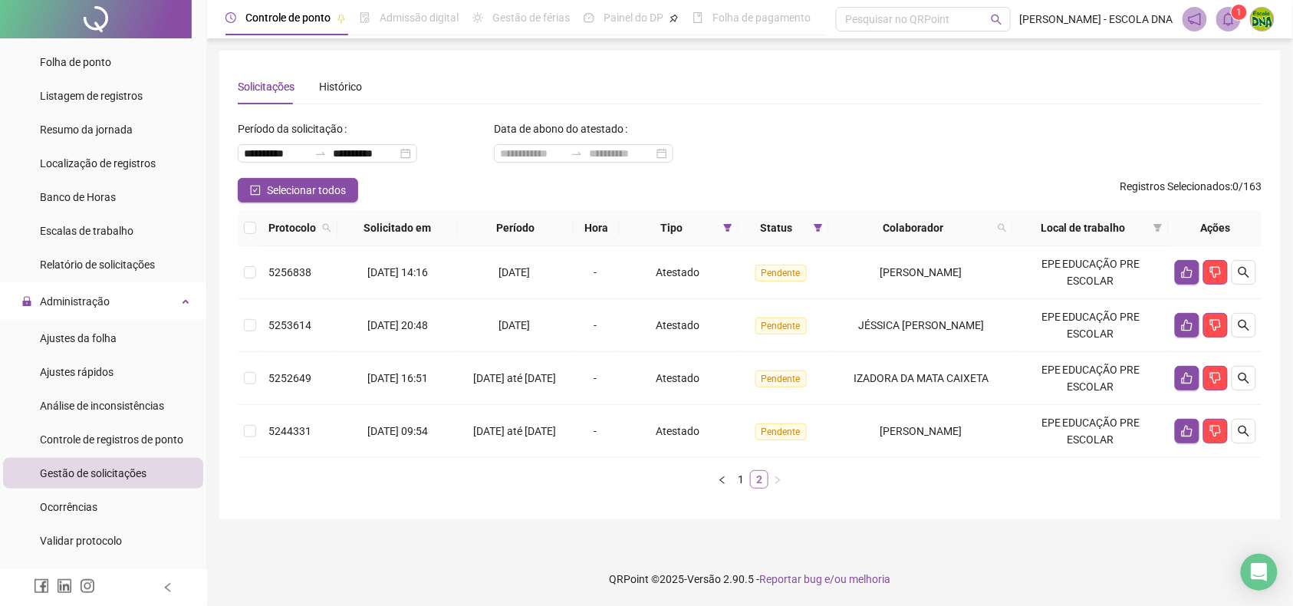
scroll to position [0, 0]
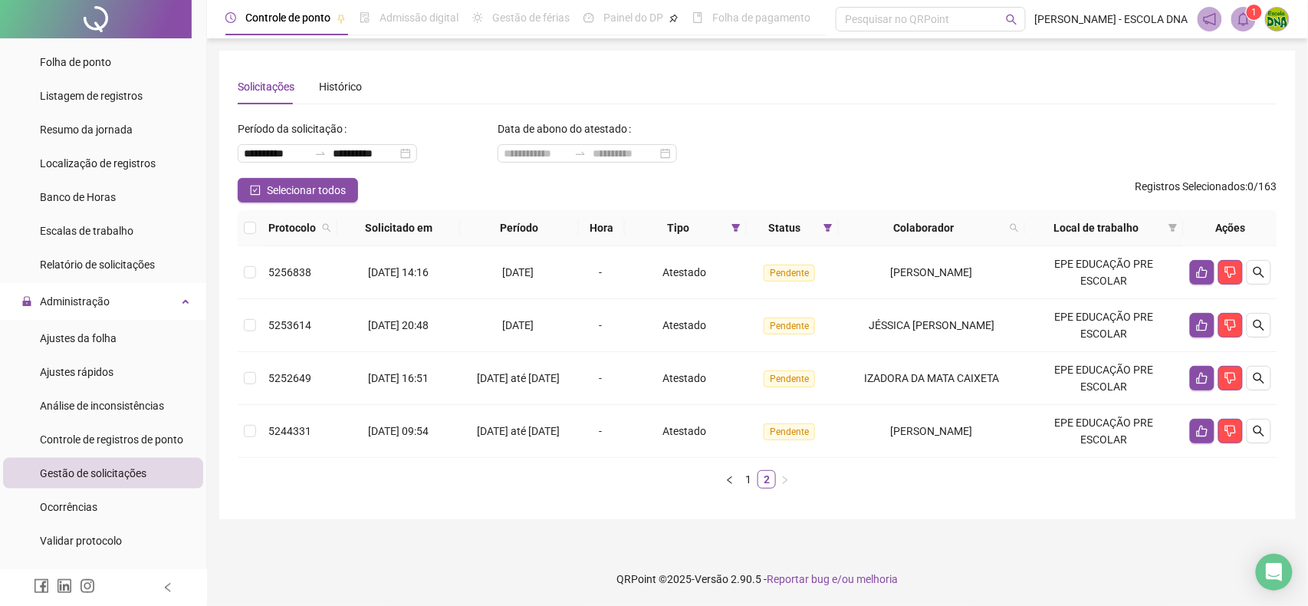
click at [743, 492] on div "Protocolo Solicitado em Período Hora Tipo Status Colaborador Local de trabalho …" at bounding box center [758, 355] width 1040 height 291
click at [747, 480] on link "1" at bounding box center [748, 479] width 17 height 17
